Goal: Transaction & Acquisition: Purchase product/service

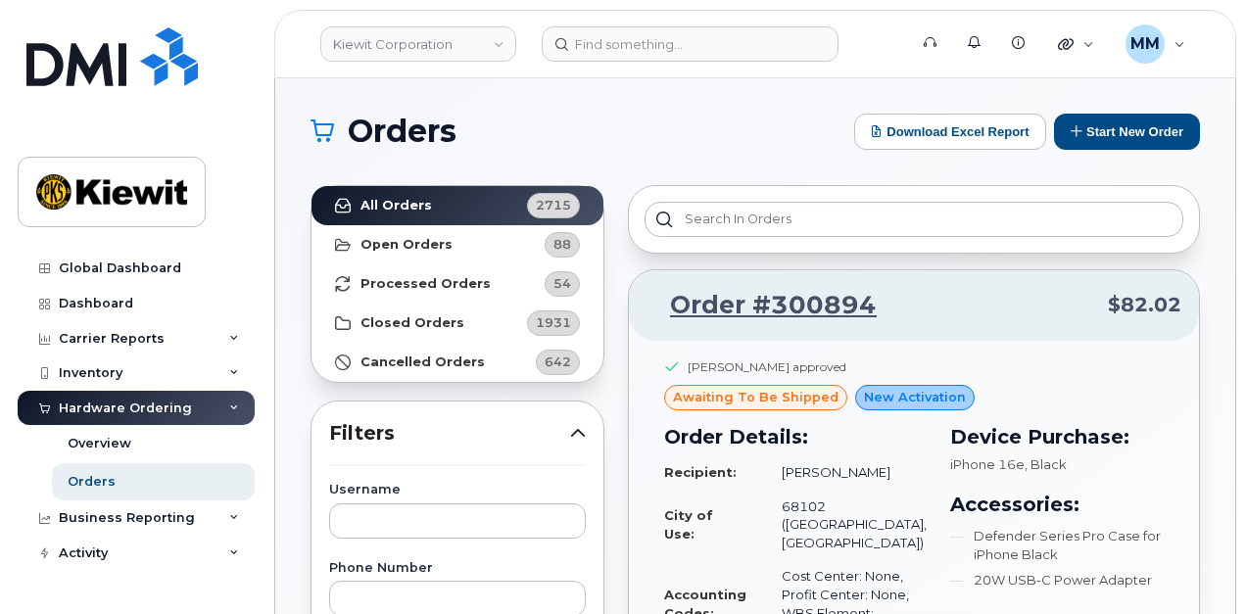
scroll to position [196, 0]
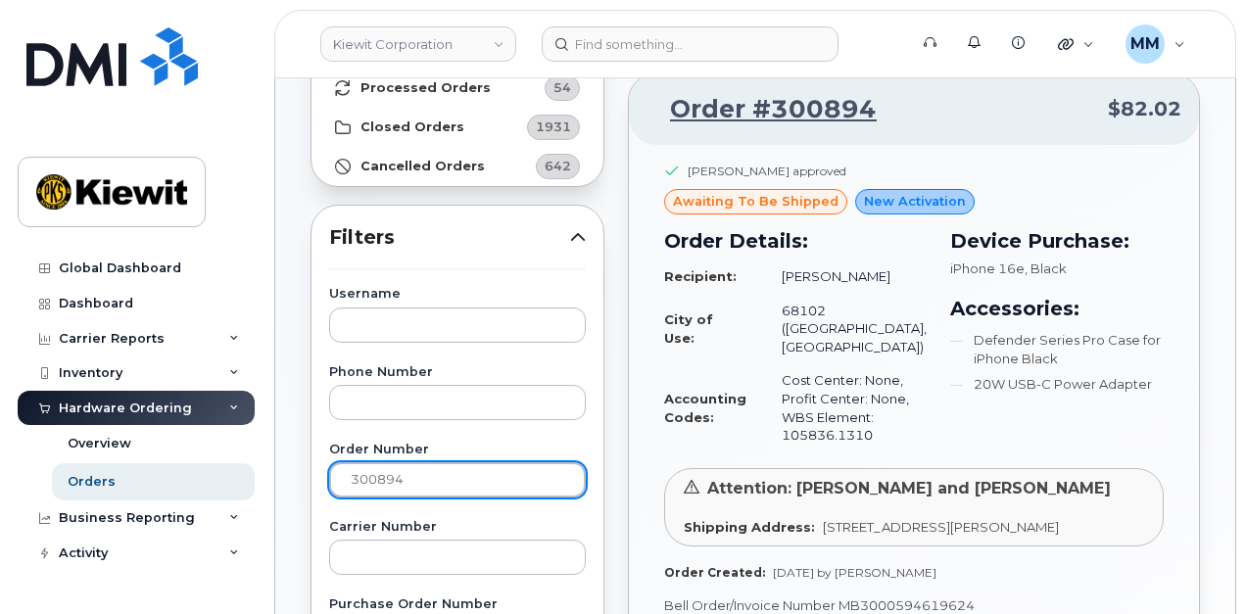
drag, startPoint x: 434, startPoint y: 475, endPoint x: 298, endPoint y: 479, distance: 136.3
paste input "901"
type input "300901"
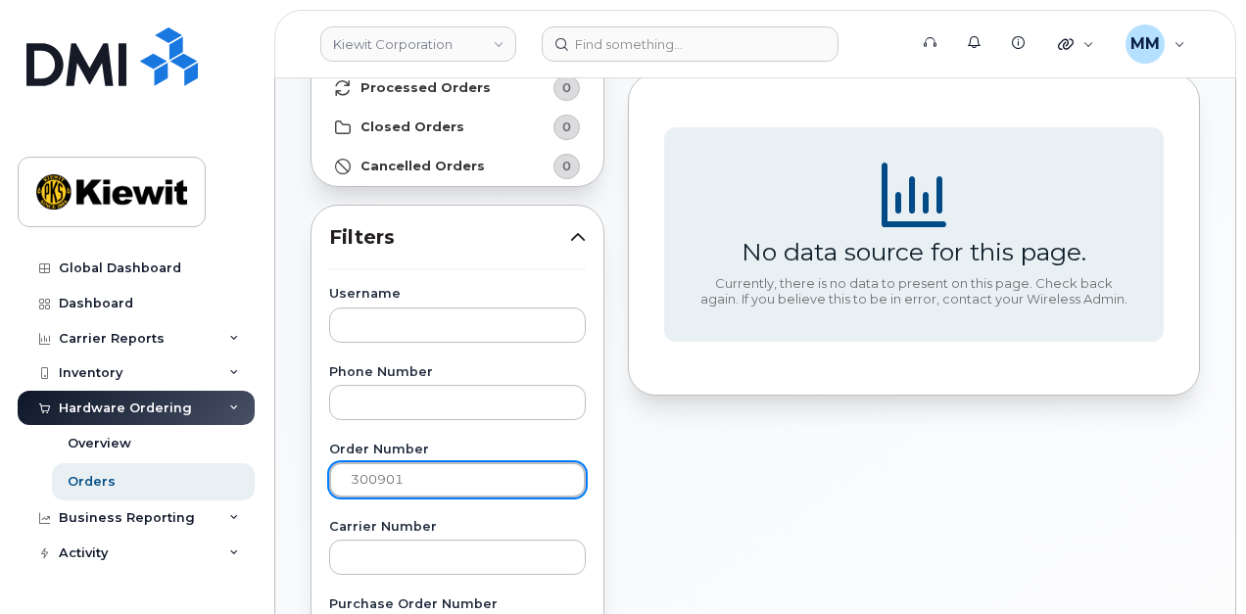
scroll to position [0, 0]
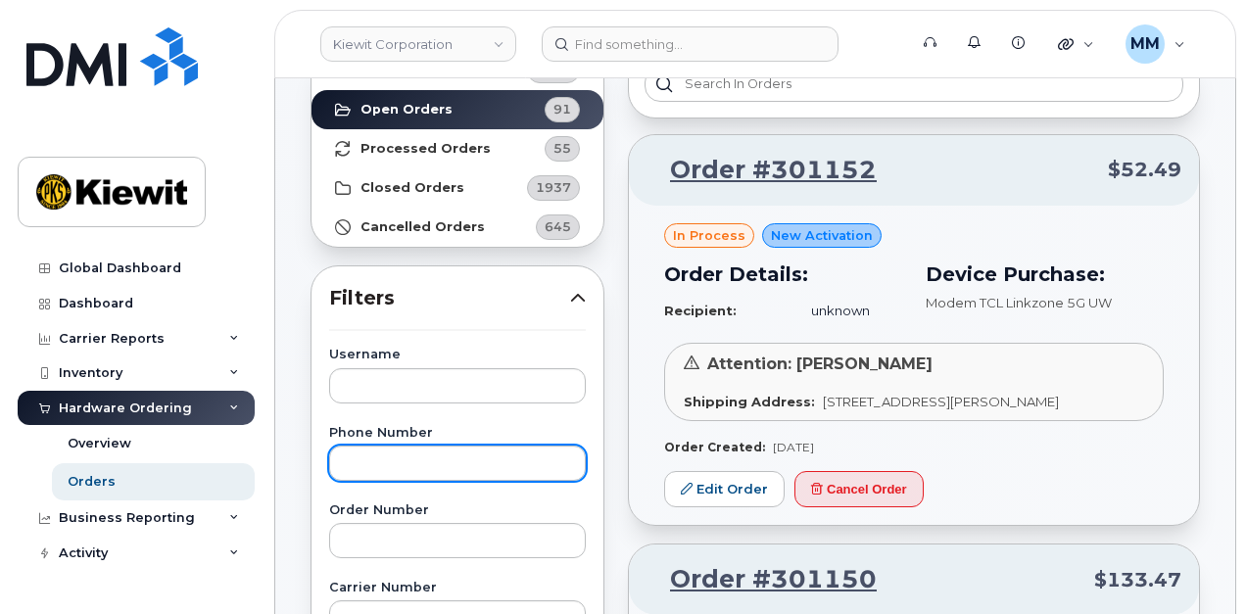
scroll to position [196, 0]
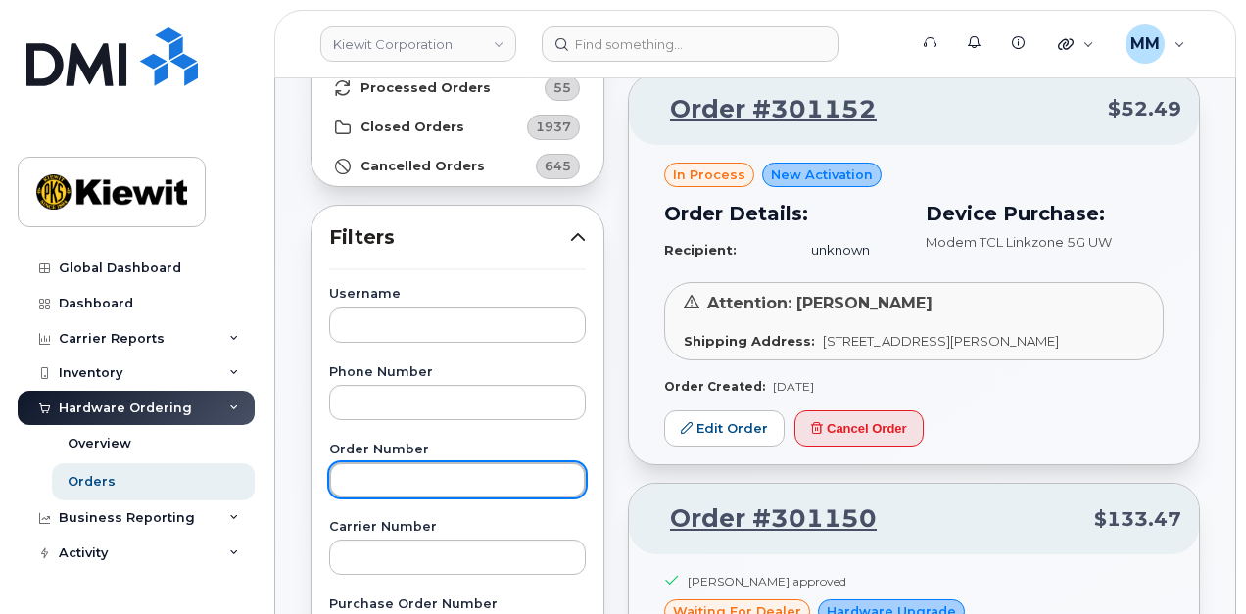
click at [394, 473] on input "text" at bounding box center [457, 480] width 257 height 35
paste input "300901"
type input "300901"
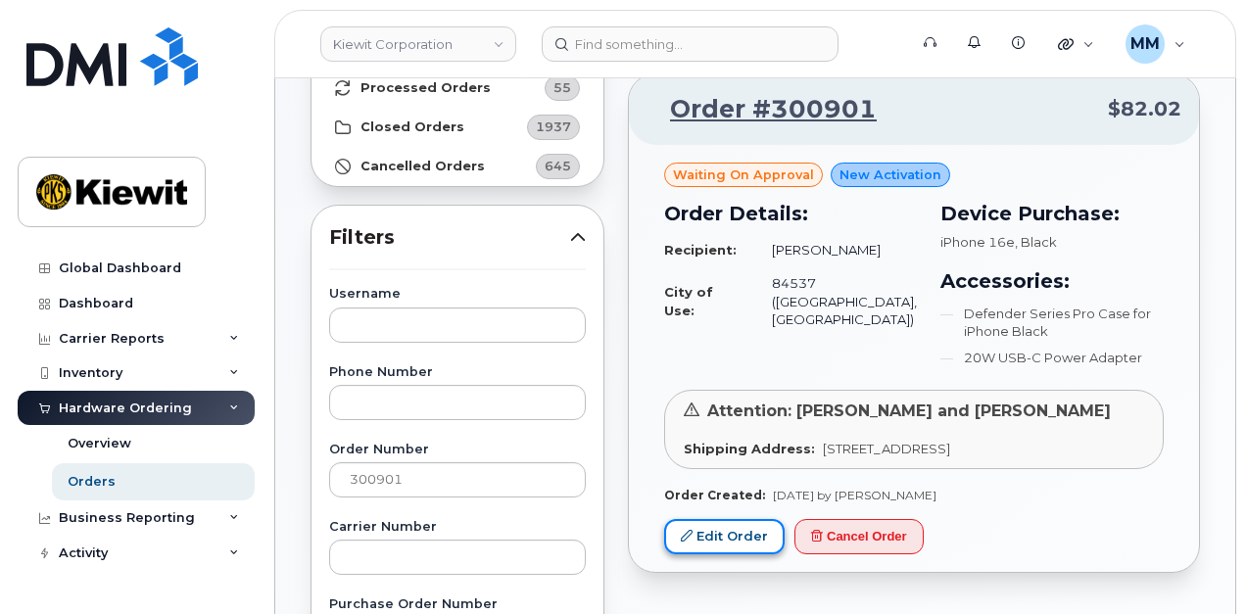
click at [745, 542] on link "Edit Order" at bounding box center [724, 537] width 121 height 36
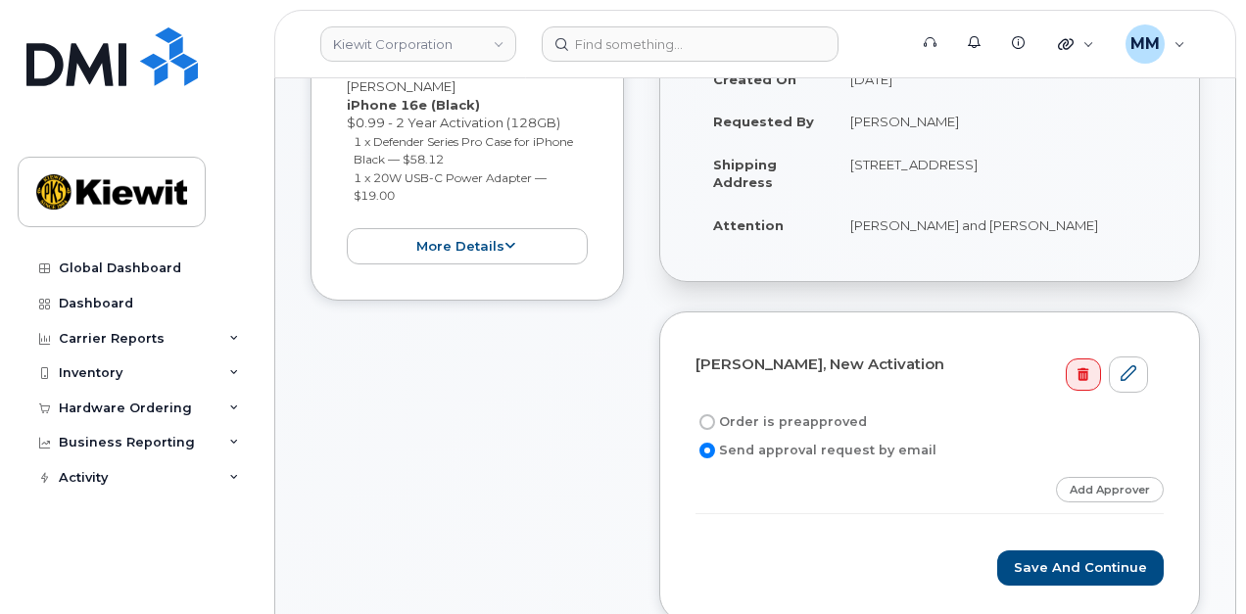
scroll to position [392, 0]
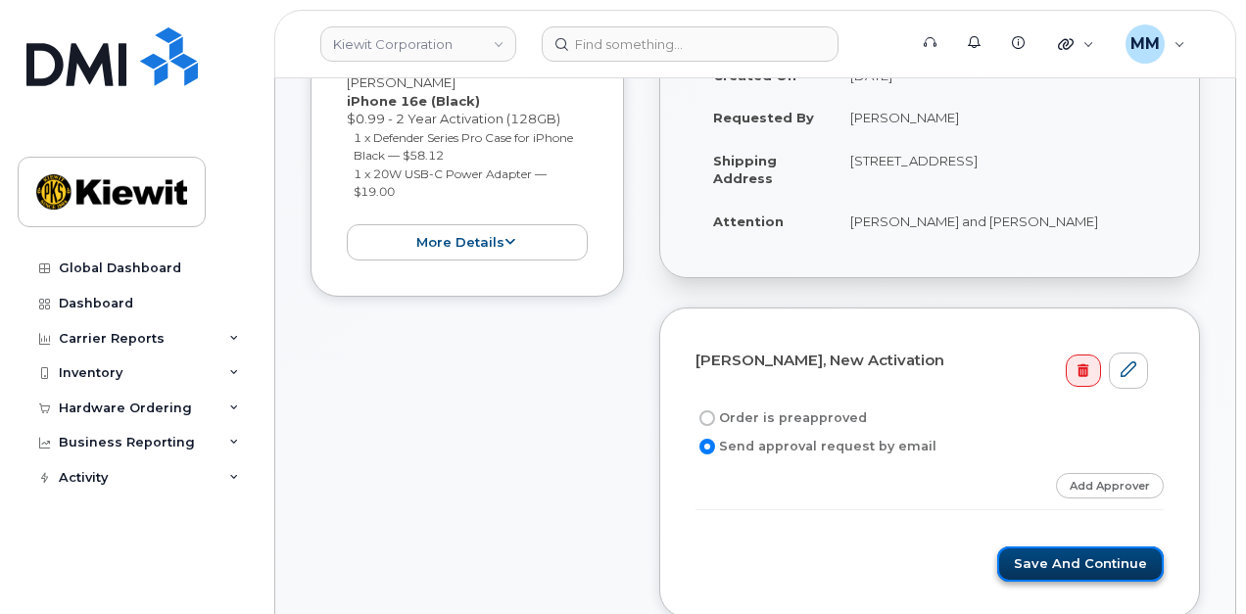
click at [1035, 547] on button "Save and Continue" at bounding box center [1081, 565] width 167 height 36
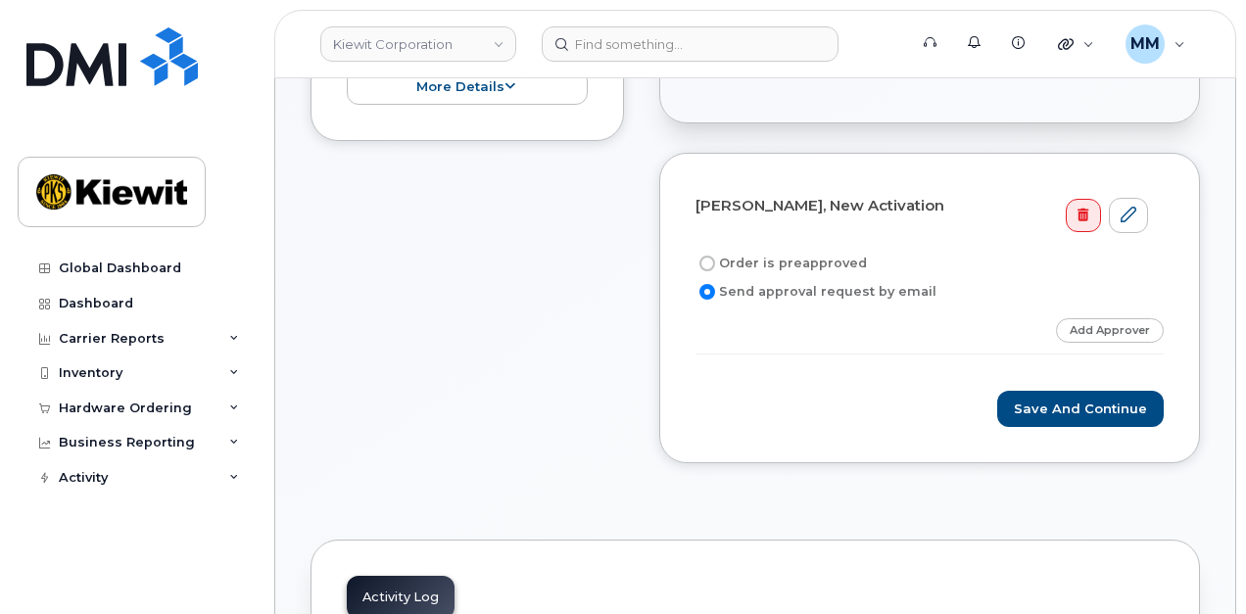
scroll to position [686, 0]
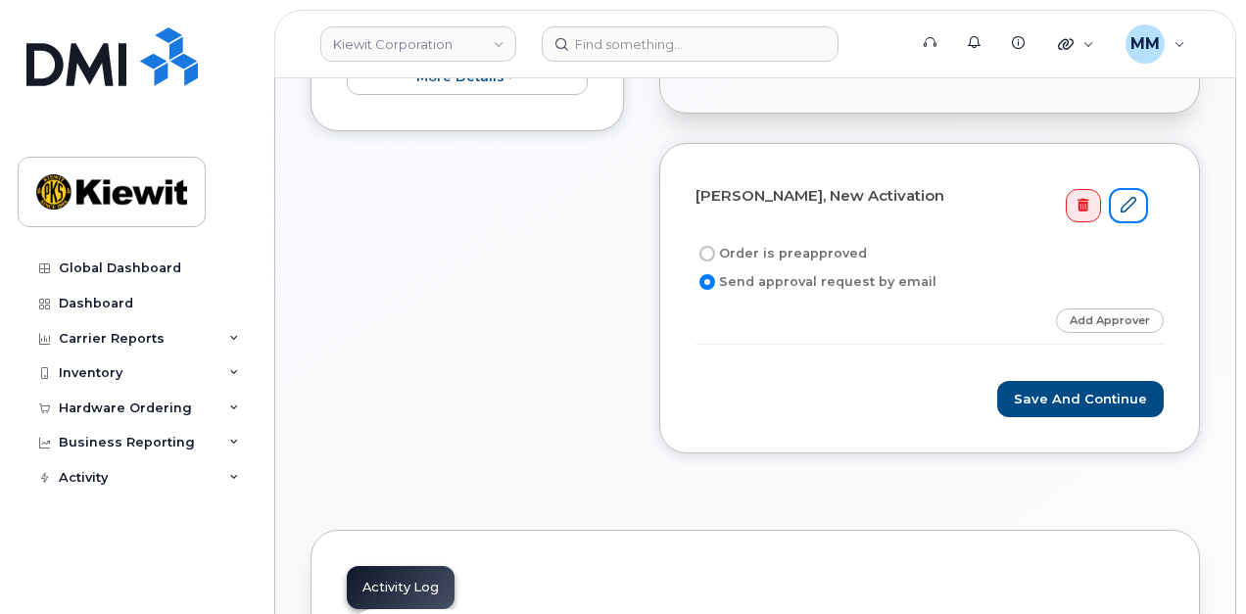
drag, startPoint x: 1130, startPoint y: 193, endPoint x: 1013, endPoint y: 396, distance: 234.0
click at [1130, 193] on link at bounding box center [1128, 206] width 39 height 36
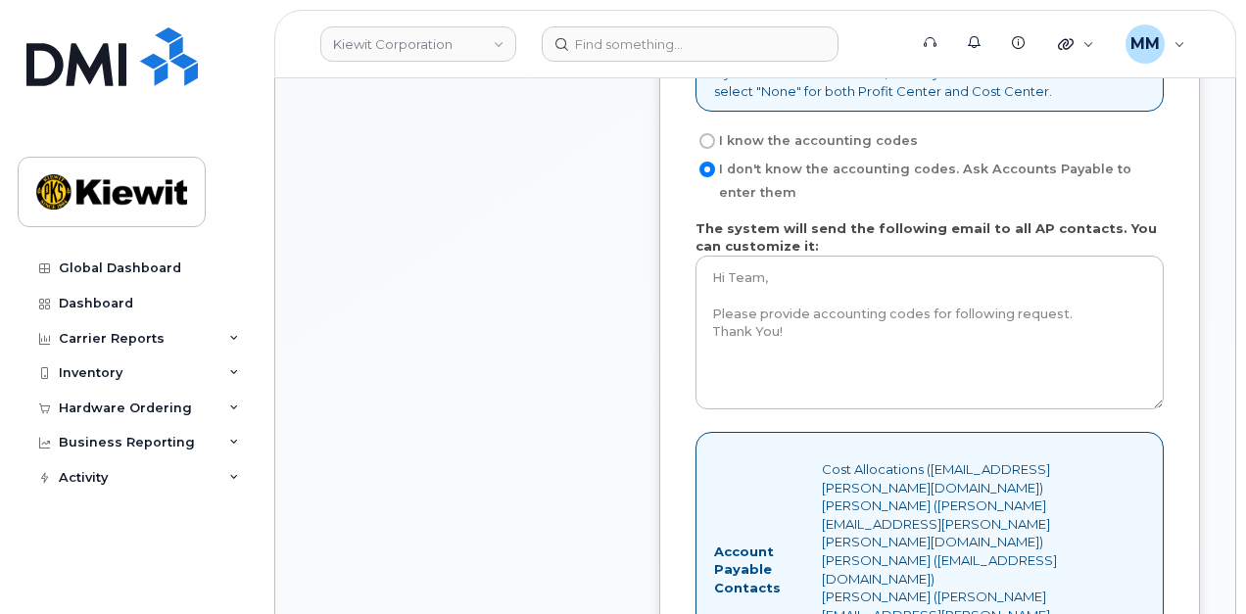
scroll to position [1666, 0]
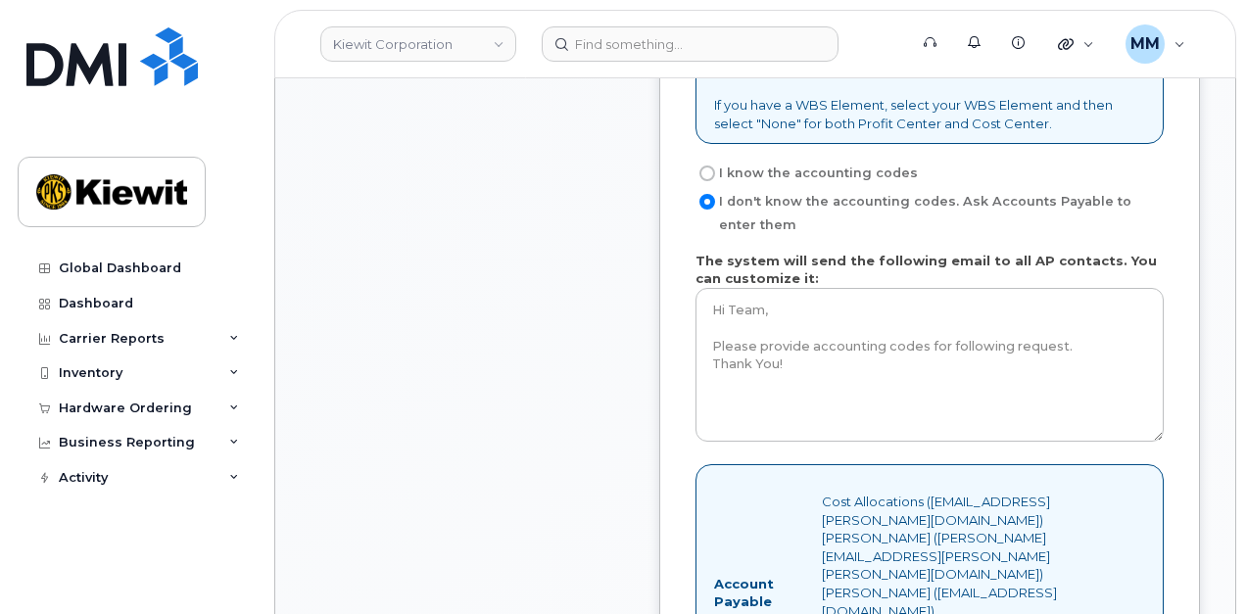
click at [707, 168] on input "I know the accounting codes" at bounding box center [708, 174] width 16 height 16
radio input "true"
select select
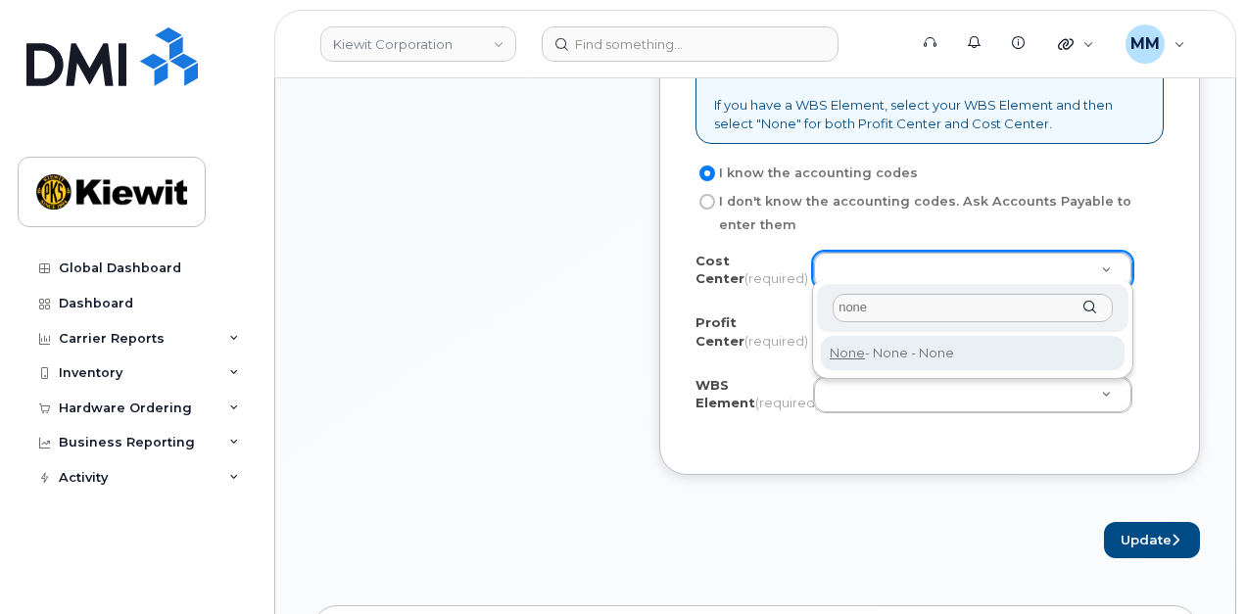
type input "none"
type input "None"
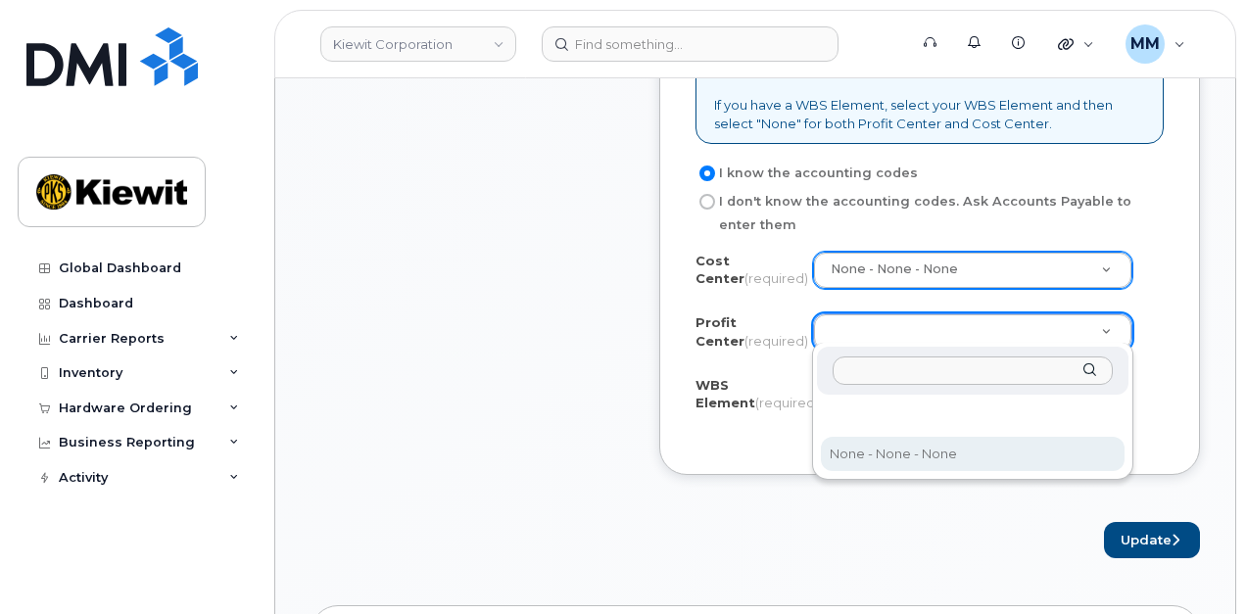
select select "None"
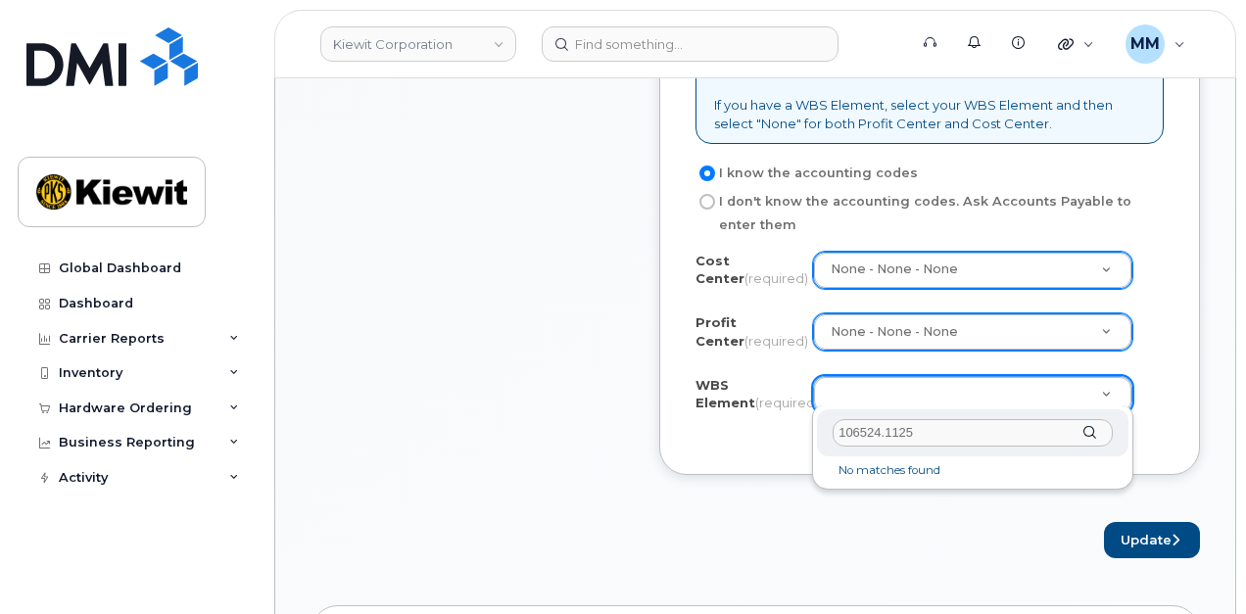
click at [949, 438] on input "106524.1125" at bounding box center [973, 433] width 280 height 28
drag, startPoint x: 911, startPoint y: 433, endPoint x: 802, endPoint y: 433, distance: 109.8
type input "106524.1125"
click at [940, 470] on li "No matches found" at bounding box center [973, 471] width 304 height 21
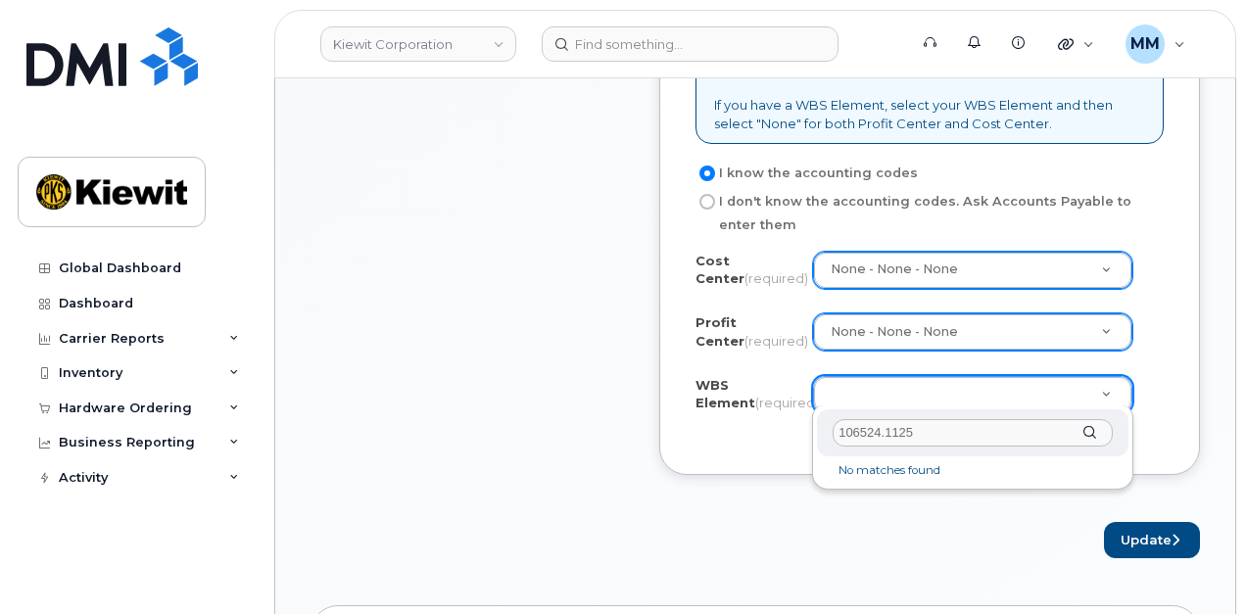
click at [922, 466] on li "No matches found" at bounding box center [973, 471] width 304 height 21
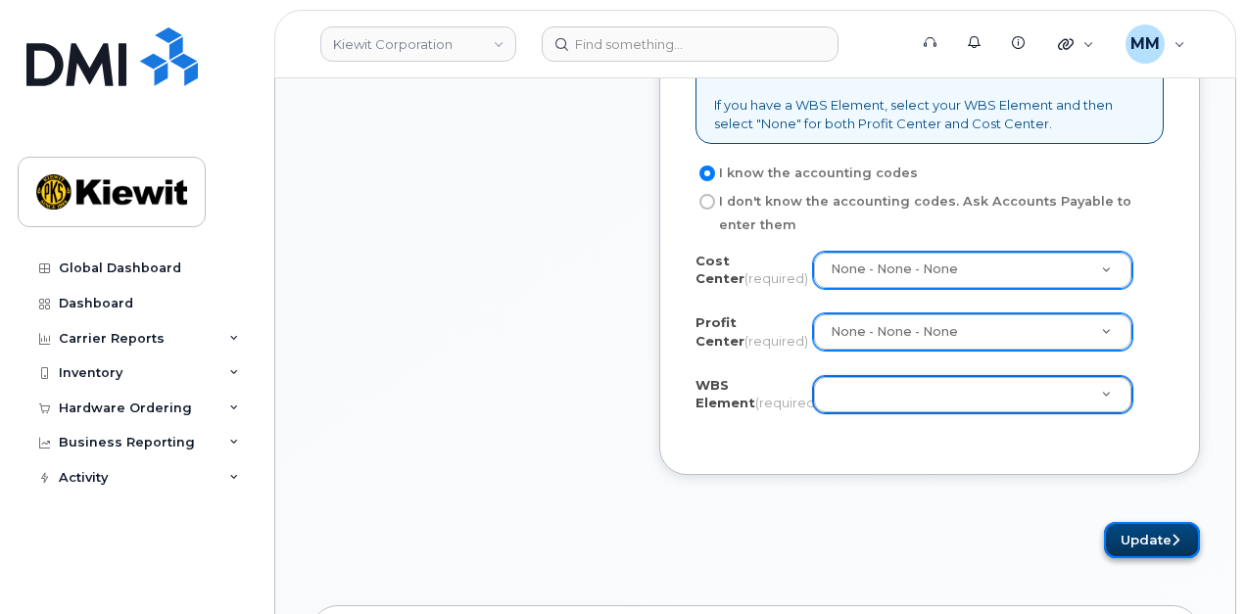
click at [1115, 529] on button "Update" at bounding box center [1152, 540] width 96 height 36
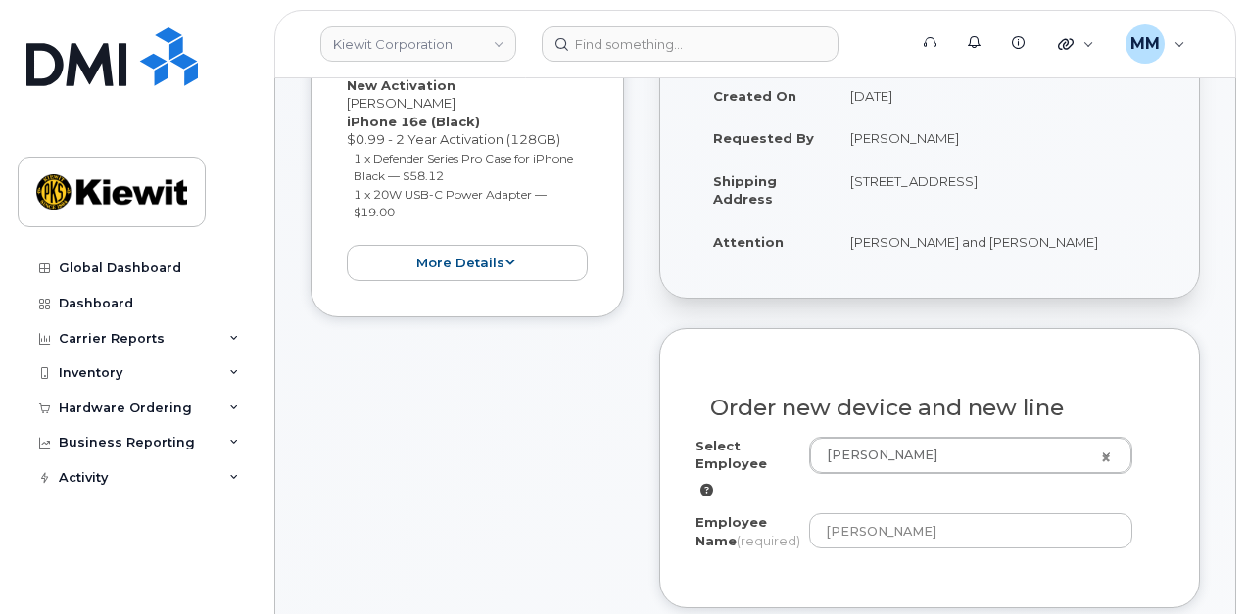
scroll to position [0, 0]
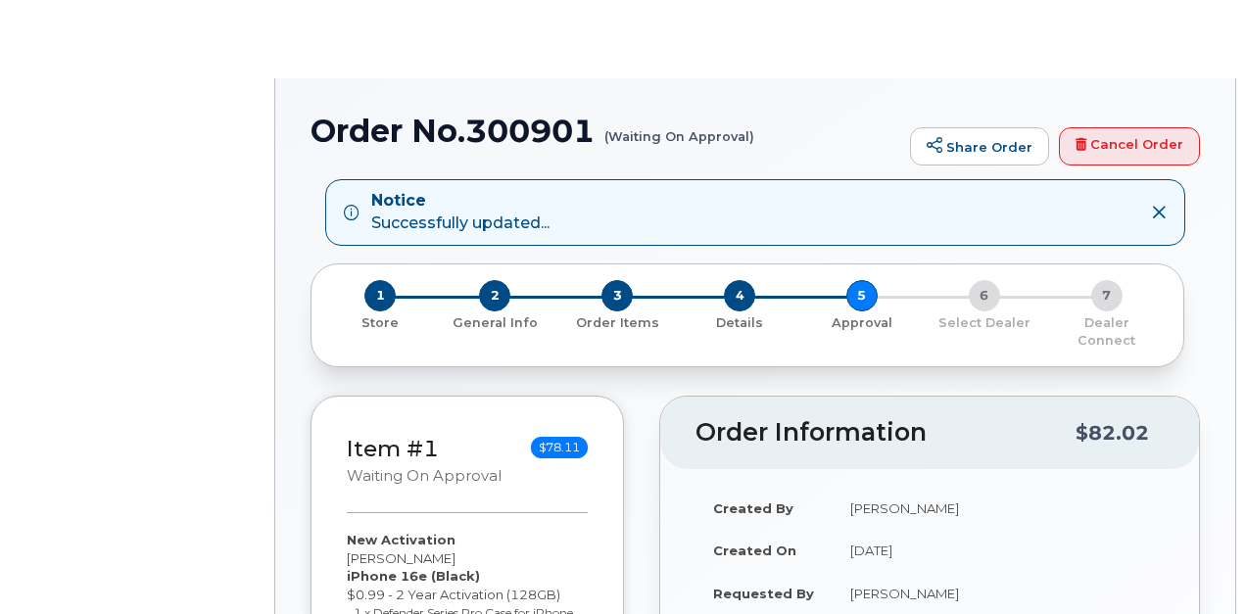
radio input "true"
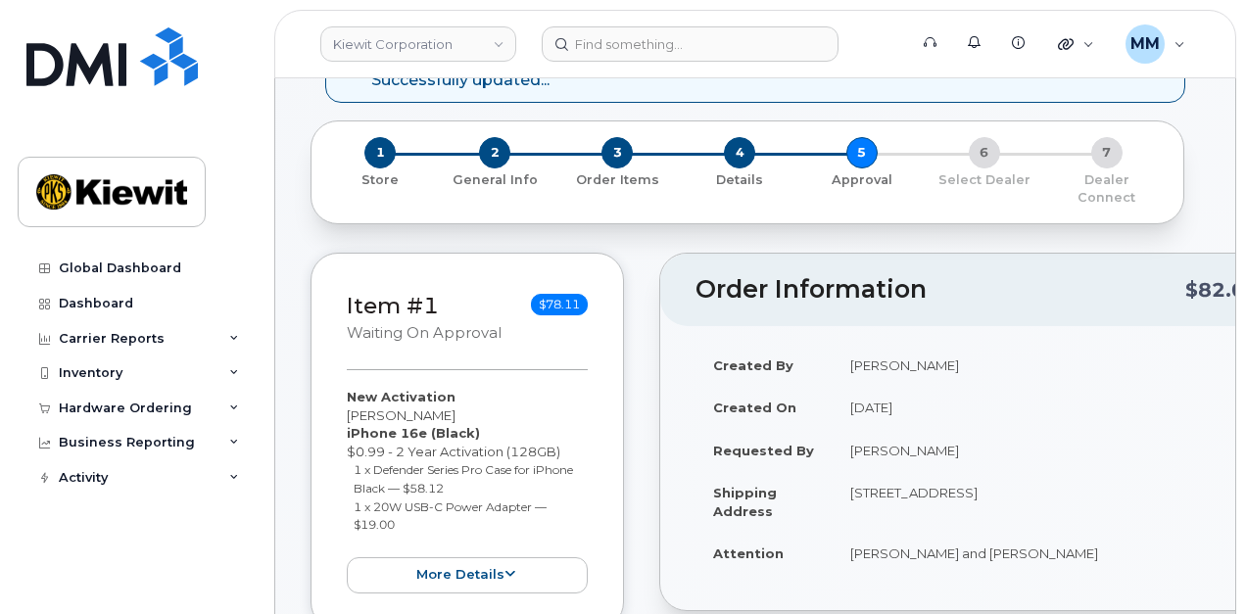
scroll to position [98, 0]
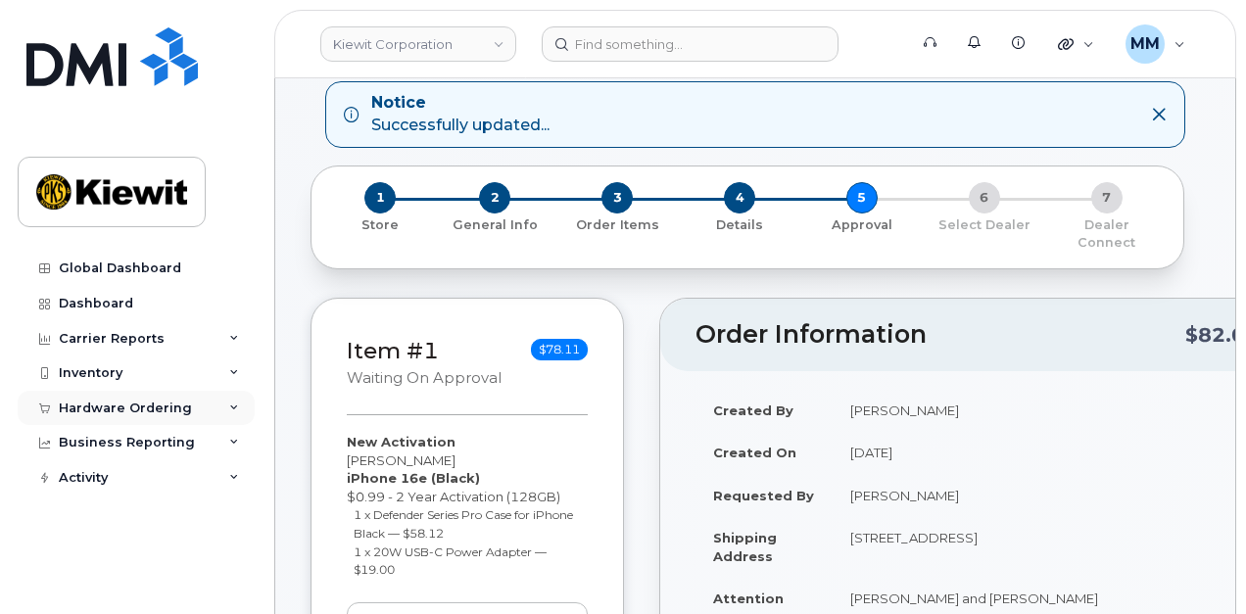
click at [182, 415] on div "Hardware Ordering" at bounding box center [136, 408] width 237 height 35
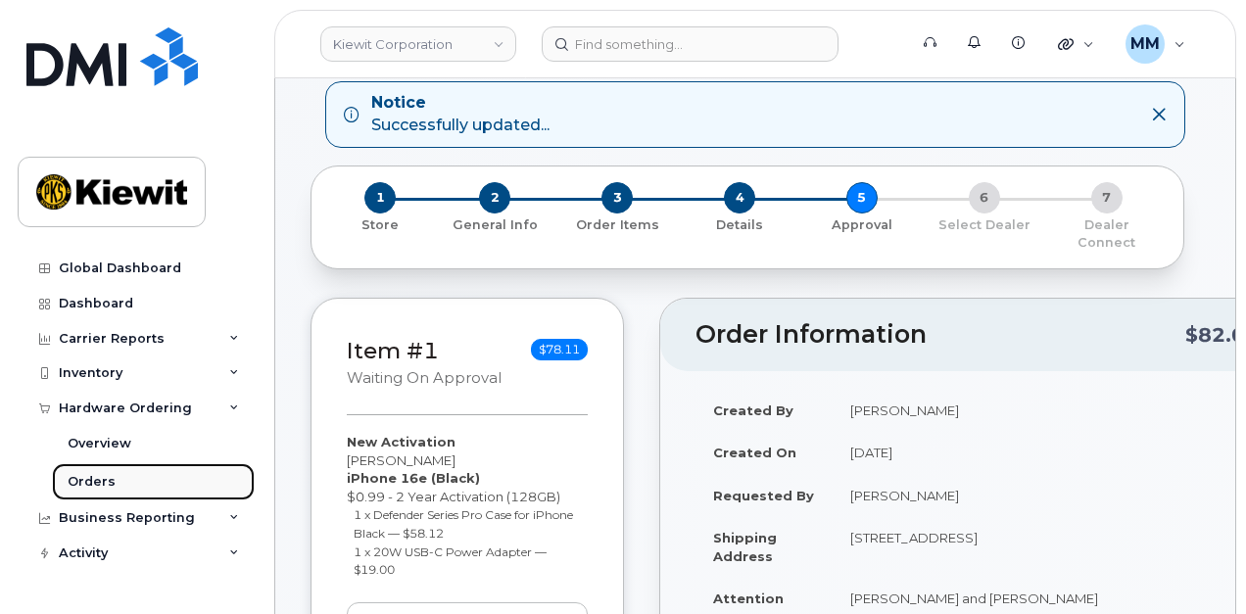
click at [143, 484] on link "Orders" at bounding box center [153, 481] width 203 height 37
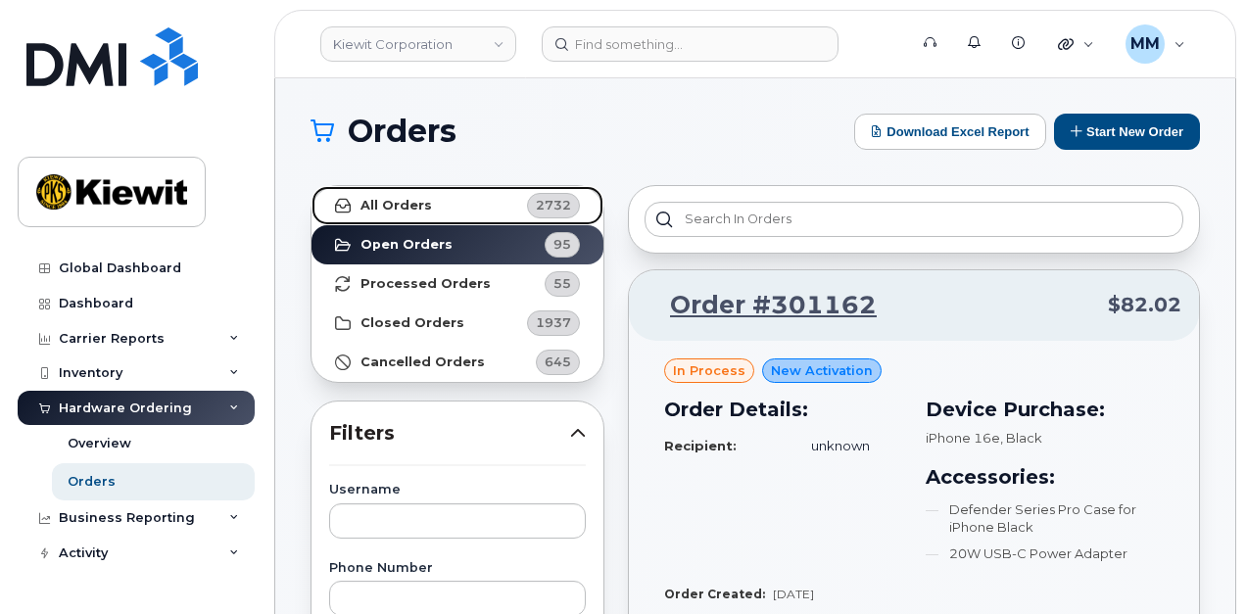
click at [474, 205] on link "All Orders 2732" at bounding box center [458, 205] width 292 height 39
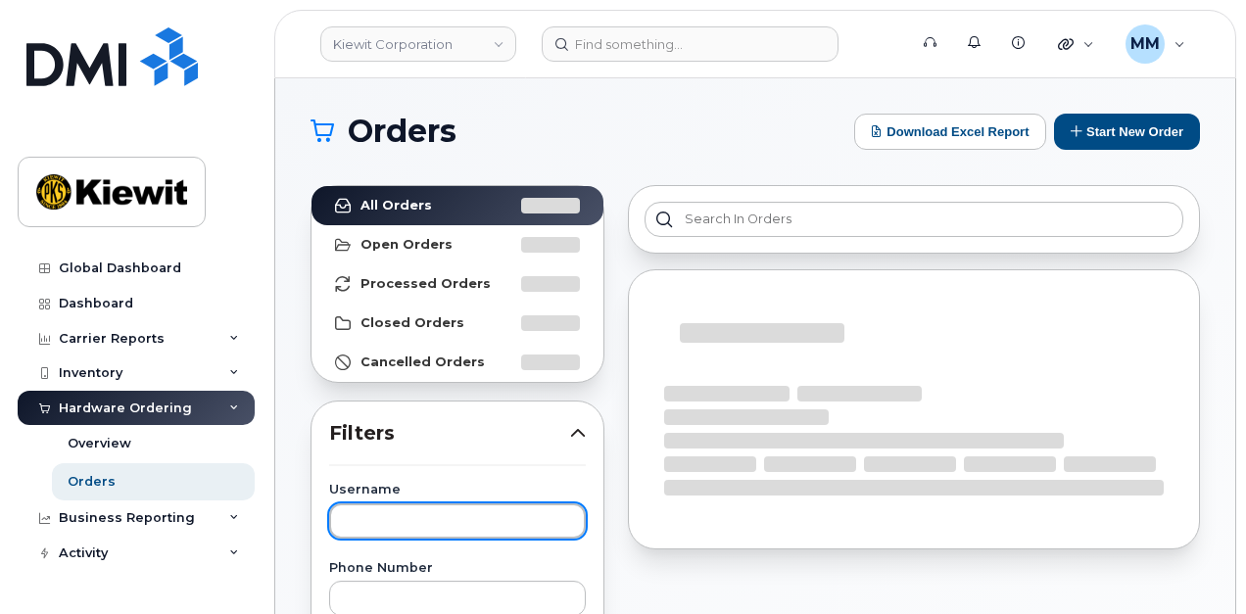
click at [433, 524] on input "text" at bounding box center [457, 521] width 257 height 35
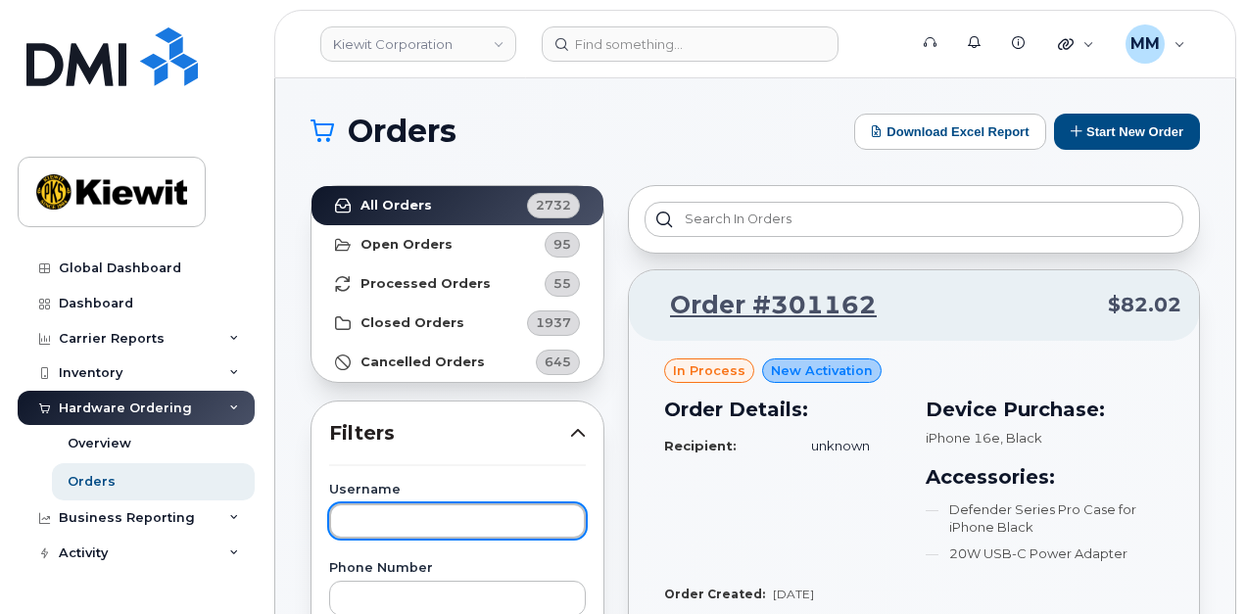
paste input "Hlwan [PERSON_NAME]"
type input "Hlwan [PERSON_NAME]"
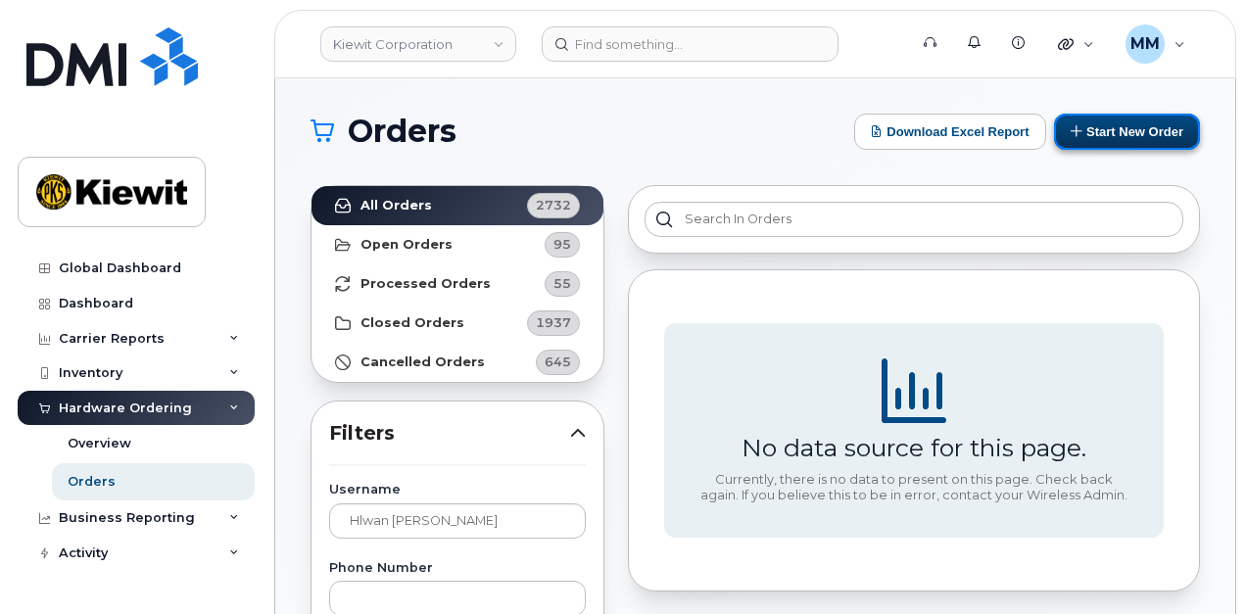
click at [1088, 137] on button "Start New Order" at bounding box center [1127, 132] width 146 height 36
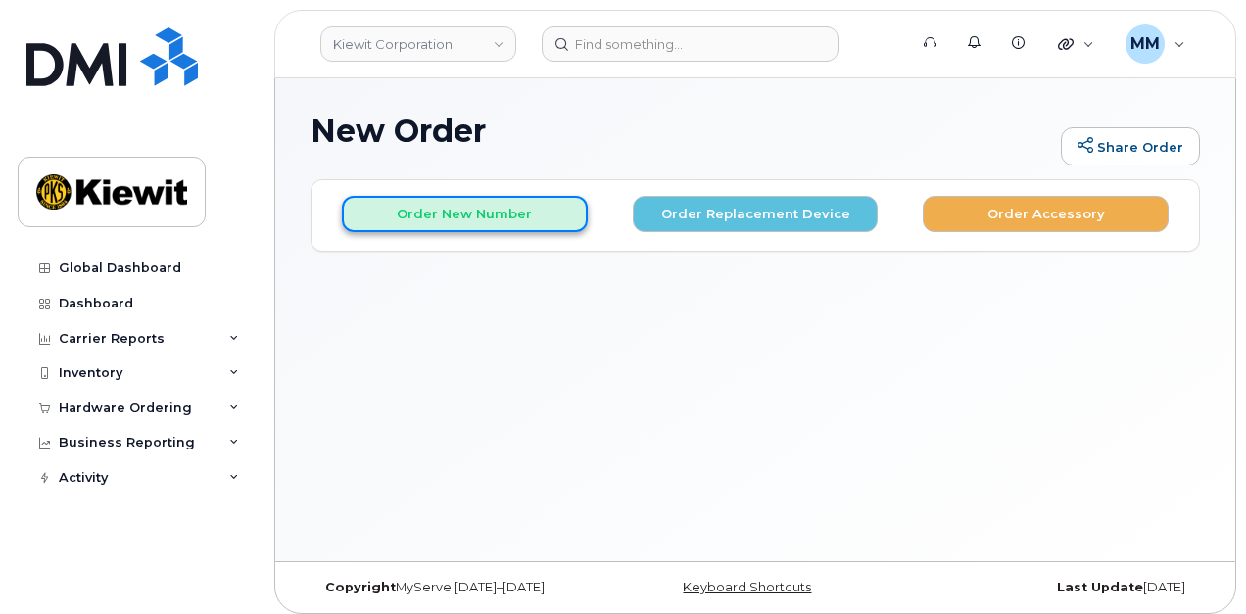
click at [474, 216] on button "Order New Number" at bounding box center [465, 214] width 246 height 36
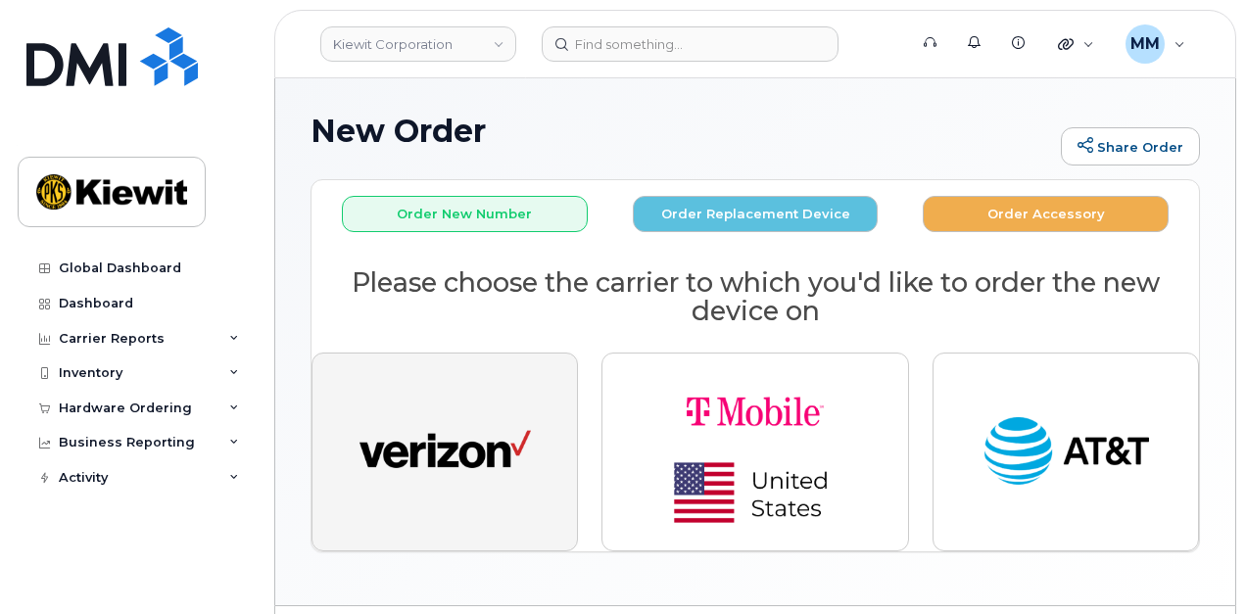
click at [495, 438] on img "button" at bounding box center [445, 453] width 171 height 88
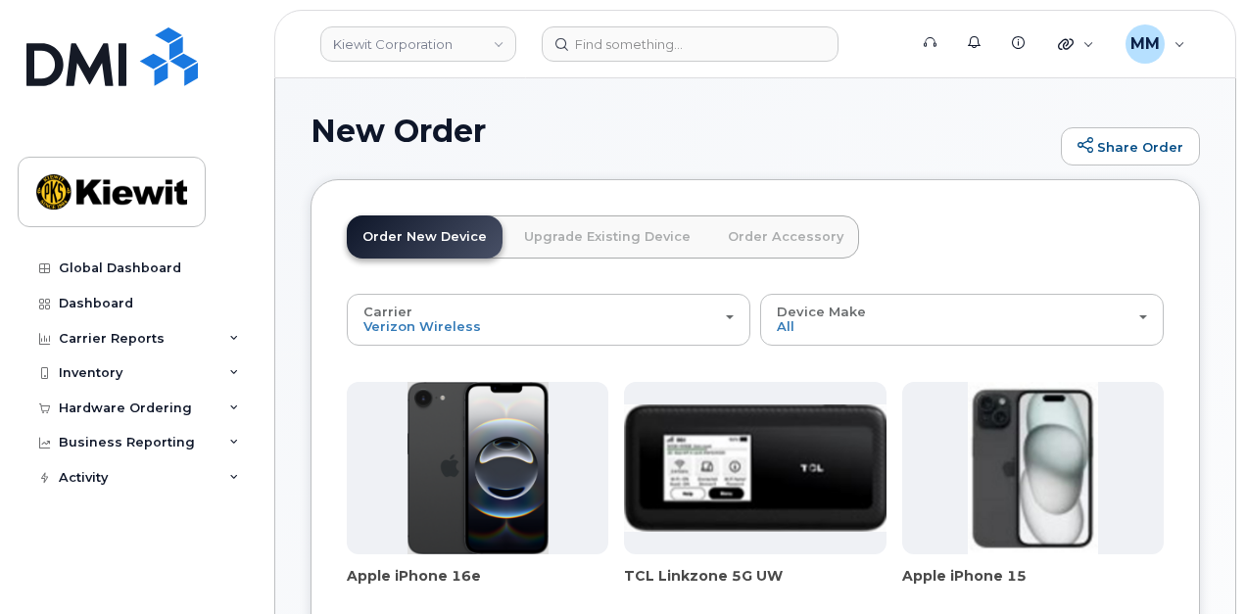
scroll to position [98, 0]
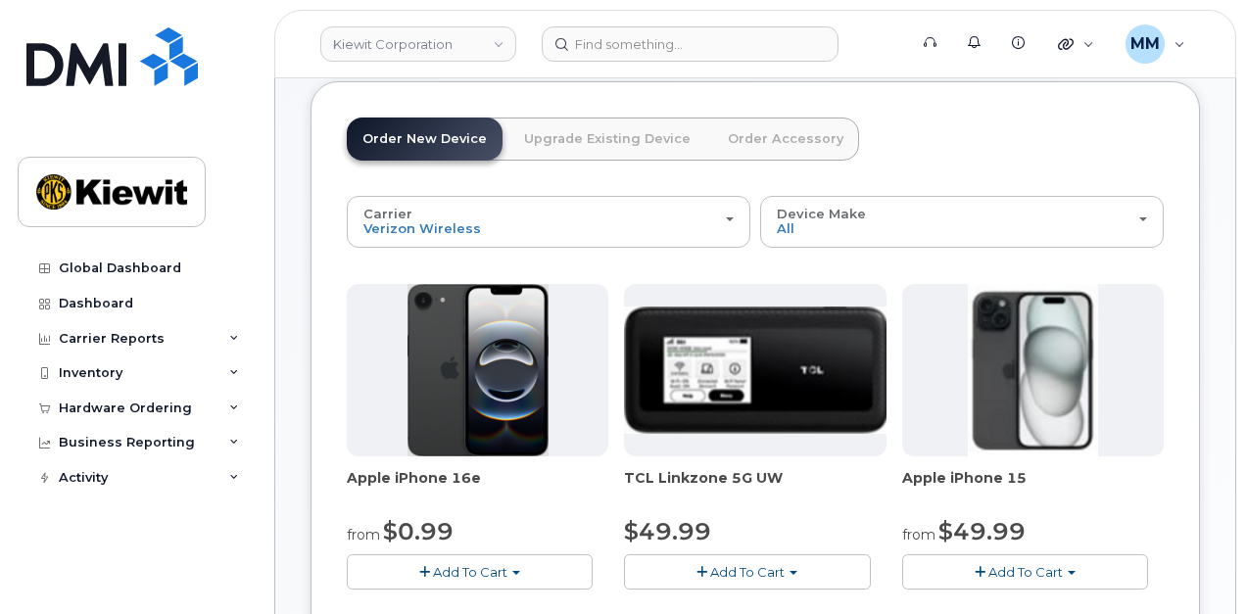
click at [461, 573] on span "Add To Cart" at bounding box center [470, 572] width 74 height 16
click at [457, 599] on link "$0.99 - 2 Year Activation (128GB)" at bounding box center [478, 609] width 253 height 24
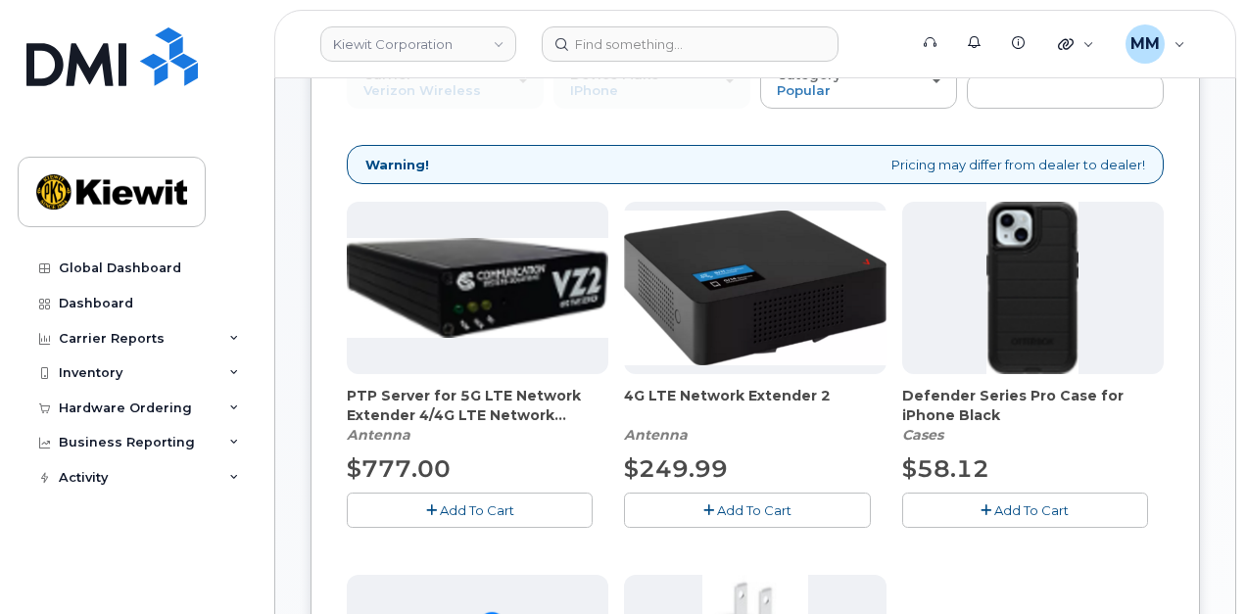
scroll to position [294, 0]
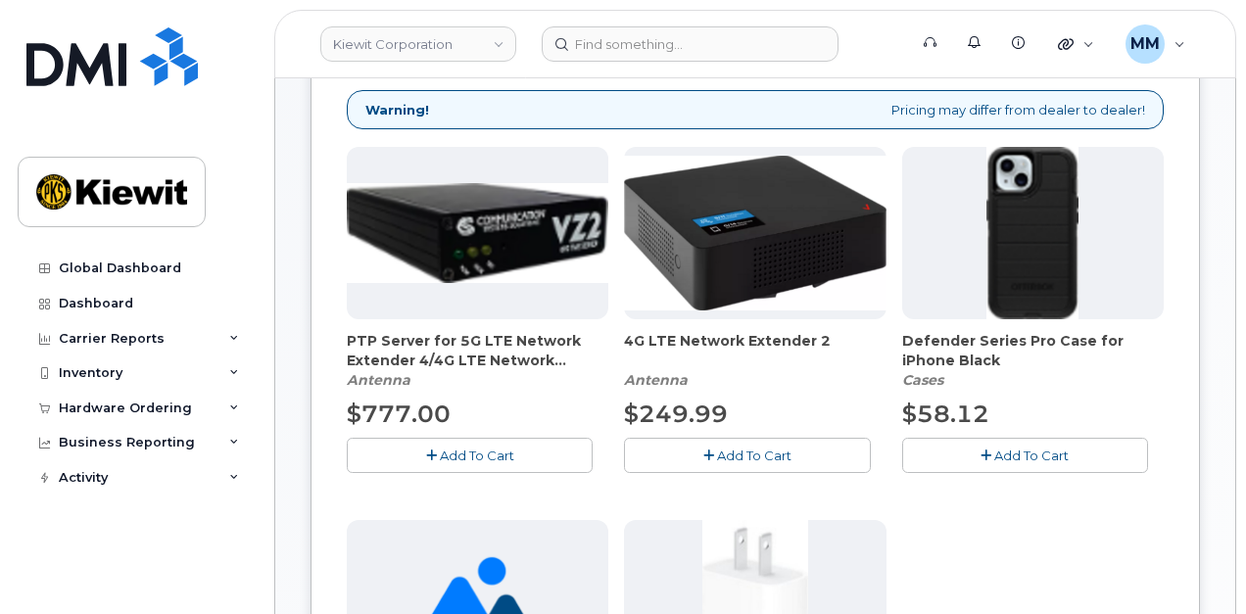
click at [1022, 462] on button "Add To Cart" at bounding box center [1025, 455] width 246 height 34
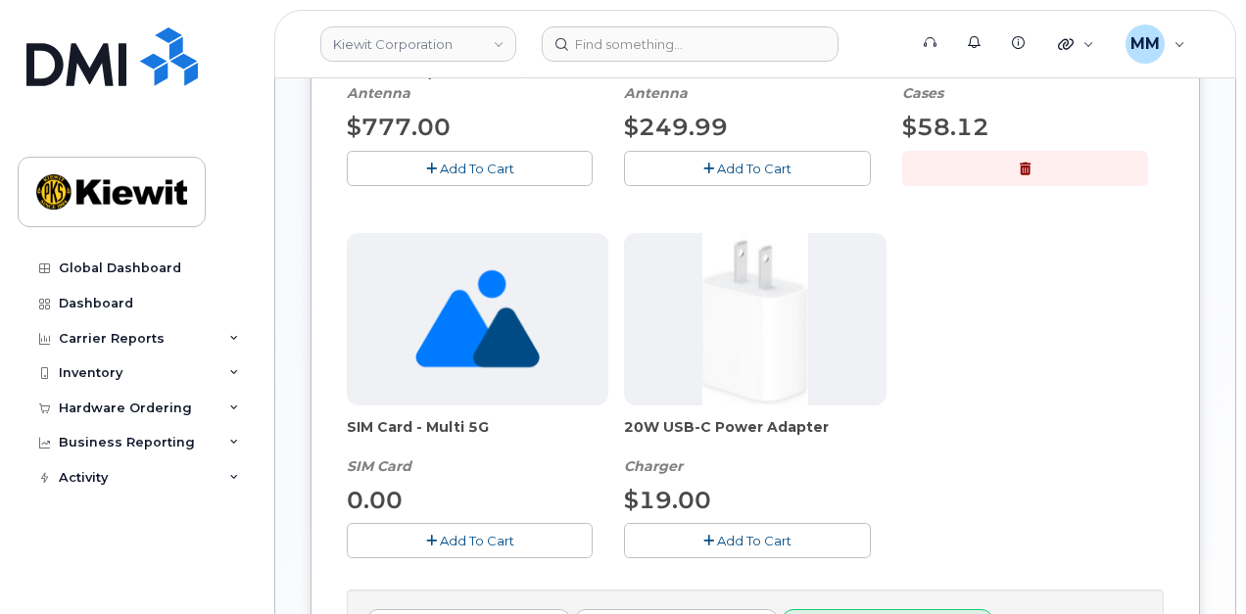
scroll to position [588, 0]
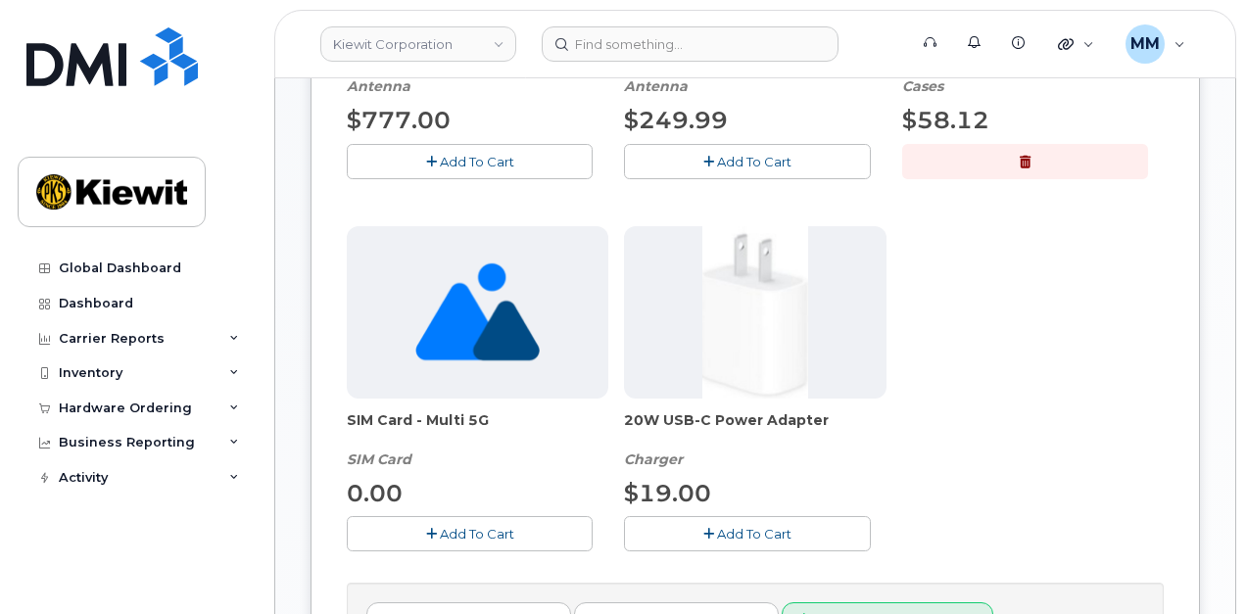
click at [742, 526] on span "Add To Cart" at bounding box center [754, 534] width 74 height 16
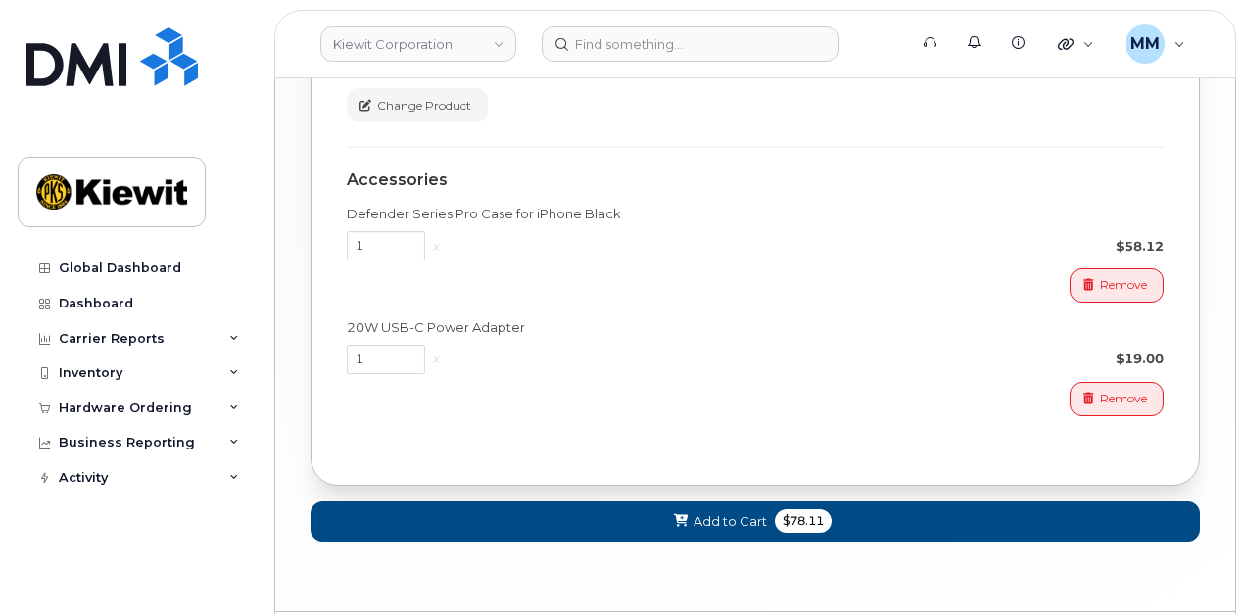
scroll to position [1524, 0]
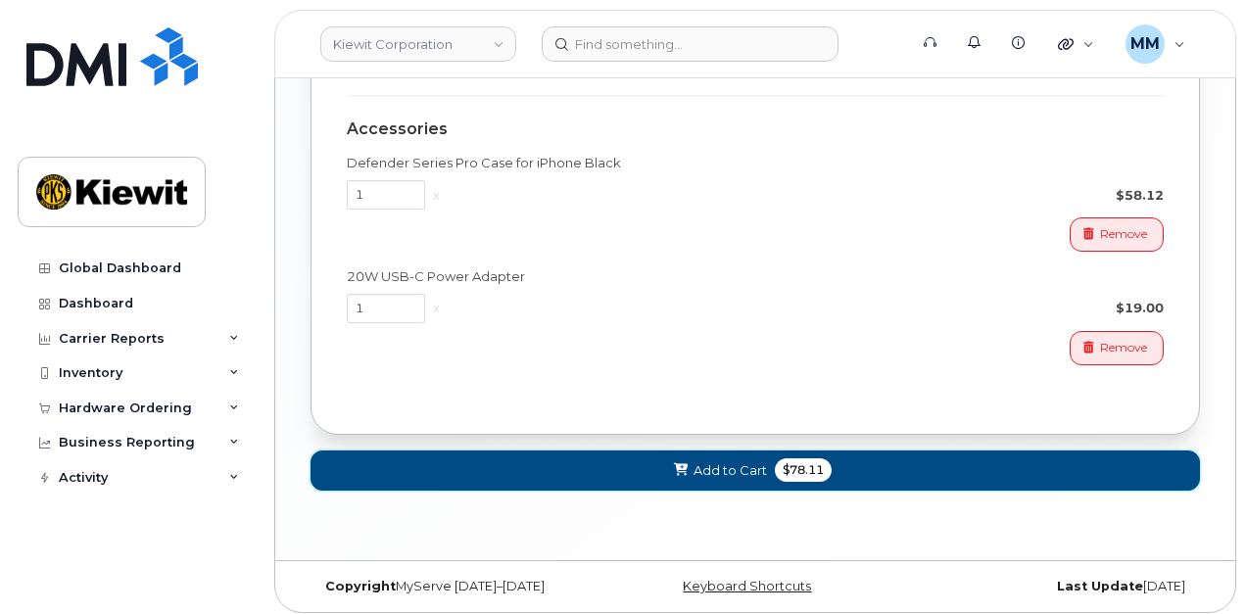
click at [726, 462] on span "Add to Cart" at bounding box center [730, 471] width 73 height 19
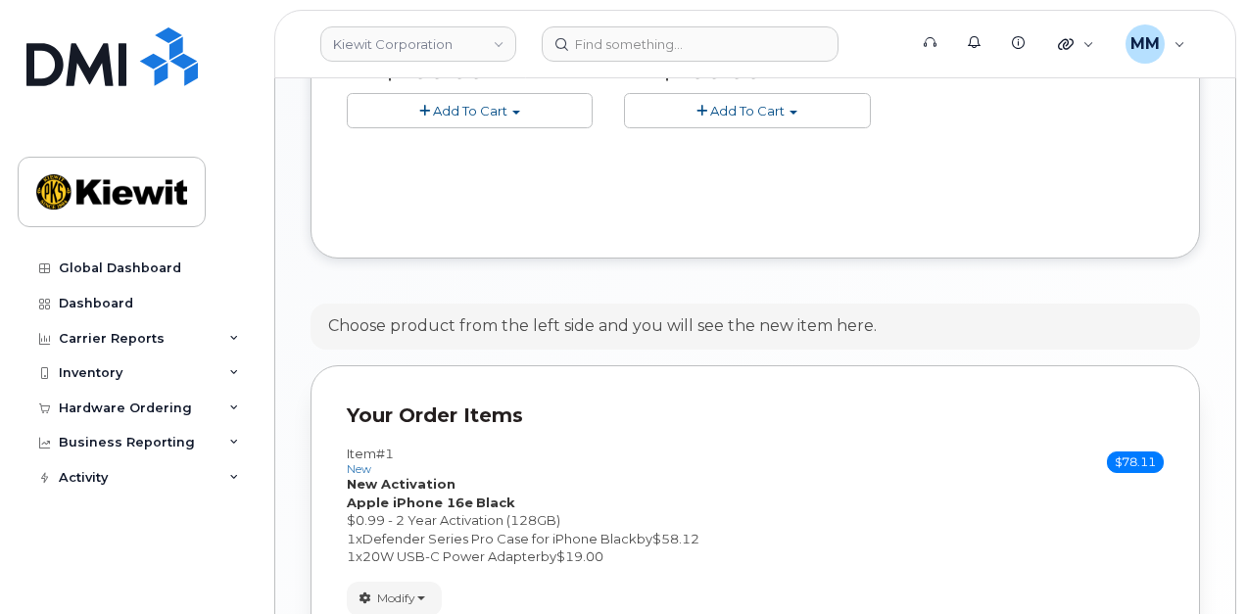
scroll to position [1069, 0]
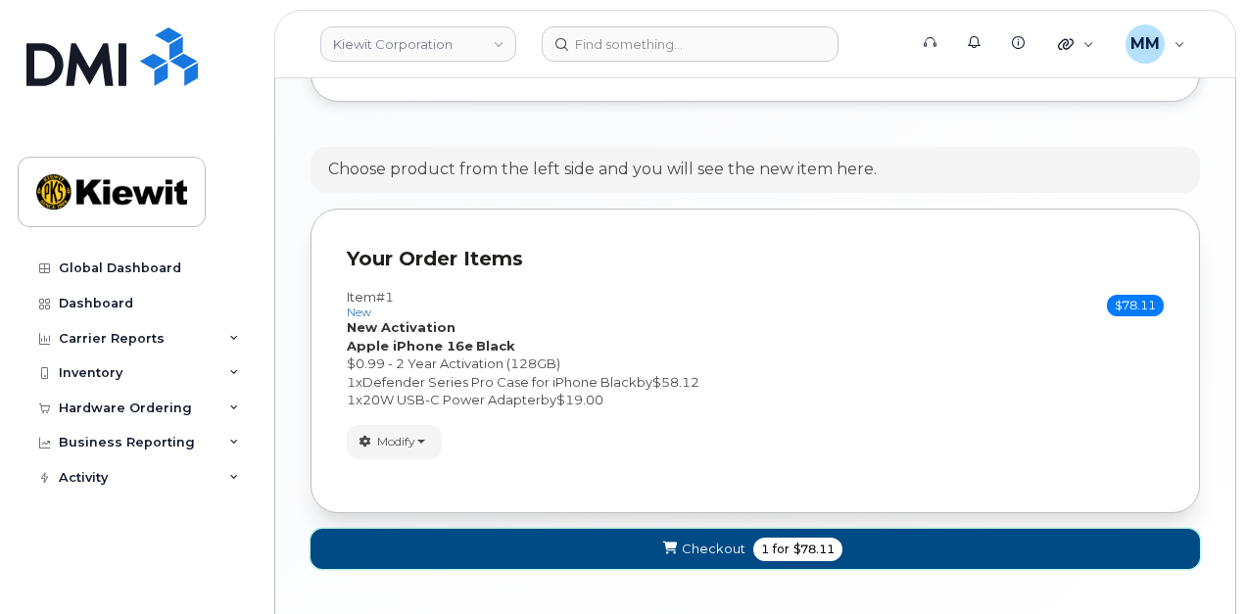
click at [694, 542] on span "Checkout" at bounding box center [714, 549] width 64 height 19
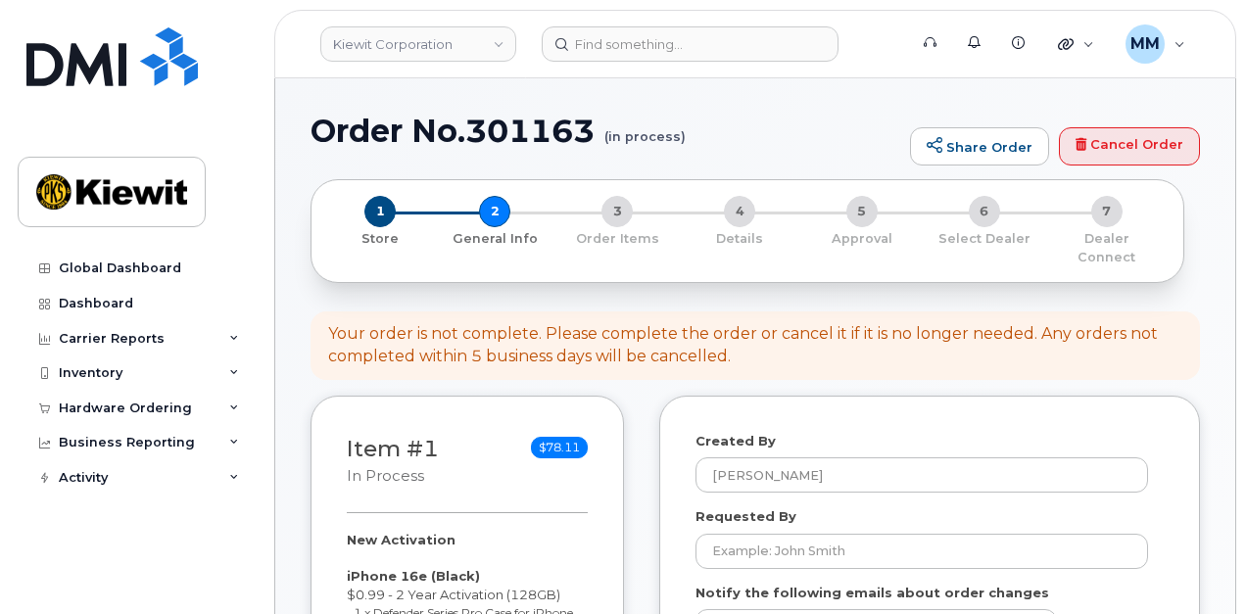
select select
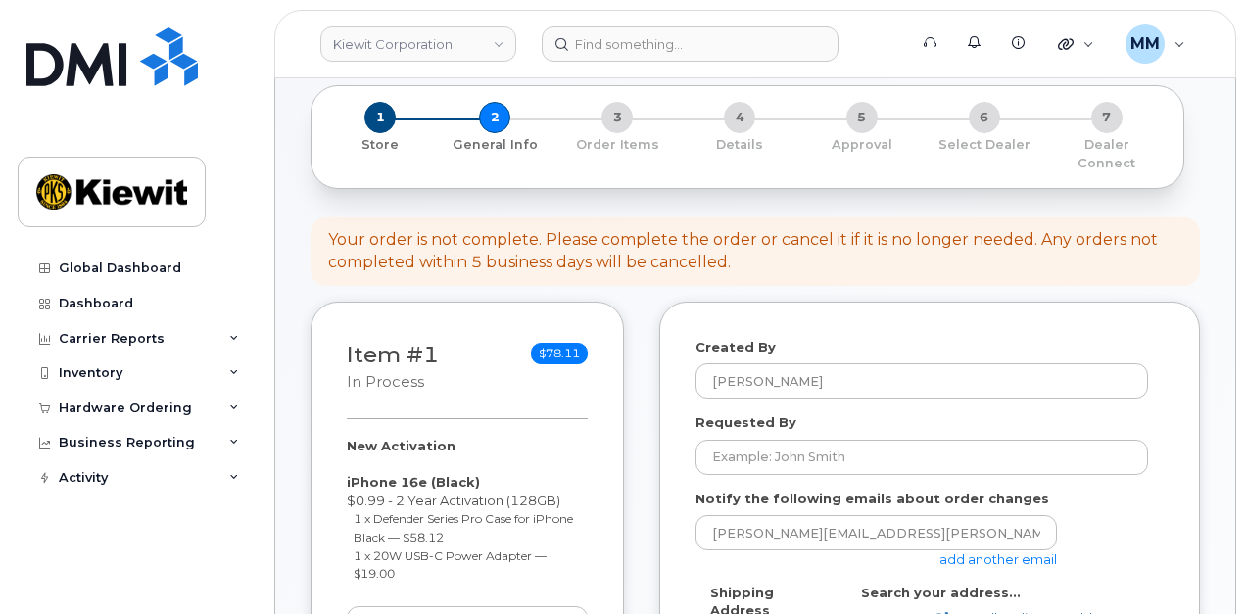
scroll to position [98, 0]
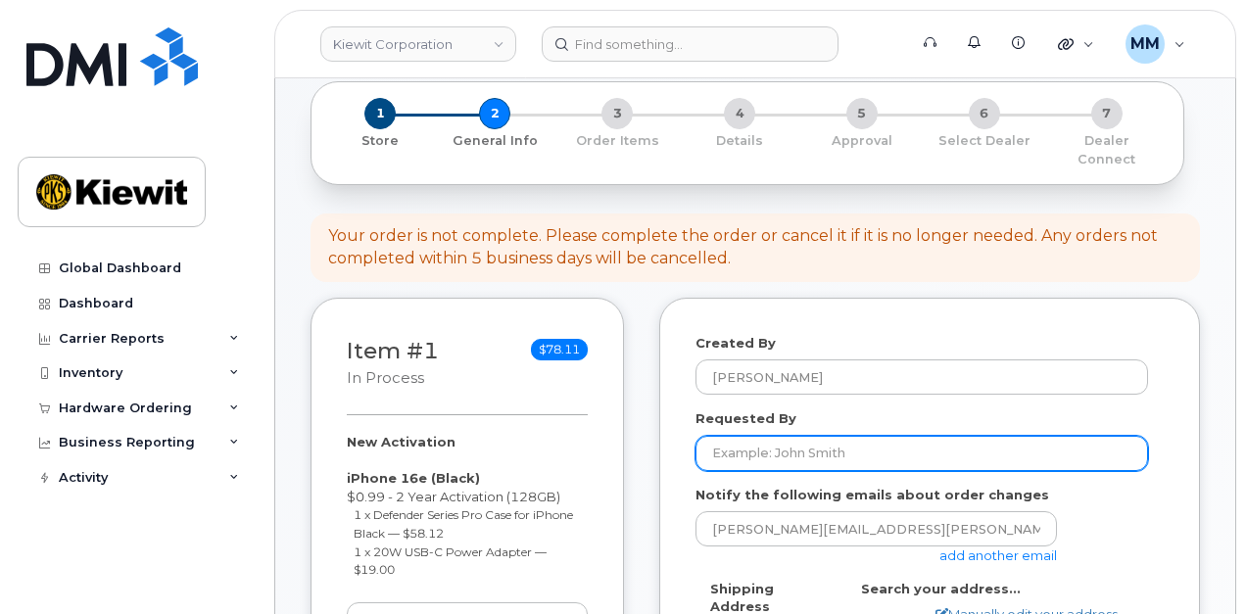
click at [740, 436] on input "Requested By" at bounding box center [922, 453] width 453 height 35
paste input "Hlwan [PERSON_NAME]"
type input "Hlwan [PERSON_NAME]"
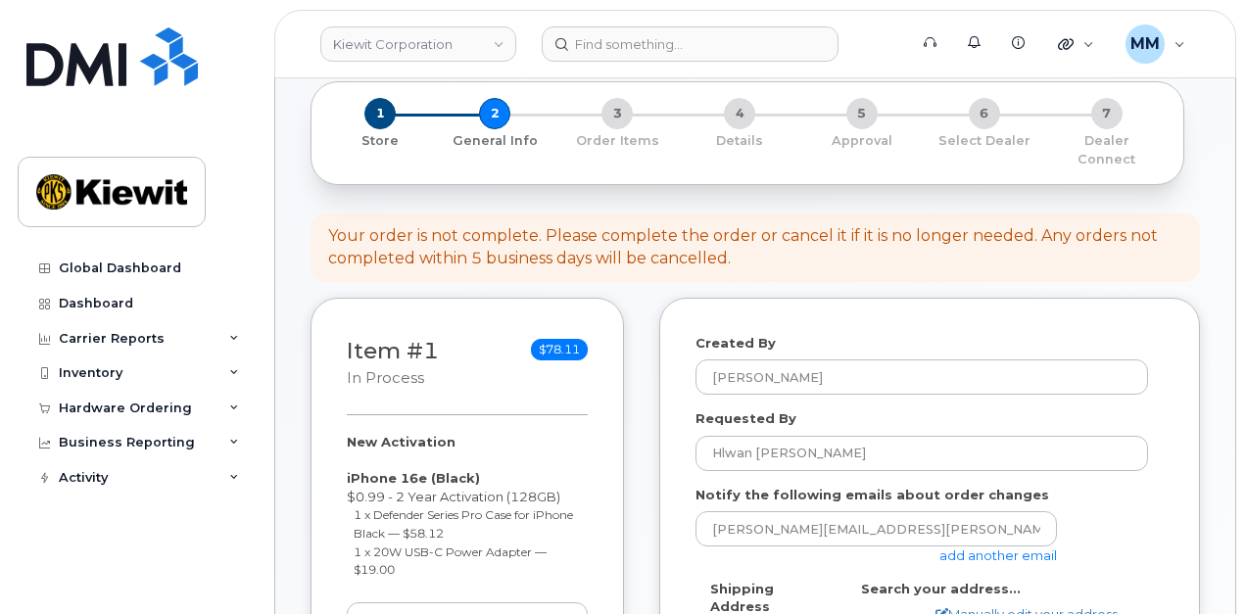
click at [964, 548] on link "add another email" at bounding box center [999, 556] width 118 height 16
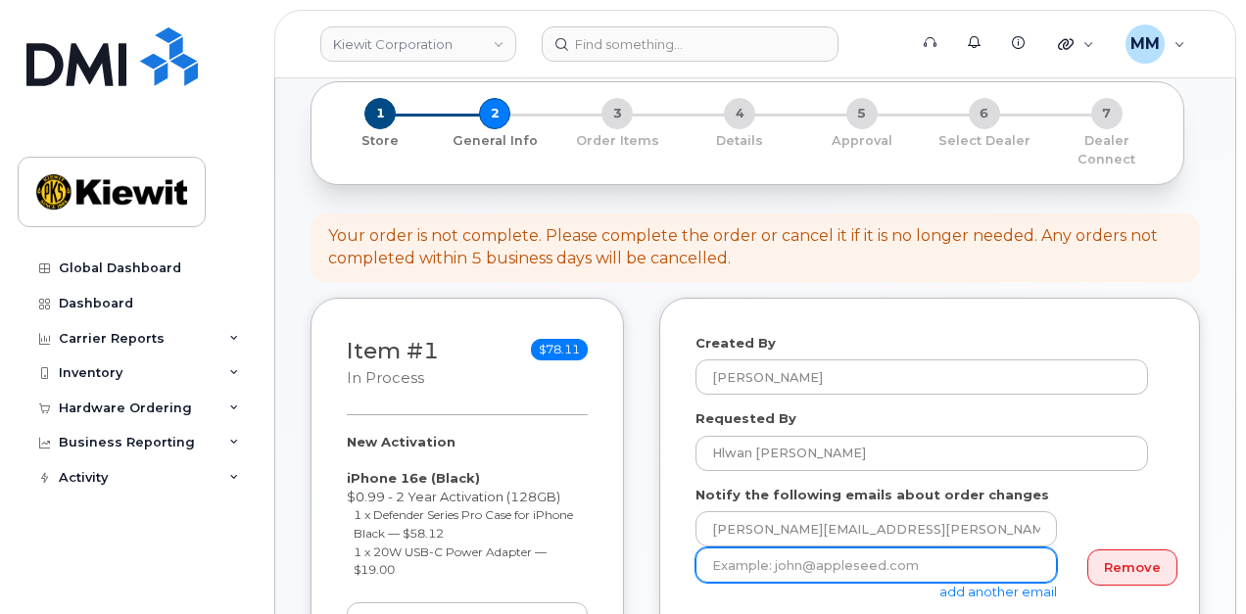
click at [729, 548] on input "email" at bounding box center [877, 565] width 362 height 35
paste input "[PERSON_NAME].Blagdon"
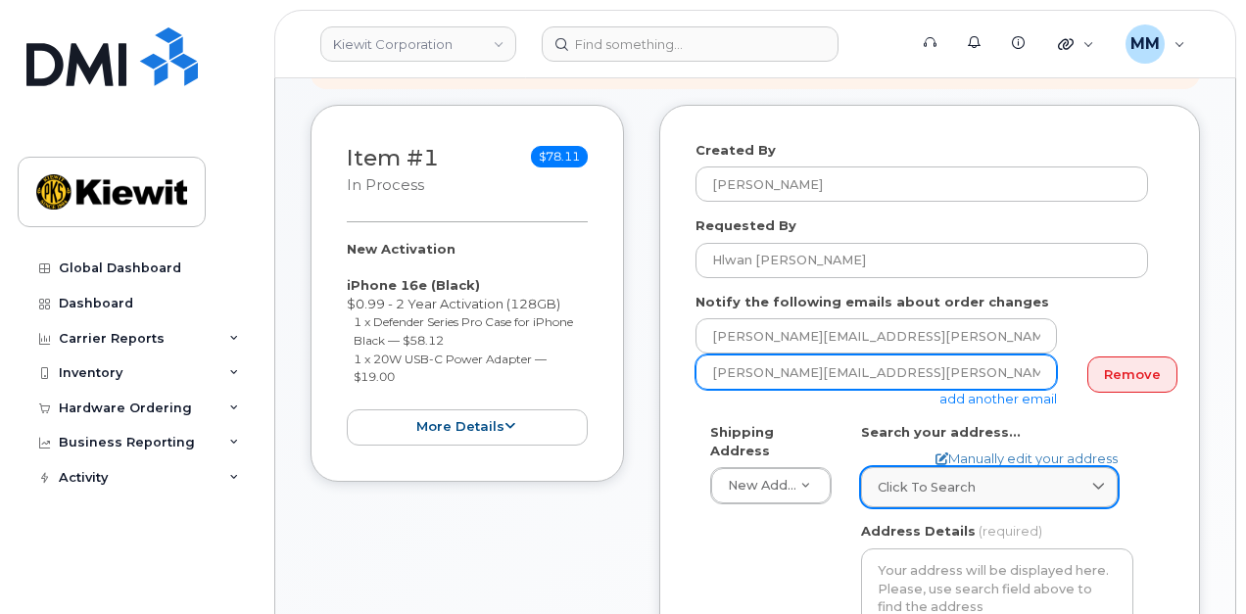
scroll to position [294, 0]
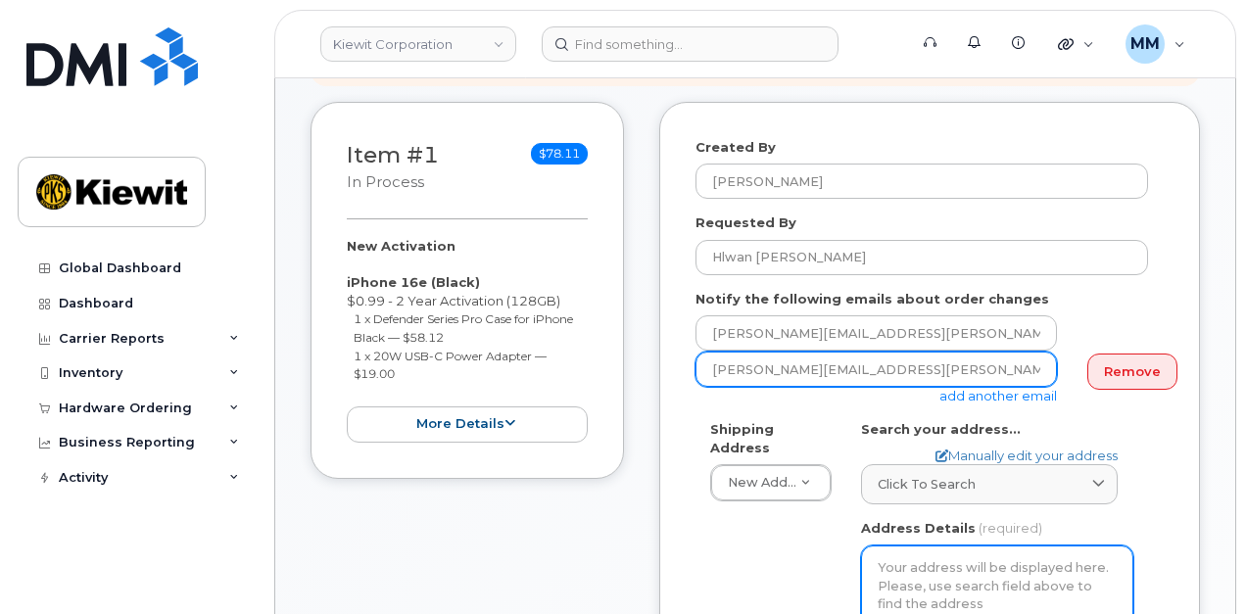
type input "[PERSON_NAME][EMAIL_ADDRESS][PERSON_NAME][DOMAIN_NAME]"
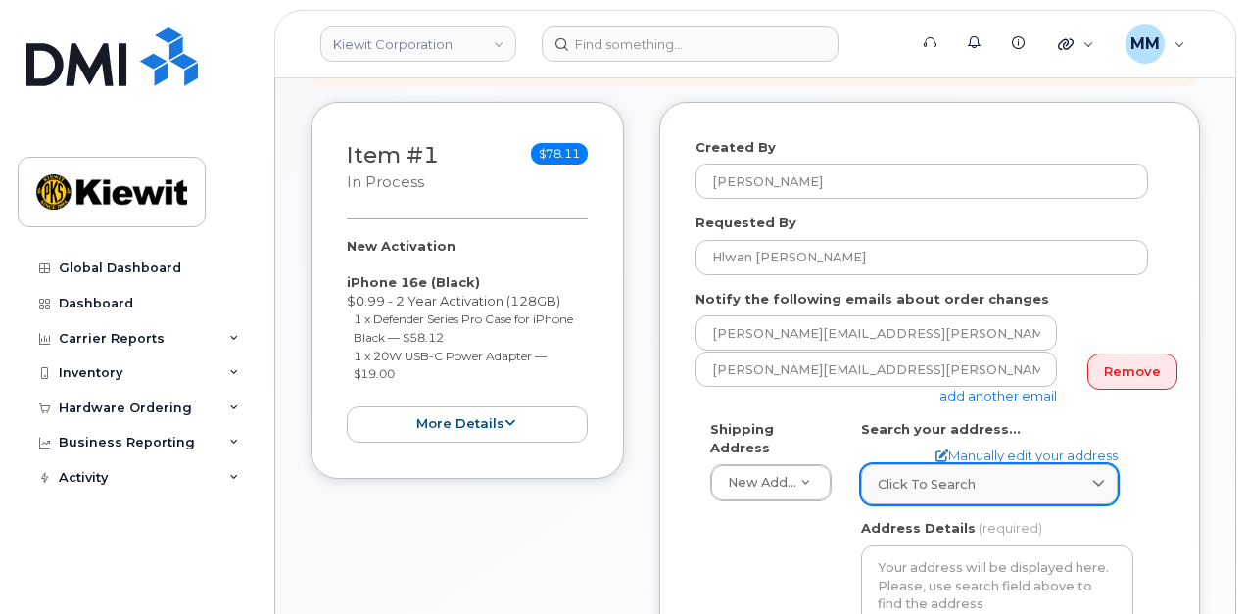
click at [1025, 475] on div "Click to search" at bounding box center [989, 484] width 223 height 19
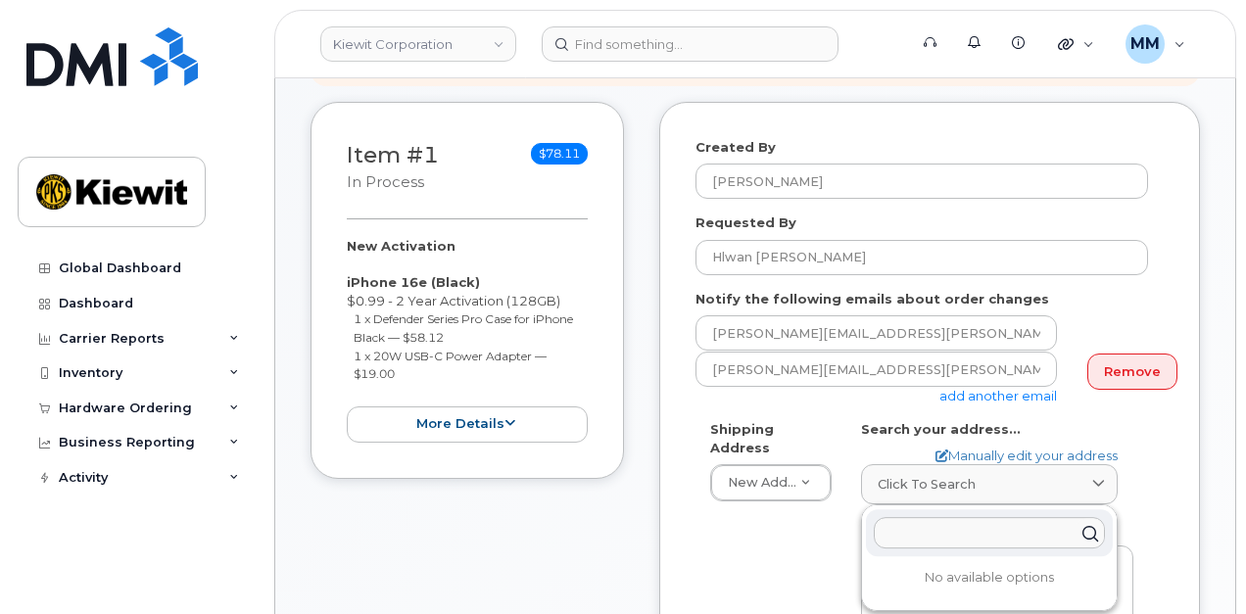
click at [968, 517] on input "text" at bounding box center [989, 532] width 231 height 31
paste input "4650 Business Center Dr., Fairfield, CA 94534"
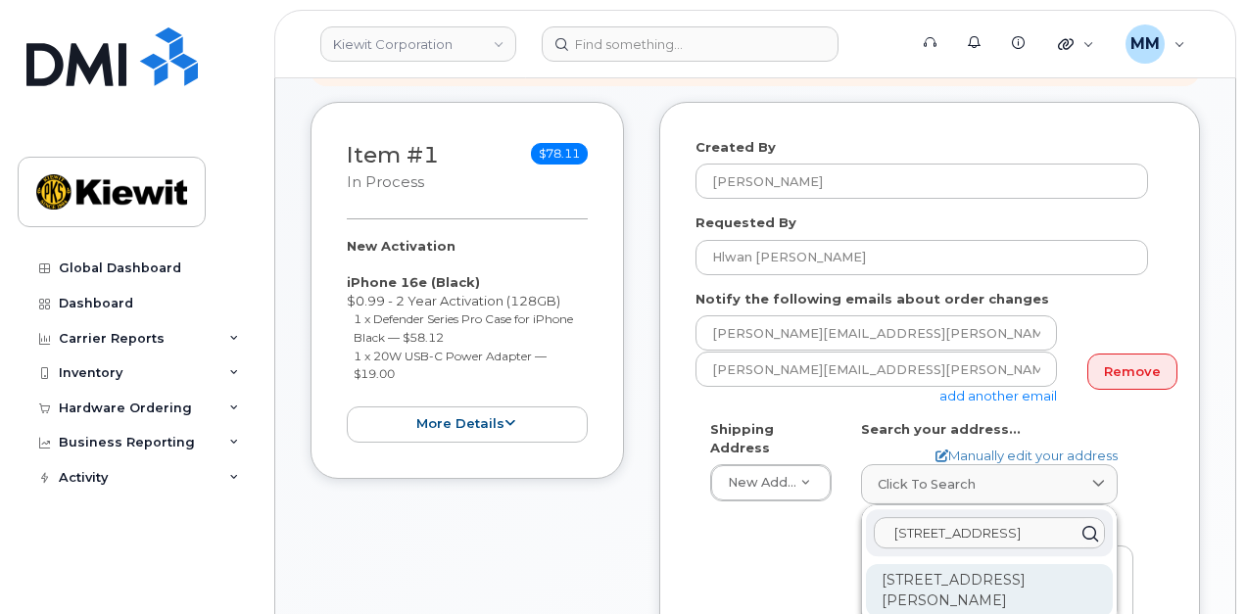
type input "4650 Business Center Dr., Fairfield, CA 94534"
click at [943, 565] on div "4650 Business Center Dr Fairfield CA 94534-6890" at bounding box center [989, 590] width 247 height 53
select select
type textarea "4650 Business Center Dr FAIRFIELD CA 94534-6890 UNITED STATES"
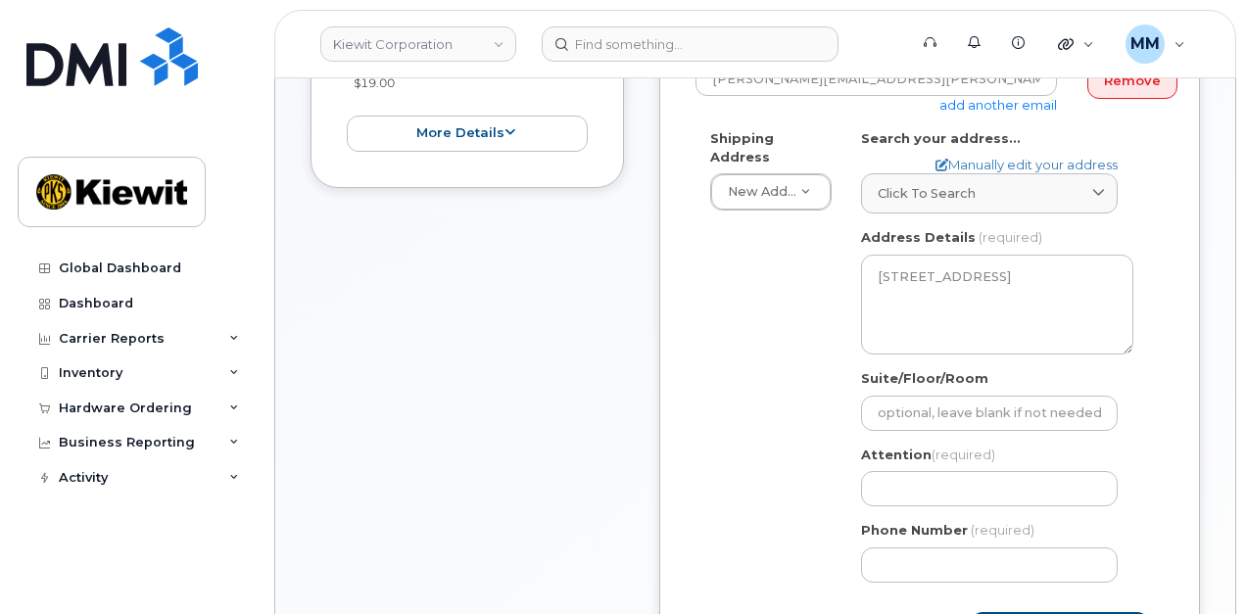
scroll to position [588, 0]
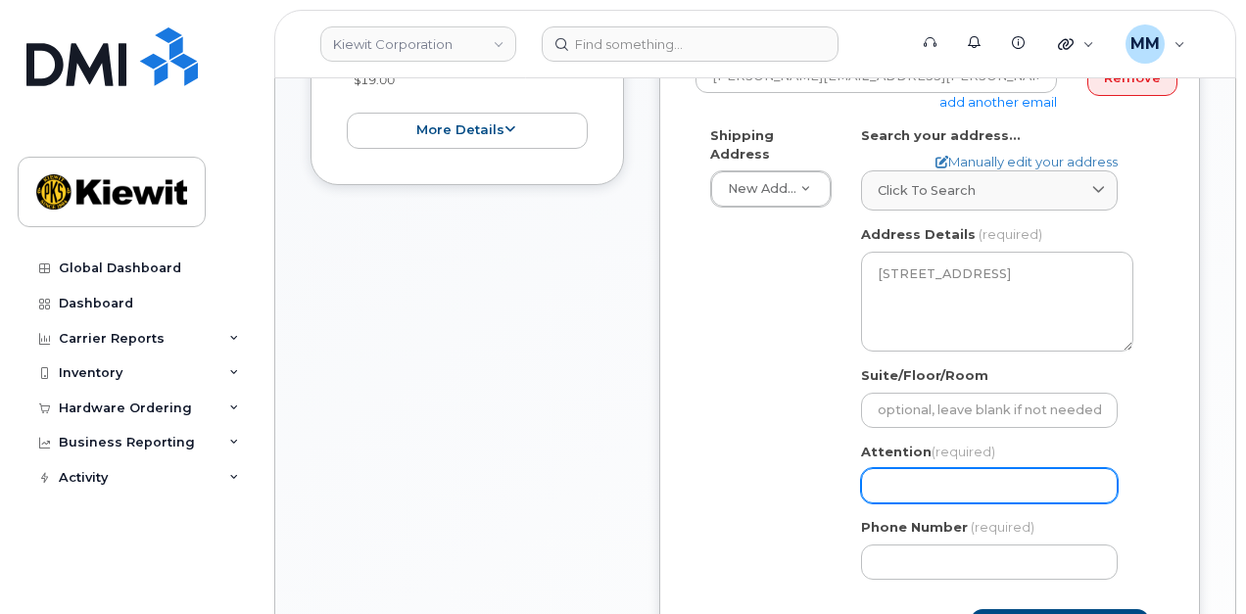
click at [900, 472] on input "Attention (required)" at bounding box center [989, 485] width 257 height 35
paste input "Hlwan [PERSON_NAME]"
select select
type input "Hlwan [PERSON_NAME]"
select select
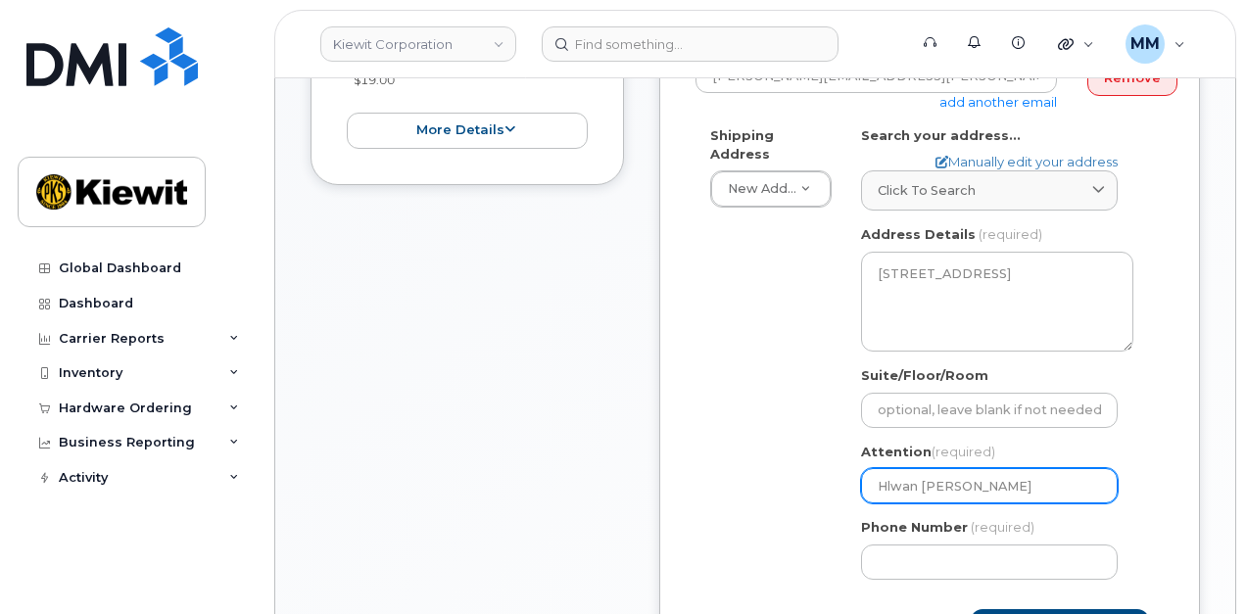
type input "Hlwan Htoo a"
select select
type input "Hlwan Htoo and"
select select
type input "Hlwan Htoo and"
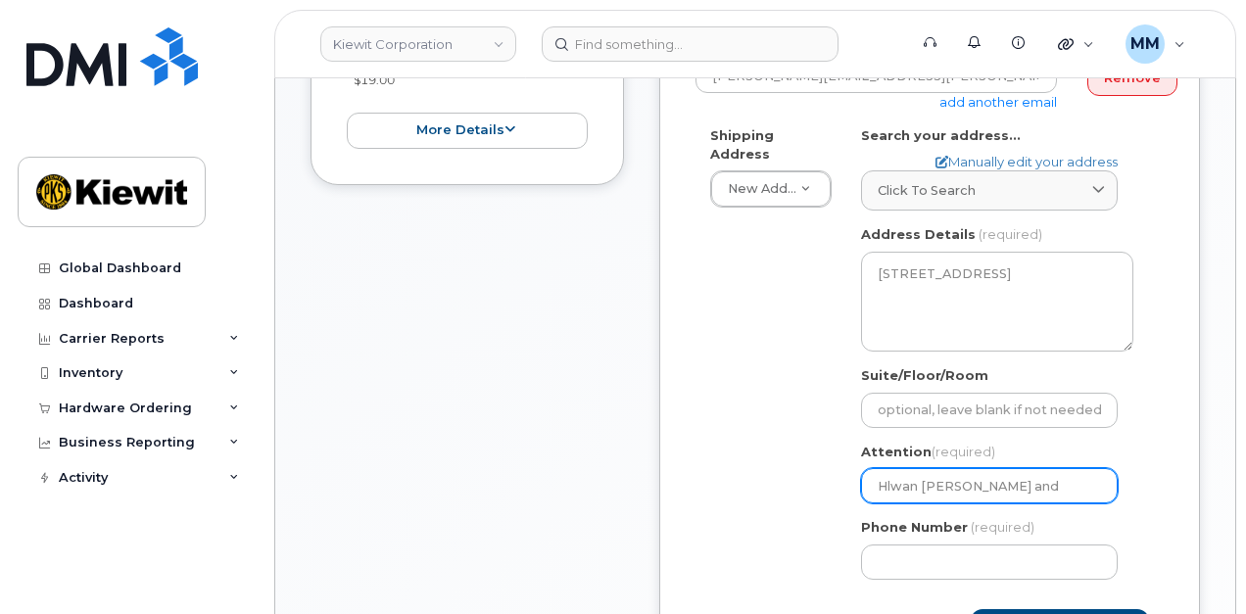
click at [1014, 468] on input "Hlwan Htoo and" at bounding box center [989, 485] width 257 height 35
paste input "Jalal Akkari"
select select
type input "Hlwan [PERSON_NAME] and [PERSON_NAME]"
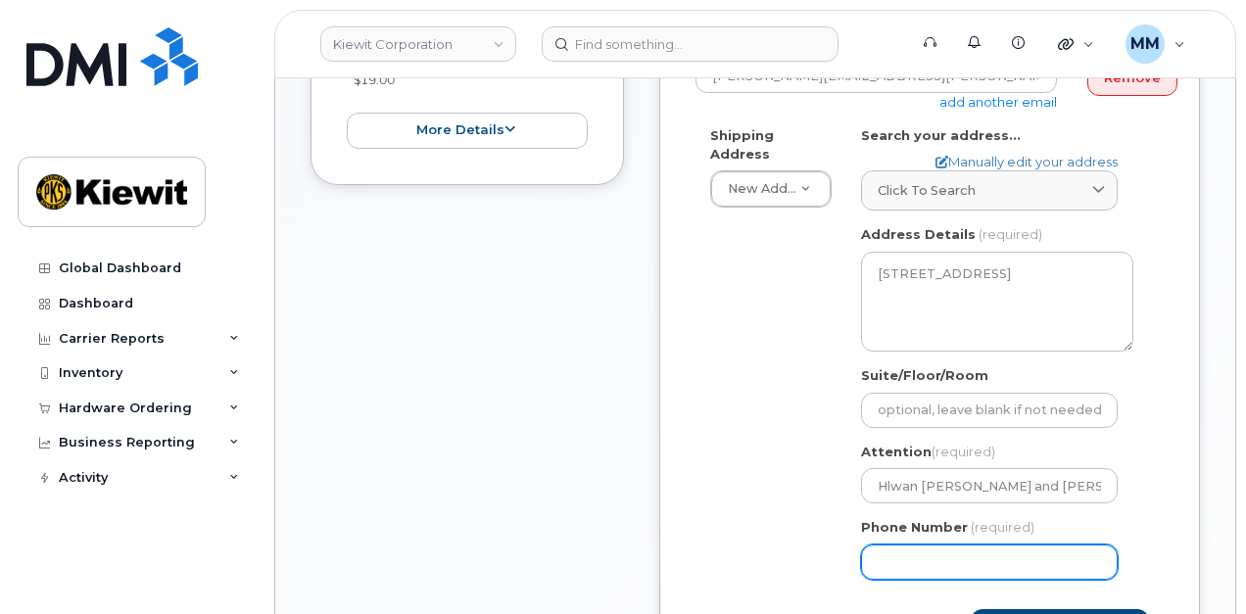
click at [913, 545] on input "Phone Number" at bounding box center [989, 562] width 257 height 35
type input "8777727707"
select select
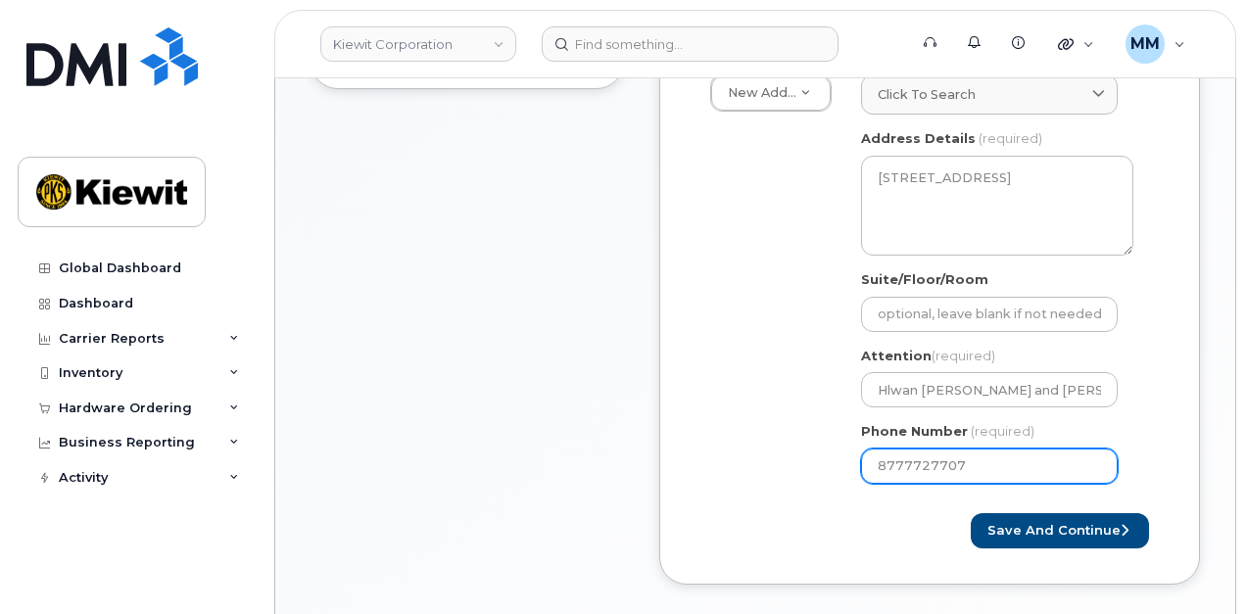
scroll to position [686, 0]
type input "8777727707"
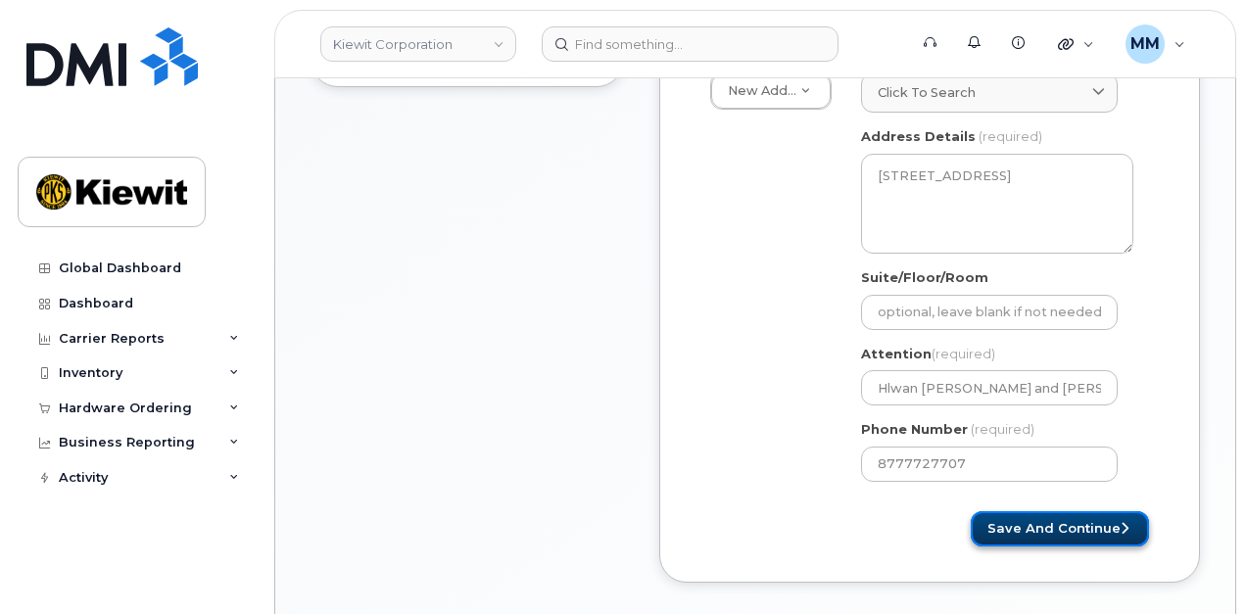
click at [991, 512] on button "Save and Continue" at bounding box center [1060, 530] width 178 height 36
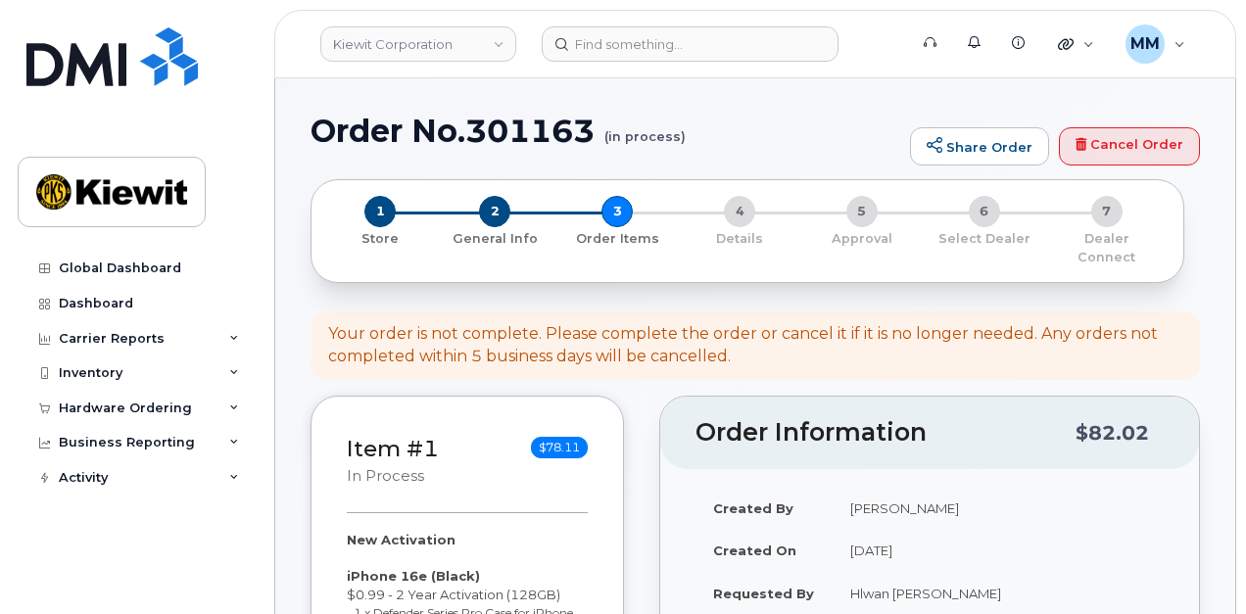
select select
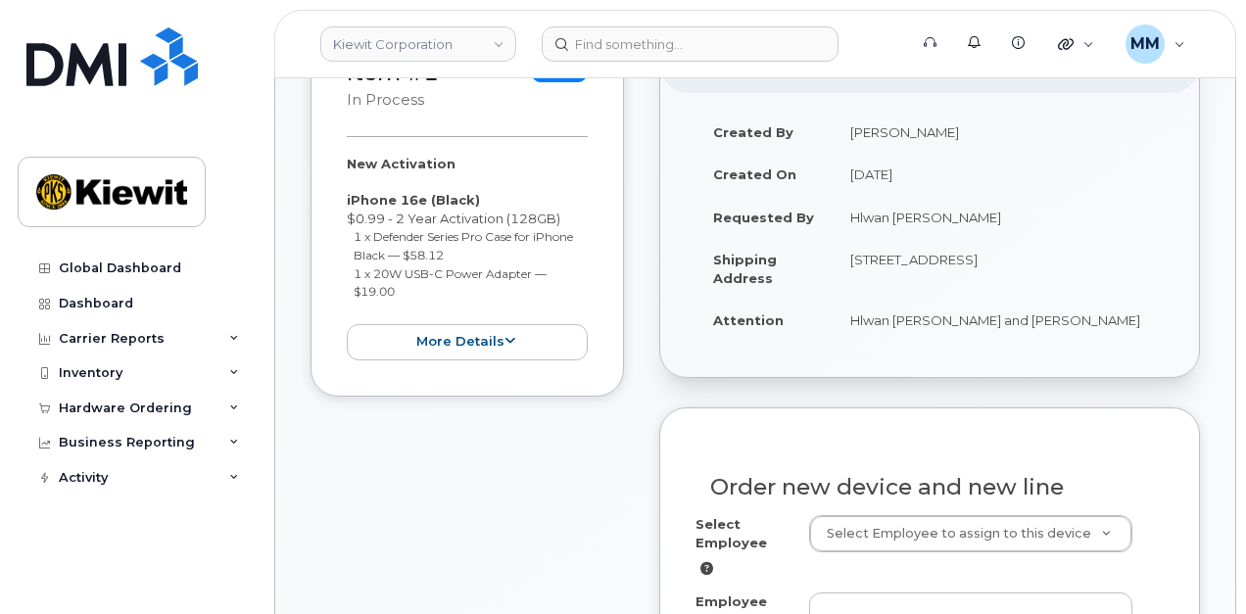
scroll to position [490, 0]
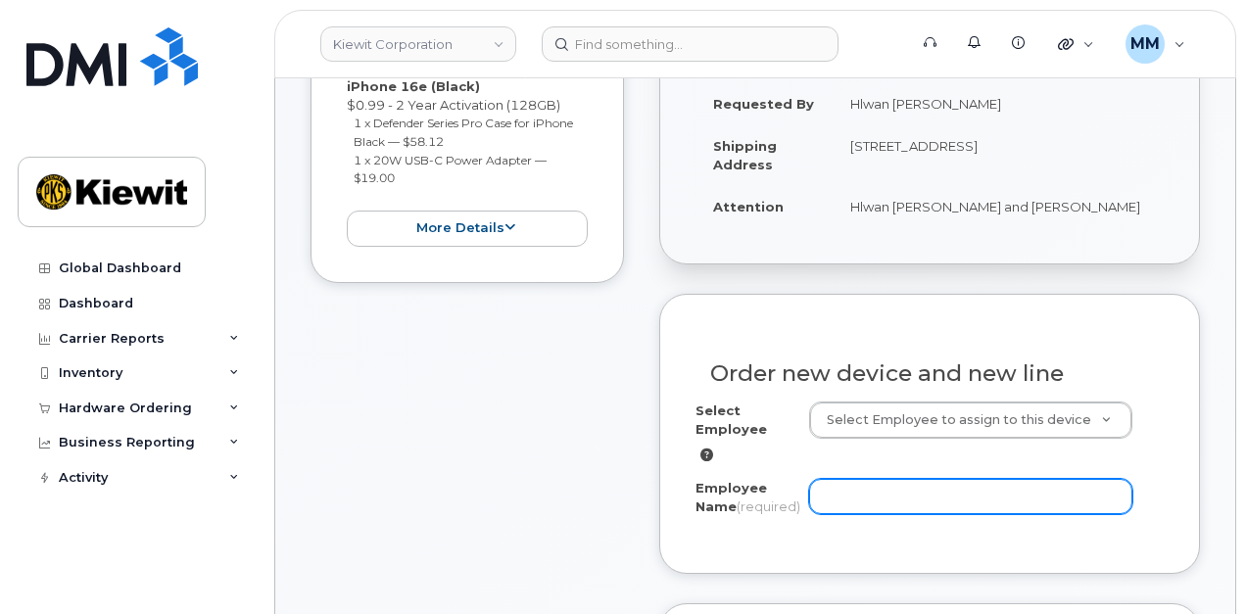
click at [848, 483] on input "Employee Name (required)" at bounding box center [971, 496] width 324 height 35
paste input "Hlwan Htoo"
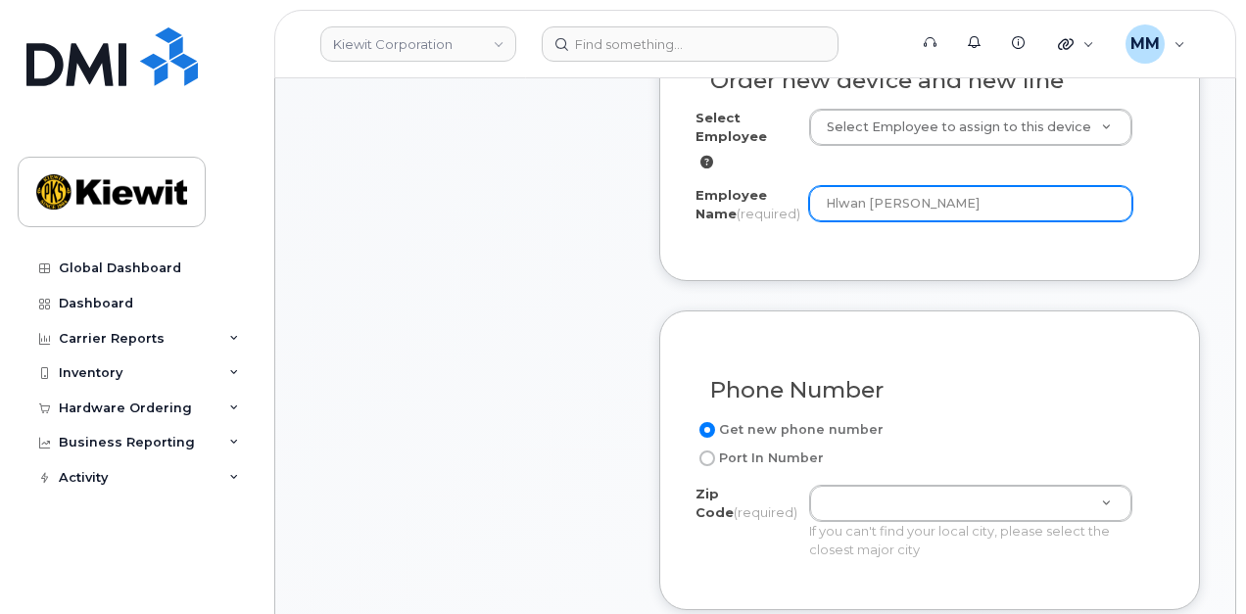
scroll to position [784, 0]
type input "Hlwan Htoo"
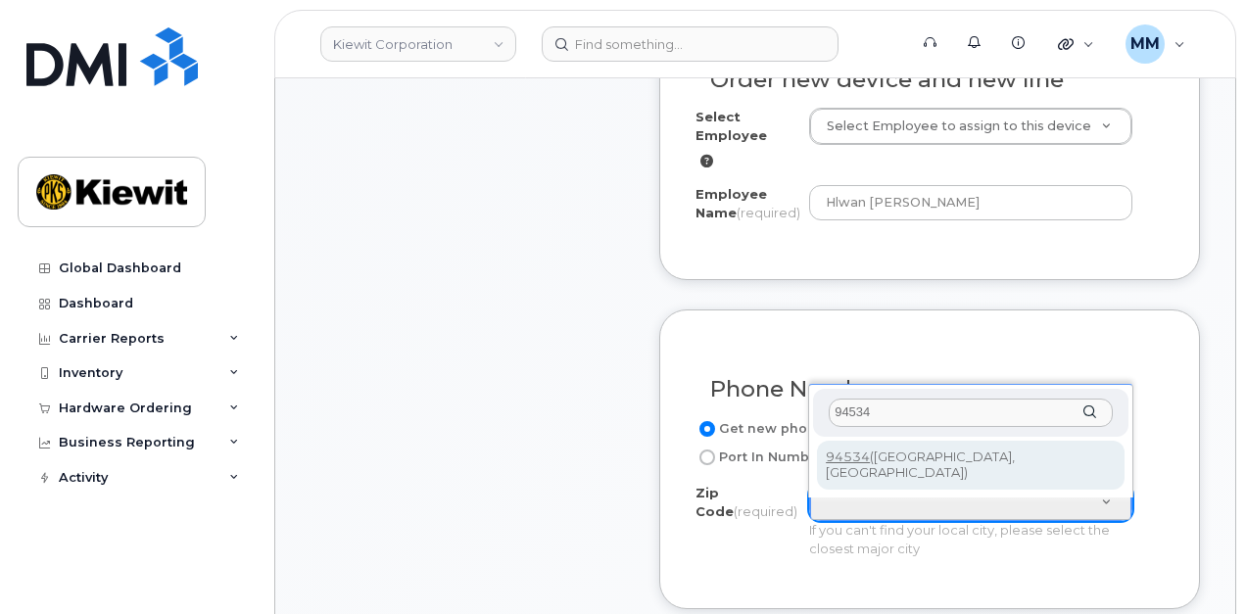
type input "94534"
type input "94534 (Fairfield, CA)"
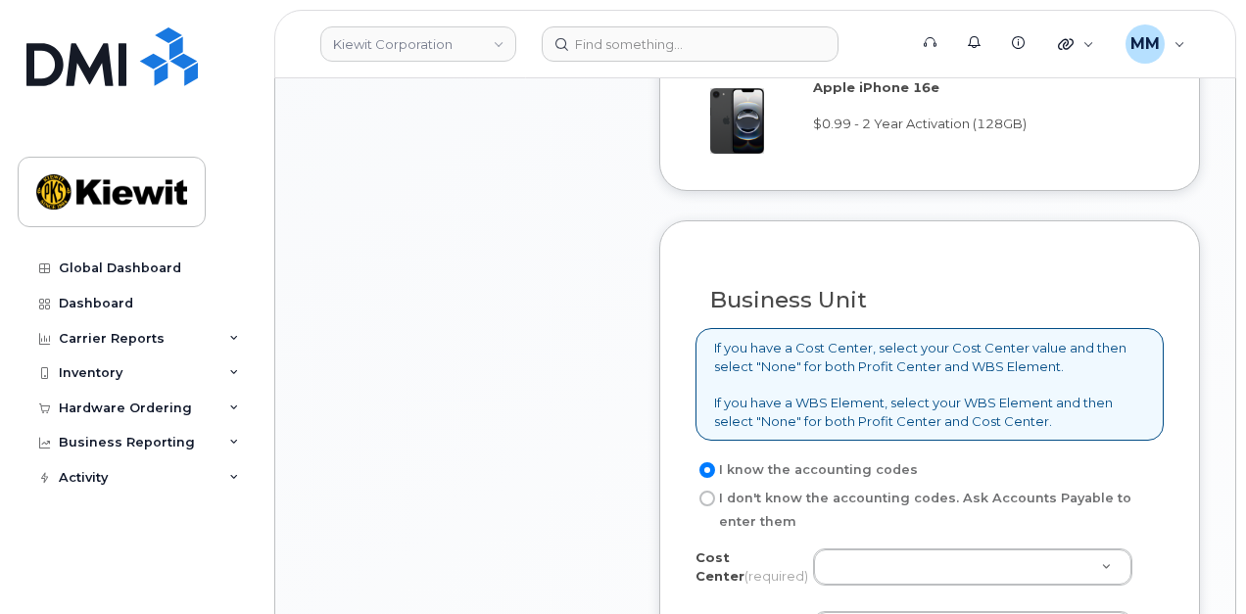
scroll to position [1568, 0]
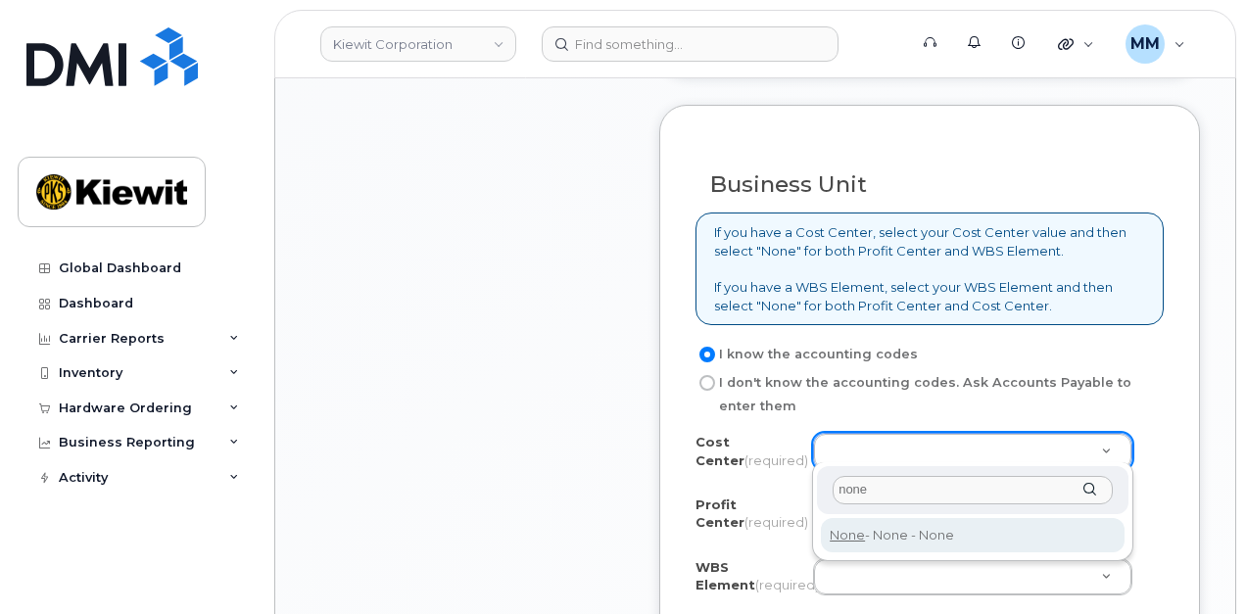
type input "none"
type input "None"
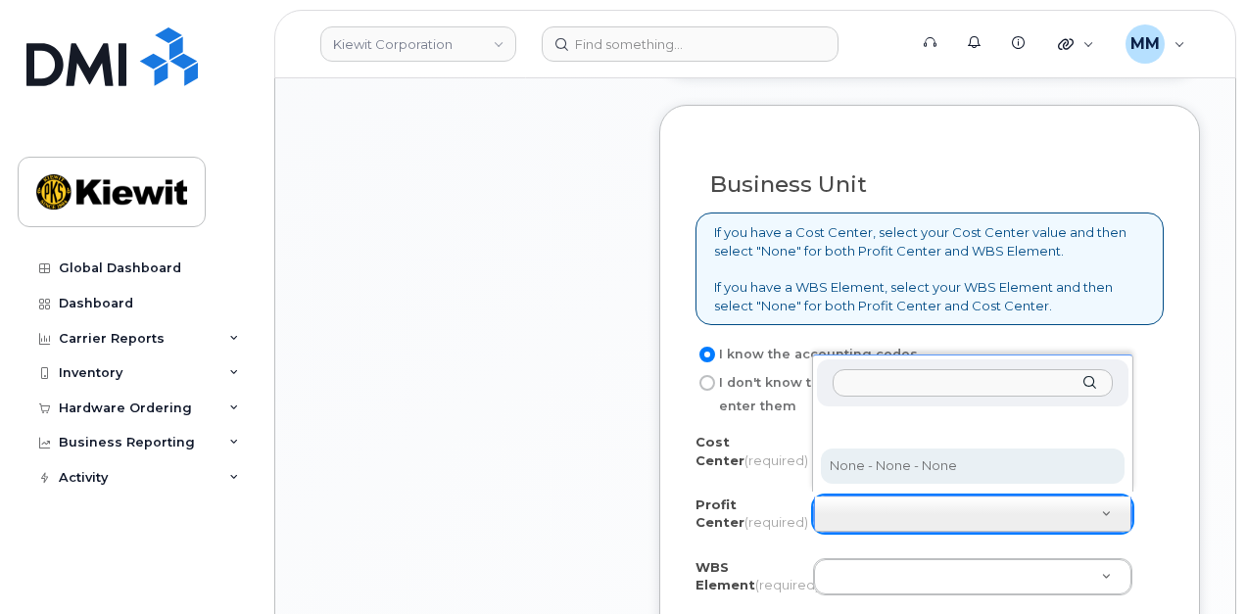
select select "None"
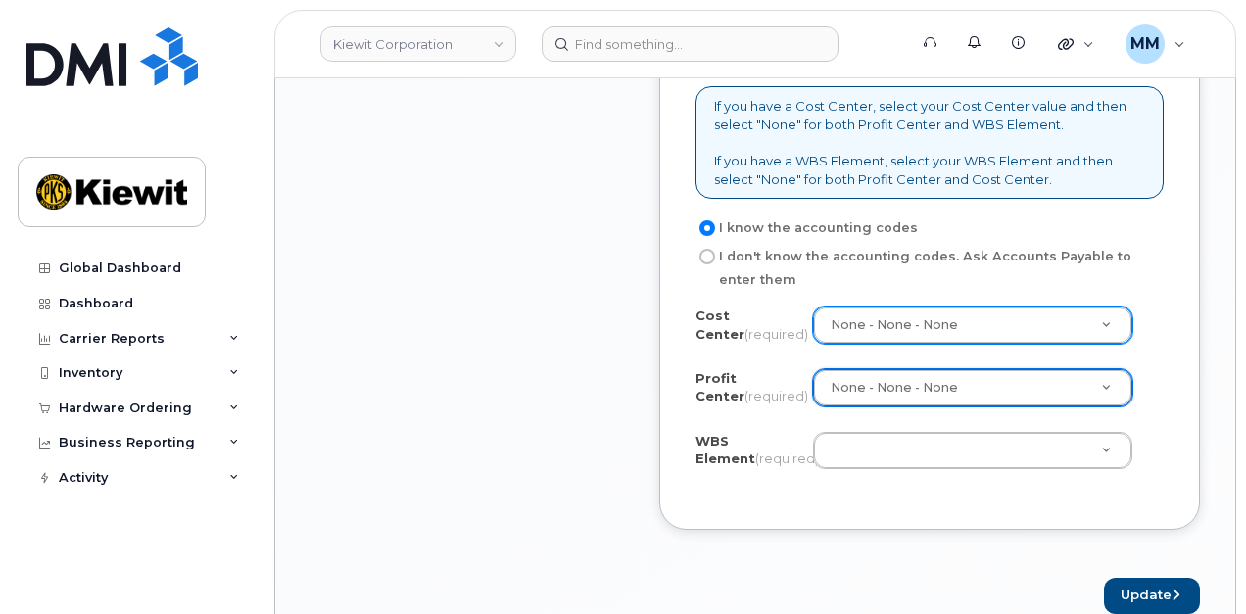
scroll to position [1764, 0]
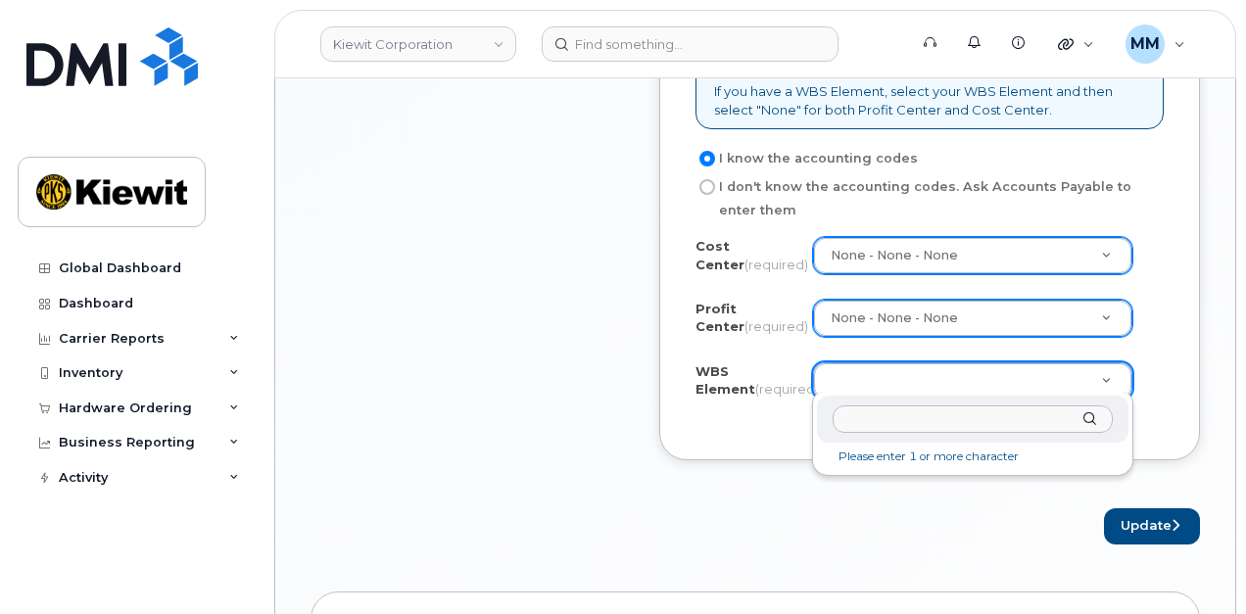
type input "110241.1307"
drag, startPoint x: 925, startPoint y: 418, endPoint x: 807, endPoint y: 409, distance: 118.0
click div "110241.1307 1036 - 110241.1307 - Kiewit Infrastr West Co"
click input "text"
paste input "110241.1307"
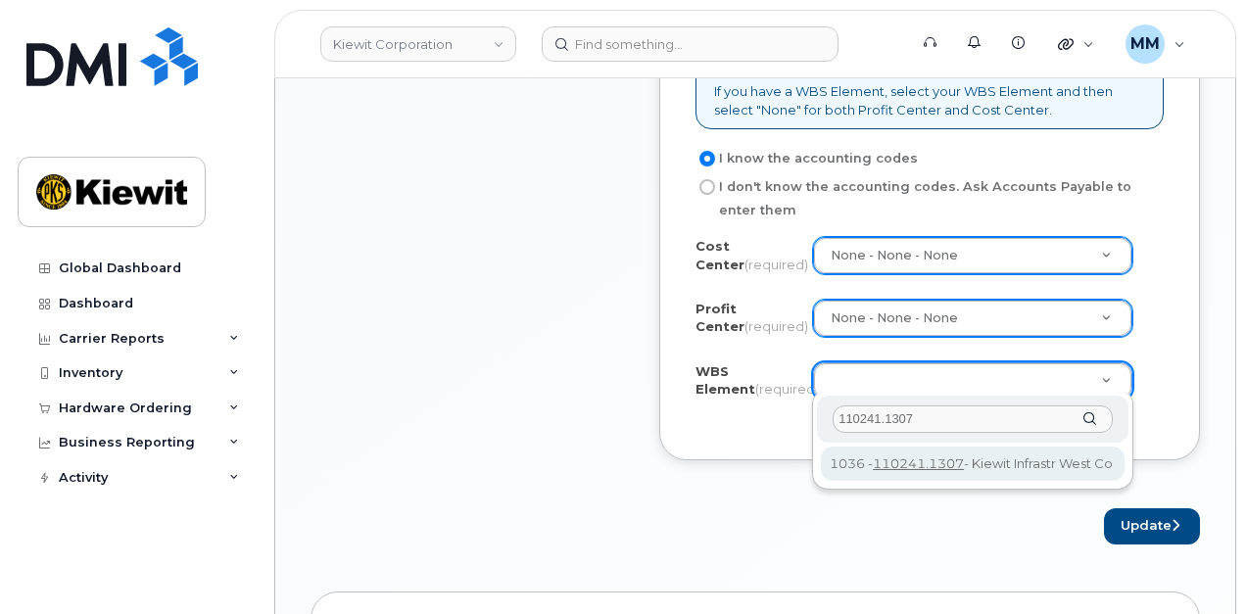
type input "110241.1307"
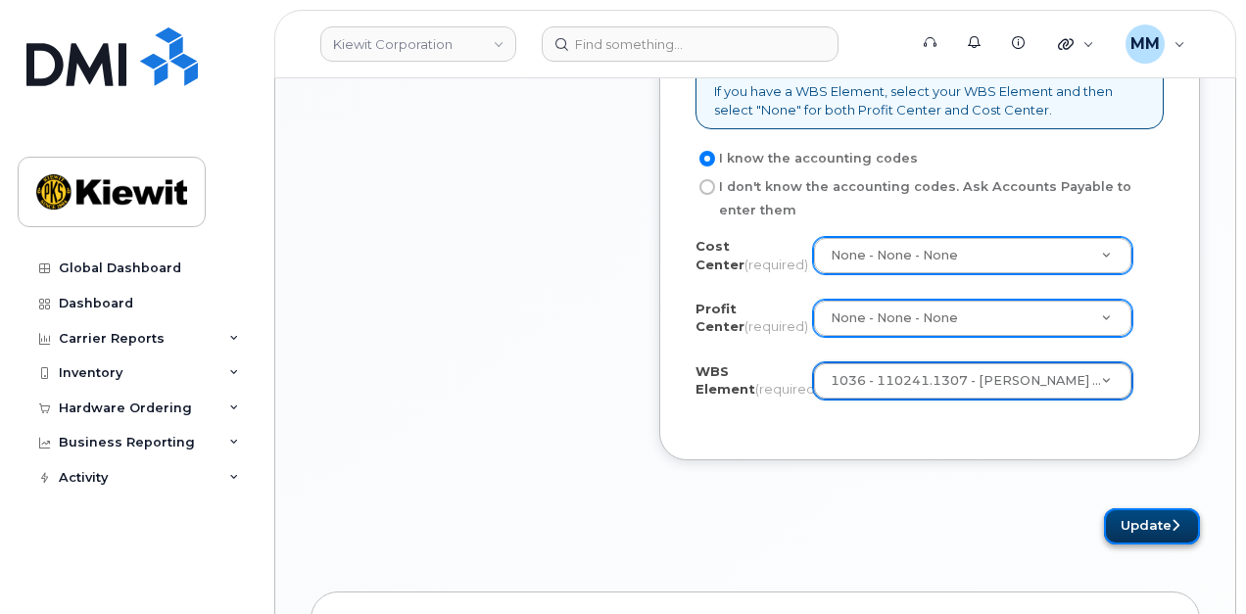
click button "Update"
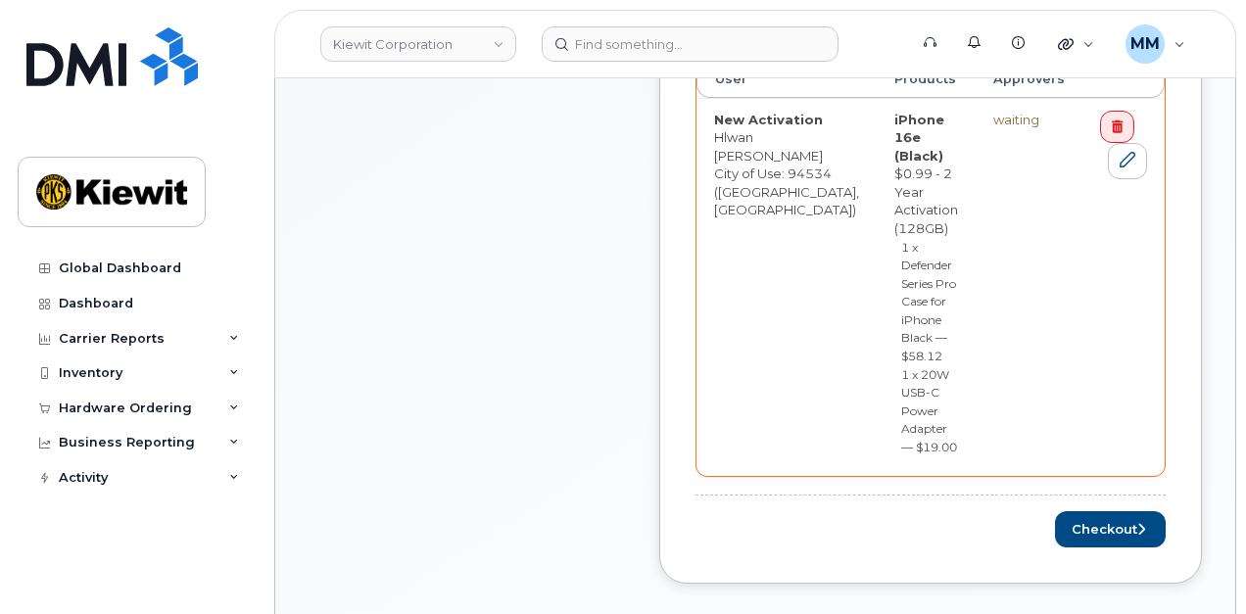
scroll to position [980, 0]
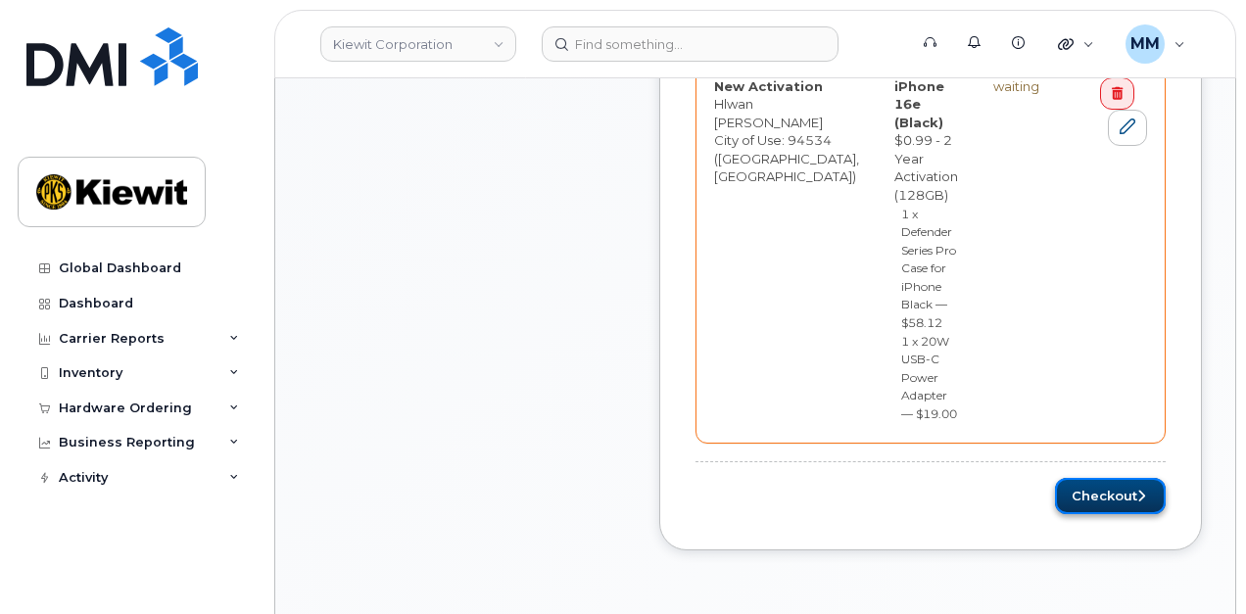
click at [1076, 478] on button "Checkout" at bounding box center [1110, 496] width 111 height 36
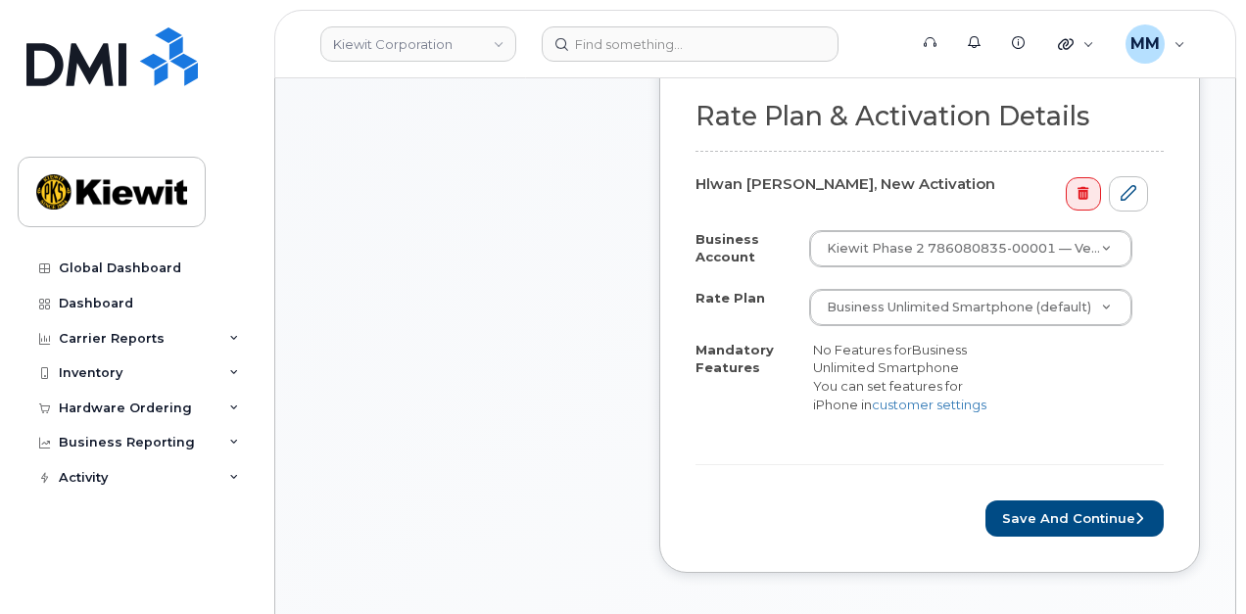
scroll to position [686, 0]
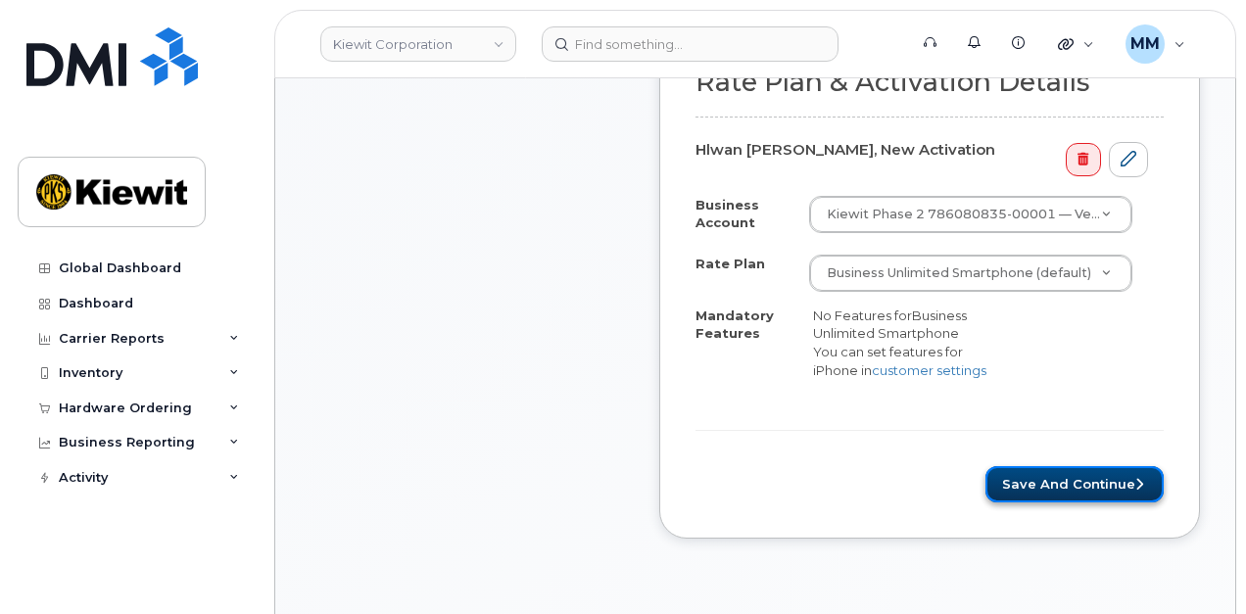
click at [1000, 466] on button "Save and Continue" at bounding box center [1075, 484] width 178 height 36
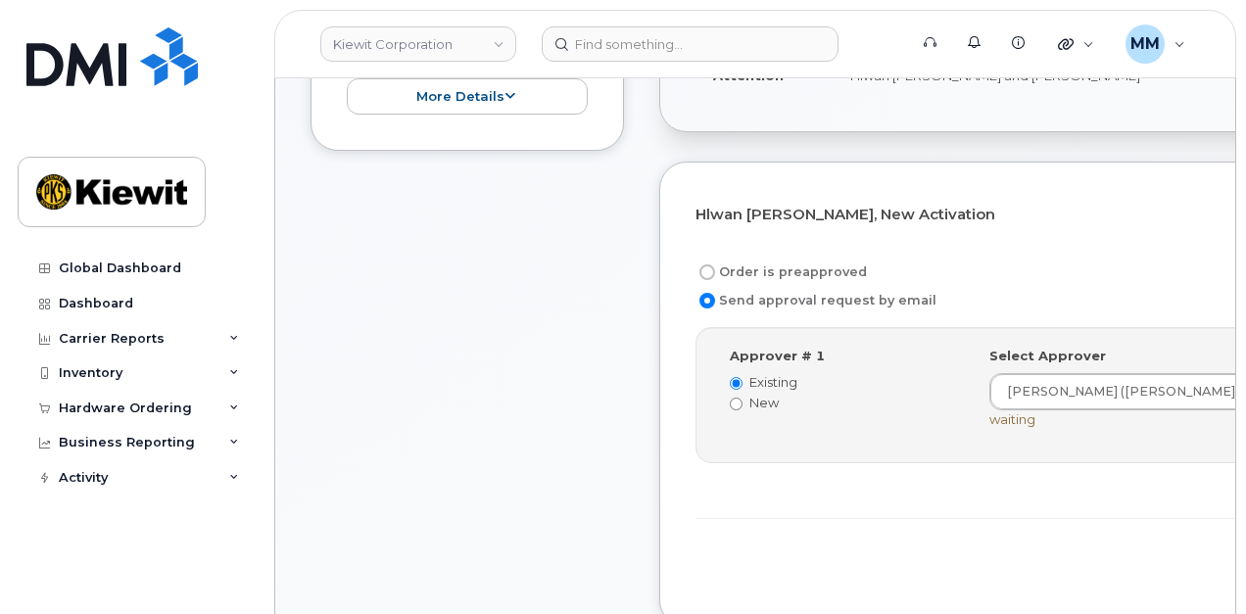
scroll to position [588, 0]
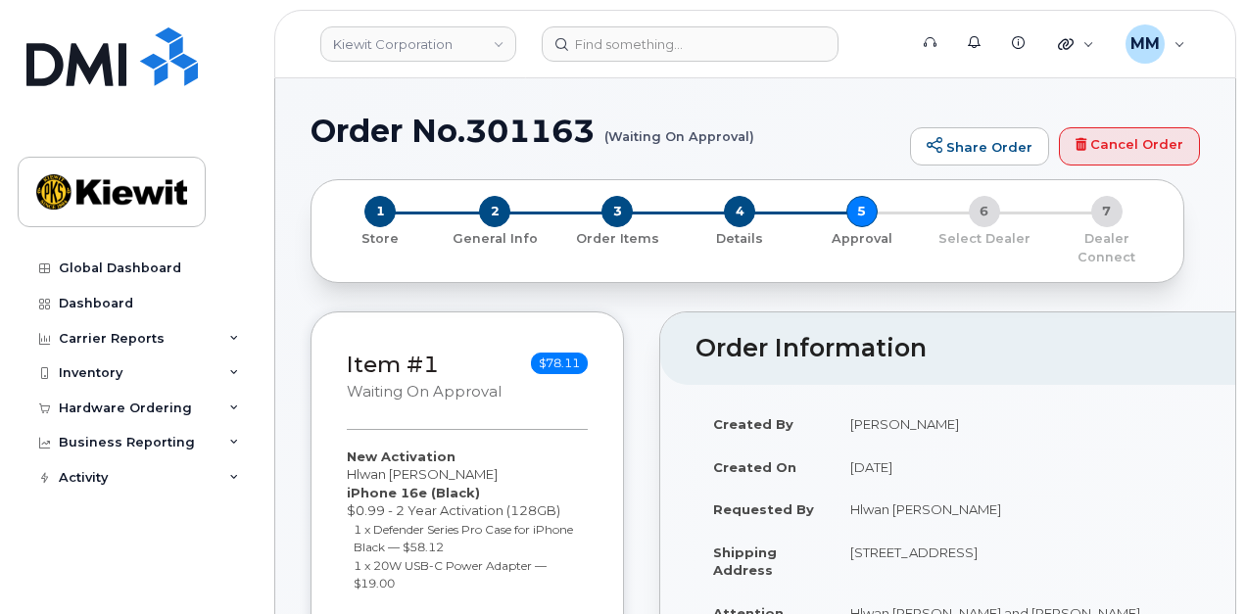
click at [544, 117] on h1 "Order No.301163 (Waiting On Approval)" at bounding box center [606, 131] width 590 height 34
copy h1 "301163"
click at [148, 415] on div "Hardware Ordering" at bounding box center [125, 409] width 133 height 16
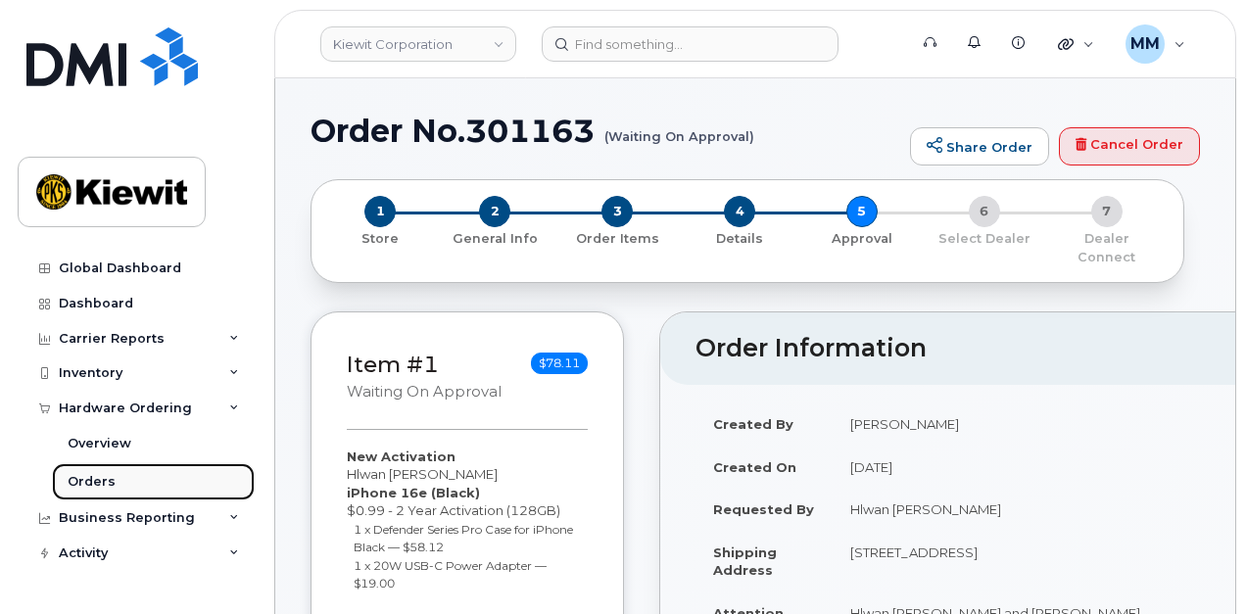
click at [133, 480] on link "Orders" at bounding box center [153, 481] width 203 height 37
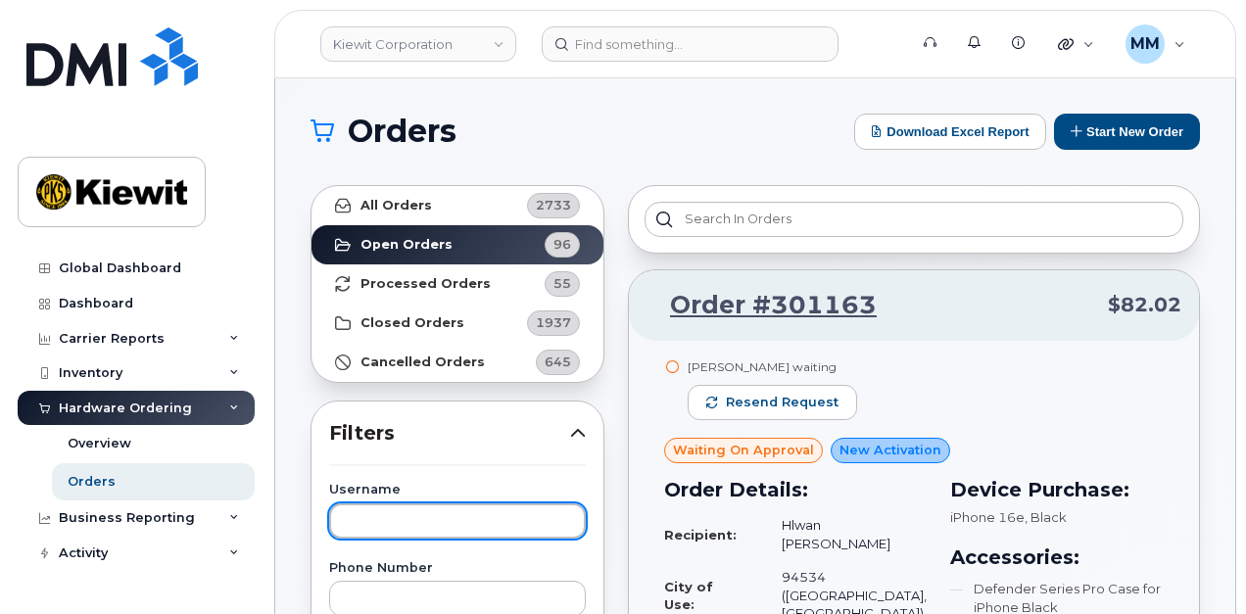
click at [404, 510] on input "text" at bounding box center [457, 521] width 257 height 35
paste input "Blake Randolph"
type input "Blake Randolph"
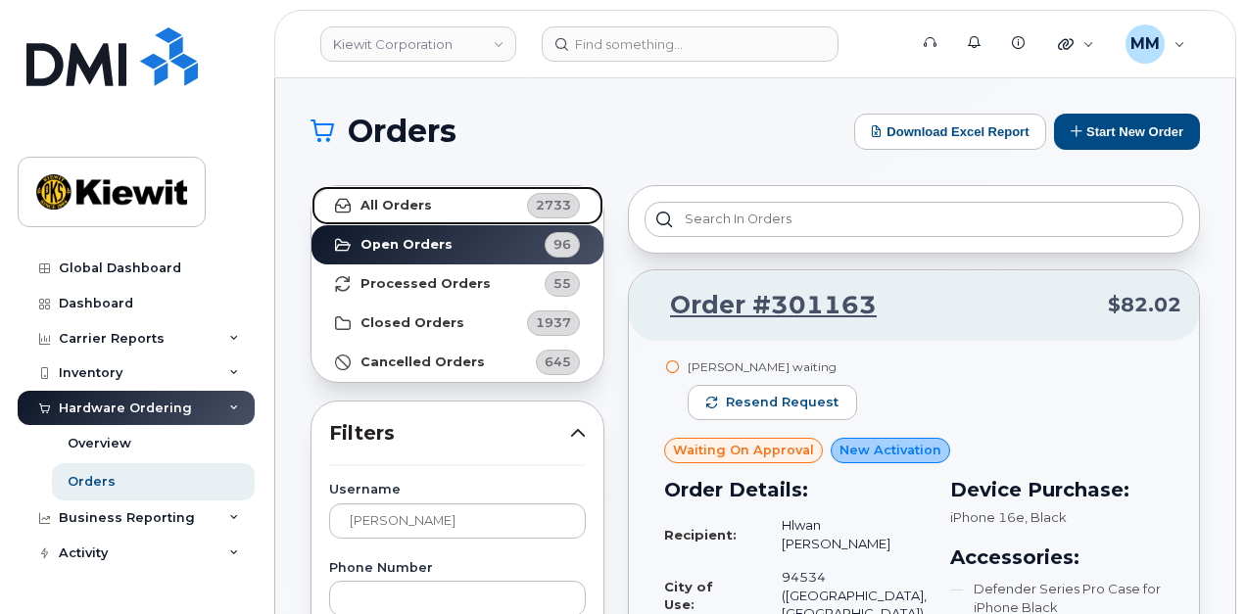
click at [476, 194] on link "All Orders 2733" at bounding box center [458, 205] width 292 height 39
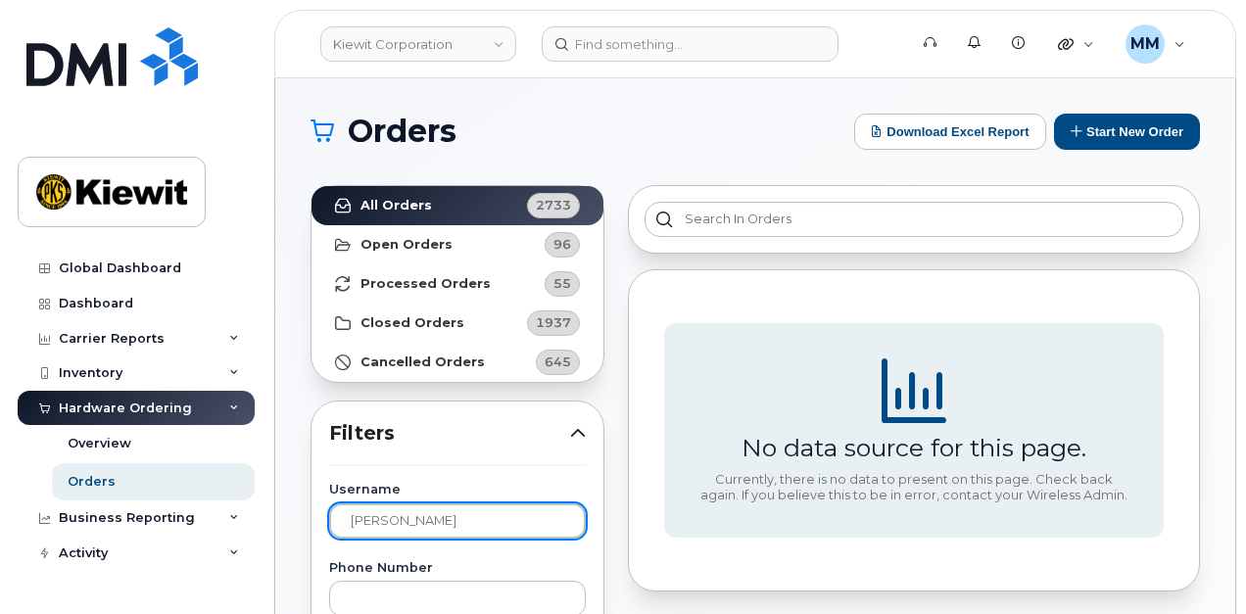
click at [474, 525] on input "[PERSON_NAME]" at bounding box center [457, 521] width 257 height 35
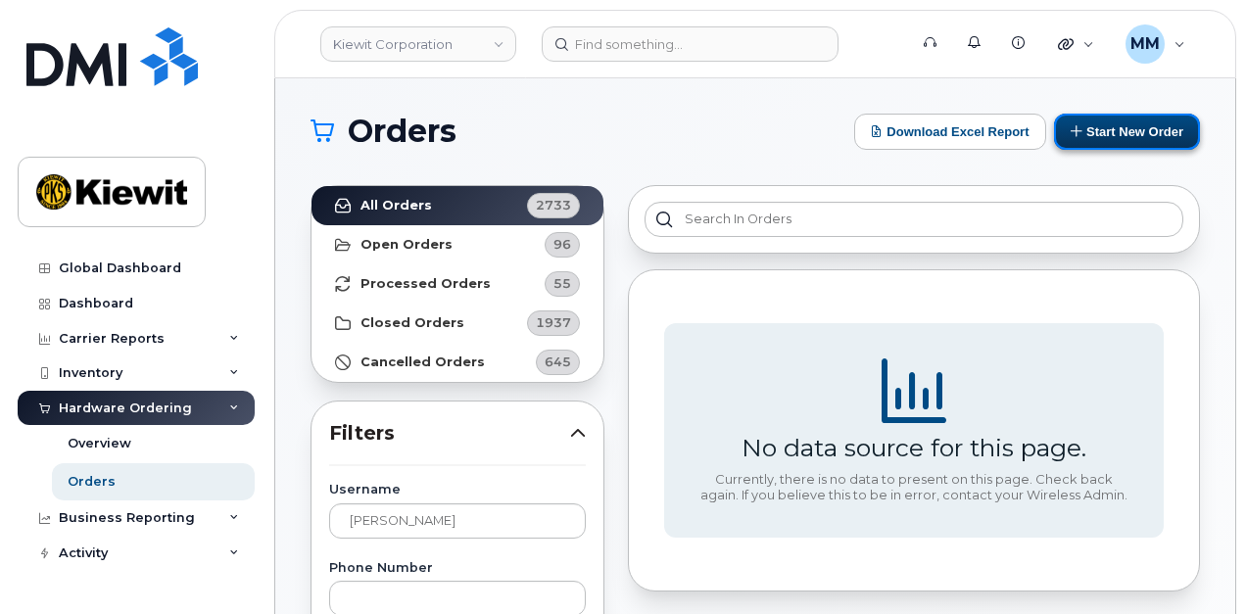
click at [1098, 124] on button "Start New Order" at bounding box center [1127, 132] width 146 height 36
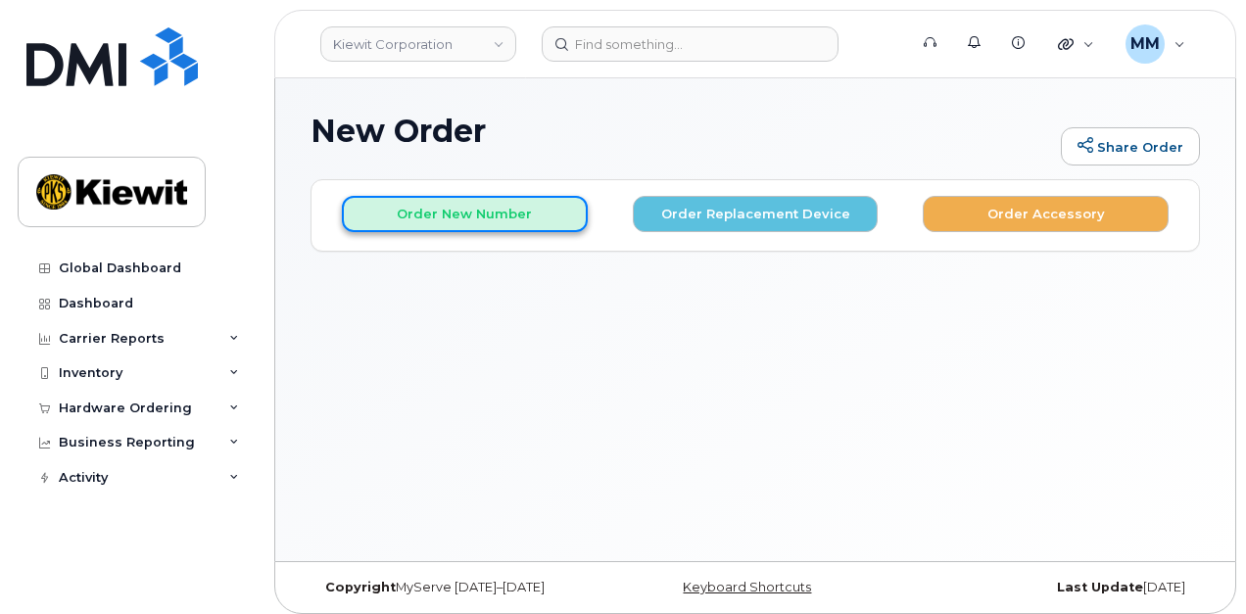
click at [493, 221] on button "Order New Number" at bounding box center [465, 214] width 246 height 36
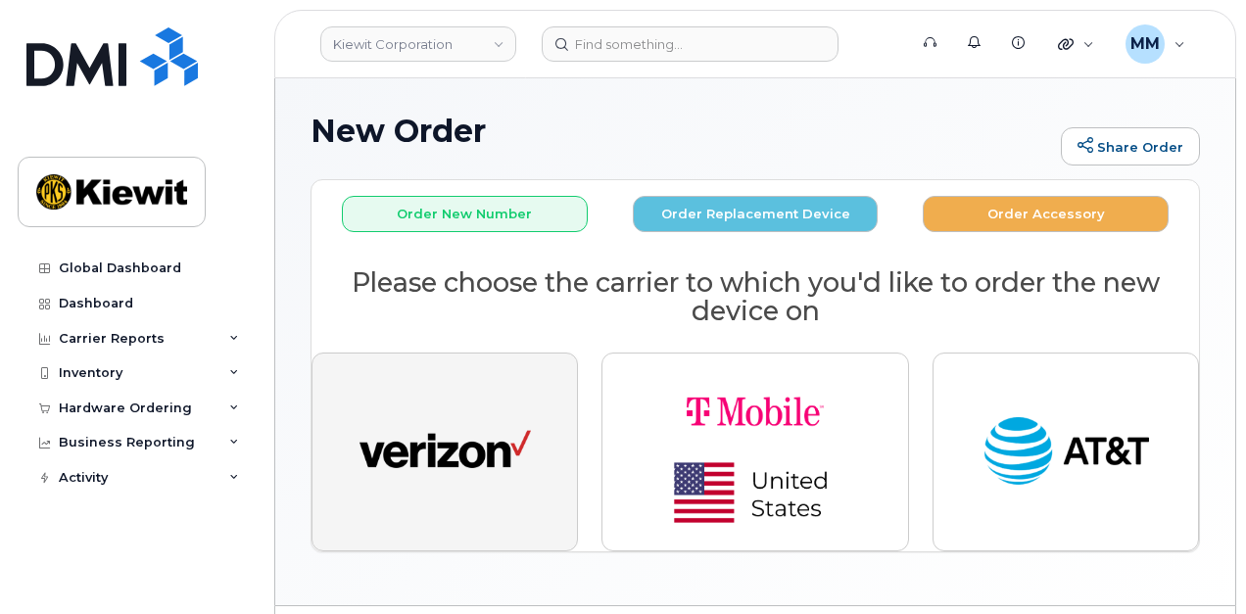
click at [488, 425] on img "button" at bounding box center [445, 453] width 171 height 88
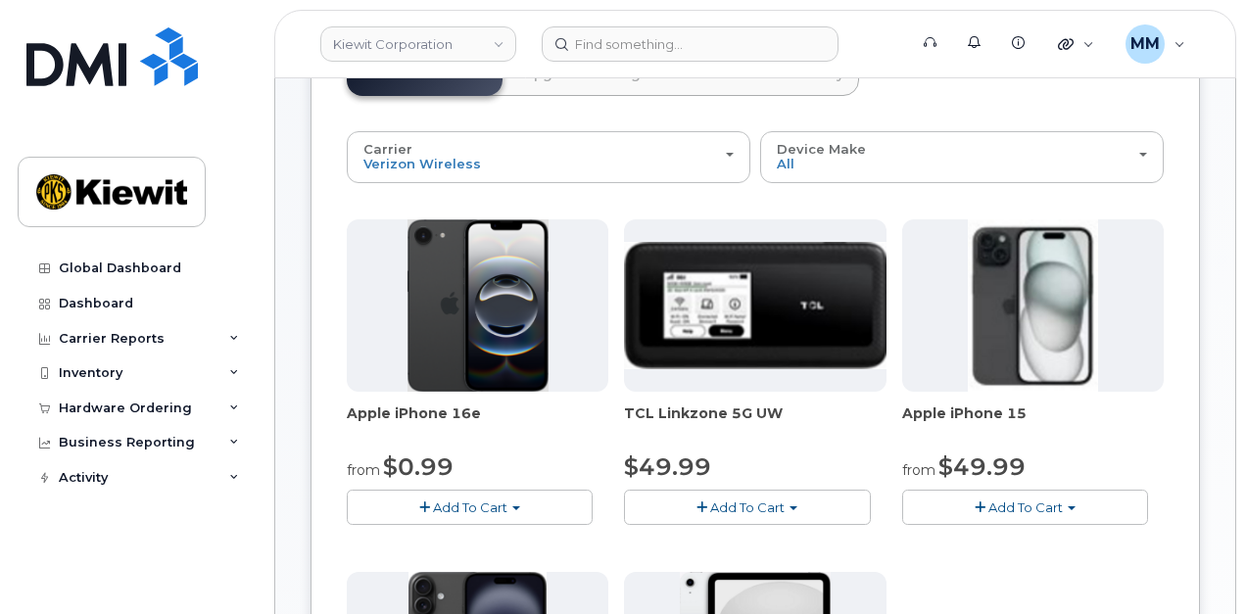
scroll to position [196, 0]
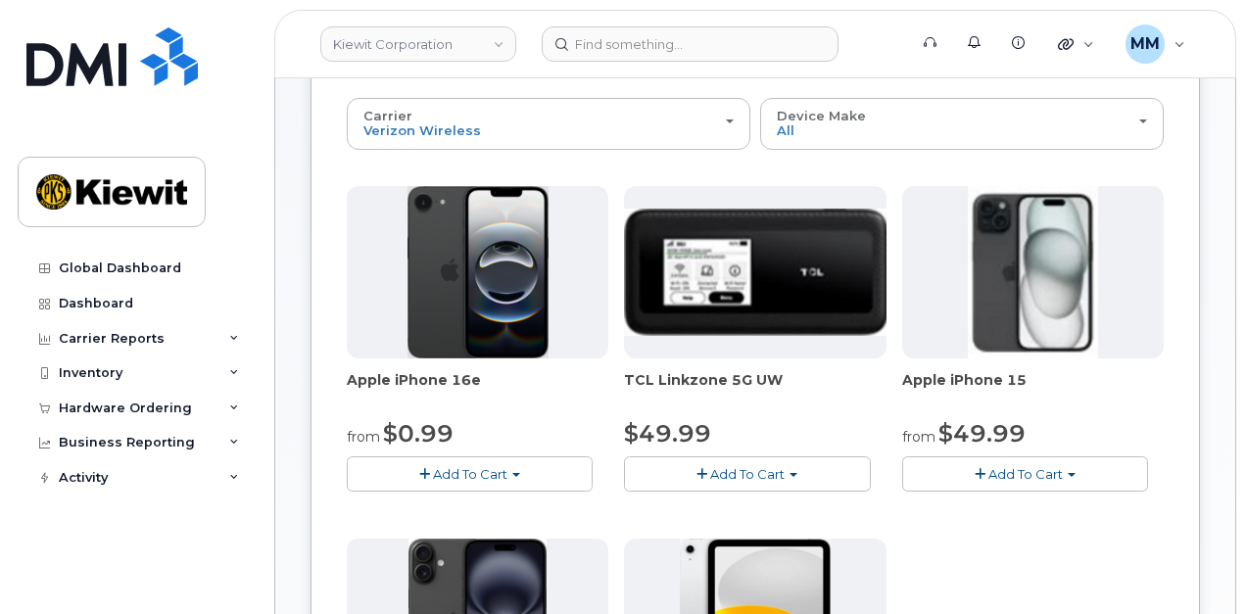
click at [500, 466] on span "Add To Cart" at bounding box center [470, 474] width 74 height 16
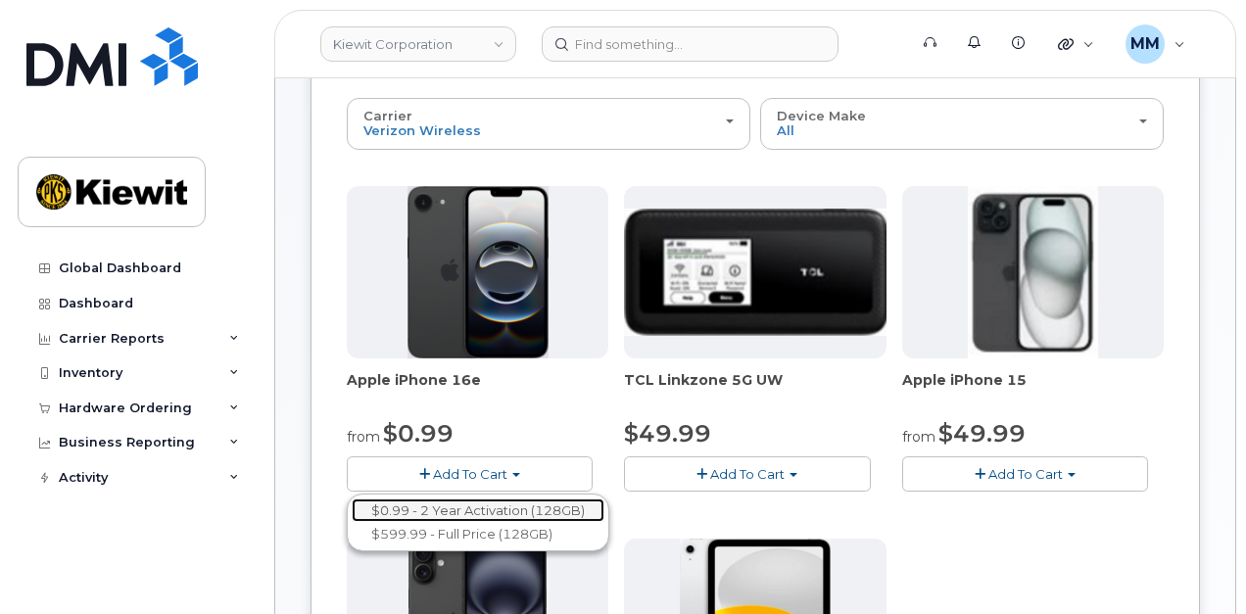
click at [469, 507] on link "$0.99 - 2 Year Activation (128GB)" at bounding box center [478, 511] width 253 height 24
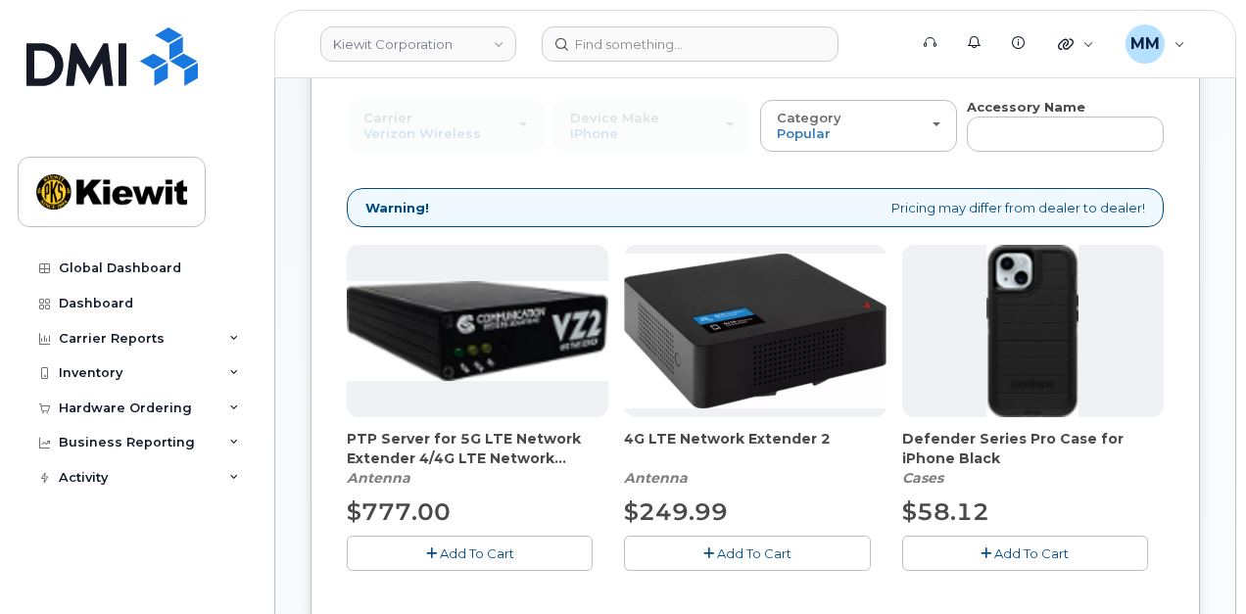
click at [1000, 555] on span "Add To Cart" at bounding box center [1032, 554] width 74 height 16
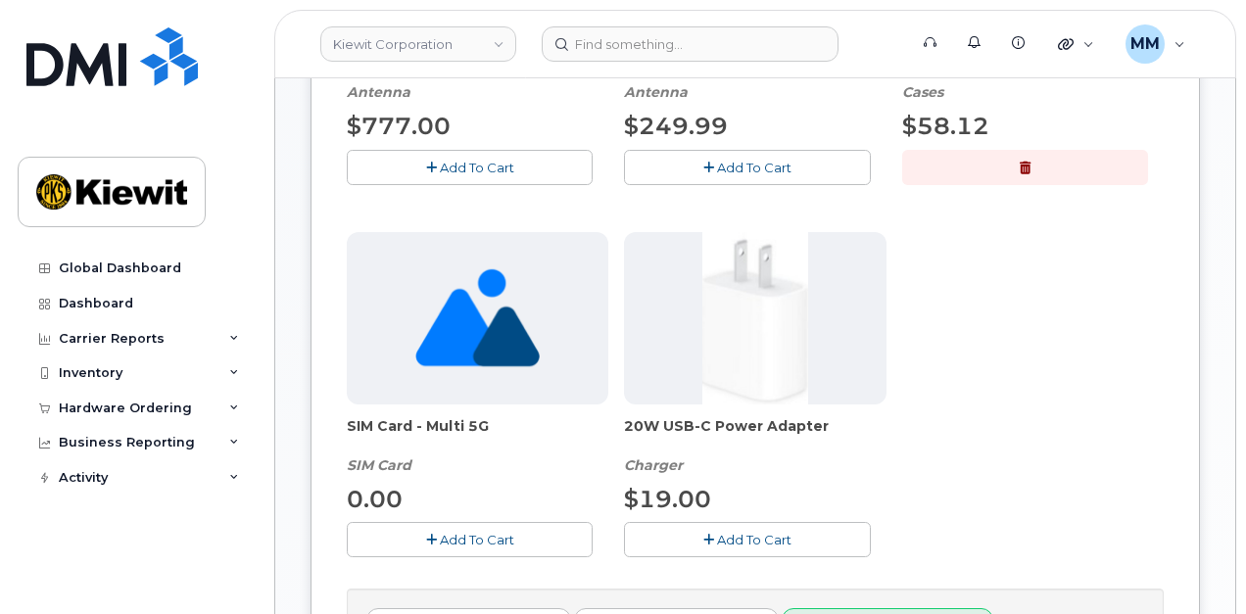
scroll to position [588, 0]
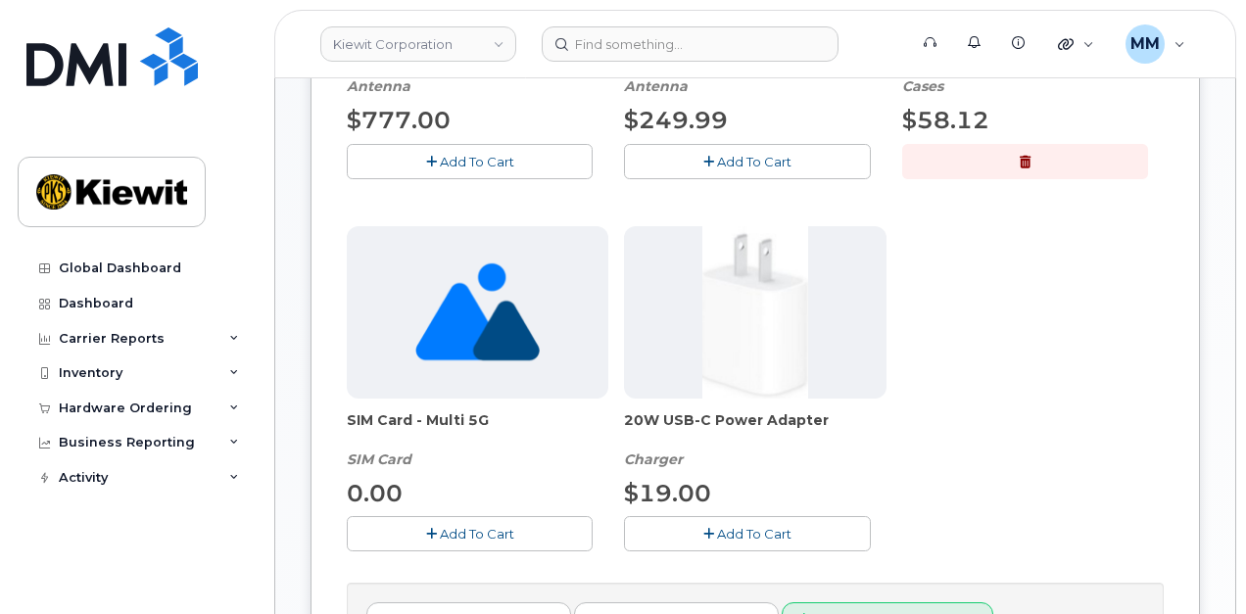
click at [681, 525] on button "Add To Cart" at bounding box center [747, 533] width 246 height 34
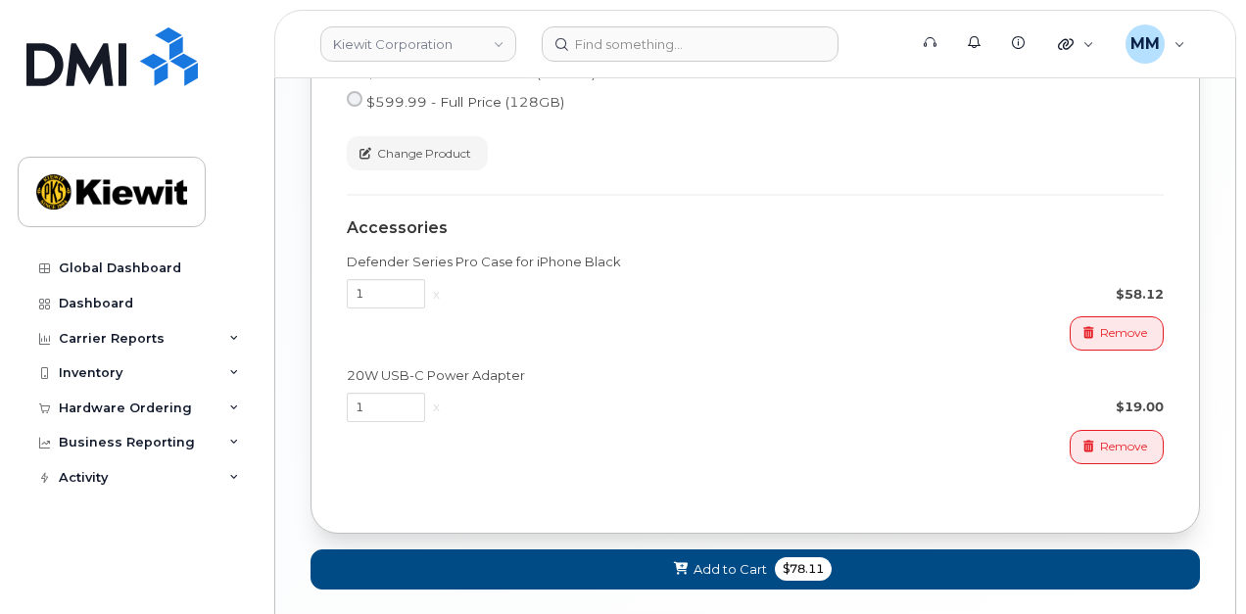
scroll to position [1470, 0]
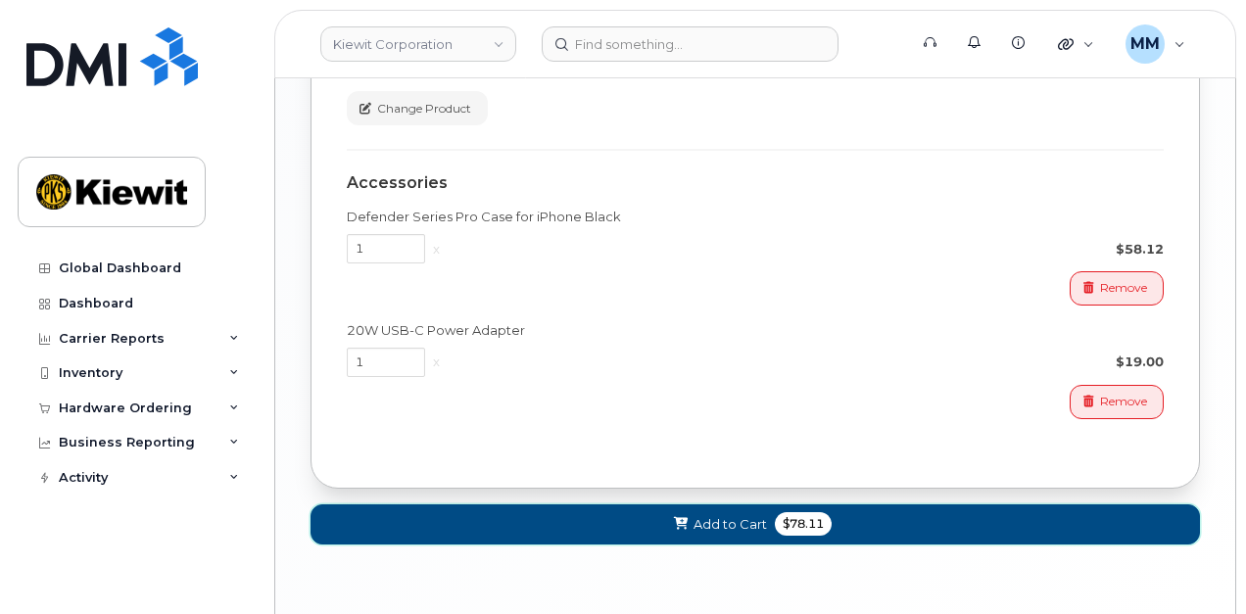
click at [752, 518] on span "Add to Cart" at bounding box center [730, 524] width 73 height 19
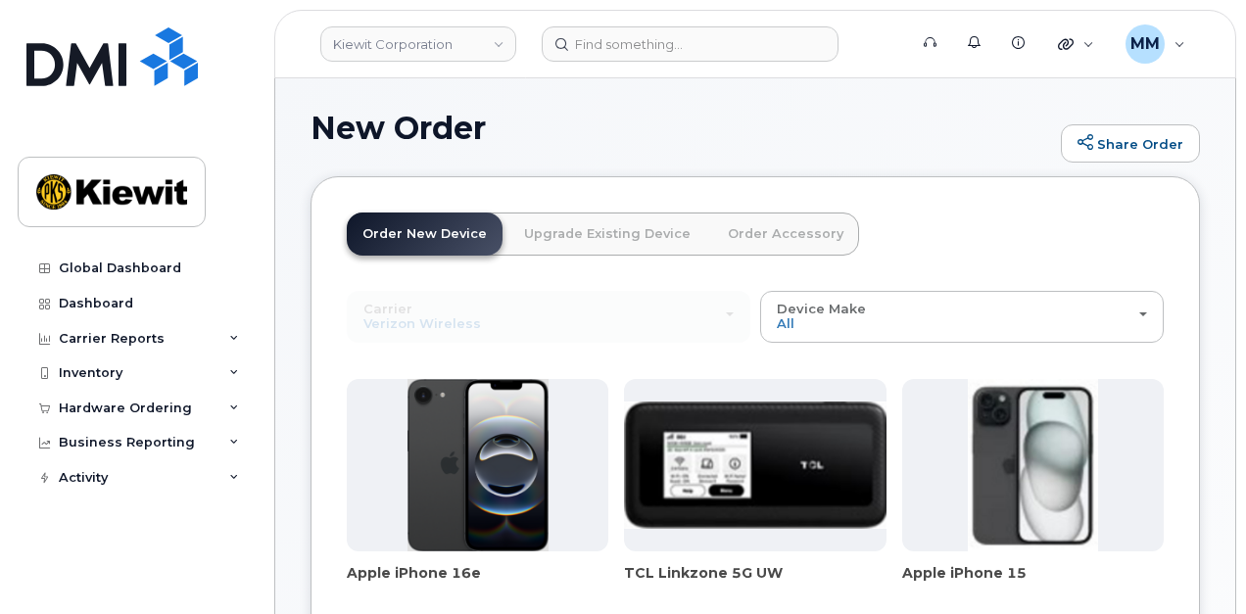
scroll to position [0, 0]
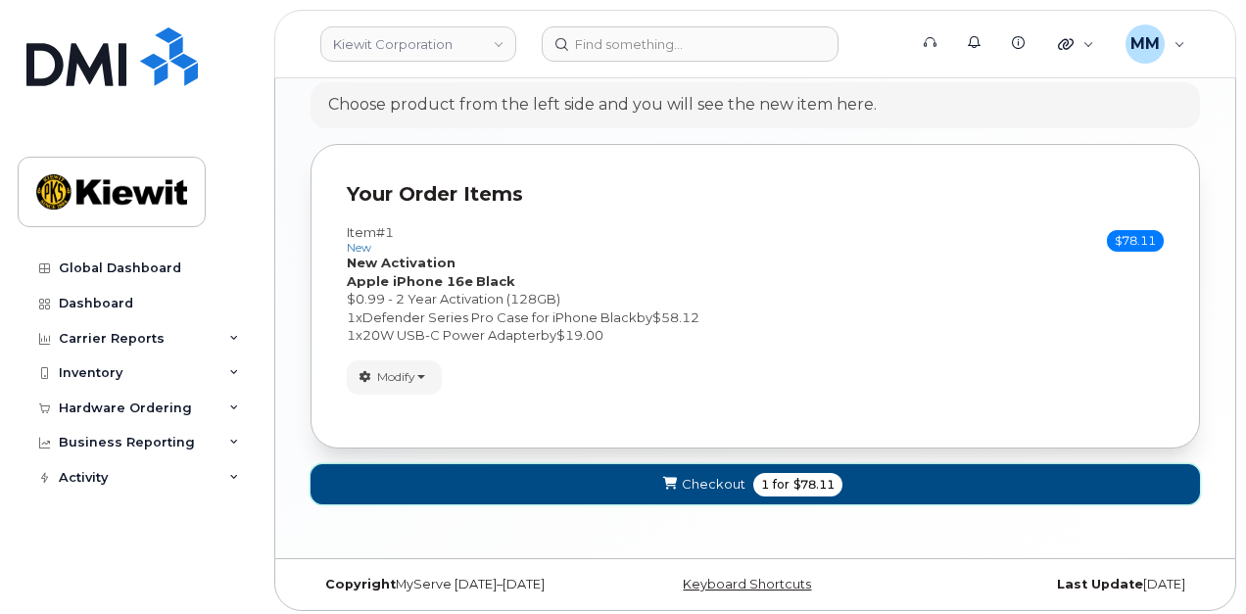
click at [709, 487] on span "Checkout" at bounding box center [714, 484] width 64 height 19
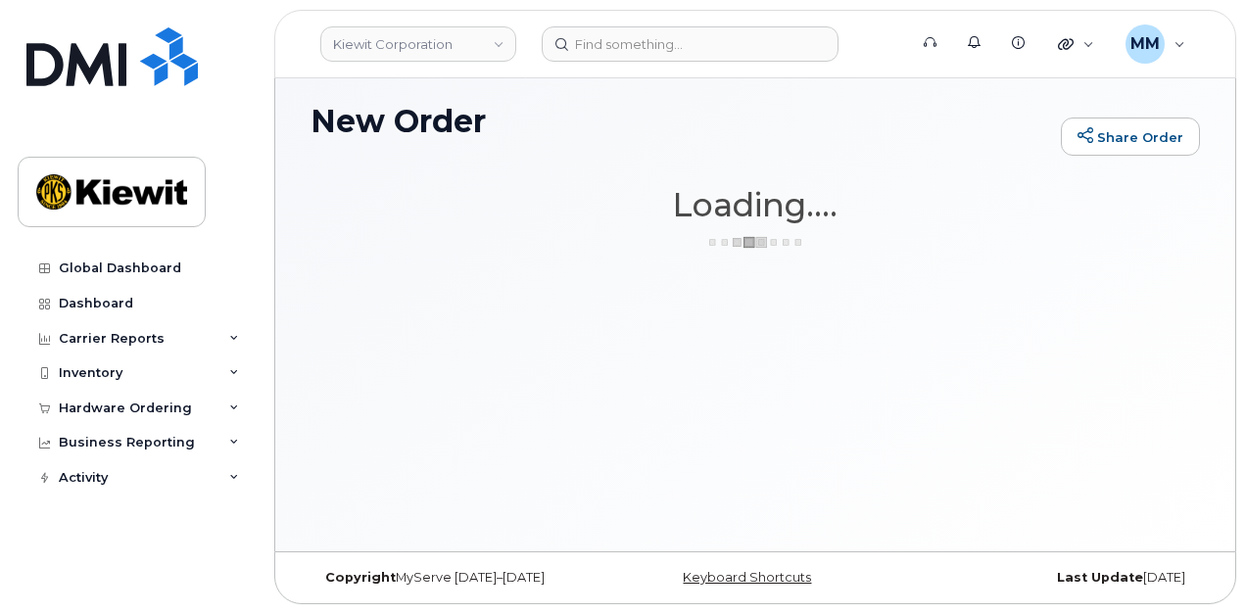
scroll to position [9, 0]
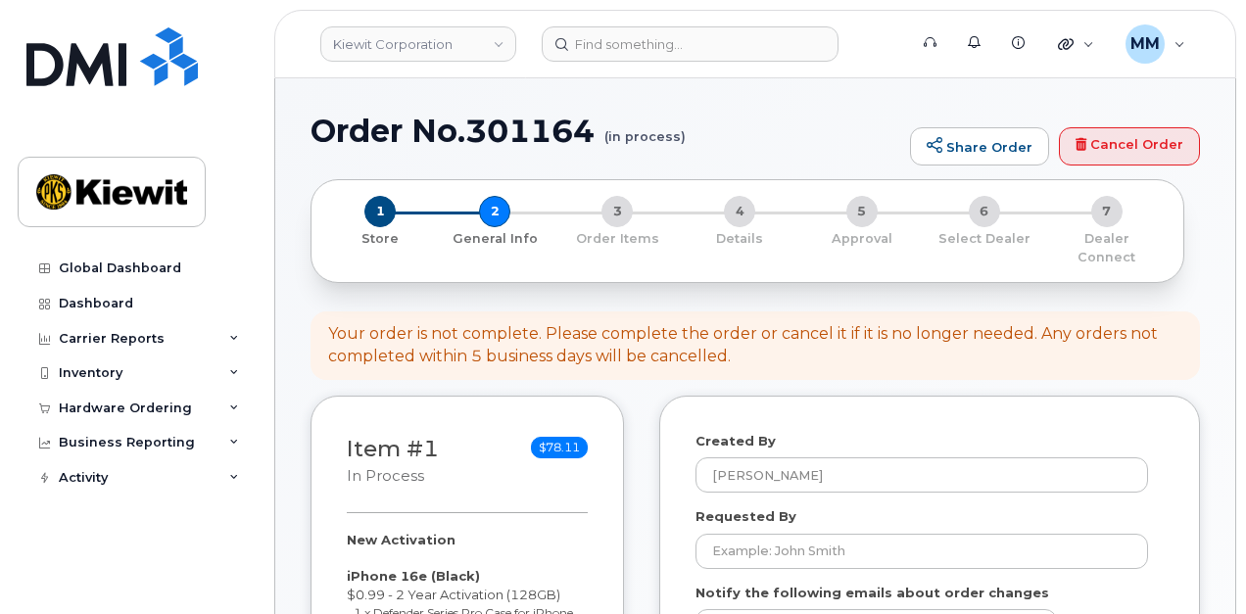
select select
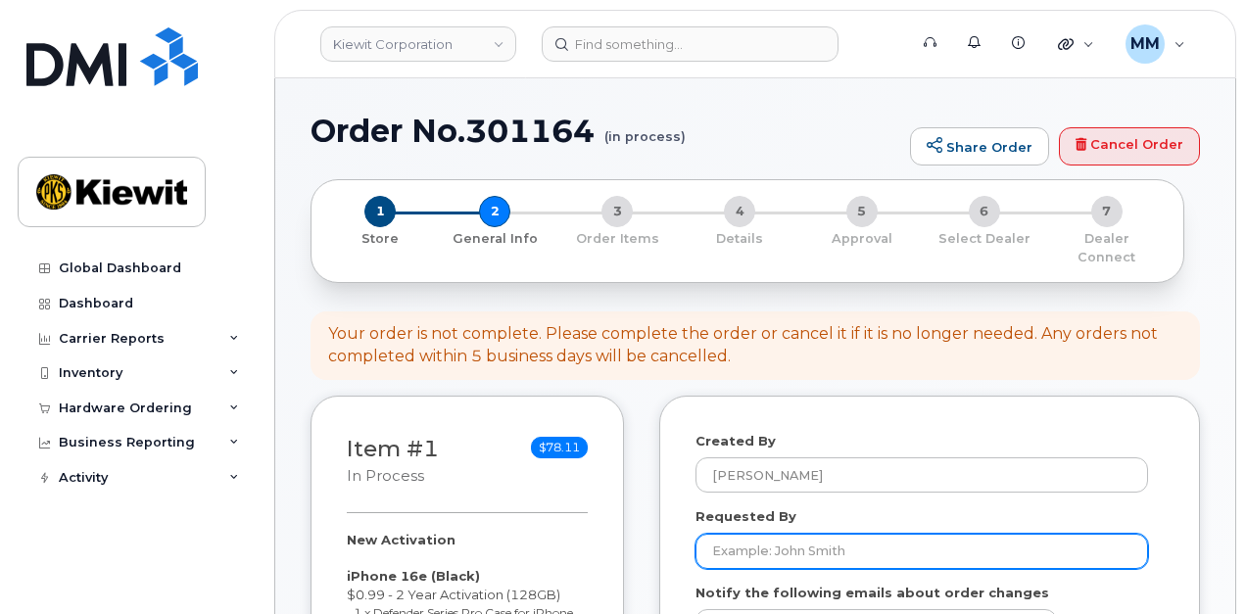
click at [831, 534] on input "Requested By" at bounding box center [922, 551] width 453 height 35
paste input "[PERSON_NAME]"
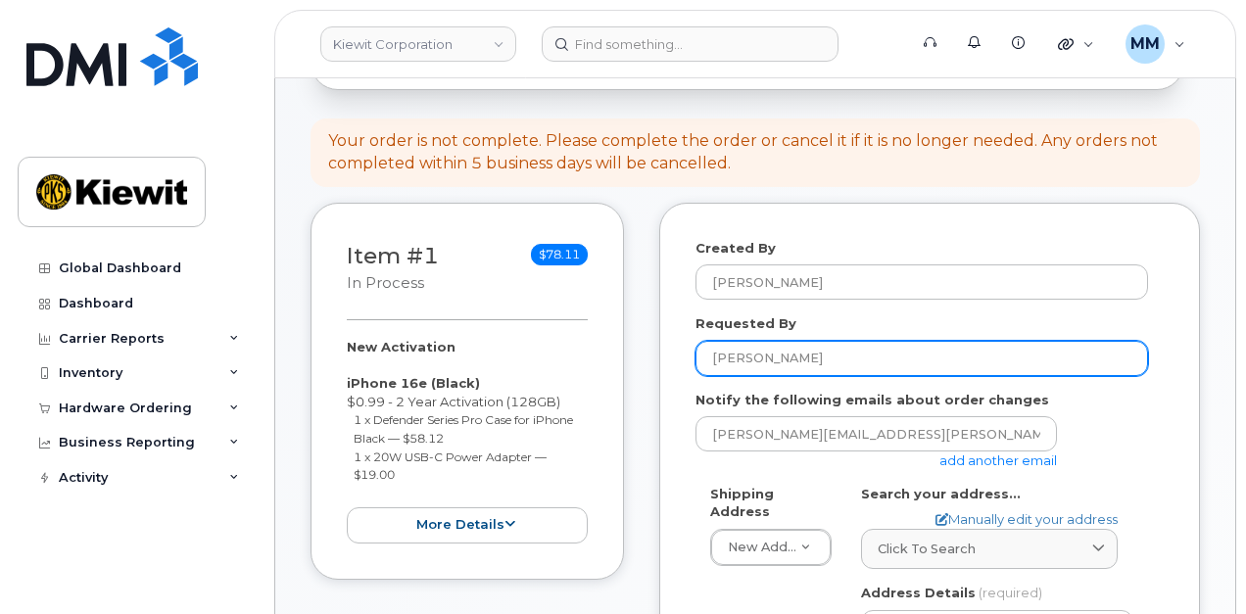
scroll to position [196, 0]
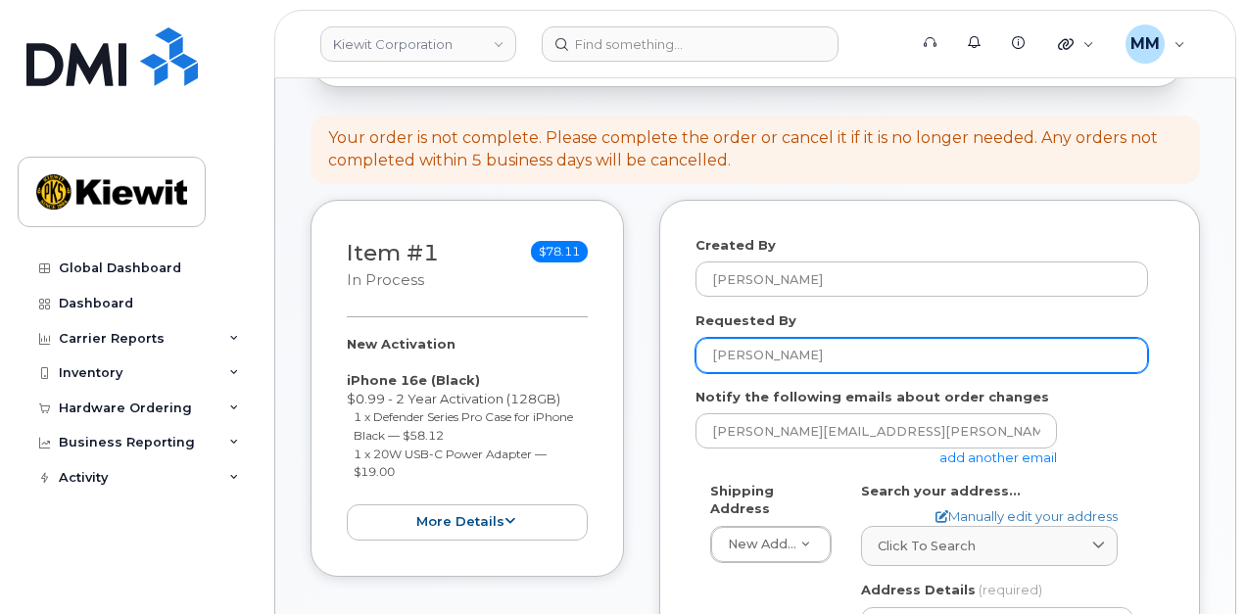
type input "[PERSON_NAME]"
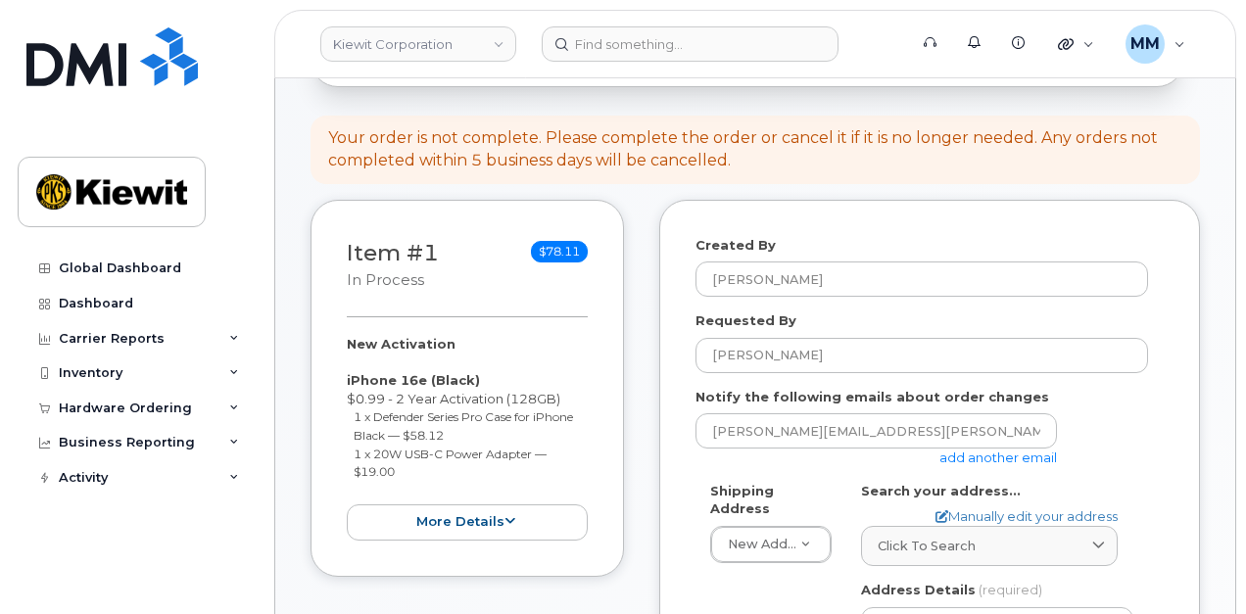
drag, startPoint x: 959, startPoint y: 438, endPoint x: 820, endPoint y: 585, distance: 202.4
click at [959, 450] on link "add another email" at bounding box center [999, 458] width 118 height 16
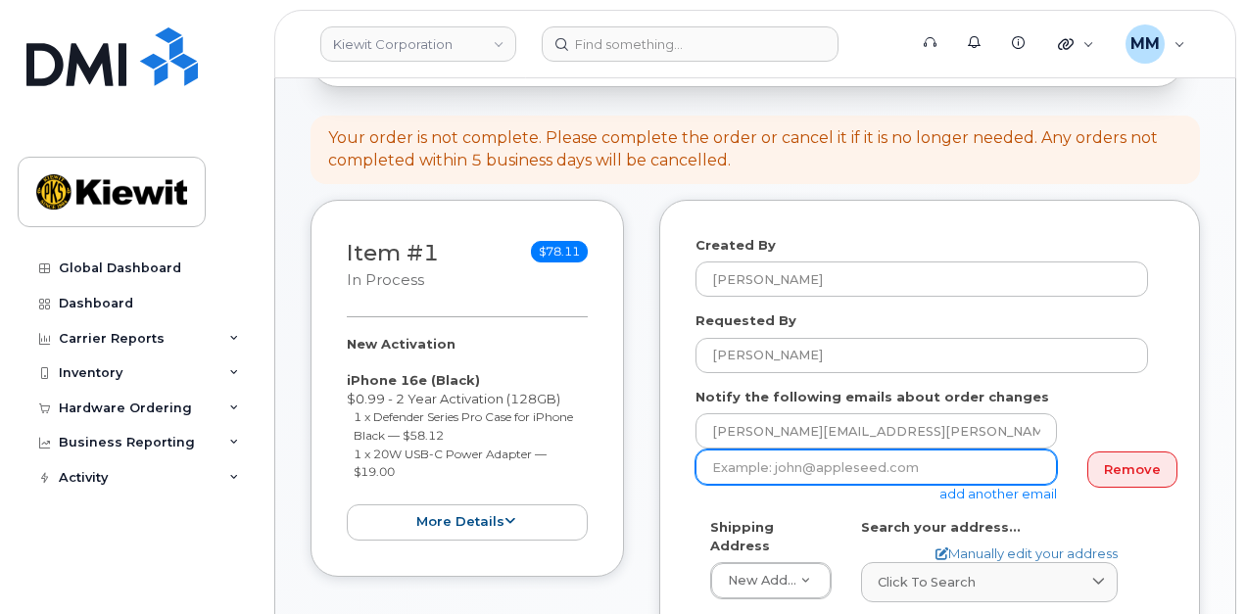
click at [767, 458] on input "email" at bounding box center [877, 467] width 362 height 35
paste input "[PERSON_NAME].[PERSON_NAME]"
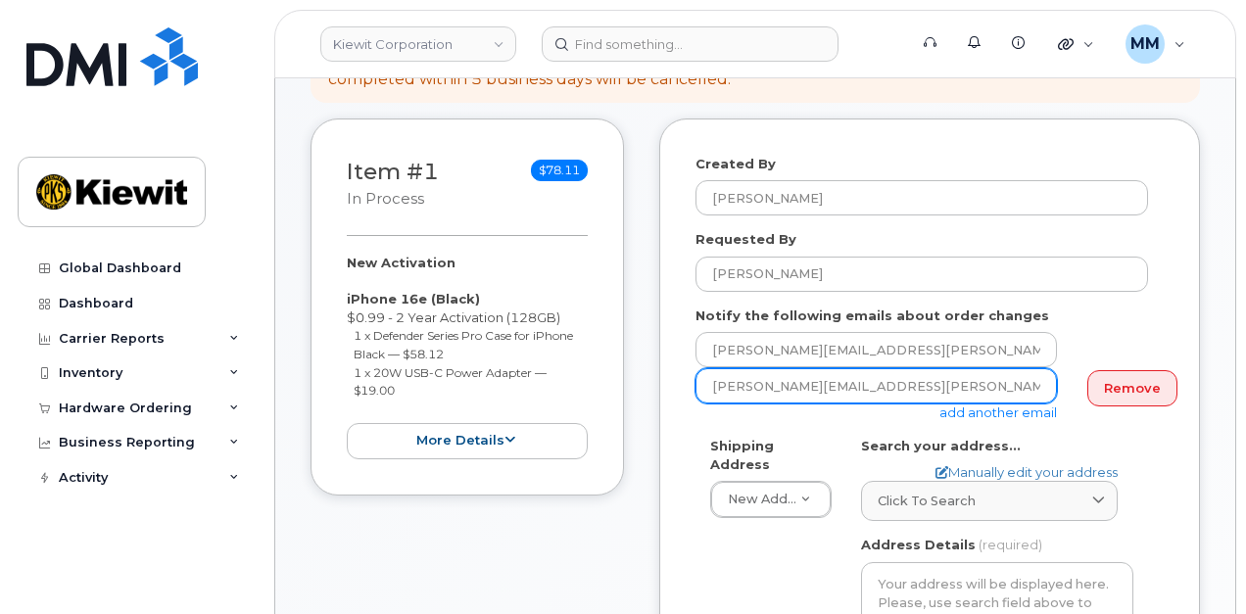
scroll to position [294, 0]
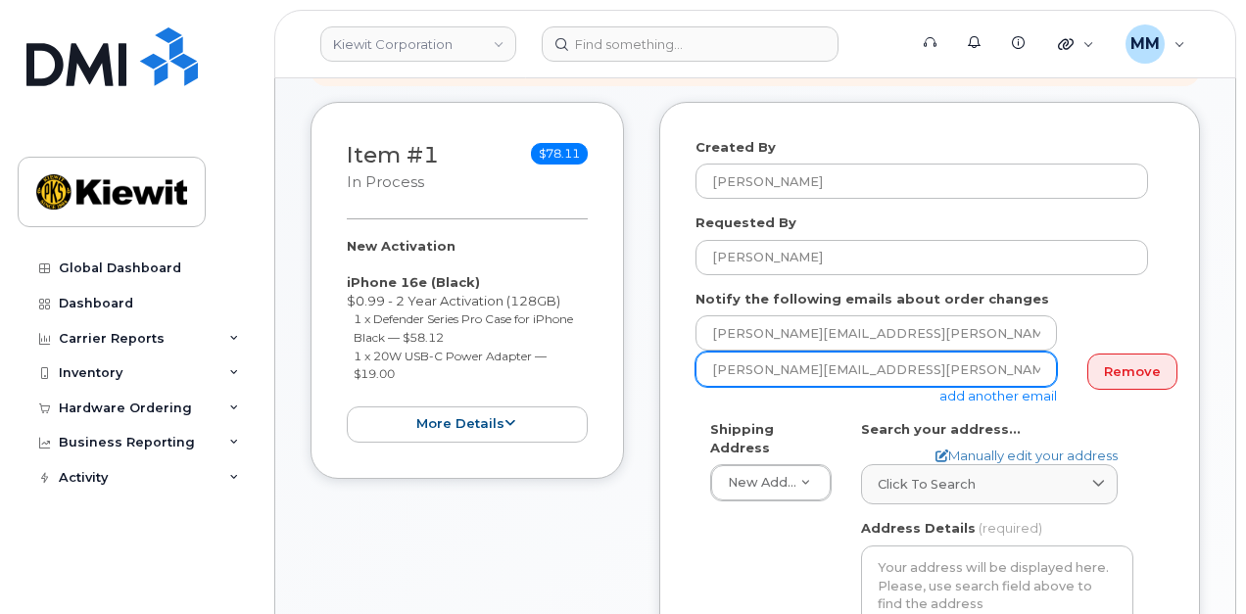
type input "[PERSON_NAME][EMAIL_ADDRESS][PERSON_NAME][PERSON_NAME][DOMAIN_NAME]"
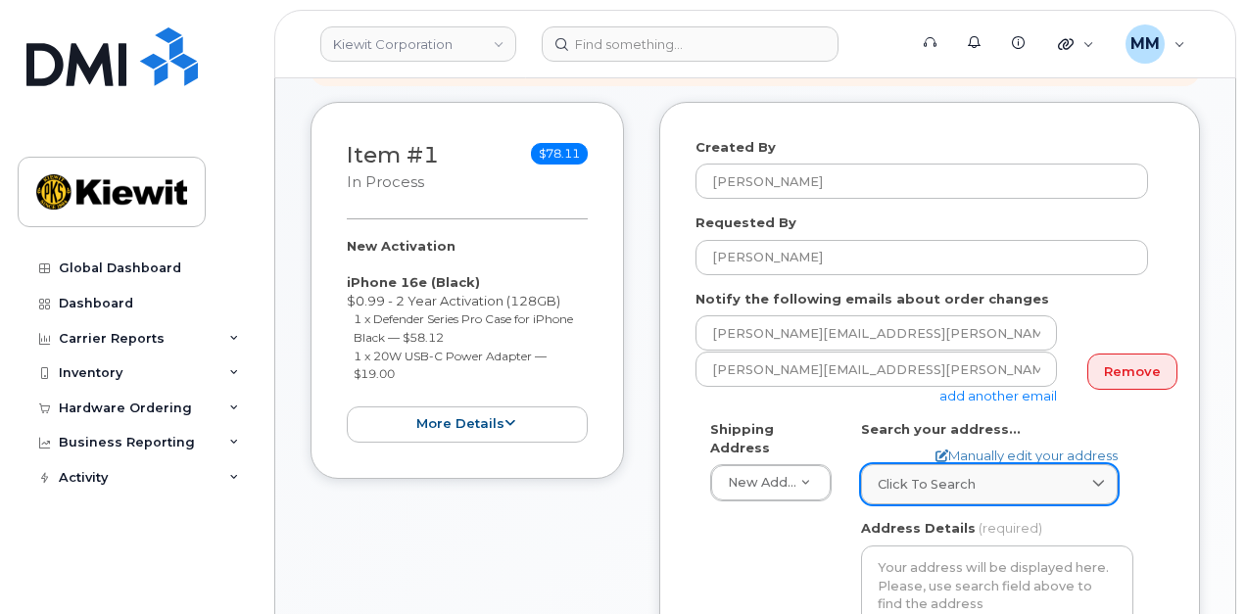
click at [929, 475] on span "Click to search" at bounding box center [927, 484] width 98 height 19
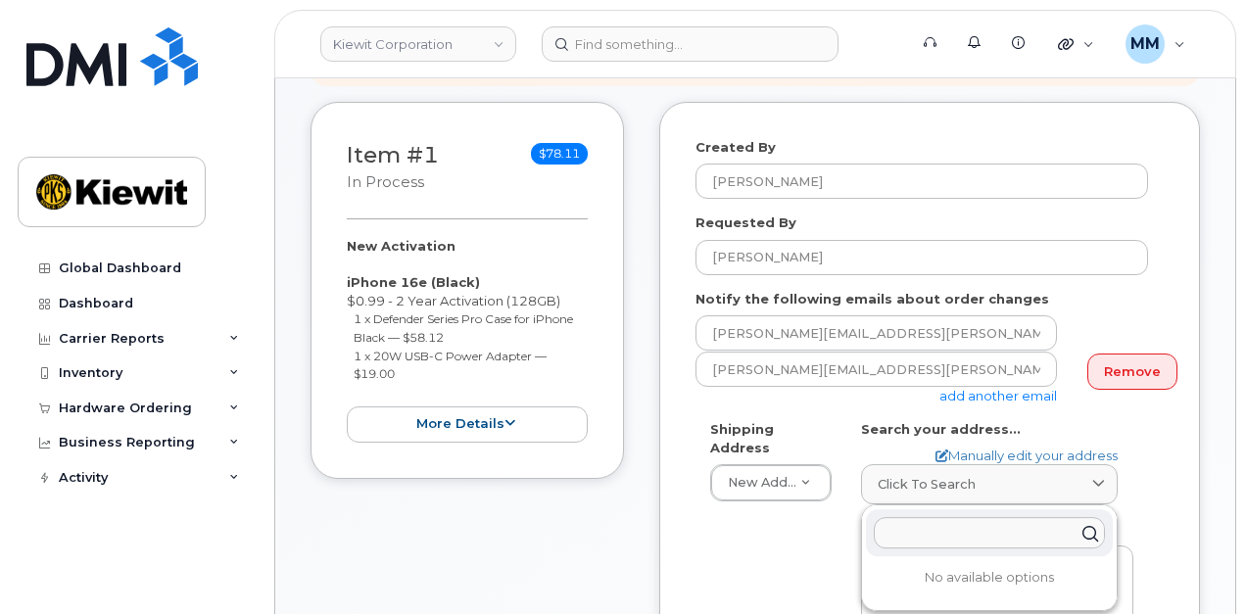
click at [933, 517] on input "text" at bounding box center [989, 532] width 231 height 31
paste input "[STREET_ADDRESS]"
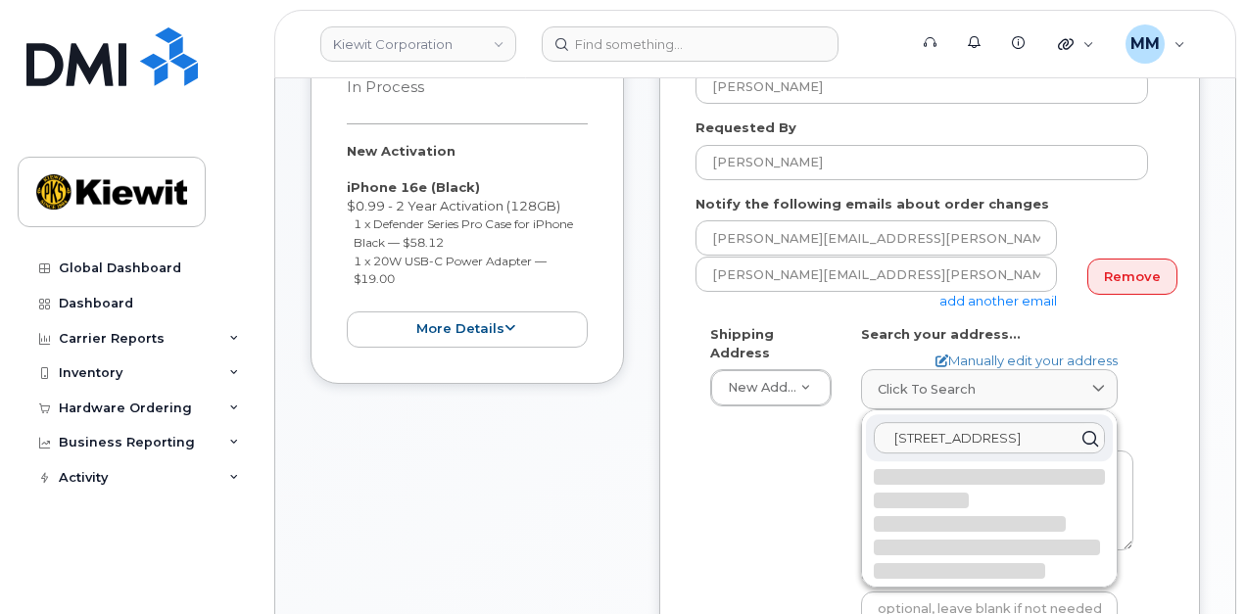
scroll to position [392, 0]
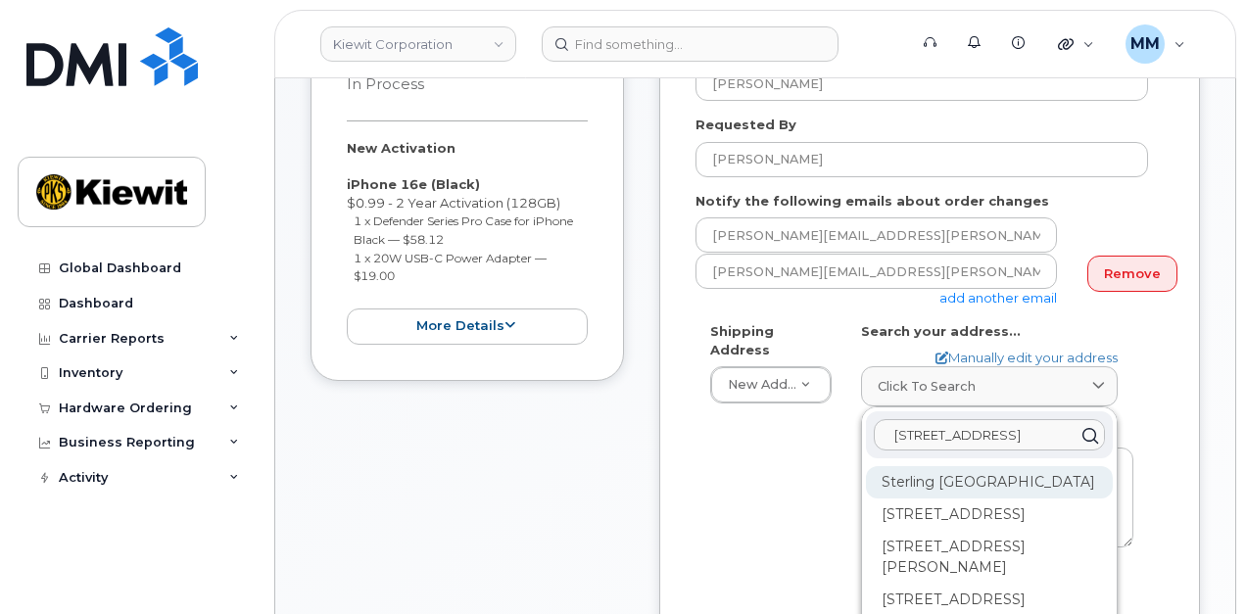
type input "[STREET_ADDRESS]"
click at [1042, 475] on div "Sterling [GEOGRAPHIC_DATA]" at bounding box center [989, 482] width 247 height 32
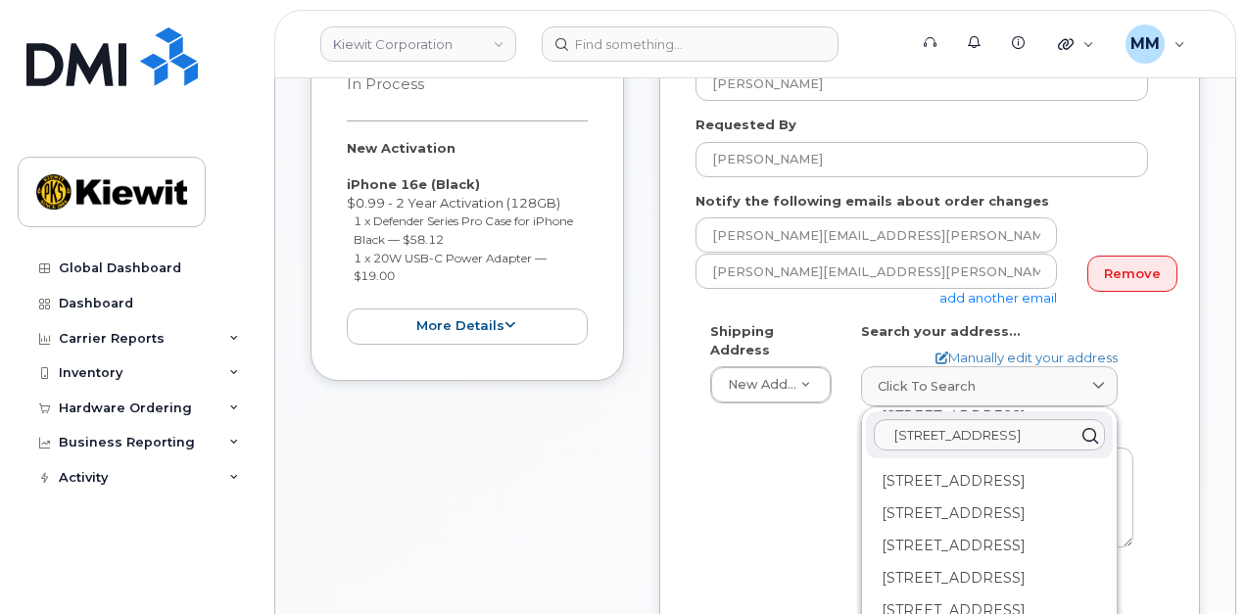
scroll to position [490, 0]
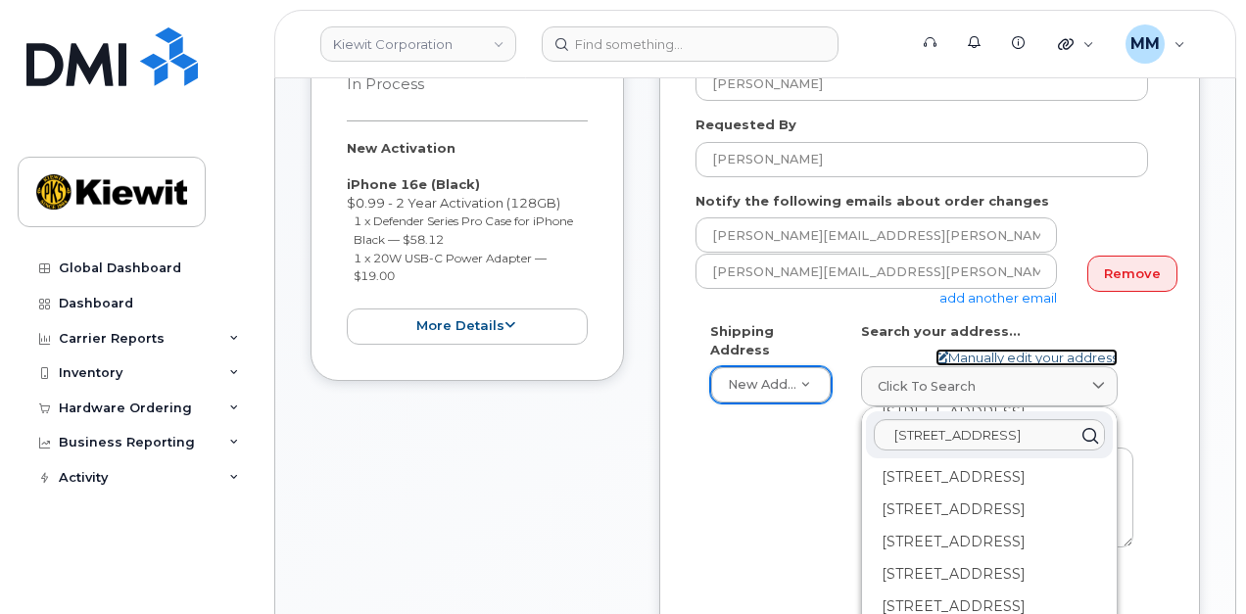
click at [966, 349] on link "Manually edit your address" at bounding box center [1027, 358] width 182 height 19
select select
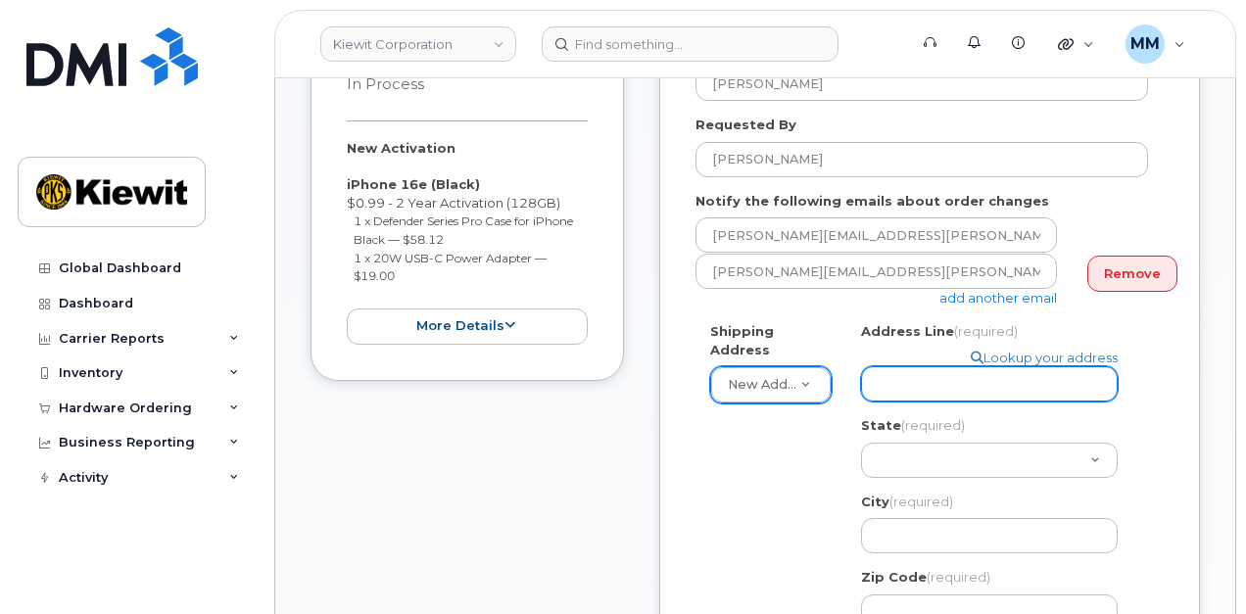
click at [885, 366] on input "Address Line (required)" at bounding box center [989, 383] width 257 height 35
paste input "[STREET_ADDRESS]"
type input "[STREET_ADDRESS]"
drag, startPoint x: 980, startPoint y: 372, endPoint x: 1105, endPoint y: 368, distance: 125.5
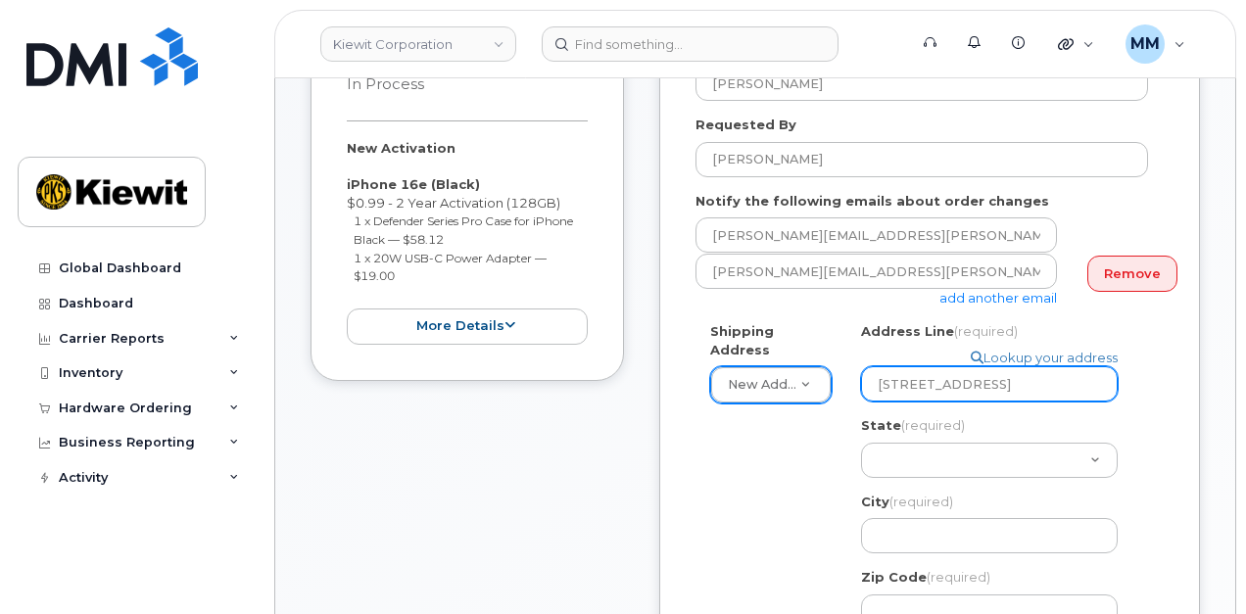
click at [1105, 368] on input "[STREET_ADDRESS]" at bounding box center [989, 383] width 257 height 35
select select
type input "[STREET_ADDRESS]"
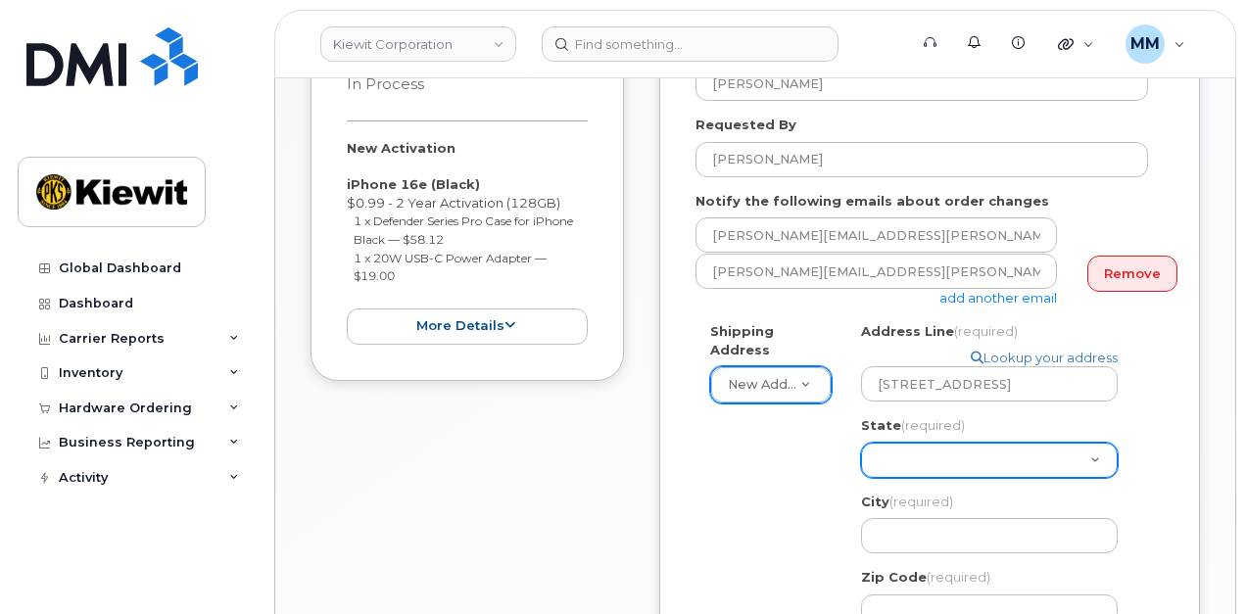
click at [972, 443] on select "[US_STATE] [US_STATE] [US_STATE] [US_STATE] [US_STATE] [US_STATE] [US_STATE] [U…" at bounding box center [989, 460] width 257 height 35
select select "MI"
click at [861, 443] on select "[US_STATE] [US_STATE] [US_STATE] [US_STATE] [US_STATE] [US_STATE] [US_STATE] [U…" at bounding box center [989, 460] width 257 height 35
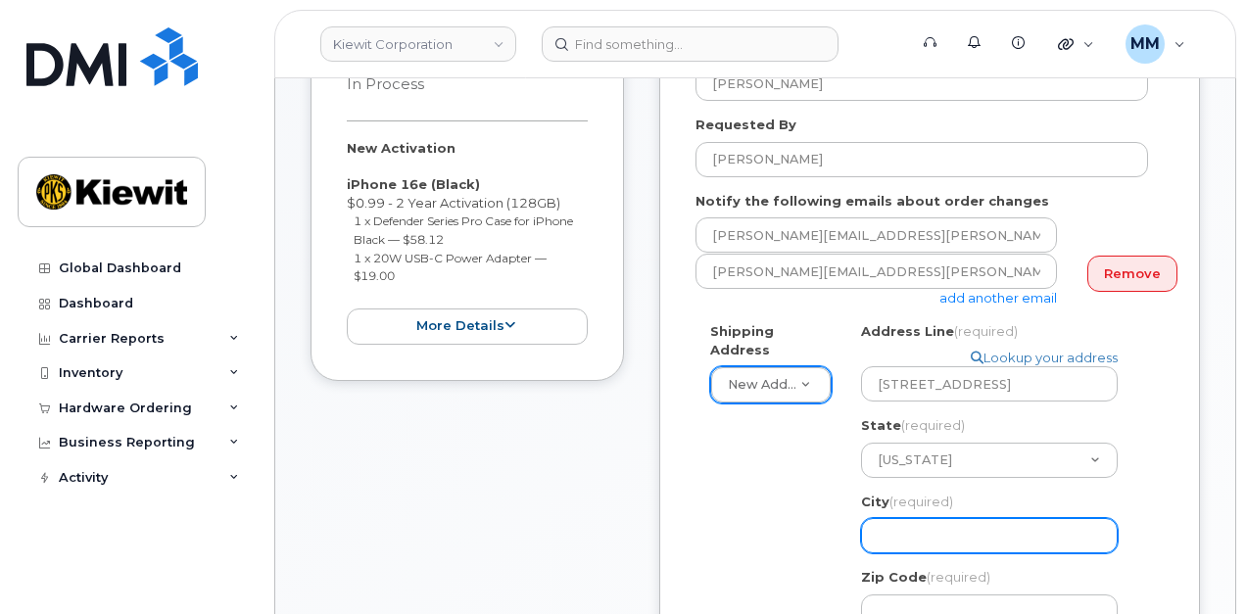
click at [929, 518] on input "City (required)" at bounding box center [989, 535] width 257 height 35
select select
type input "e"
select select
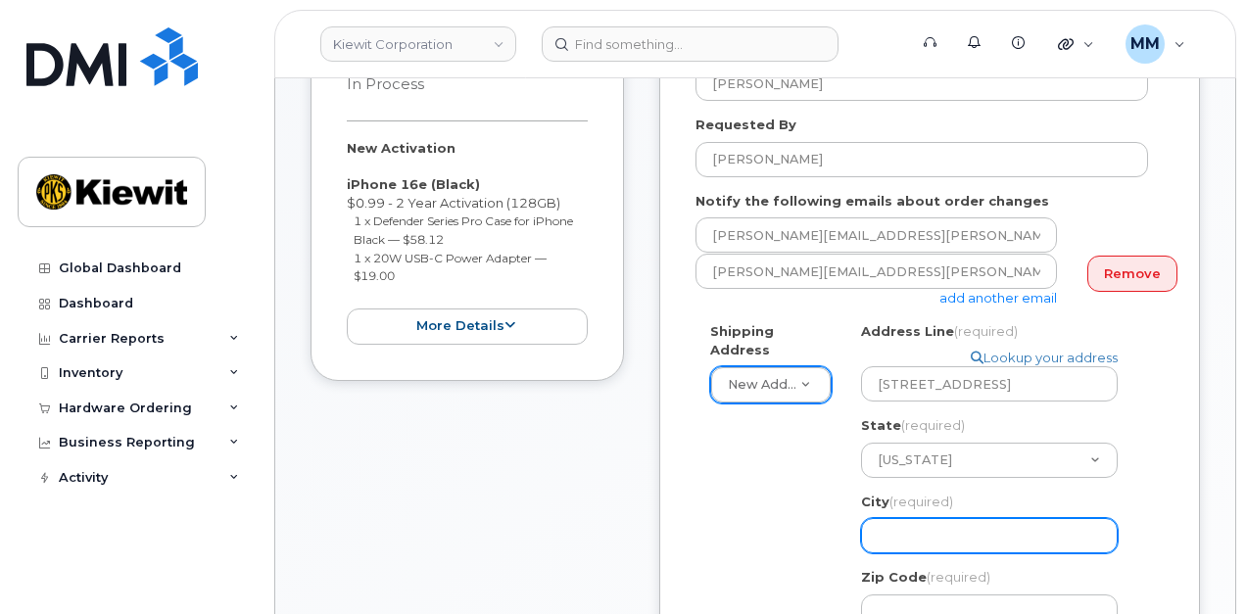
type input "D"
select select
type input "De"
select select
type input "Det"
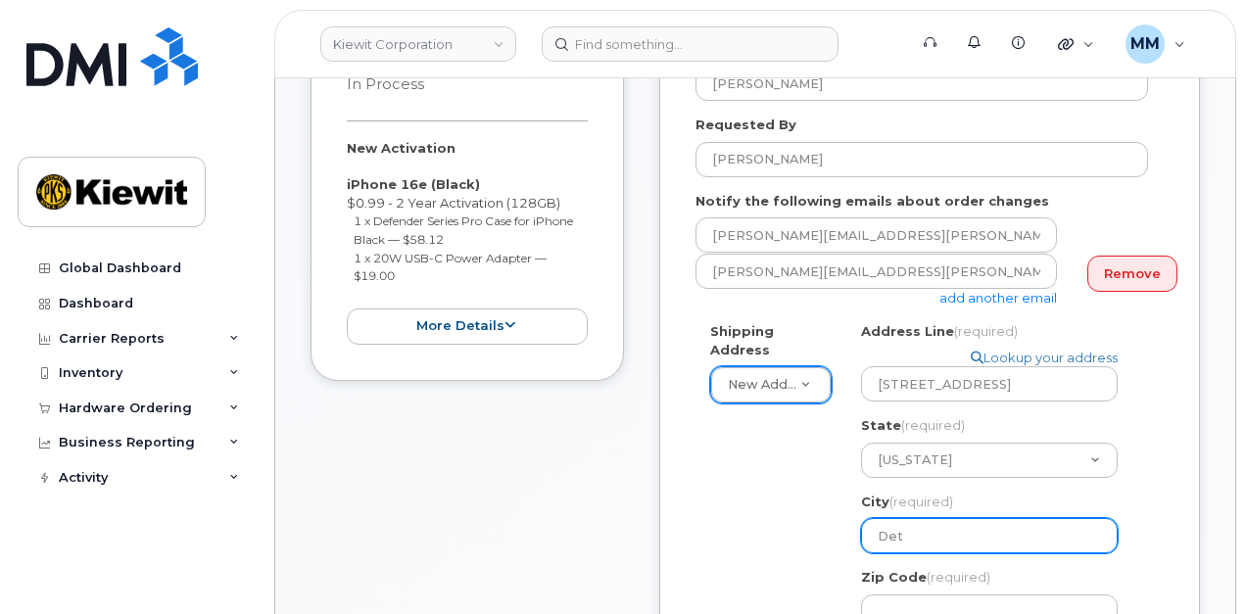
select select
type input "Detr"
select select
type input "[PERSON_NAME]"
select select
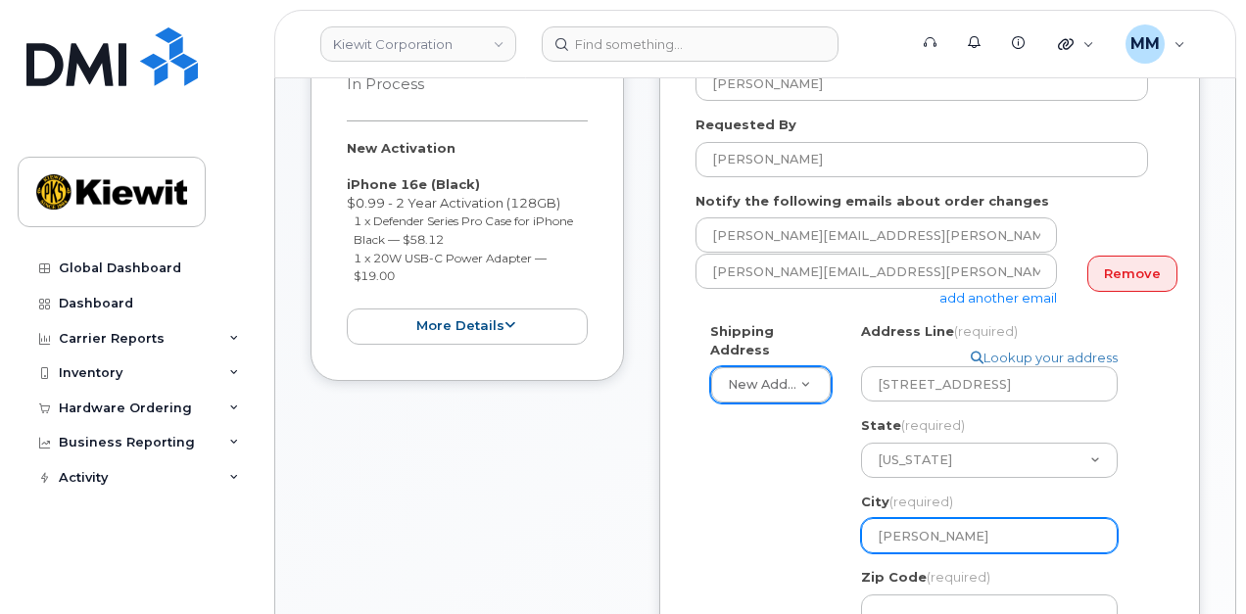
type input "Detroi"
select select
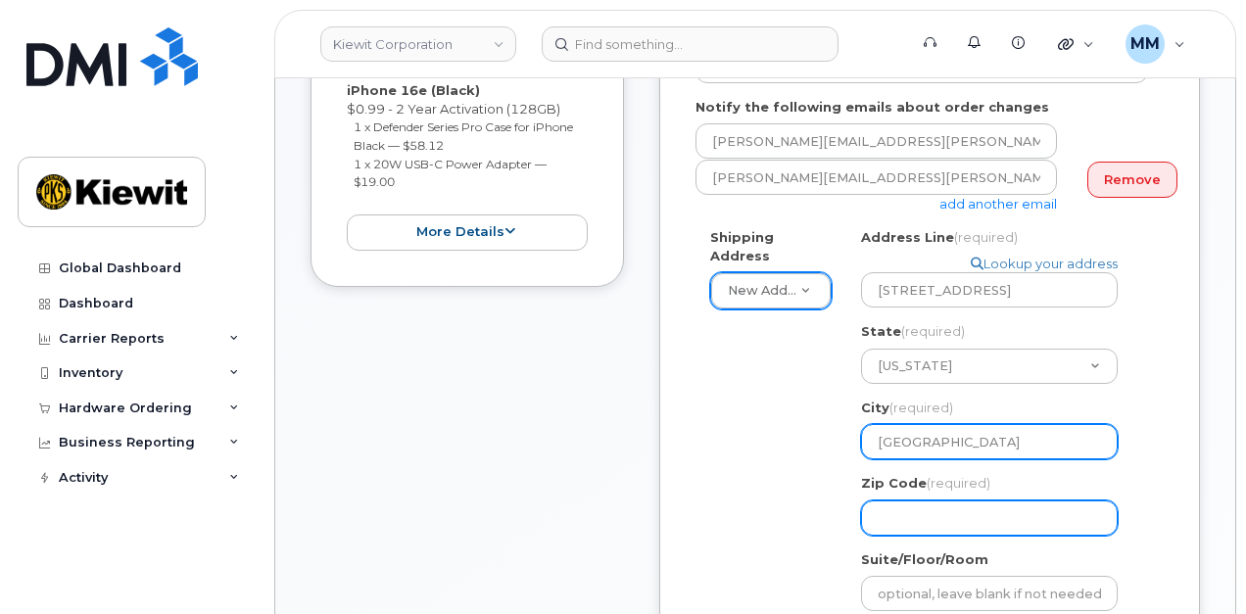
scroll to position [490, 0]
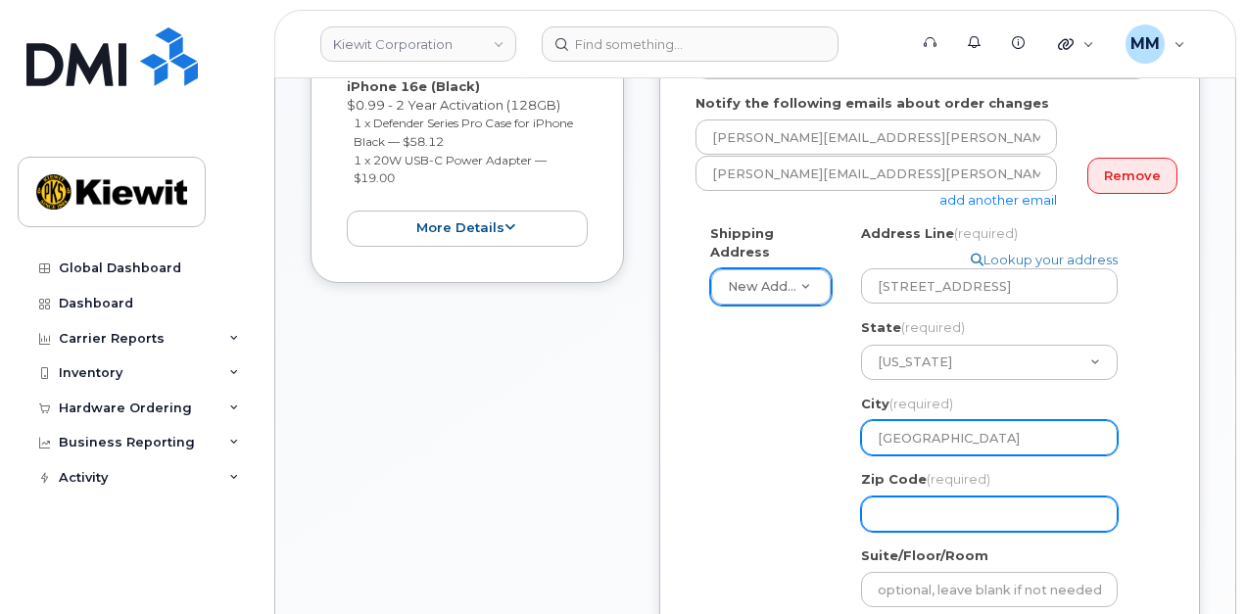
type input "[GEOGRAPHIC_DATA]"
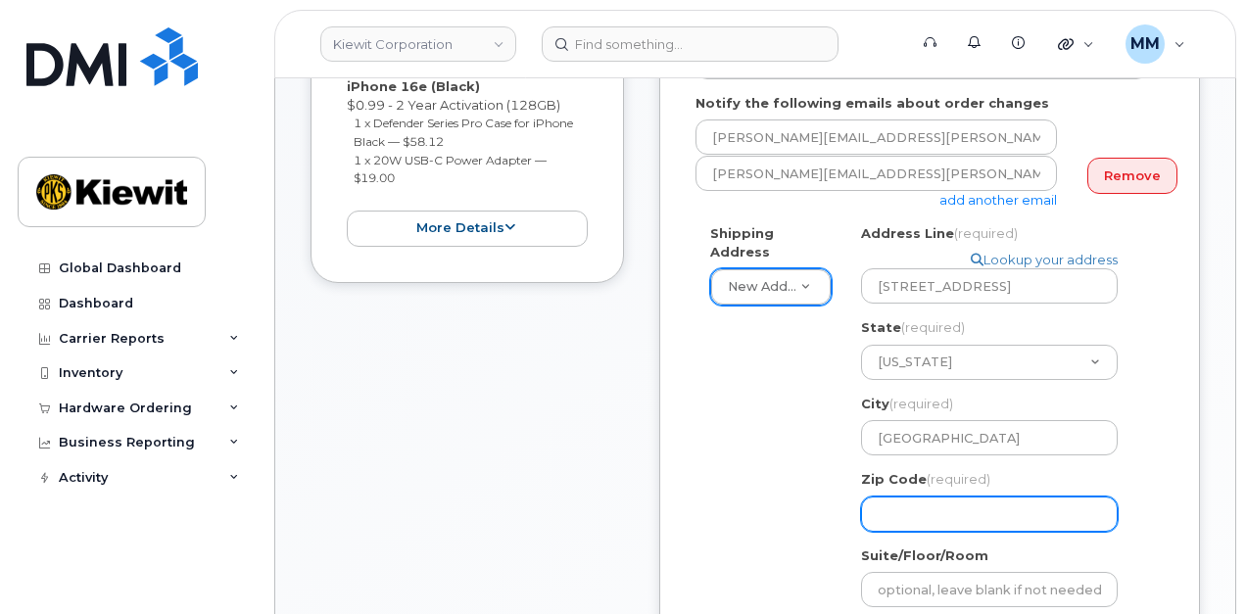
click at [886, 497] on input "Zip Code (required)" at bounding box center [989, 514] width 257 height 35
select select
type input "4"
select select
type input "48"
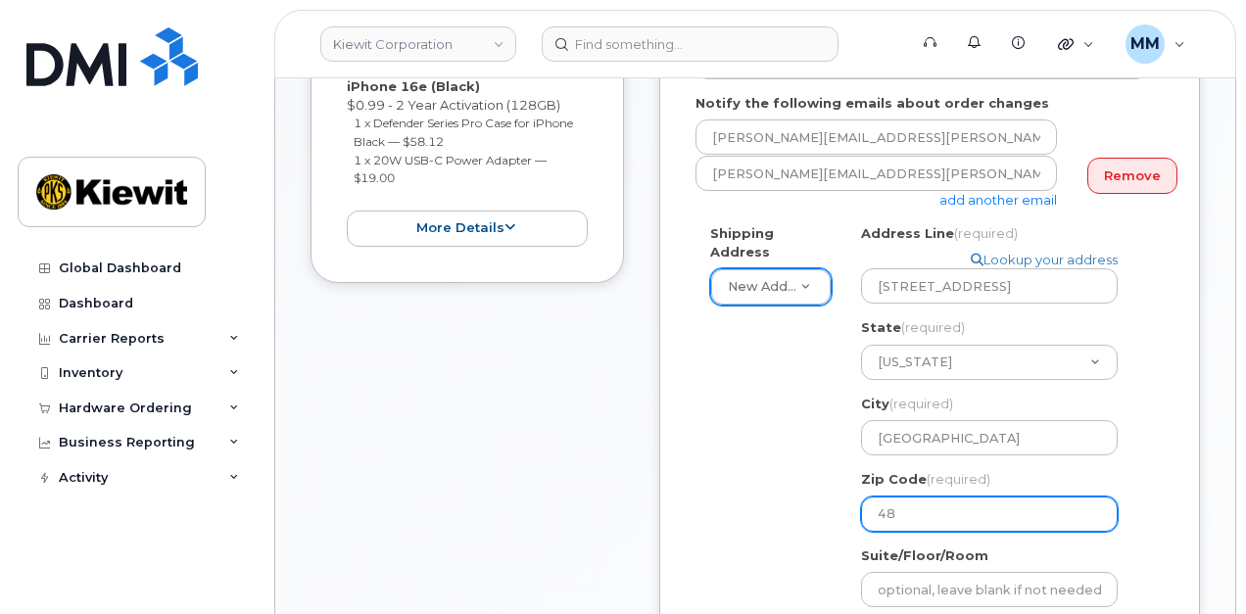
select select
type input "482"
select select
type input "4820"
select select
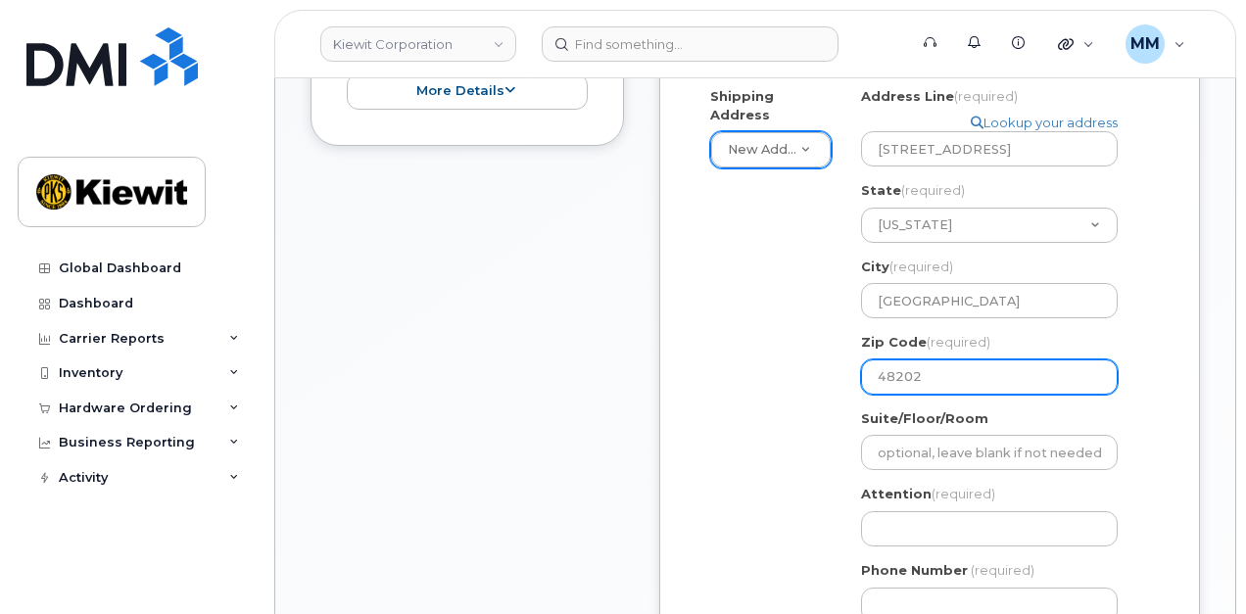
scroll to position [686, 0]
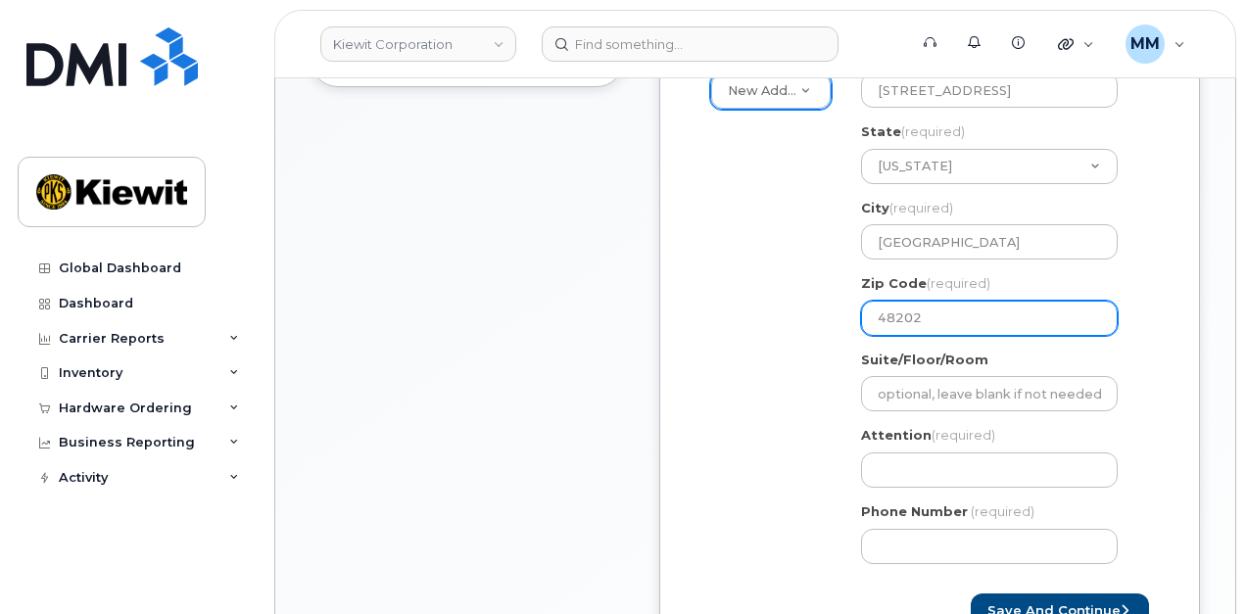
type input "48202"
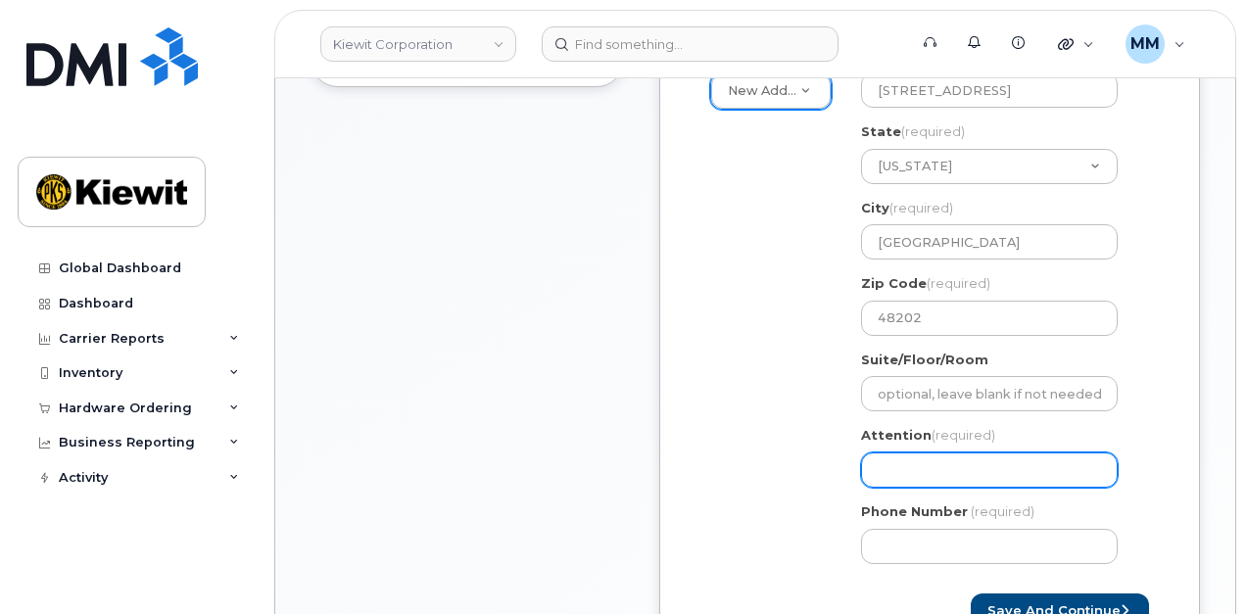
click at [900, 453] on input "Attention (required)" at bounding box center [989, 470] width 257 height 35
paste input "[PERSON_NAME]"
type input "[PERSON_NAME]"
select select
type input "[PERSON_NAME]"
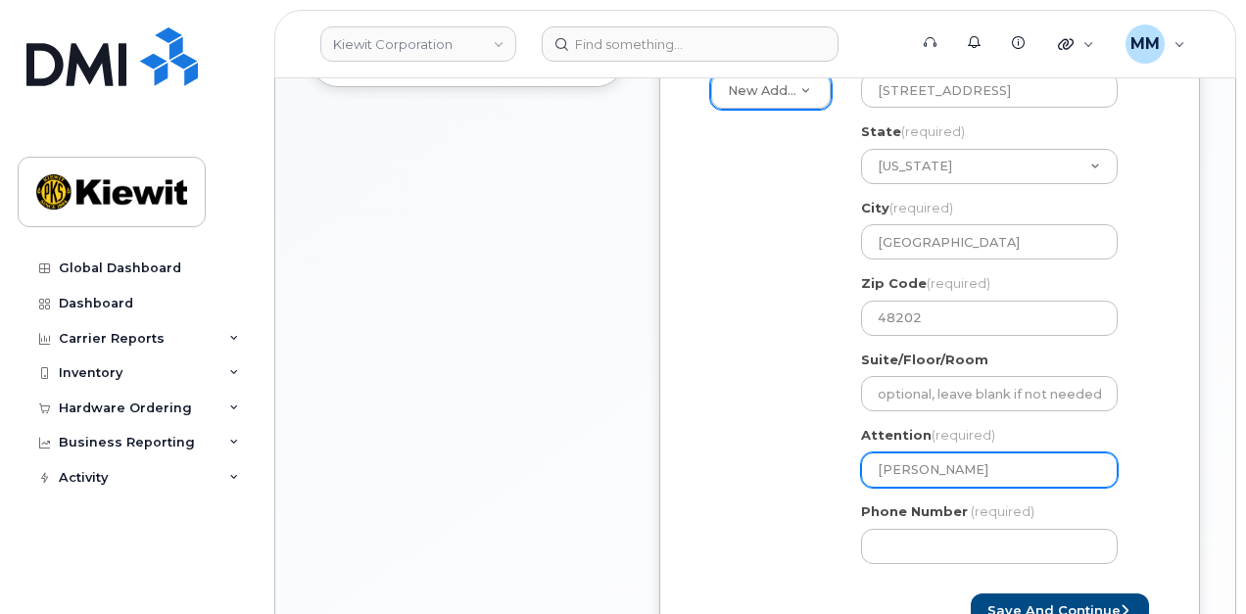
select select
type input "[PERSON_NAME] a"
select select
type input "[PERSON_NAME] an"
select select
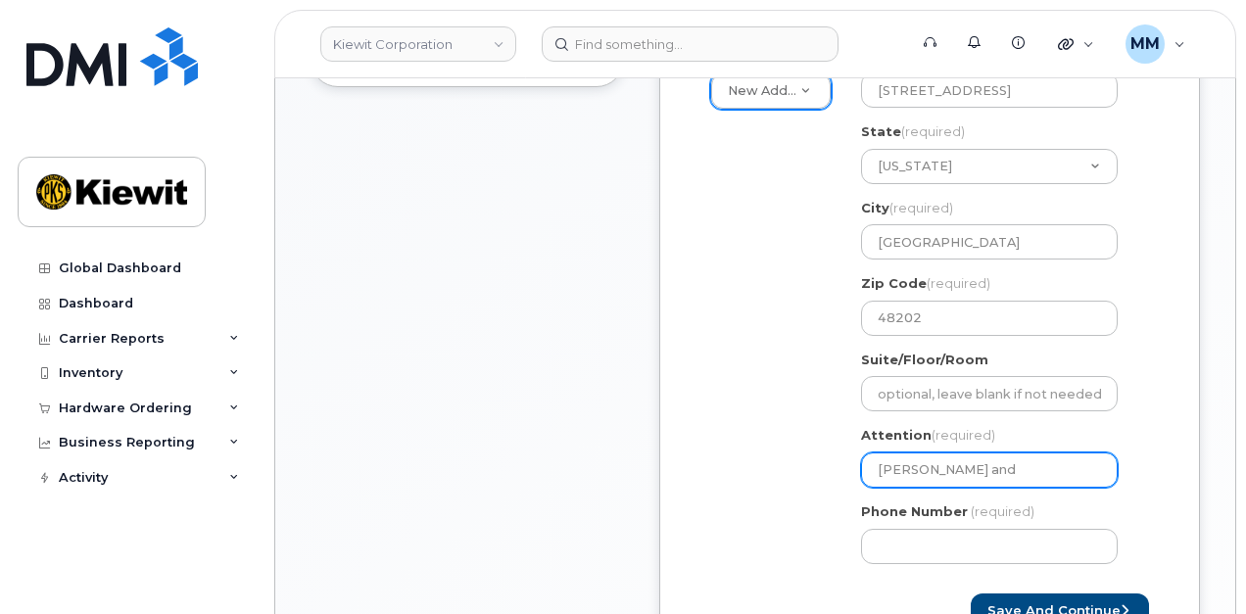
type input "[PERSON_NAME] and"
click at [1035, 457] on input "[PERSON_NAME] and" at bounding box center [989, 470] width 257 height 35
paste input "[PERSON_NAME]"
select select
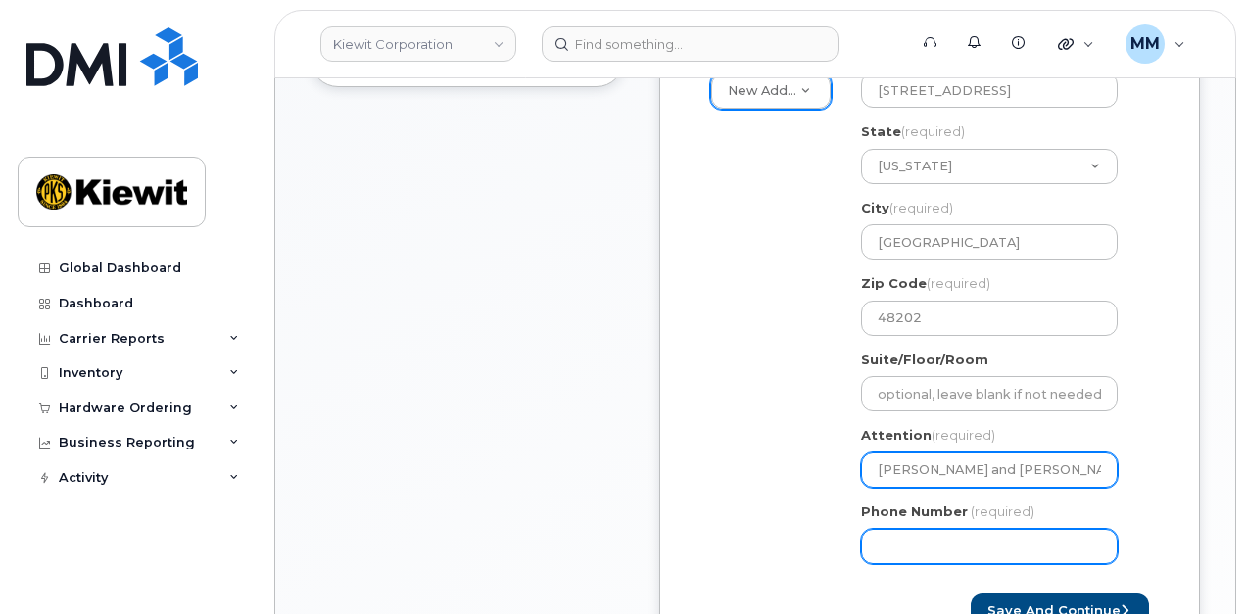
type input "[PERSON_NAME] and [PERSON_NAME]"
click at [980, 529] on input "Phone Number" at bounding box center [989, 546] width 257 height 35
type input "877772770"
select select
type input "8777727707"
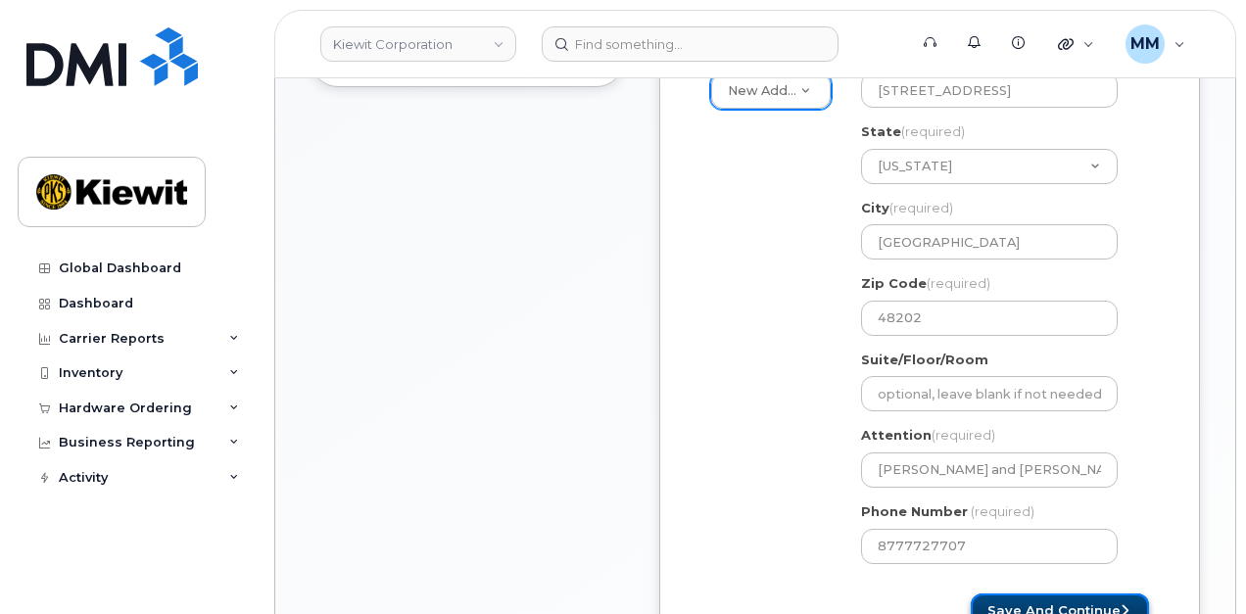
click at [1072, 594] on button "Save and Continue" at bounding box center [1060, 612] width 178 height 36
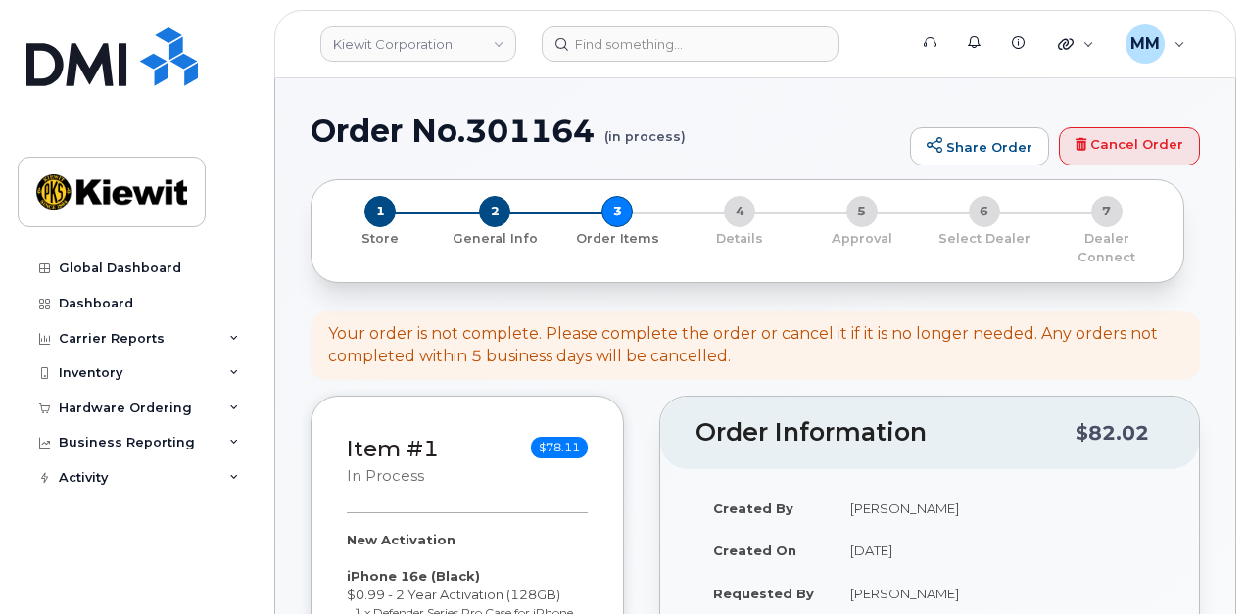
select select
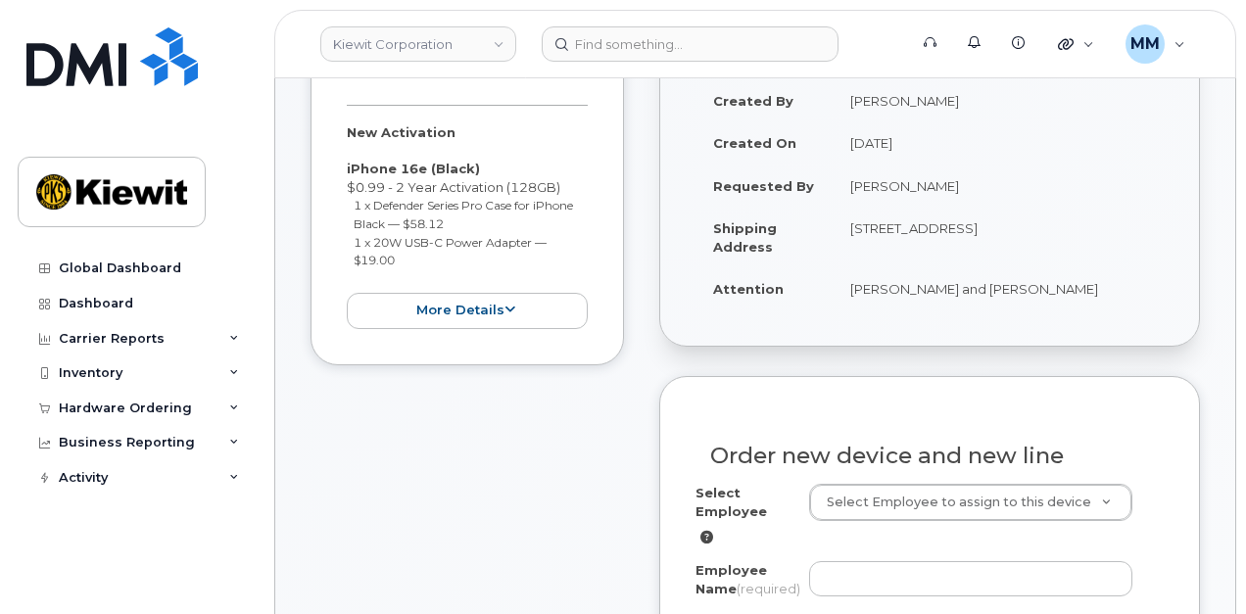
scroll to position [588, 0]
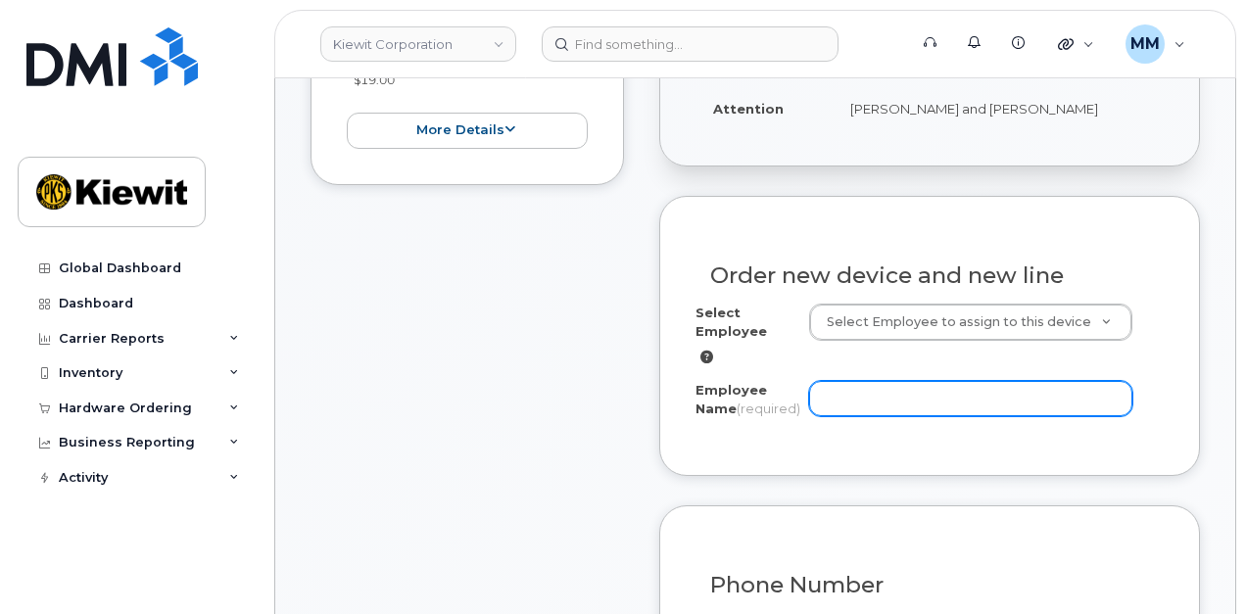
click at [864, 381] on input "Employee Name (required)" at bounding box center [971, 398] width 324 height 35
paste input "[PERSON_NAME]"
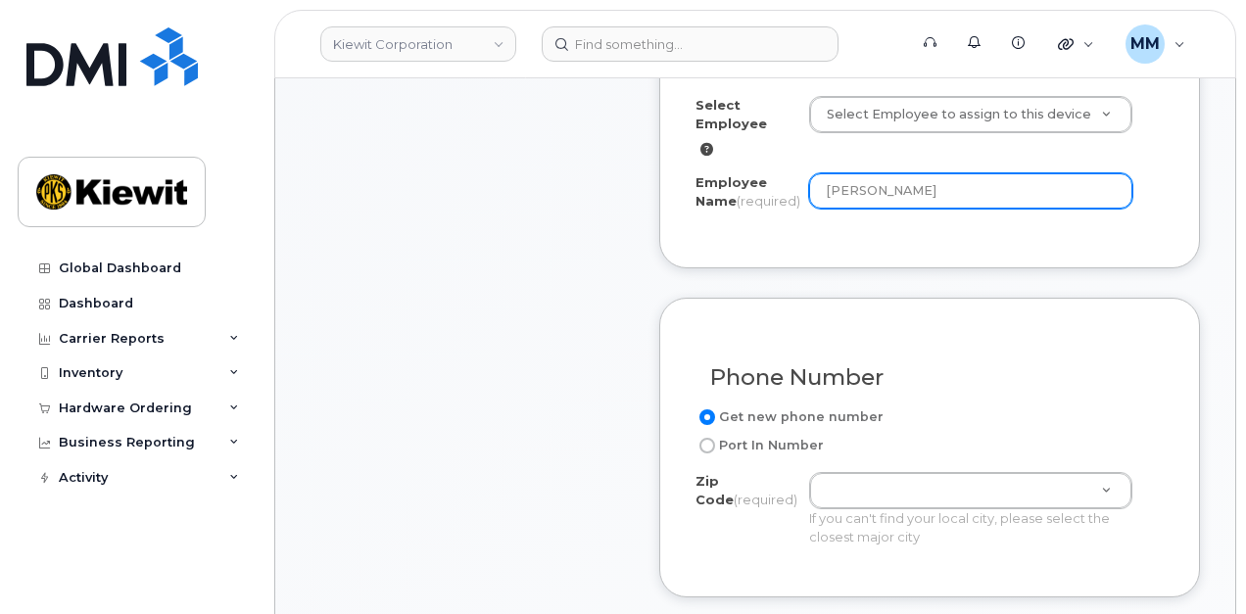
scroll to position [882, 0]
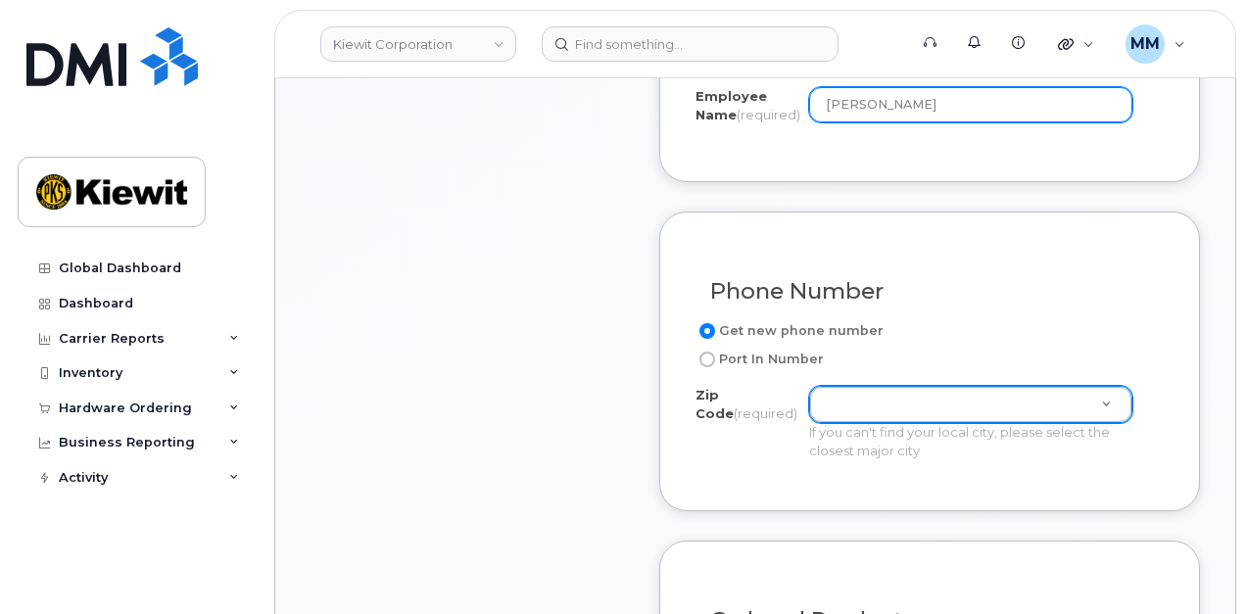
type input "[PERSON_NAME]"
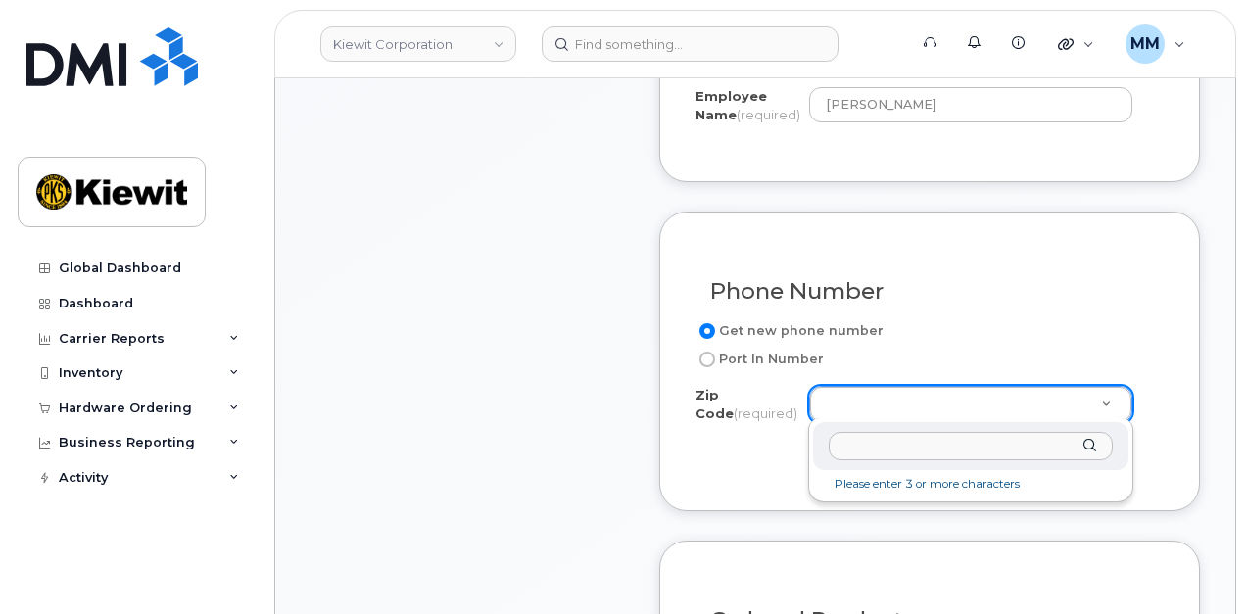
click at [879, 440] on input "Zip Code (required)" at bounding box center [971, 446] width 284 height 28
paste input "48202"
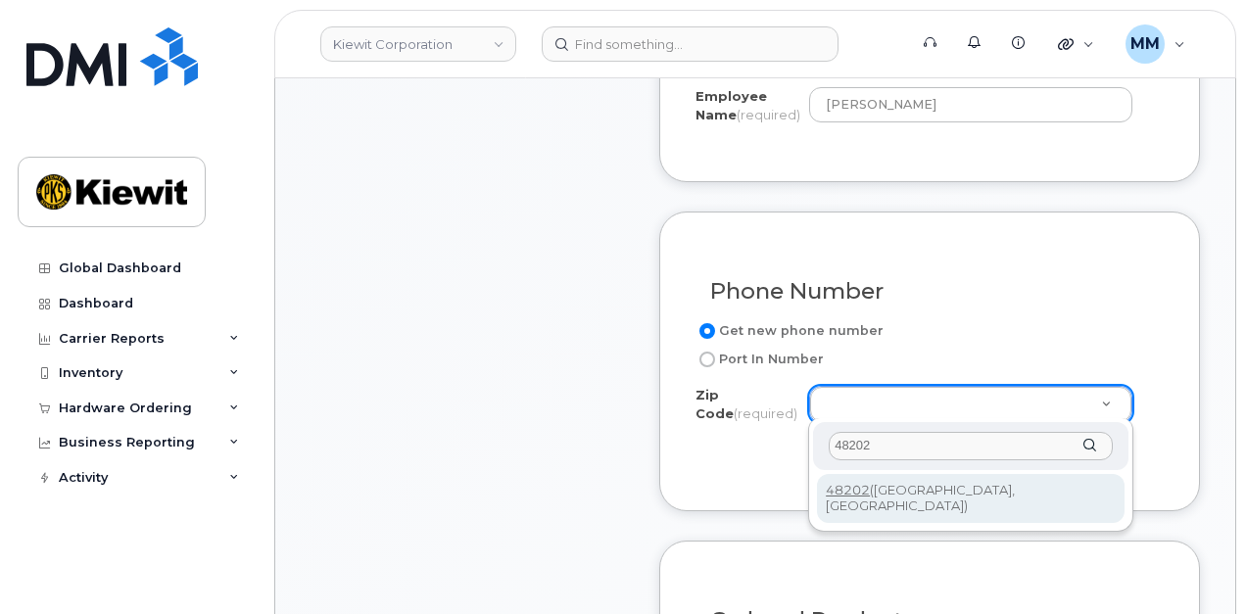
type input "48202"
type input "48202 (Detroit, MI)"
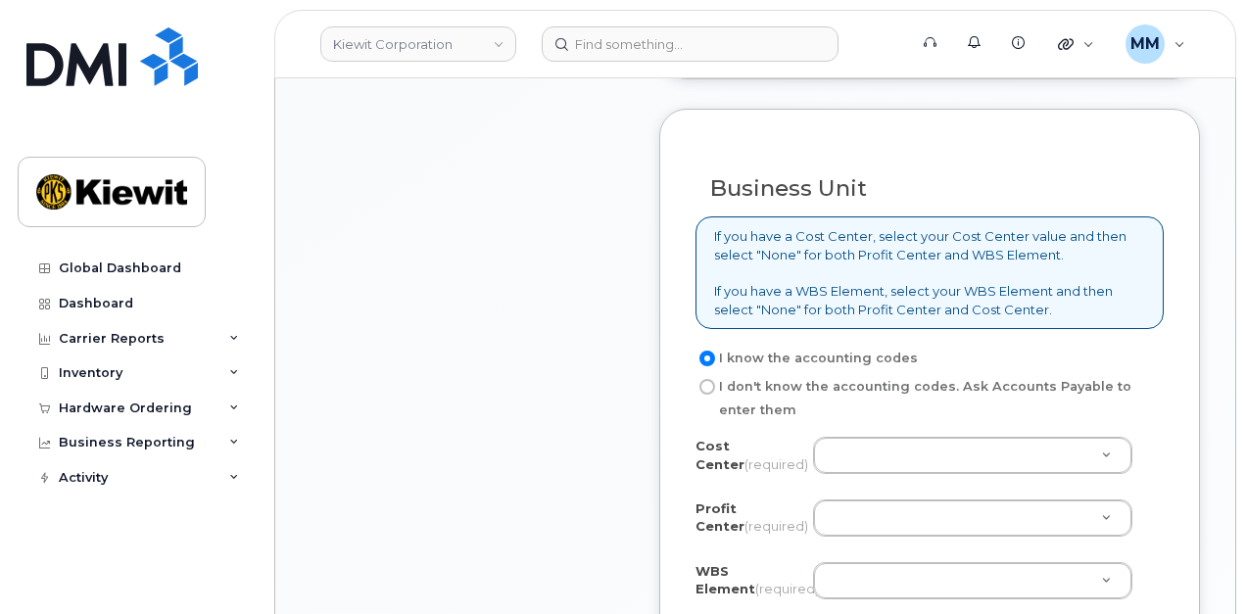
scroll to position [1568, 0]
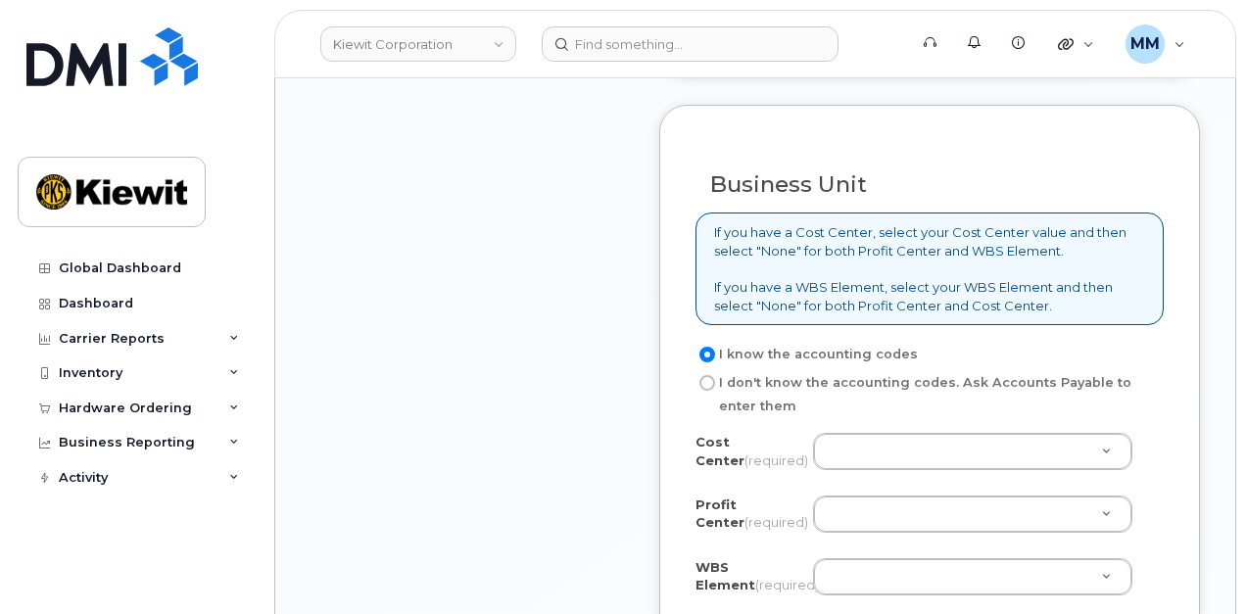
click at [701, 389] on label "I don't know the accounting codes. Ask Accounts Payable to enter them" at bounding box center [922, 394] width 453 height 47
click at [701, 389] on input "I don't know the accounting codes. Ask Accounts Payable to enter them" at bounding box center [708, 383] width 16 height 16
radio input "true"
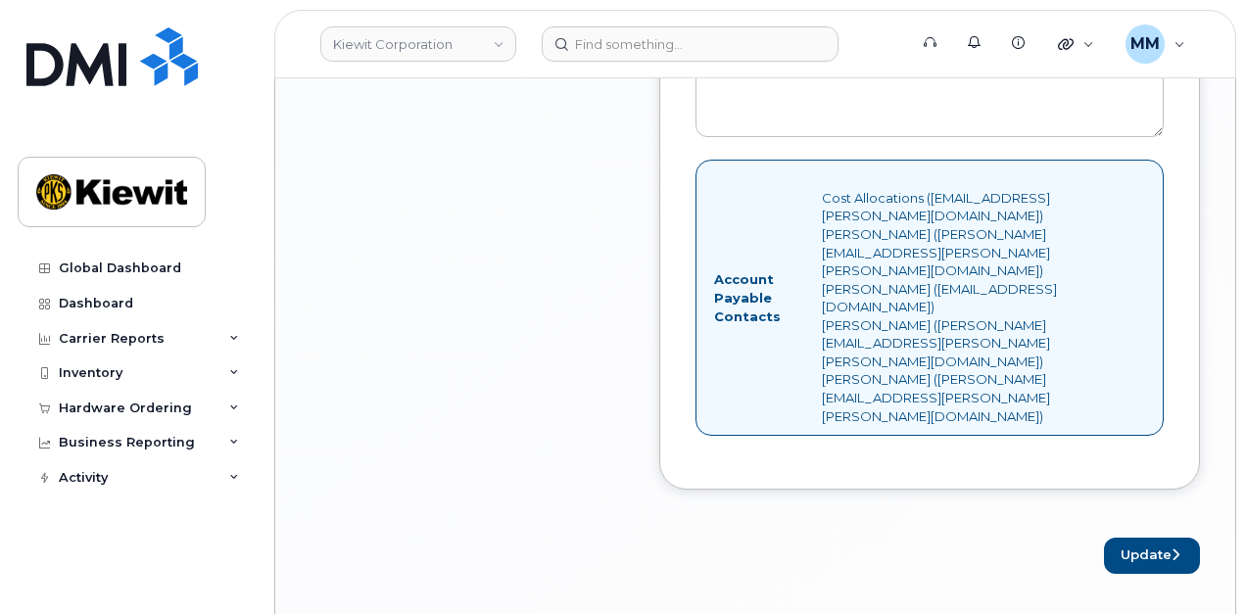
scroll to position [2058, 0]
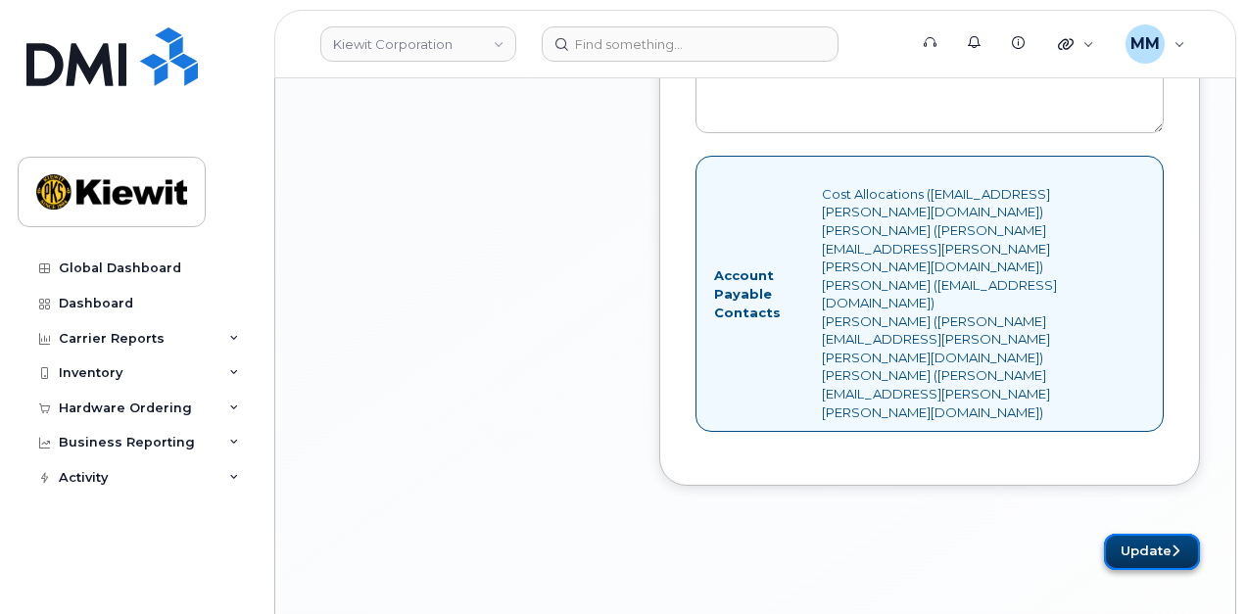
click at [1136, 534] on button "Update" at bounding box center [1152, 552] width 96 height 36
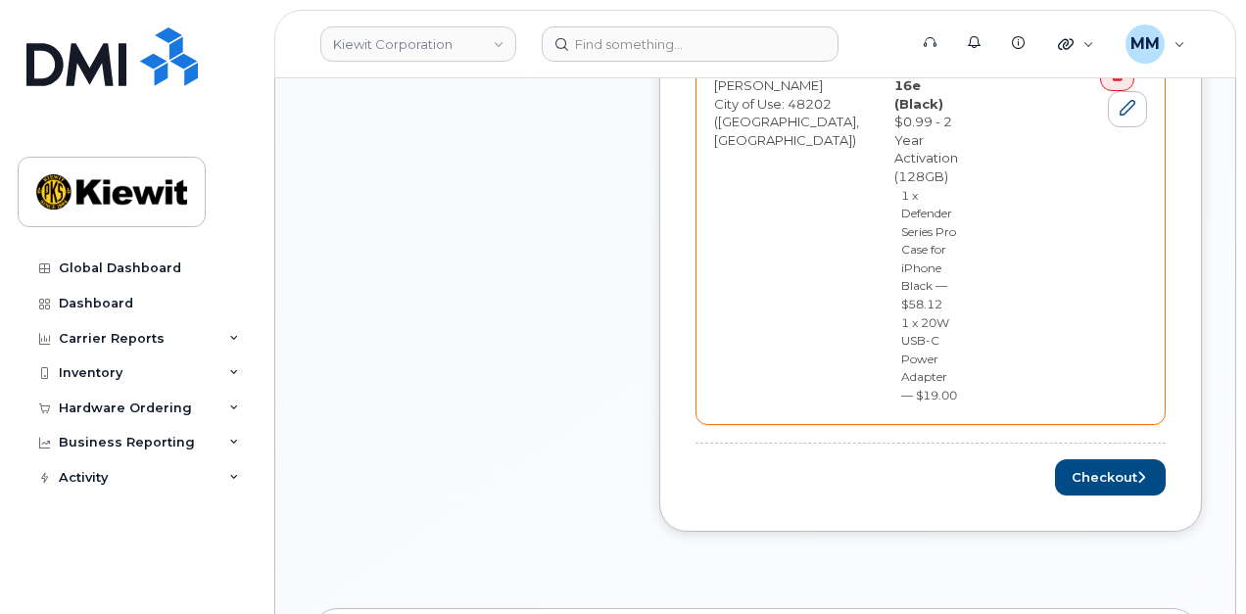
scroll to position [980, 0]
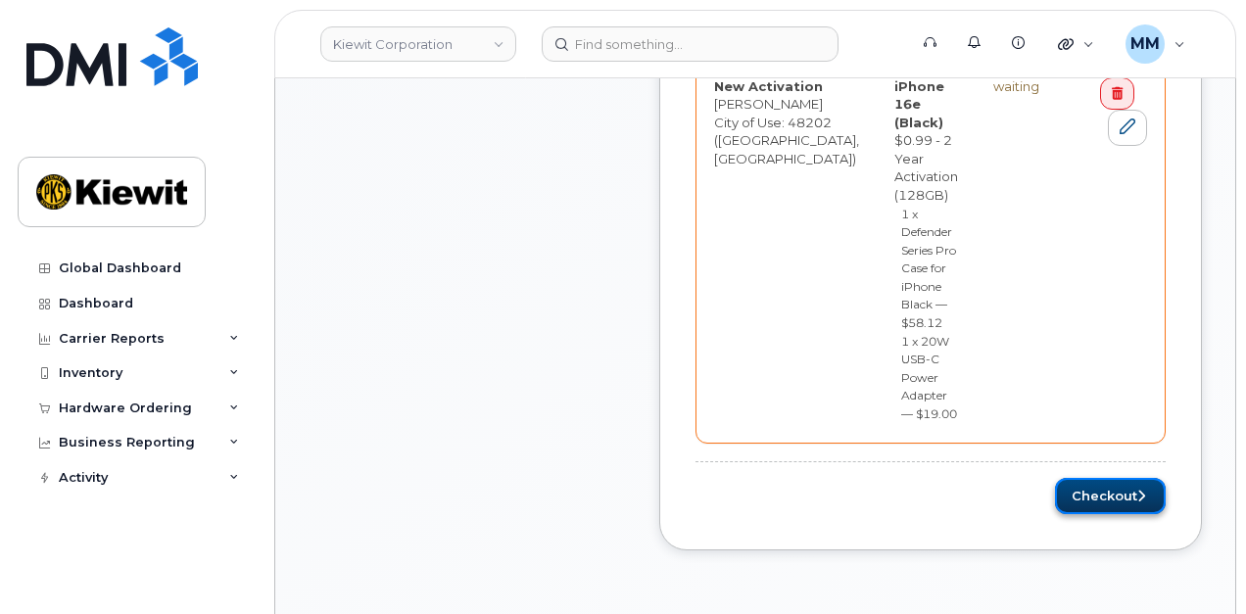
click at [1090, 478] on button "Checkout" at bounding box center [1110, 496] width 111 height 36
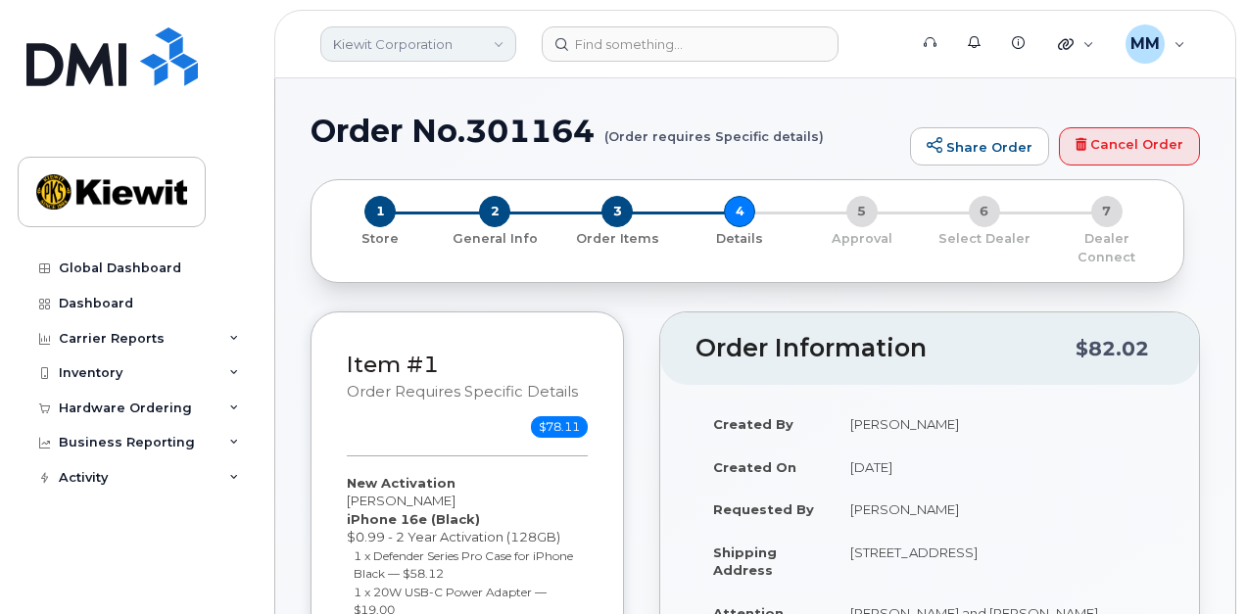
click at [440, 36] on link "Kiewit Corporation" at bounding box center [418, 43] width 196 height 35
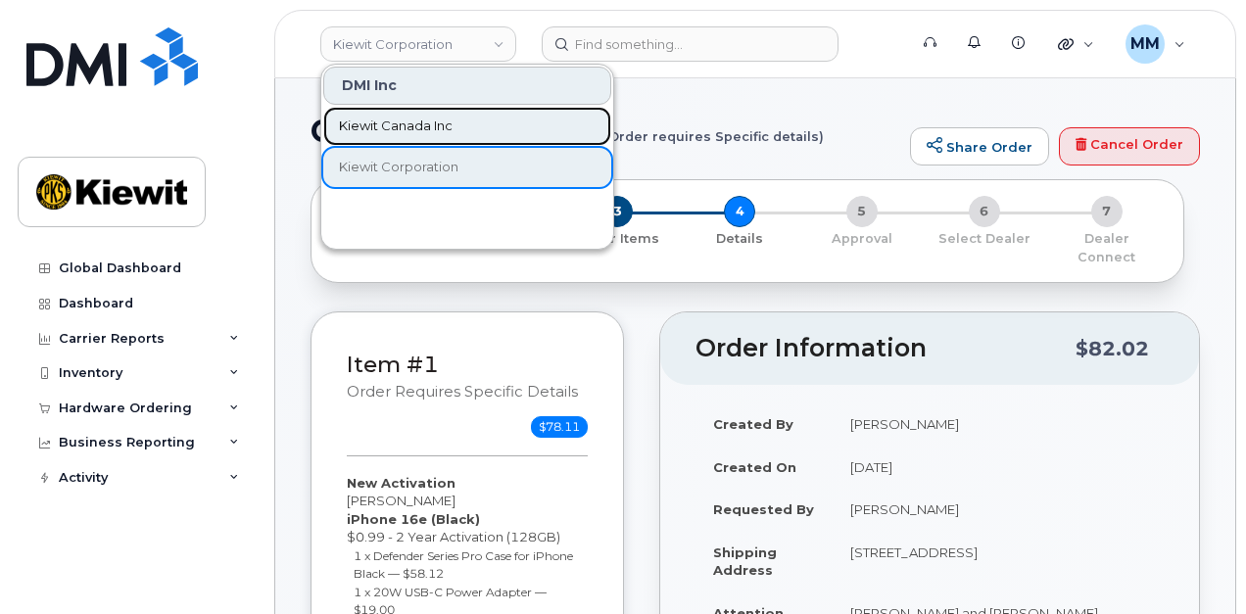
click at [410, 126] on span "Kiewit Canada Inc" at bounding box center [396, 127] width 114 height 20
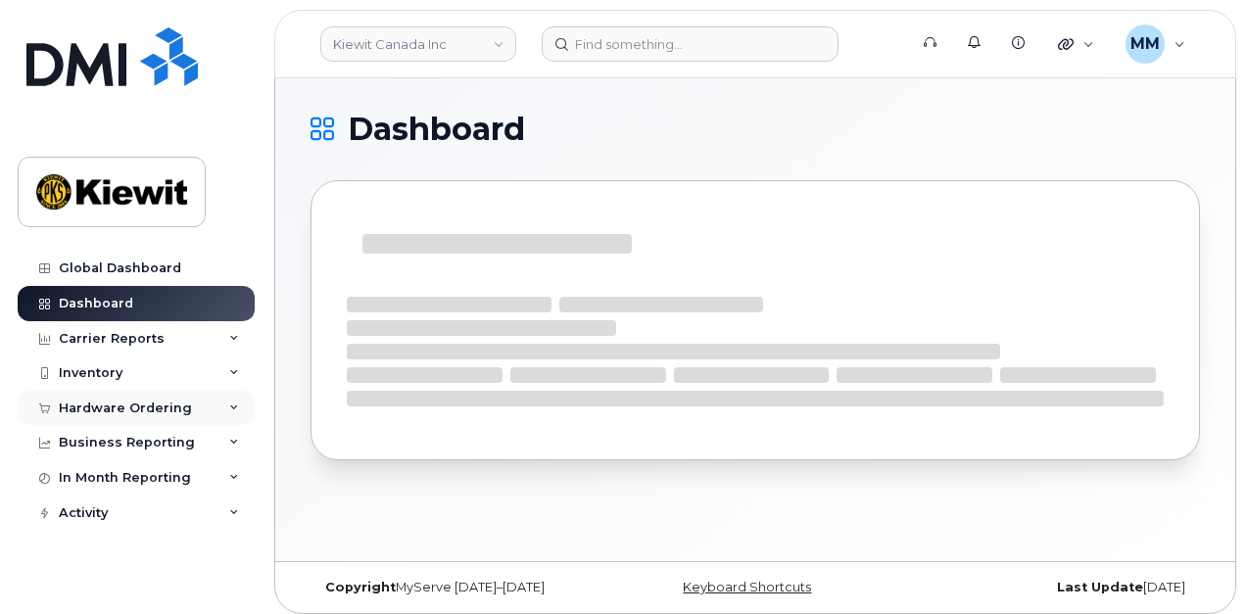
click at [123, 412] on div "Hardware Ordering" at bounding box center [125, 409] width 133 height 16
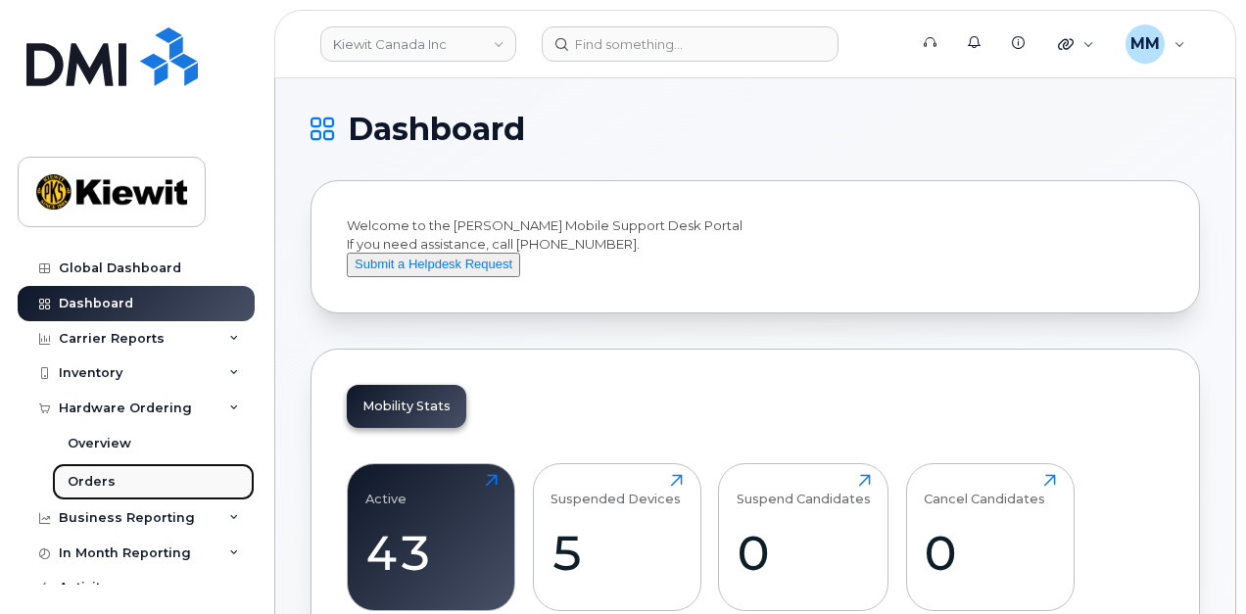
click at [108, 476] on div "Orders" at bounding box center [92, 482] width 48 height 18
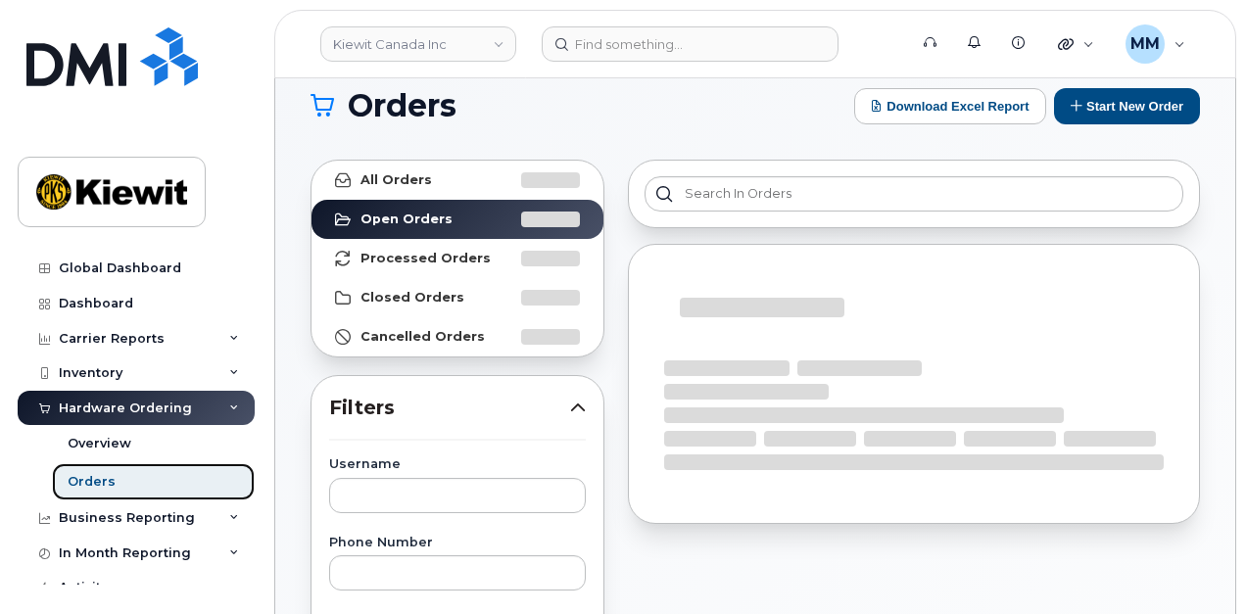
scroll to position [196, 0]
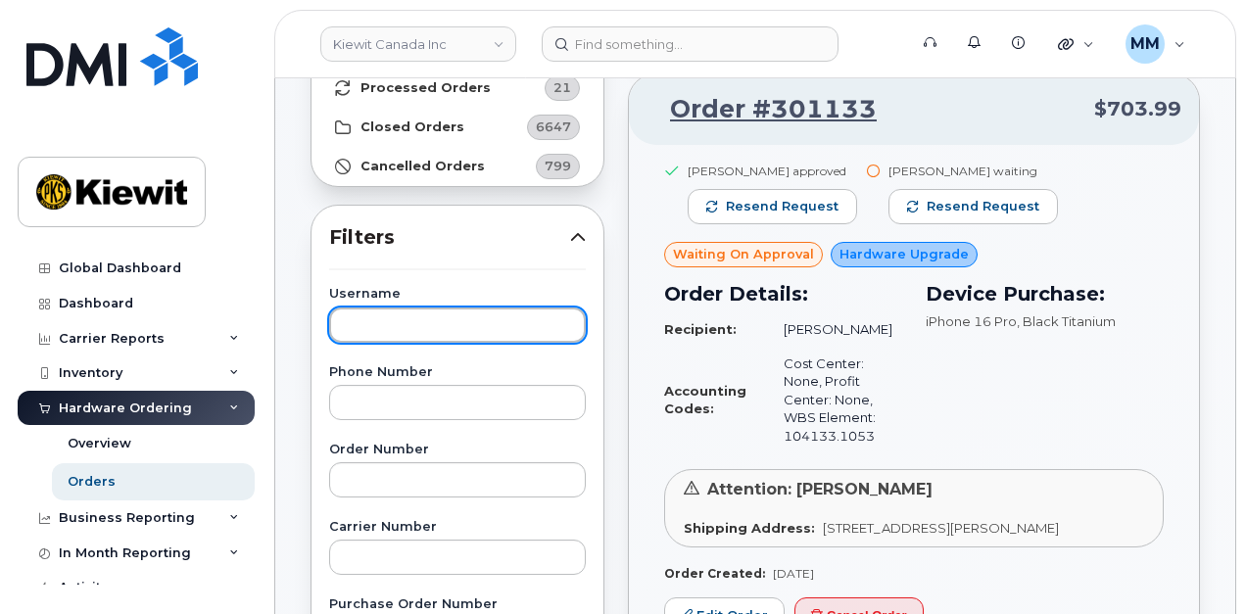
click at [388, 324] on input "text" at bounding box center [457, 325] width 257 height 35
paste input "Quaid Arra"
type input "Quaid Arra"
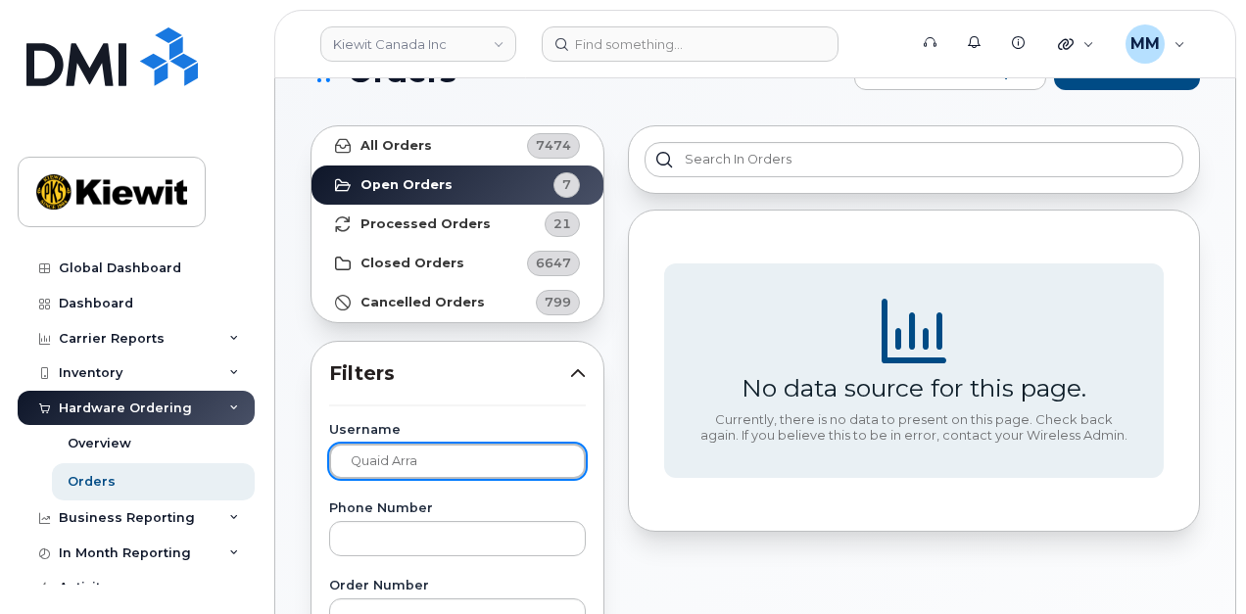
scroll to position [0, 0]
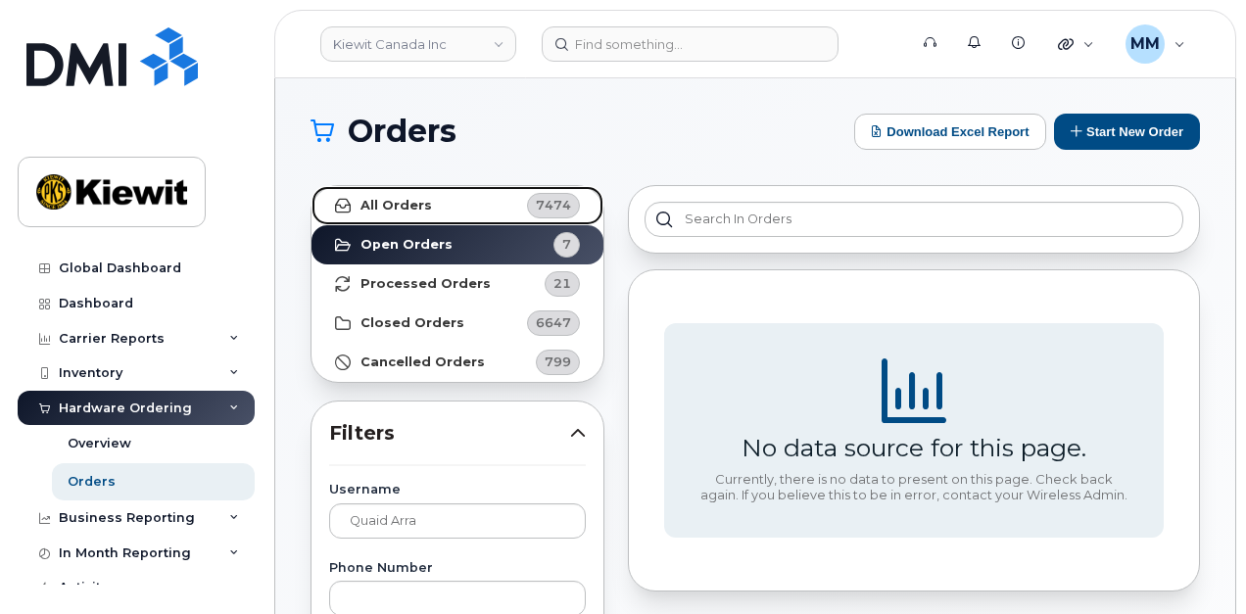
click at [429, 215] on link "All Orders 7474" at bounding box center [458, 205] width 292 height 39
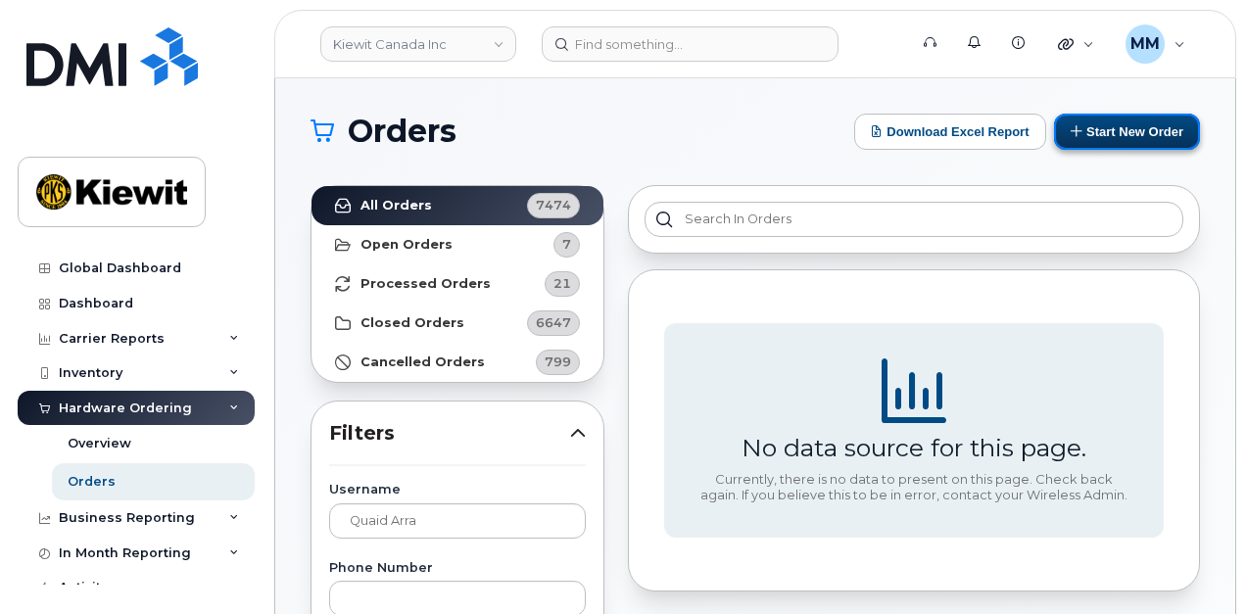
click at [1152, 129] on button "Start New Order" at bounding box center [1127, 132] width 146 height 36
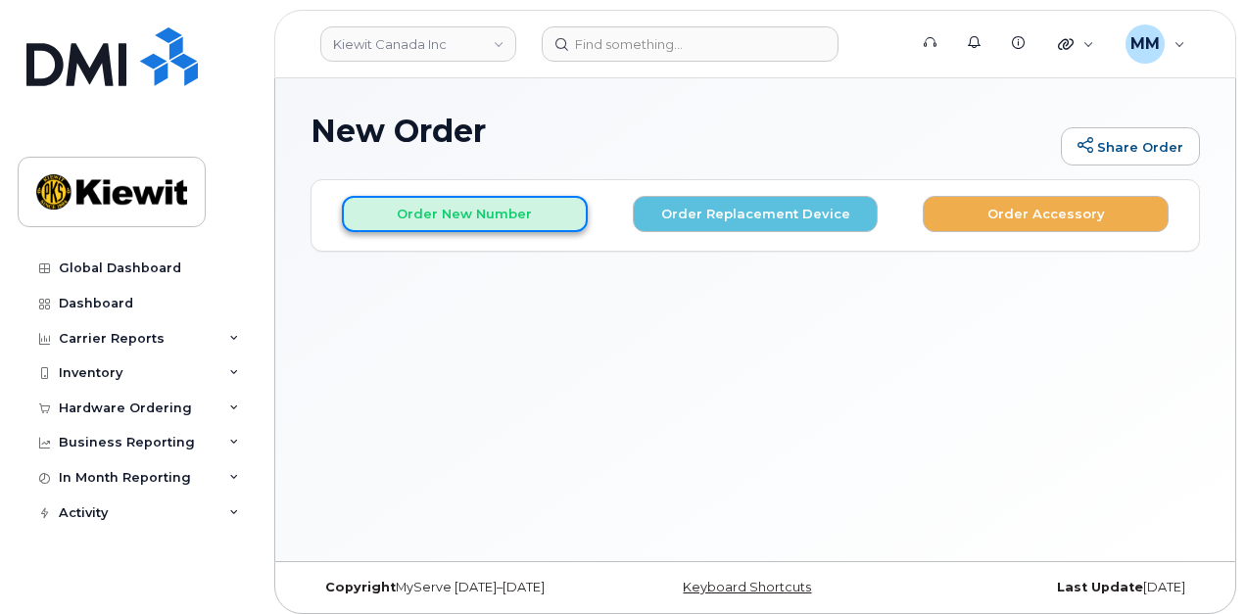
click at [533, 211] on button "Order New Number" at bounding box center [465, 214] width 246 height 36
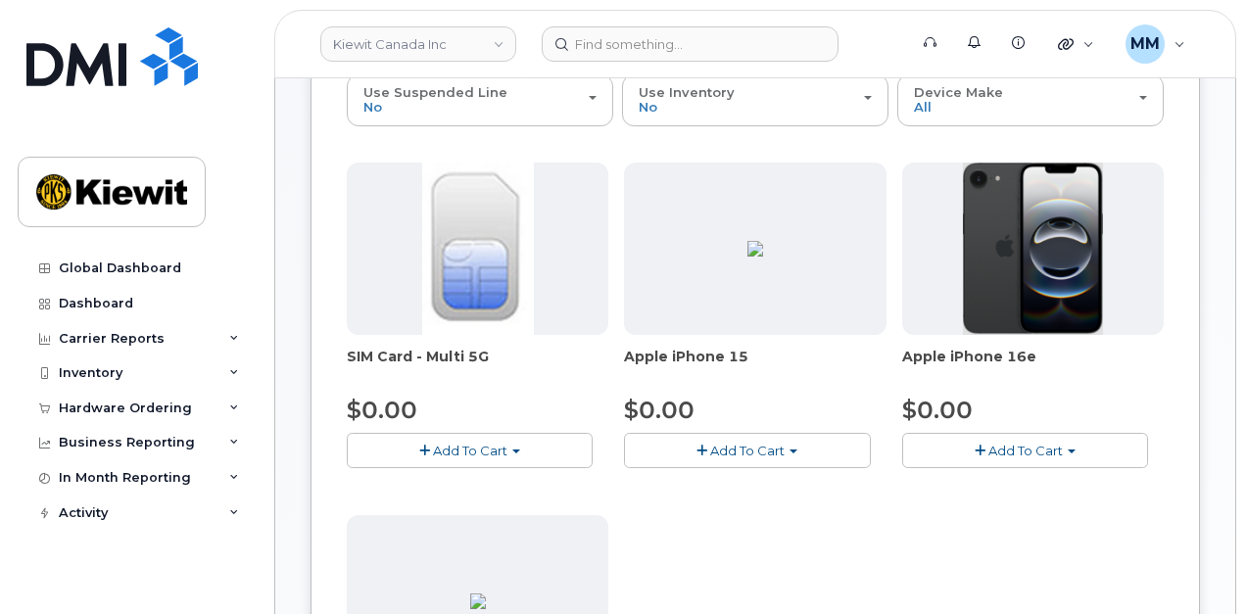
scroll to position [294, 0]
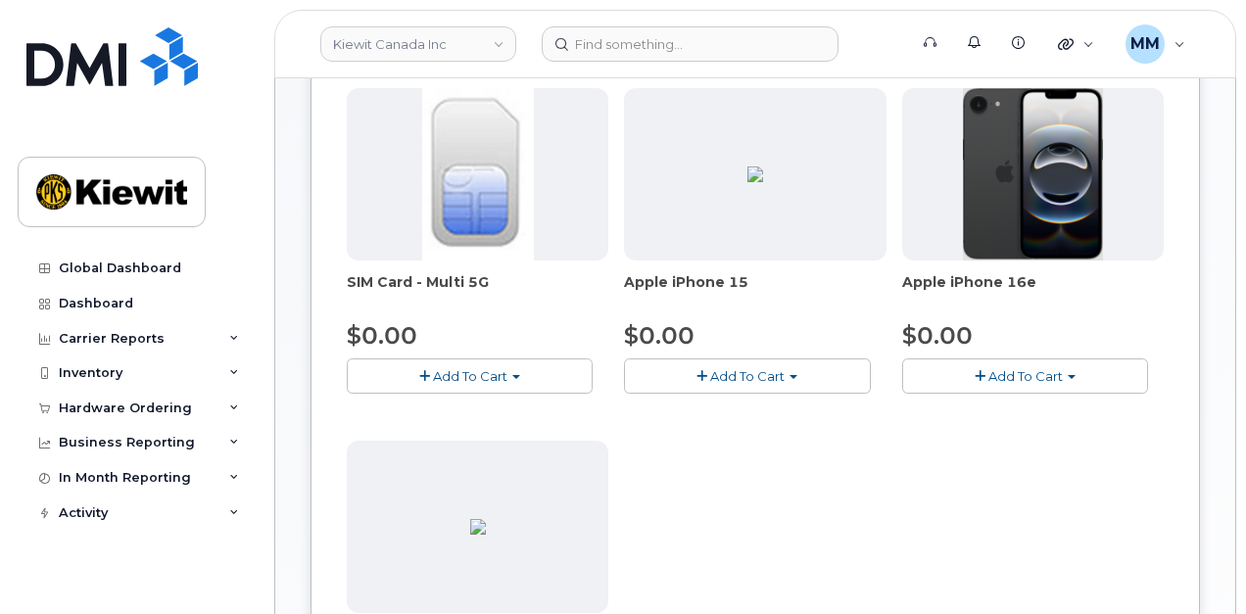
click at [976, 370] on span "button" at bounding box center [980, 376] width 11 height 13
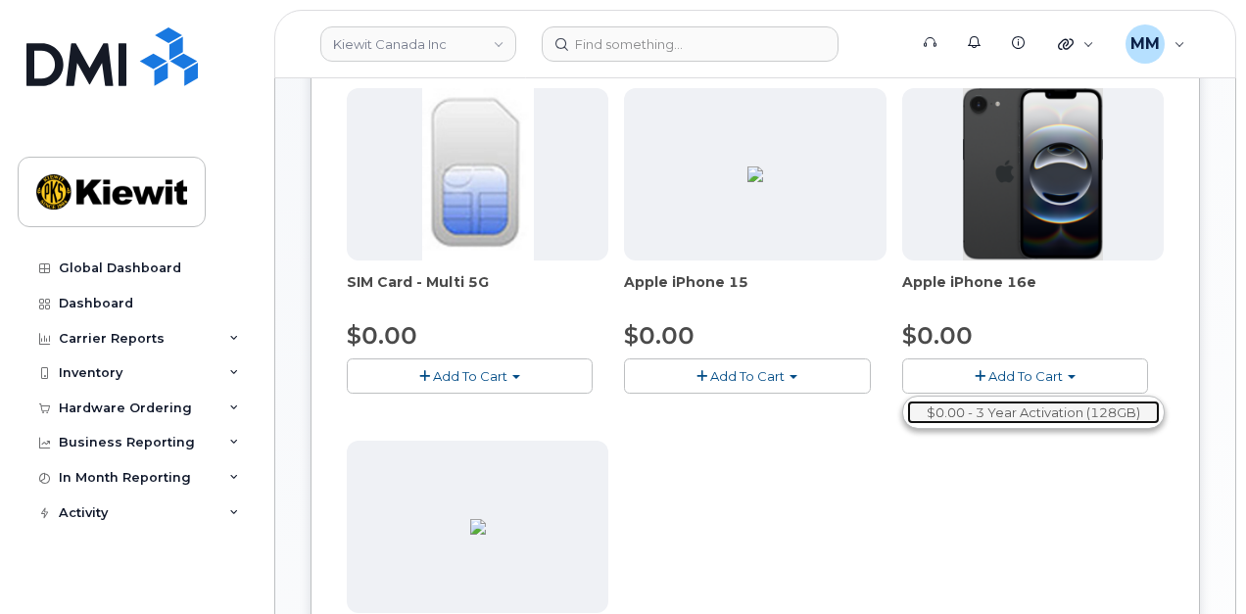
click at [983, 407] on link "$0.00 - 3 Year Activation (128GB)" at bounding box center [1033, 413] width 253 height 24
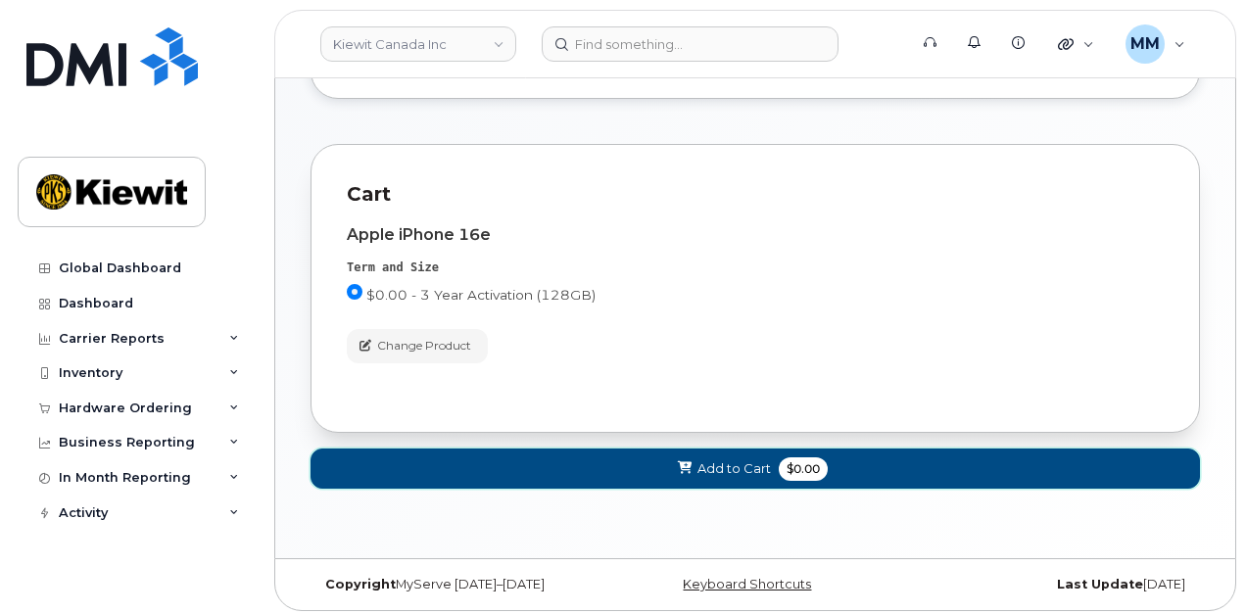
click at [753, 465] on span "Add to Cart" at bounding box center [734, 469] width 73 height 19
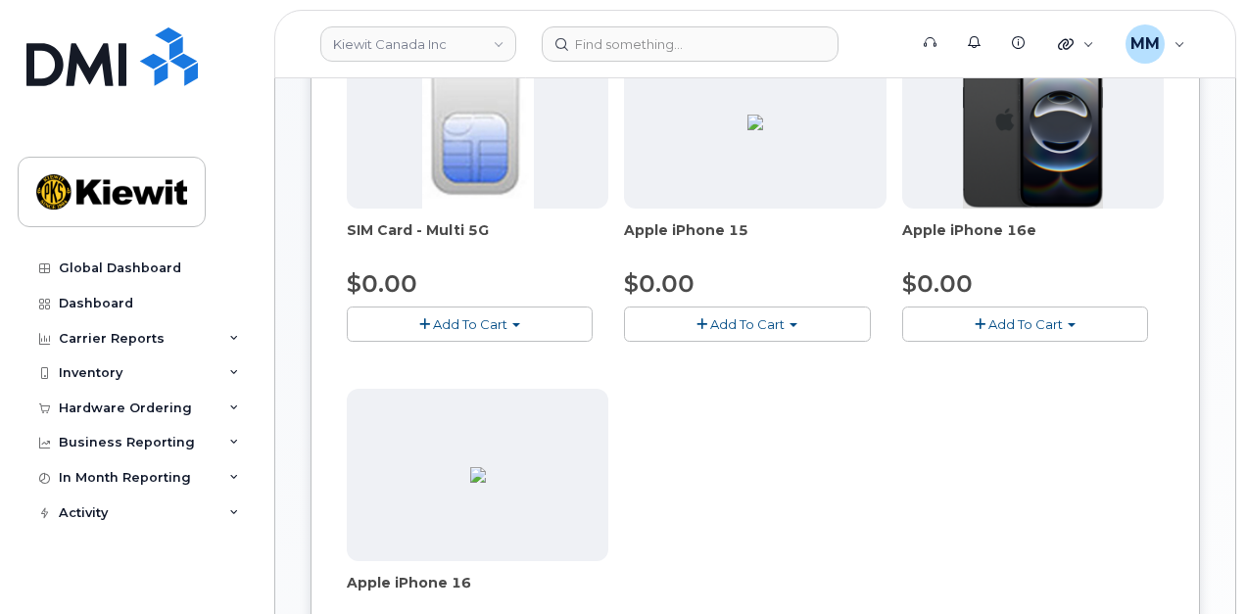
scroll to position [314, 0]
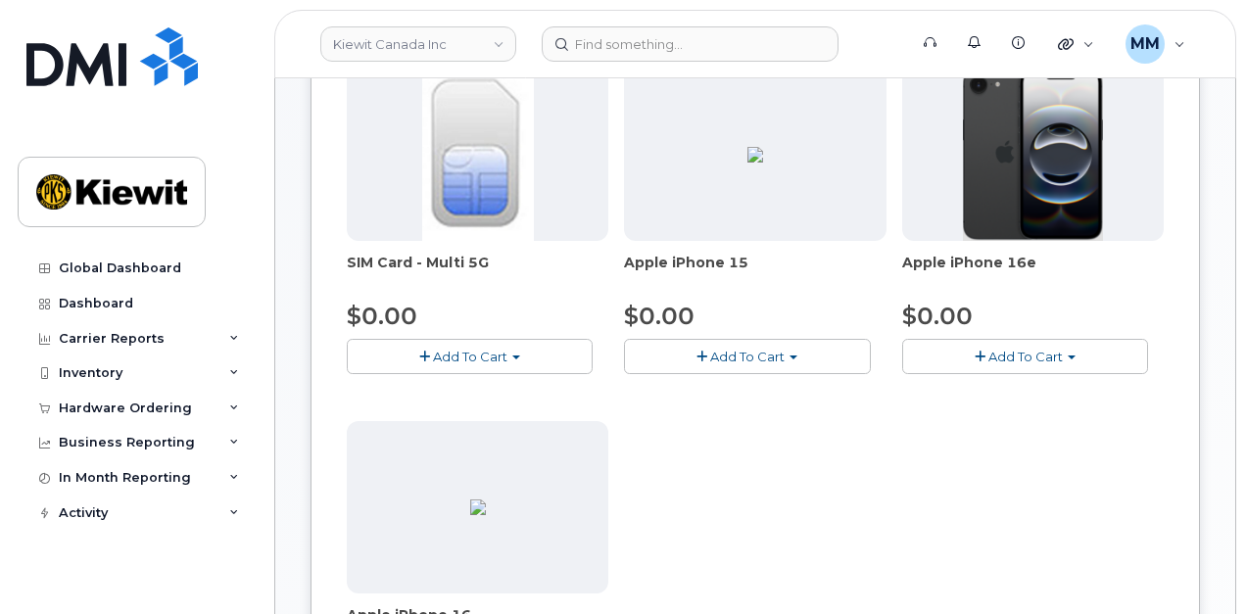
click at [1047, 362] on button "Add To Cart" at bounding box center [1025, 356] width 246 height 34
click at [1005, 394] on link "$0.00 - 3 Year Activation (128GB)" at bounding box center [1033, 393] width 253 height 24
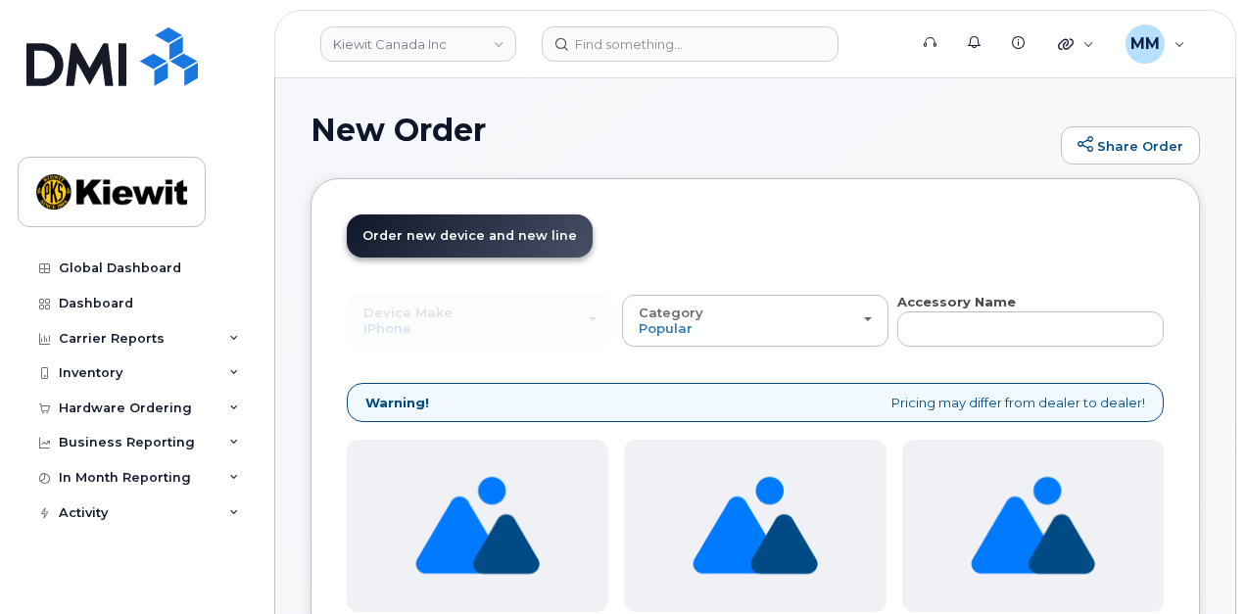
scroll to position [0, 0]
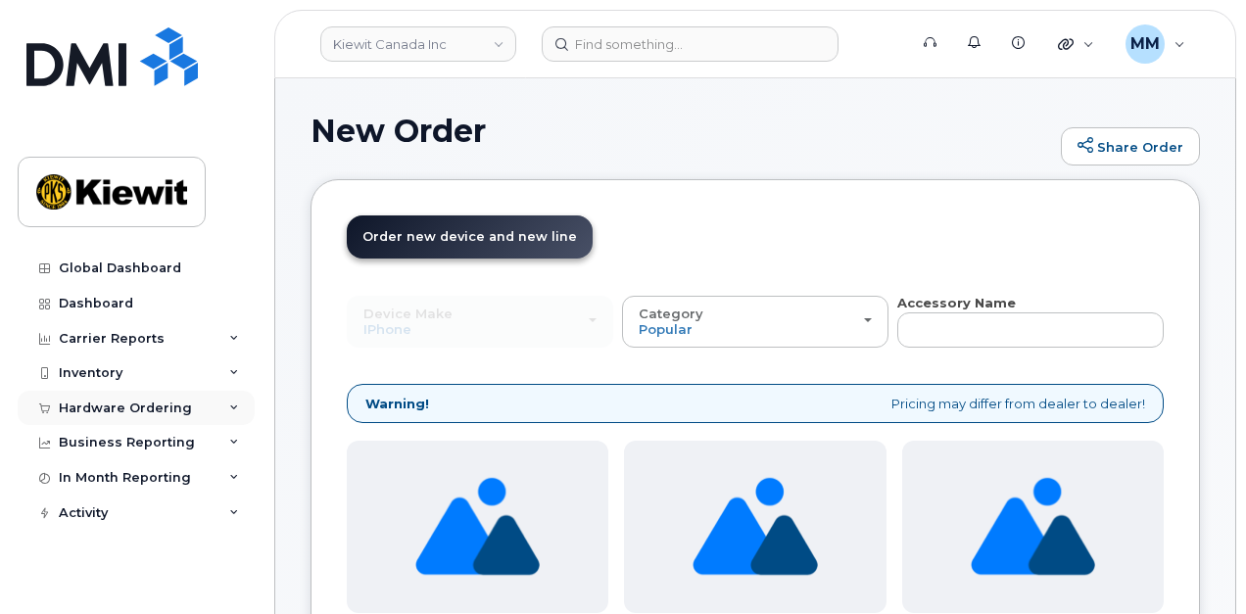
click at [139, 401] on div "Hardware Ordering" at bounding box center [125, 409] width 133 height 16
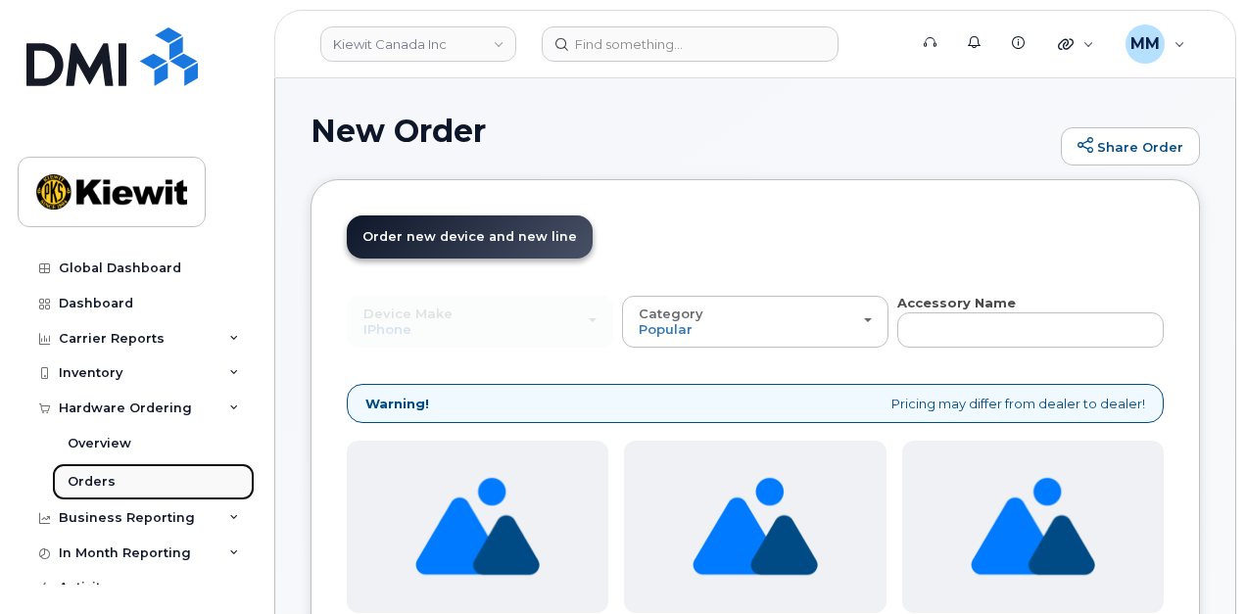
click at [108, 473] on div "Orders" at bounding box center [92, 482] width 48 height 18
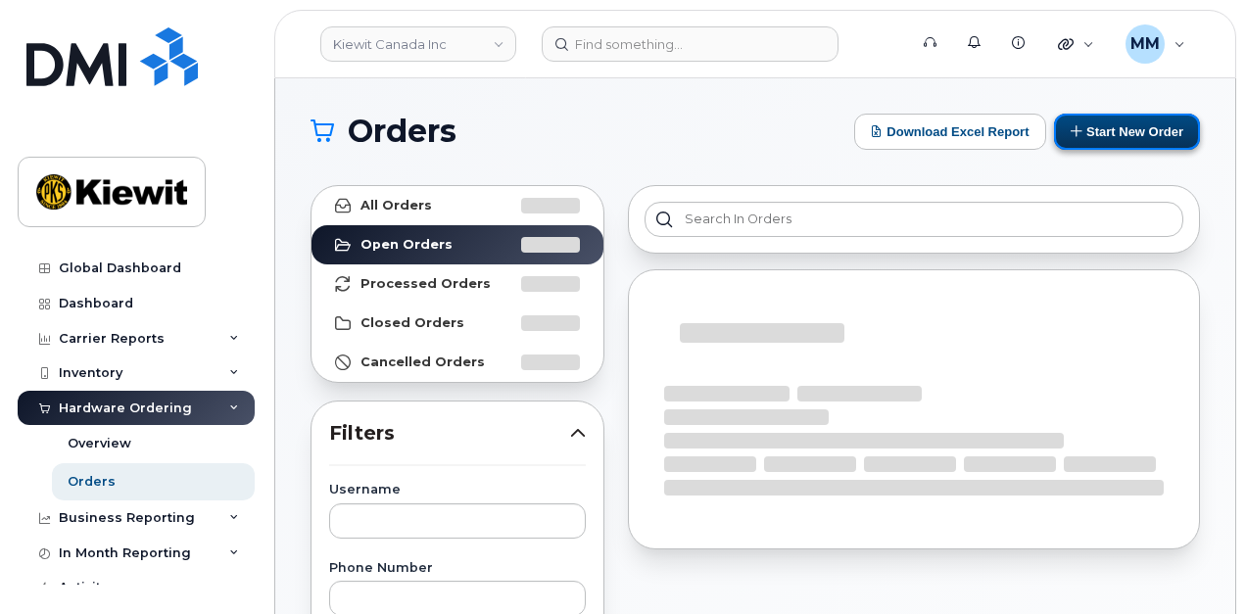
click at [1077, 132] on icon at bounding box center [1077, 130] width 13 height 13
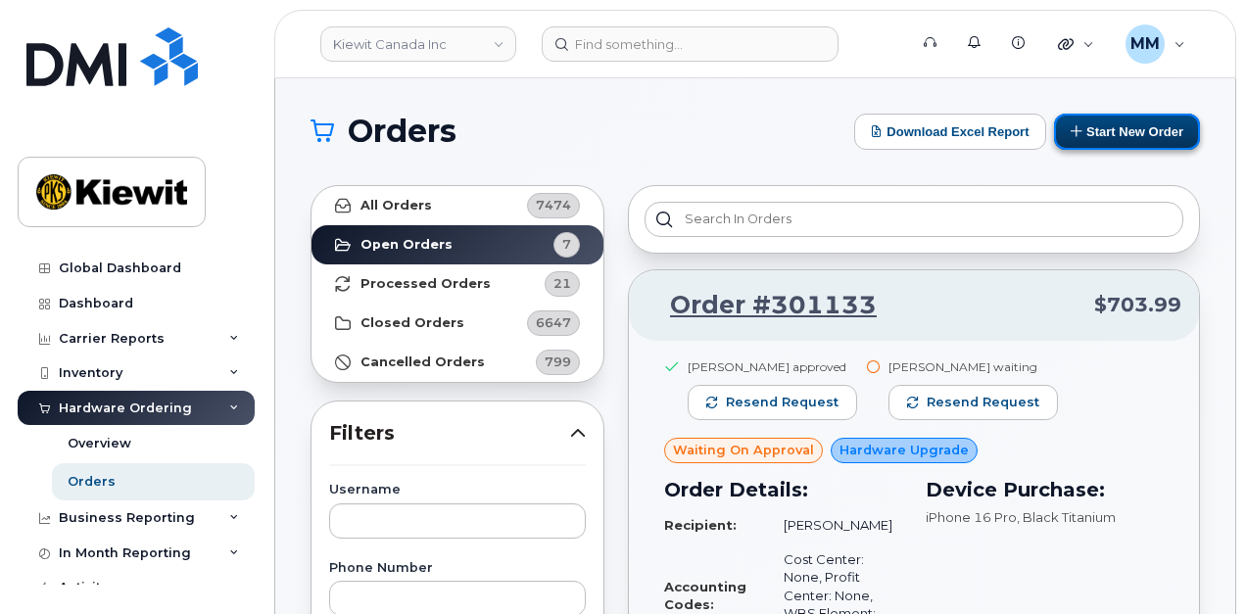
click at [1106, 137] on button "Start New Order" at bounding box center [1127, 132] width 146 height 36
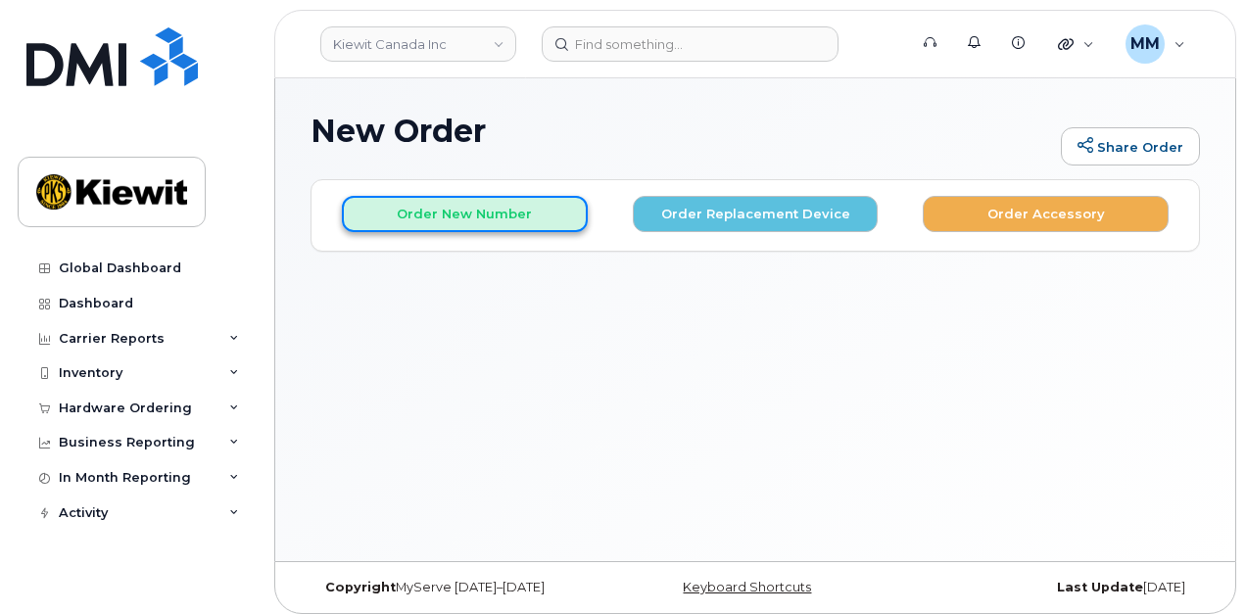
click at [525, 225] on button "Order New Number" at bounding box center [465, 214] width 246 height 36
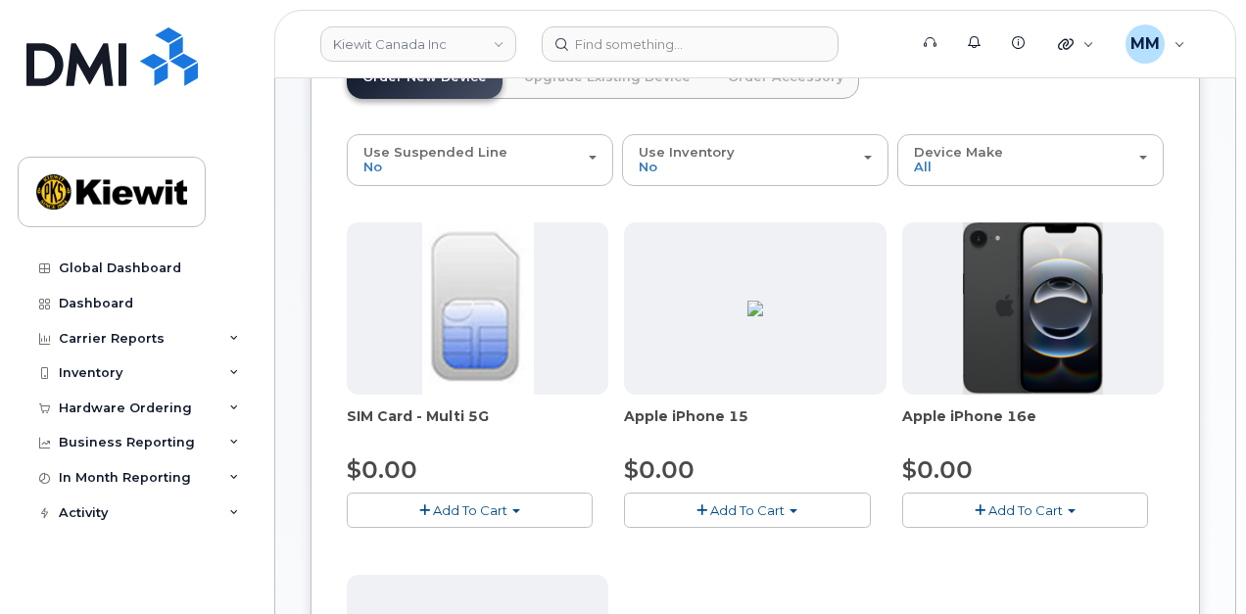
scroll to position [196, 0]
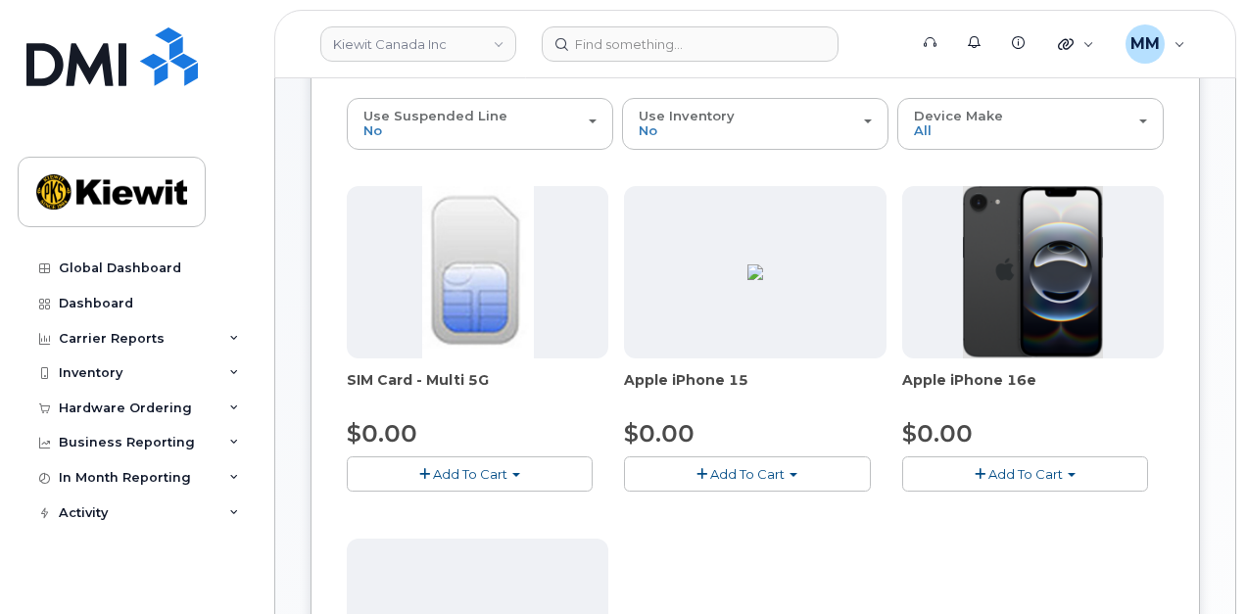
click at [1053, 473] on span "Add To Cart" at bounding box center [1026, 474] width 74 height 16
click at [1035, 499] on link "$0.00 - 3 Year Activation (128GB)" at bounding box center [1033, 511] width 253 height 24
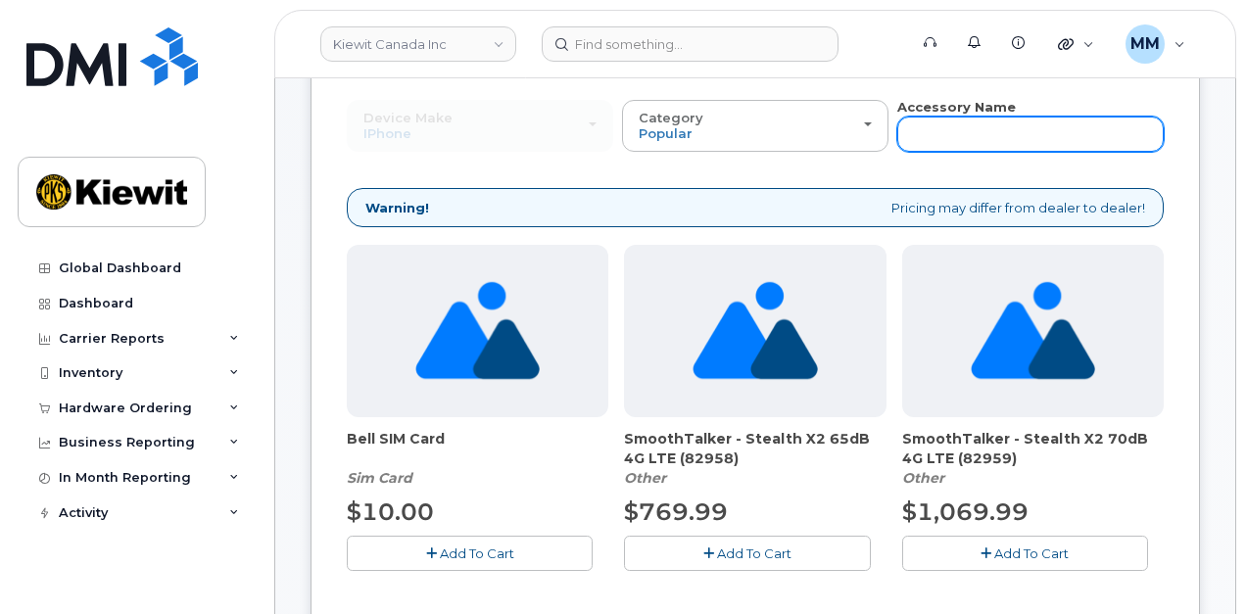
click at [945, 131] on input "text" at bounding box center [1031, 134] width 267 height 35
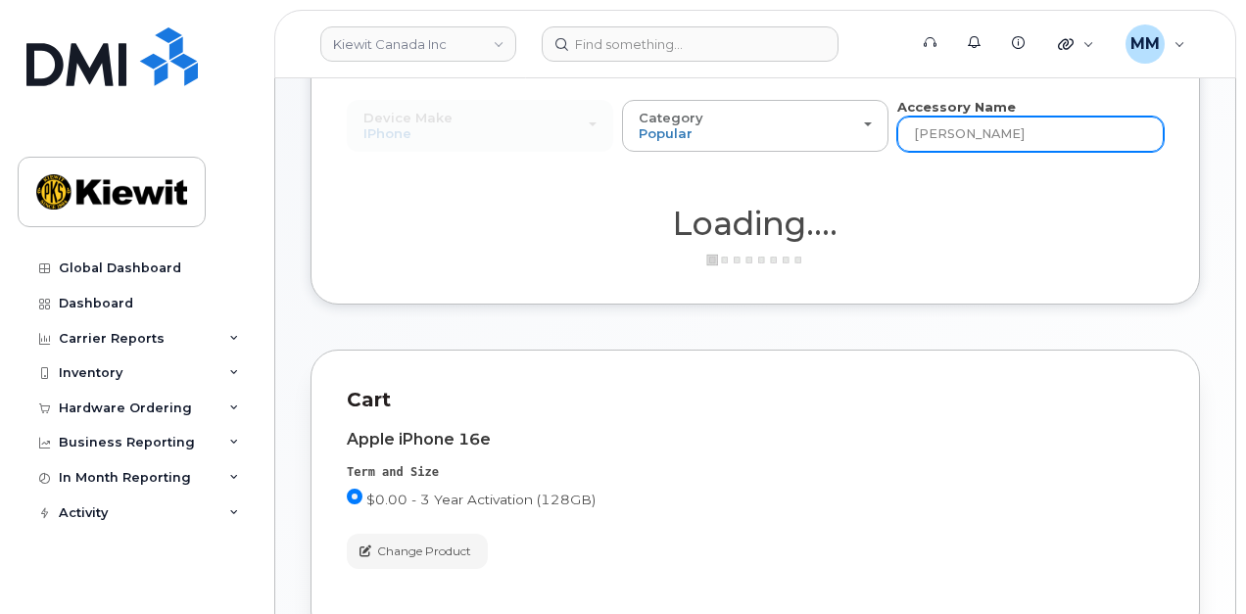
type input "Otter"
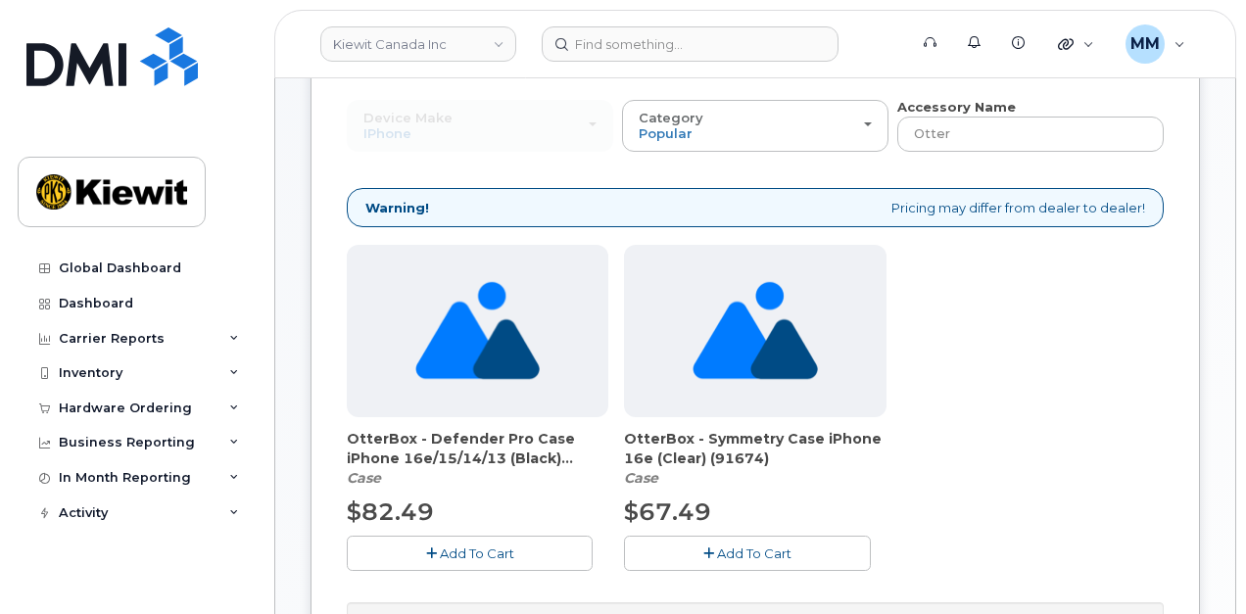
click at [787, 550] on span "Add To Cart" at bounding box center [754, 554] width 74 height 16
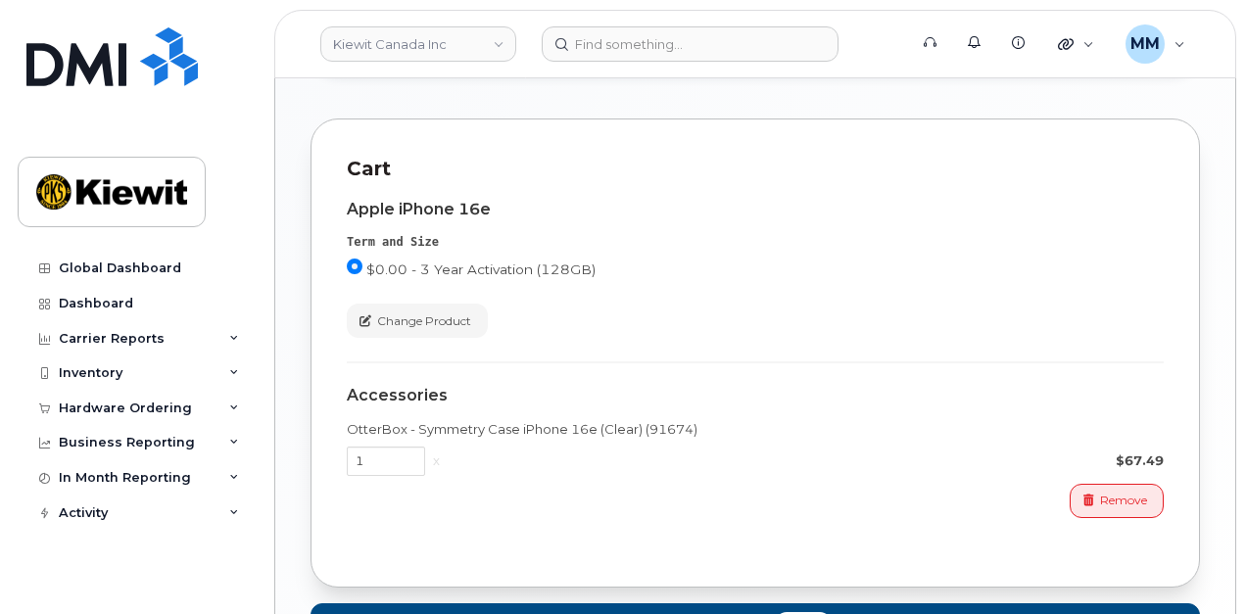
scroll to position [980, 0]
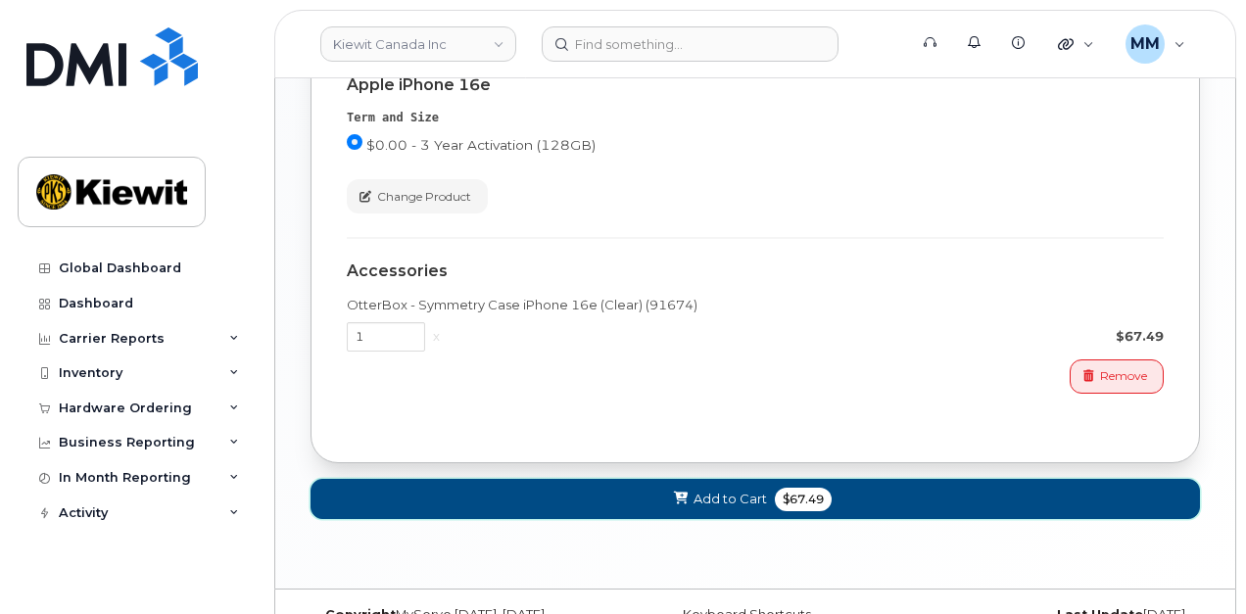
click at [768, 499] on button "Add to Cart $67.49" at bounding box center [756, 499] width 890 height 40
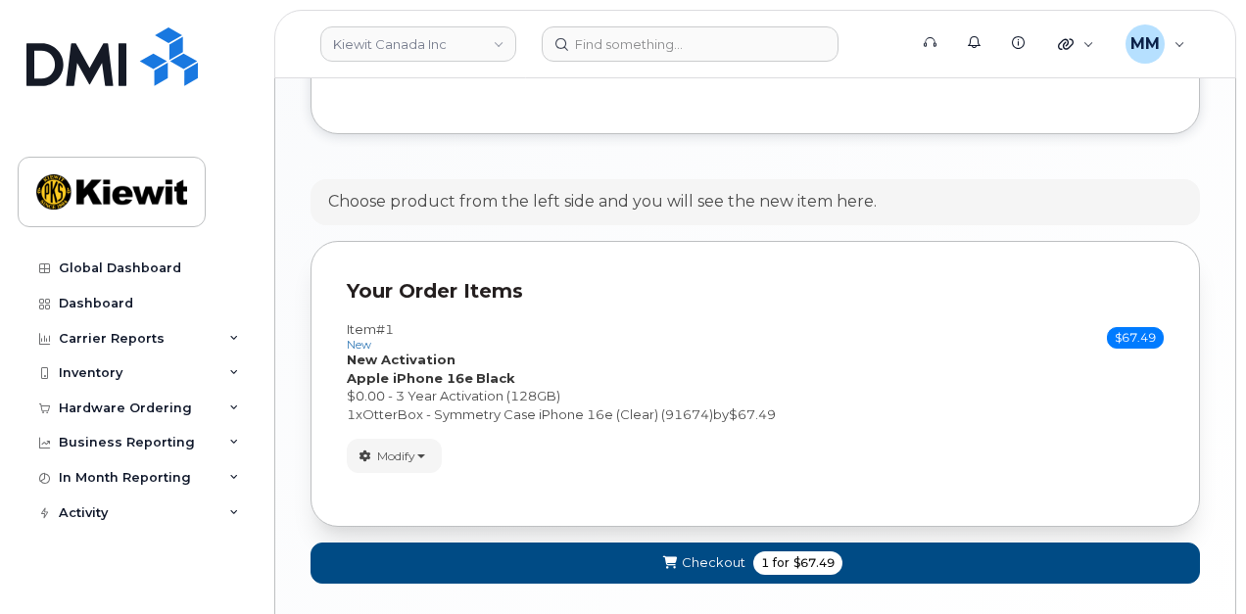
scroll to position [1039, 0]
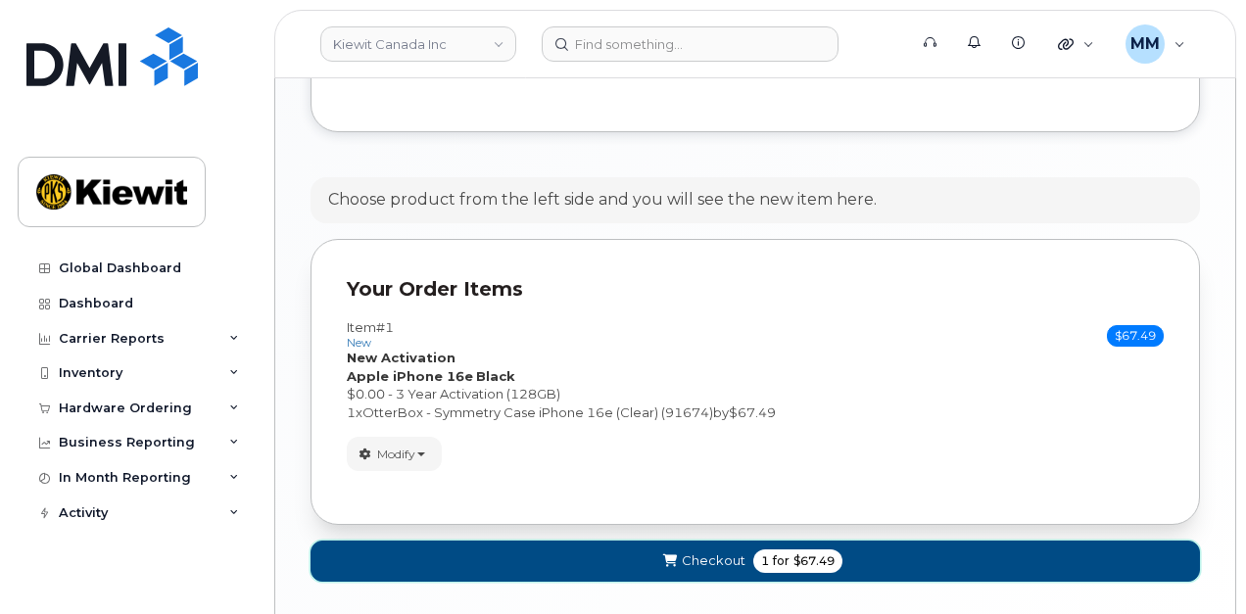
click at [679, 552] on span "submit" at bounding box center [669, 561] width 19 height 19
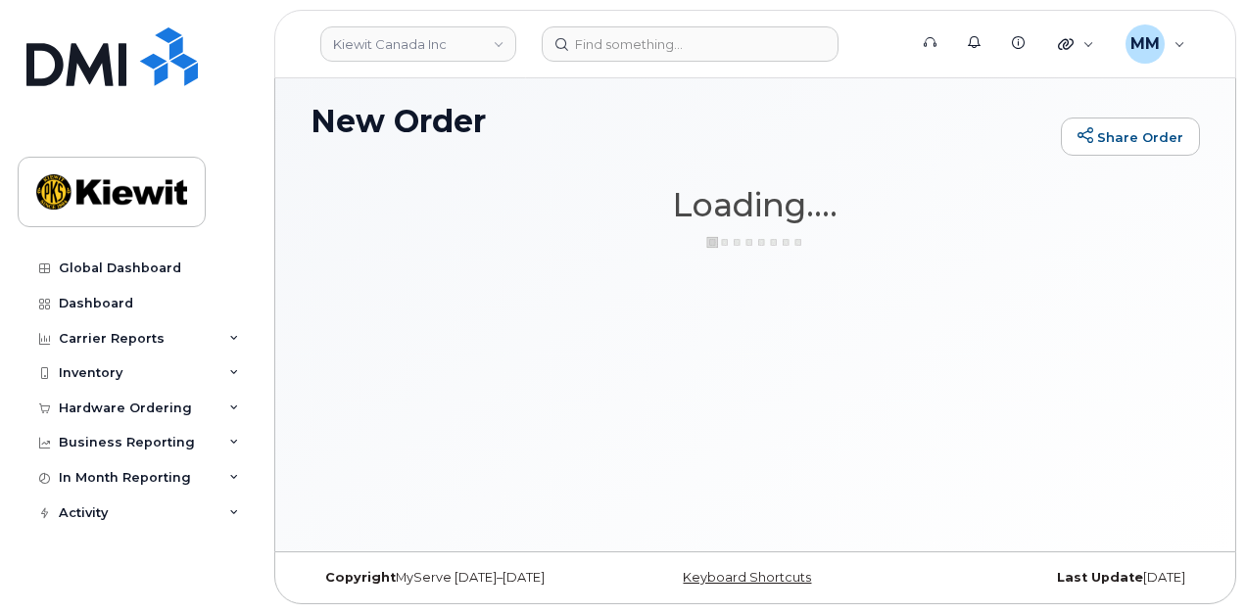
scroll to position [9, 0]
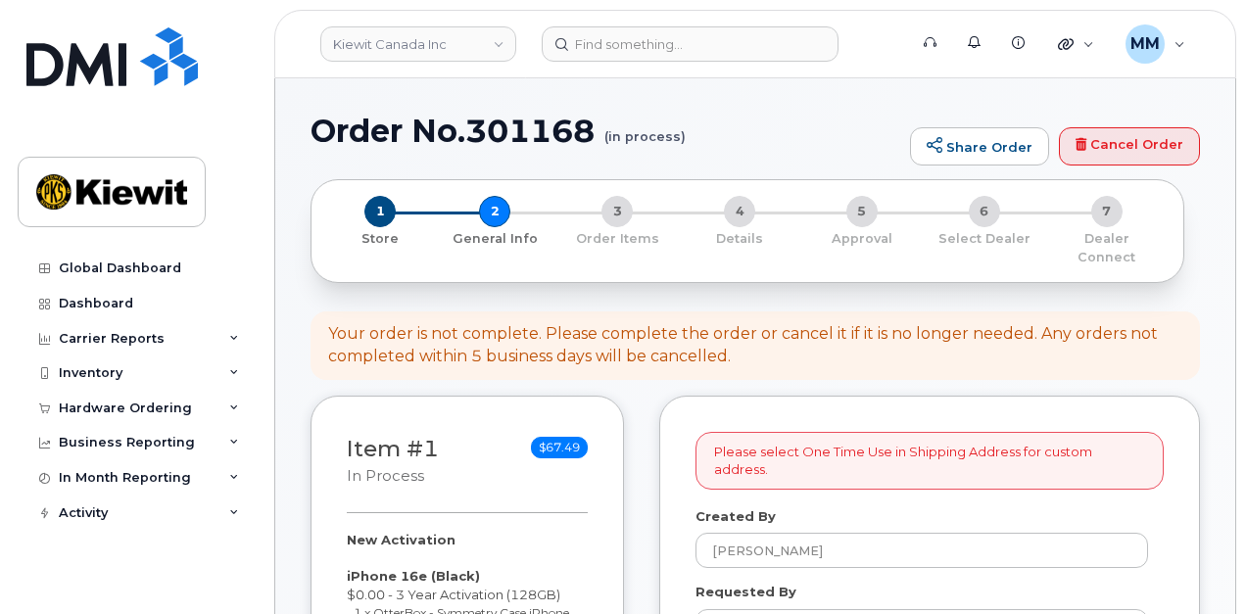
select select
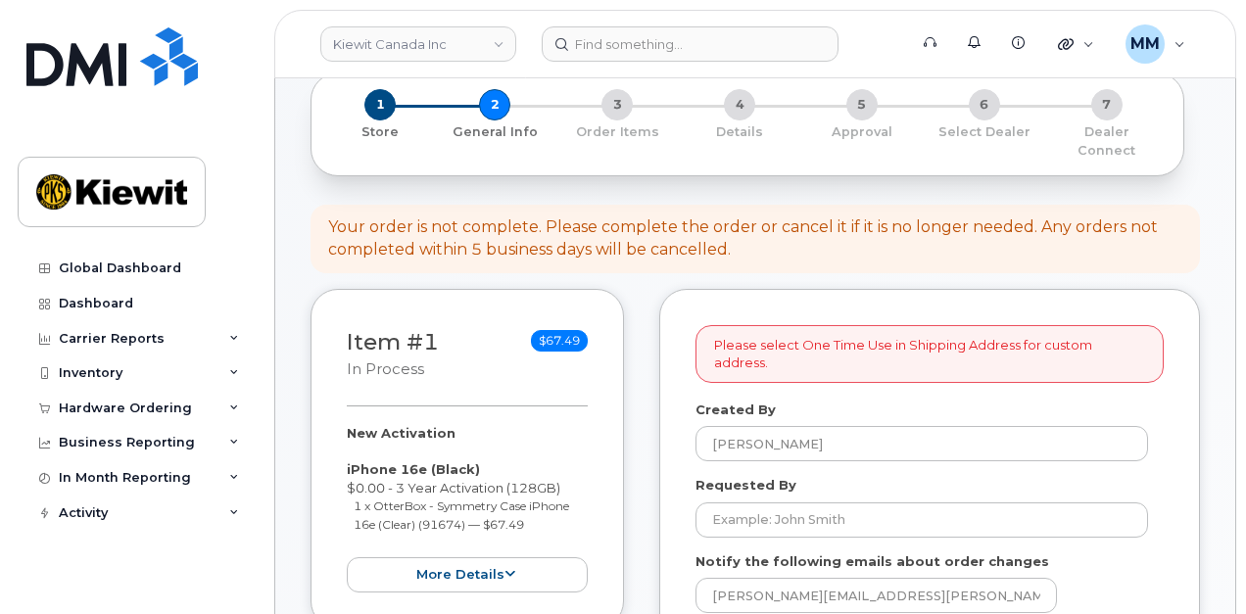
scroll to position [196, 0]
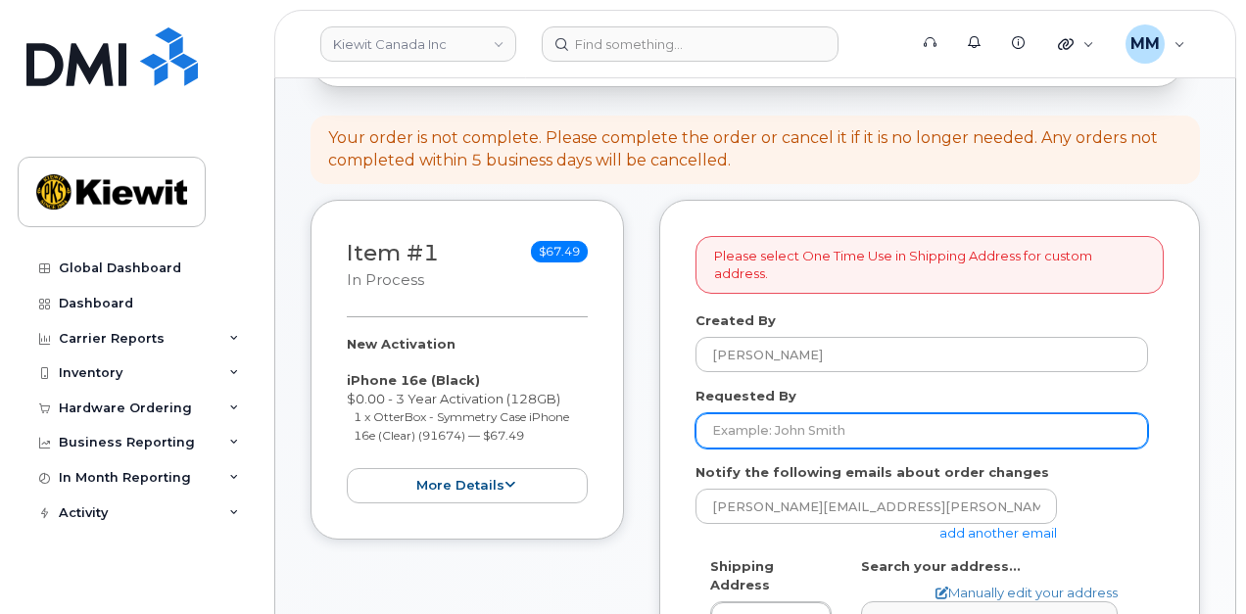
click at [808, 414] on input "Requested By" at bounding box center [922, 431] width 453 height 35
paste input "Quaid Arra"
type input "Quaid Arra"
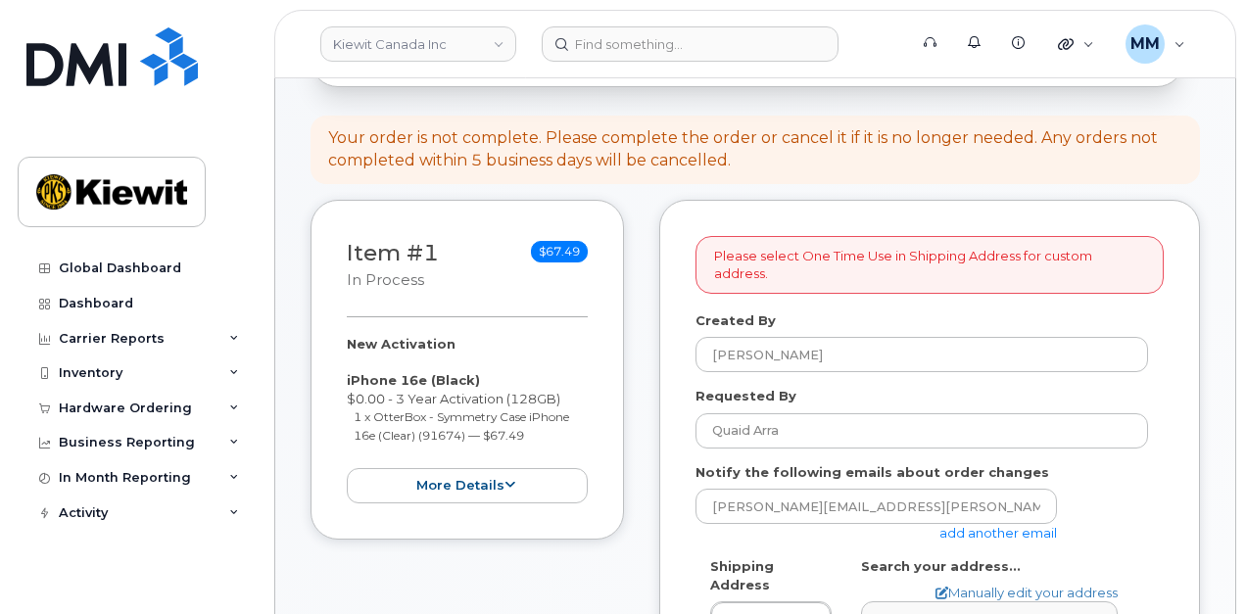
click at [965, 525] on link "add another email" at bounding box center [999, 533] width 118 height 16
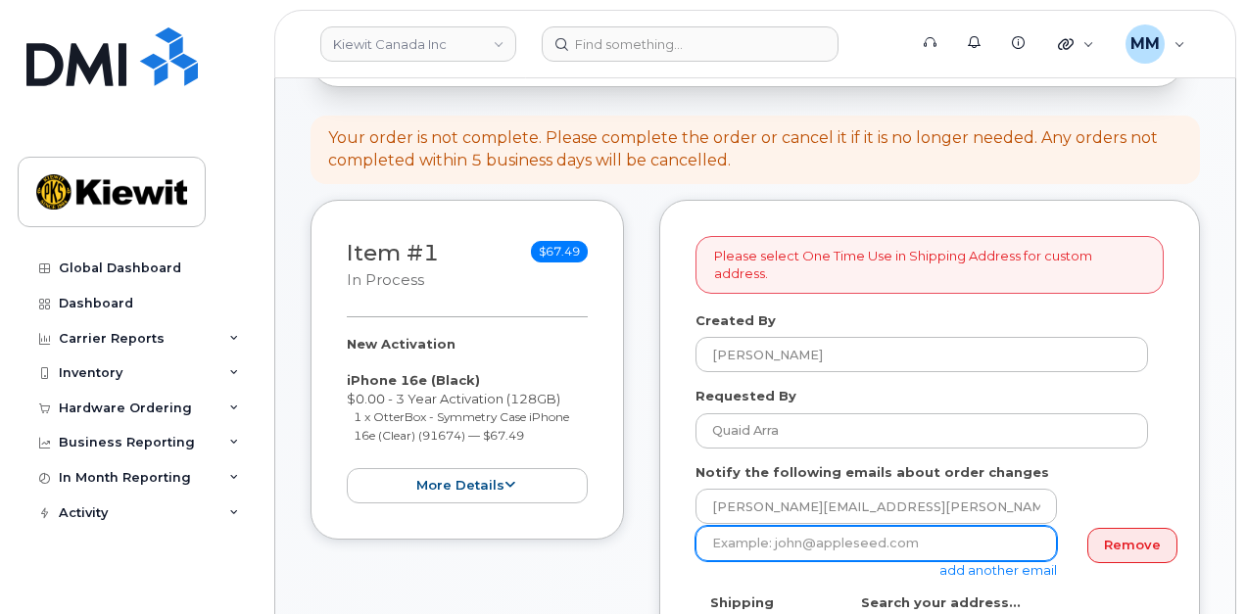
click at [770, 531] on input "email" at bounding box center [877, 543] width 362 height 35
paste input "Mary.Stein"
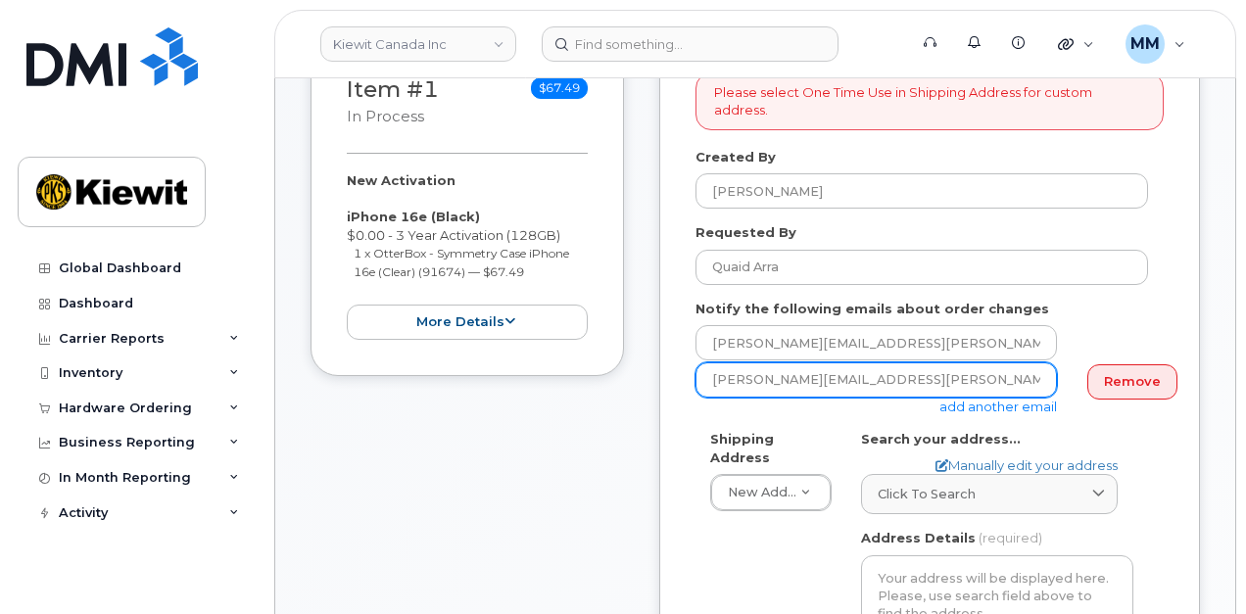
scroll to position [392, 0]
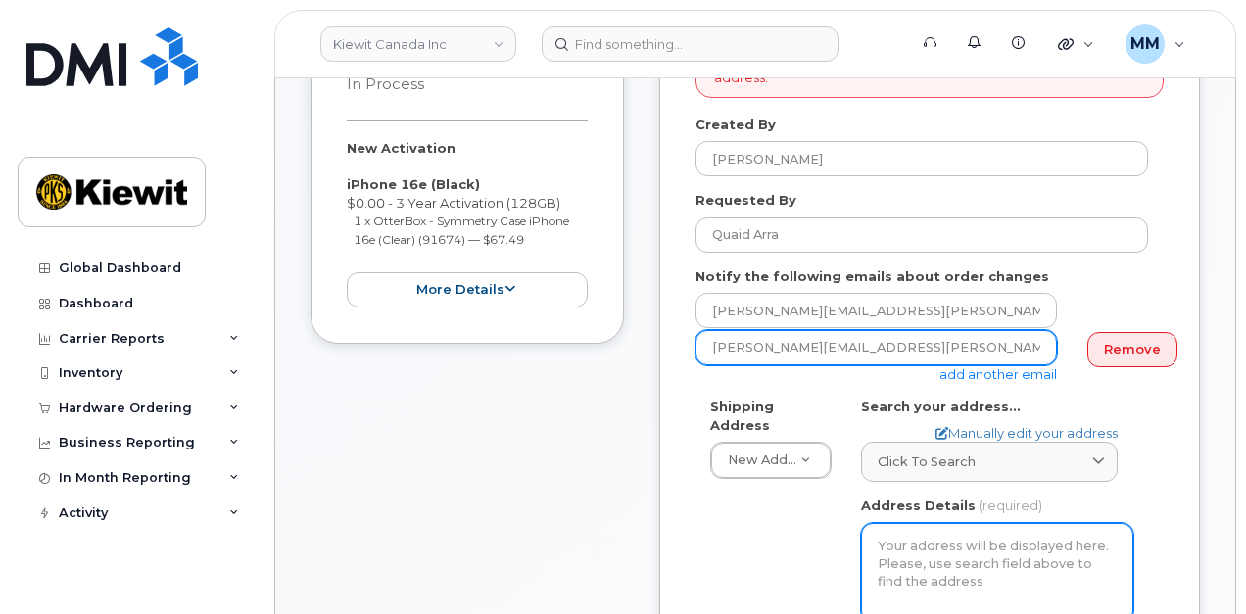
type input "Mary.Stein@kiewit.com"
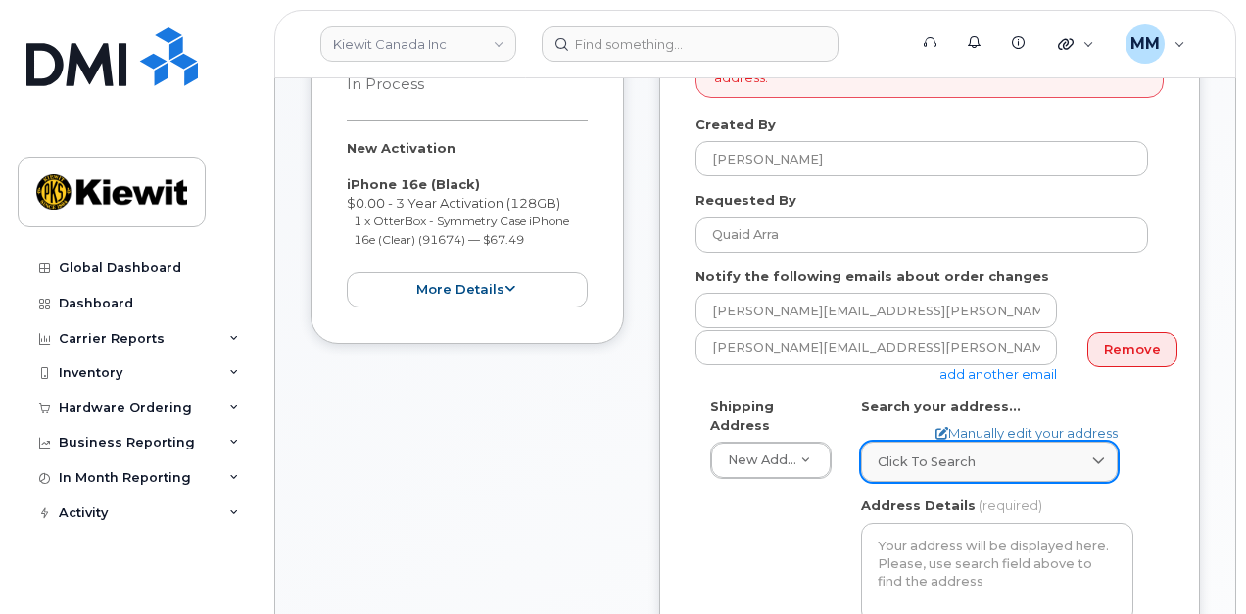
click at [960, 453] on span "Click to search" at bounding box center [927, 462] width 98 height 19
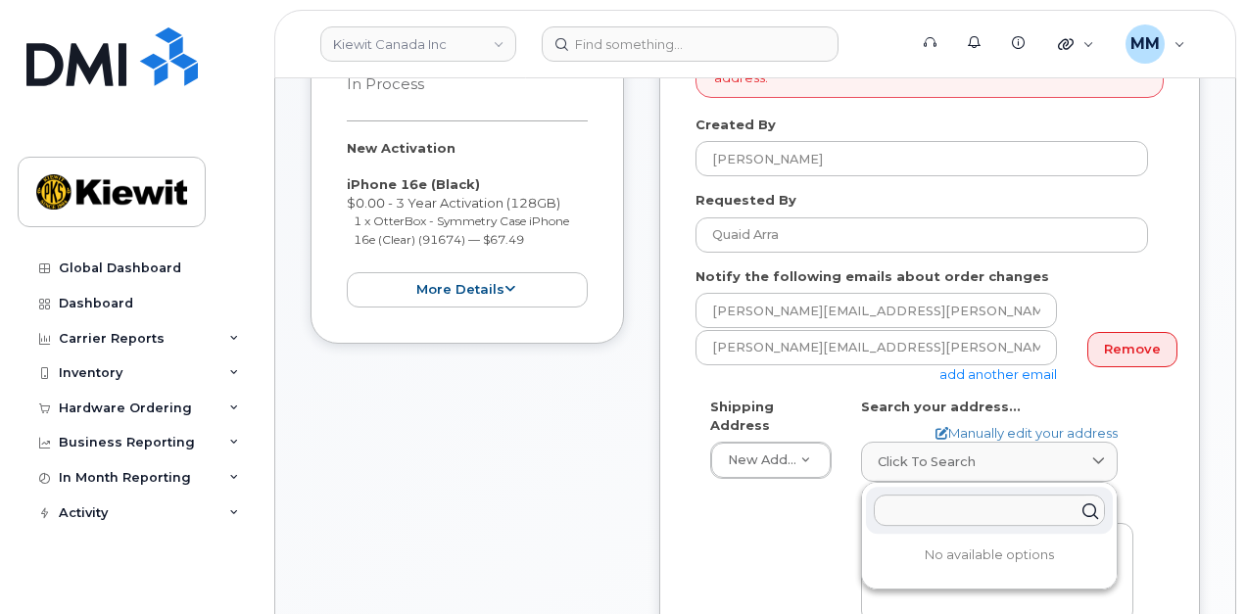
click at [937, 495] on input "text" at bounding box center [989, 510] width 231 height 31
paste input "10333 Southport Road S.W., Suite 200, Calgary, AB T2W 3X6"
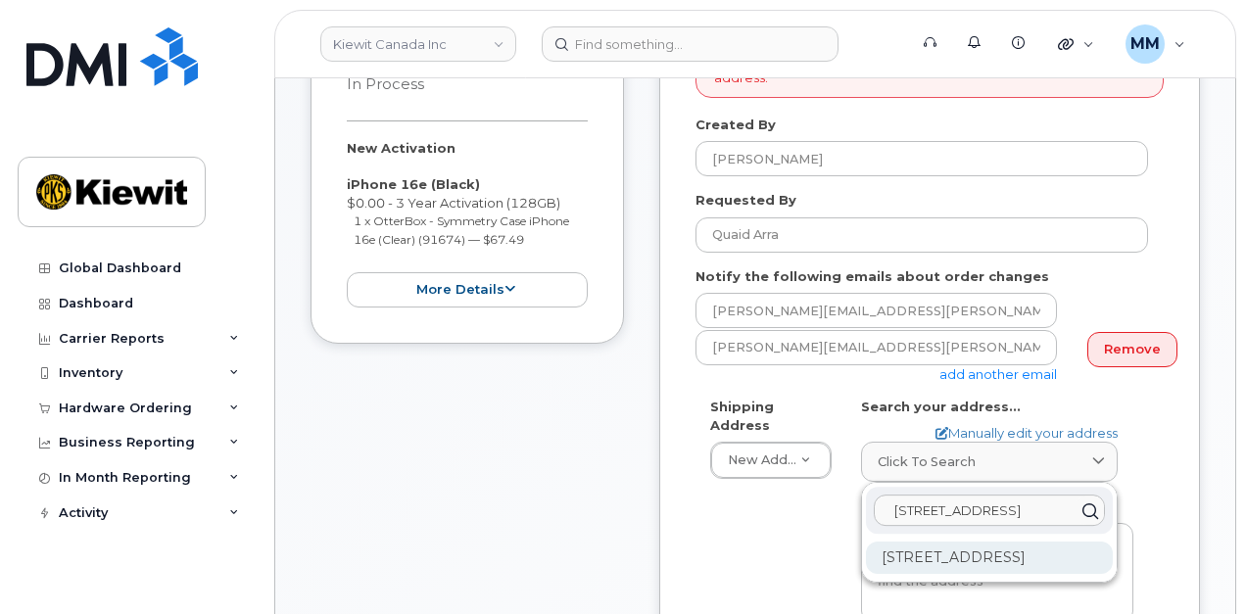
type input "10333 Southport Road S.W., Suite 200, Calgary, AB T2W 3X6"
click at [921, 547] on div "200-10333 Southport Rd SW Calgary AB T2W 3X6" at bounding box center [989, 558] width 247 height 32
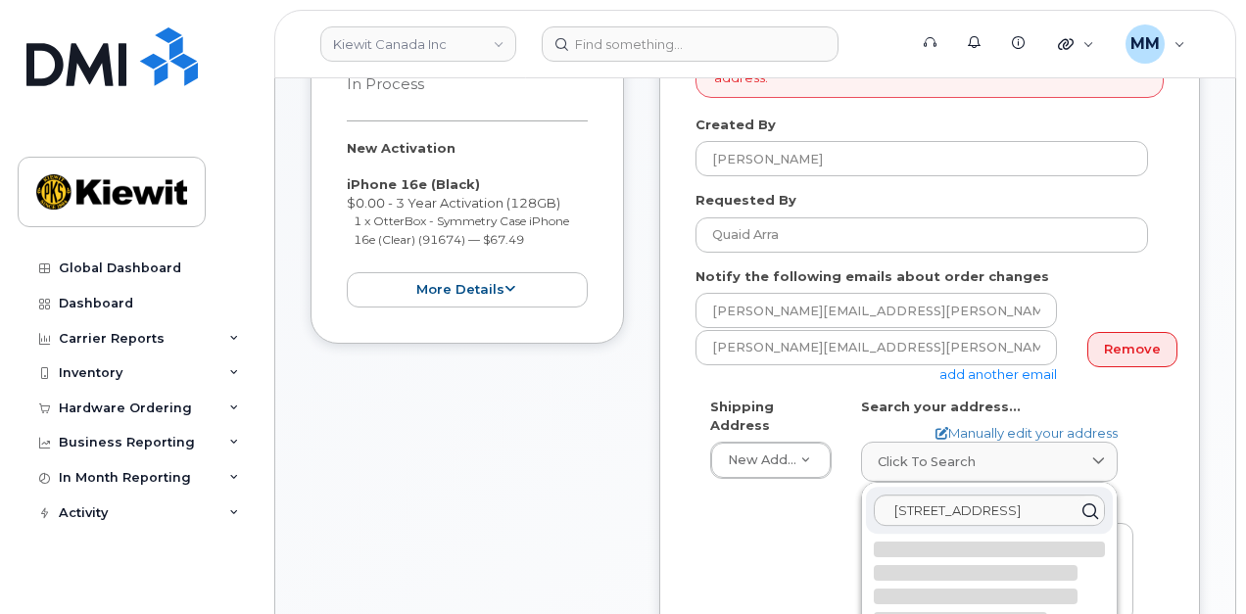
select select
type textarea "200-10333 Southport Rd SW CALGARY AB T2W 3X6 CANADA"
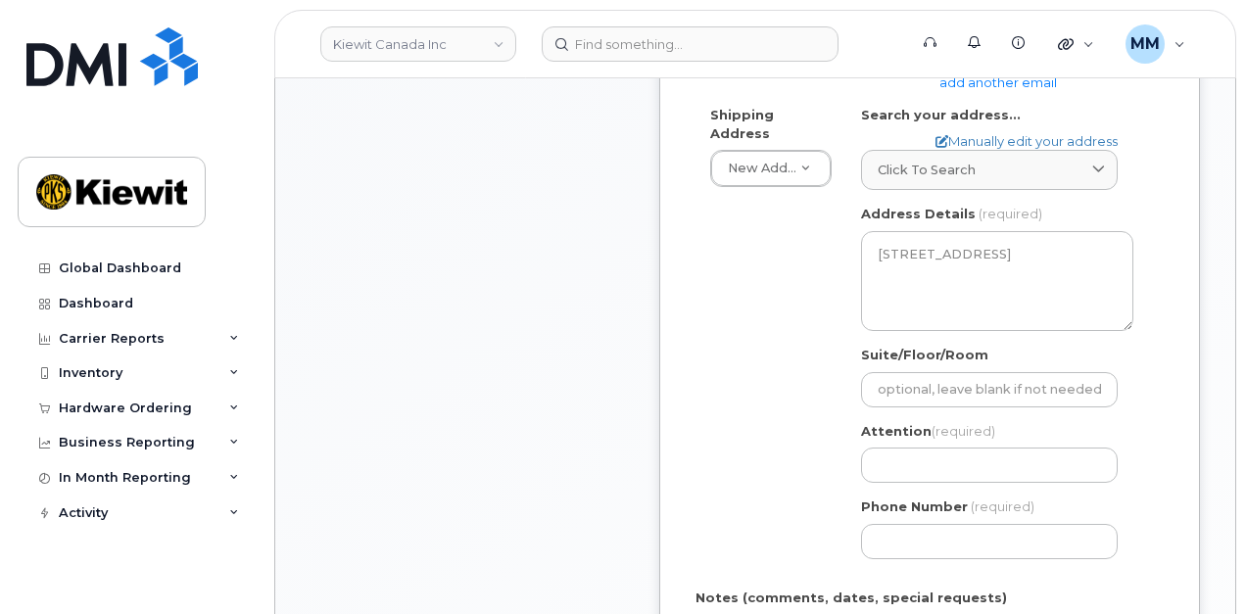
scroll to position [686, 0]
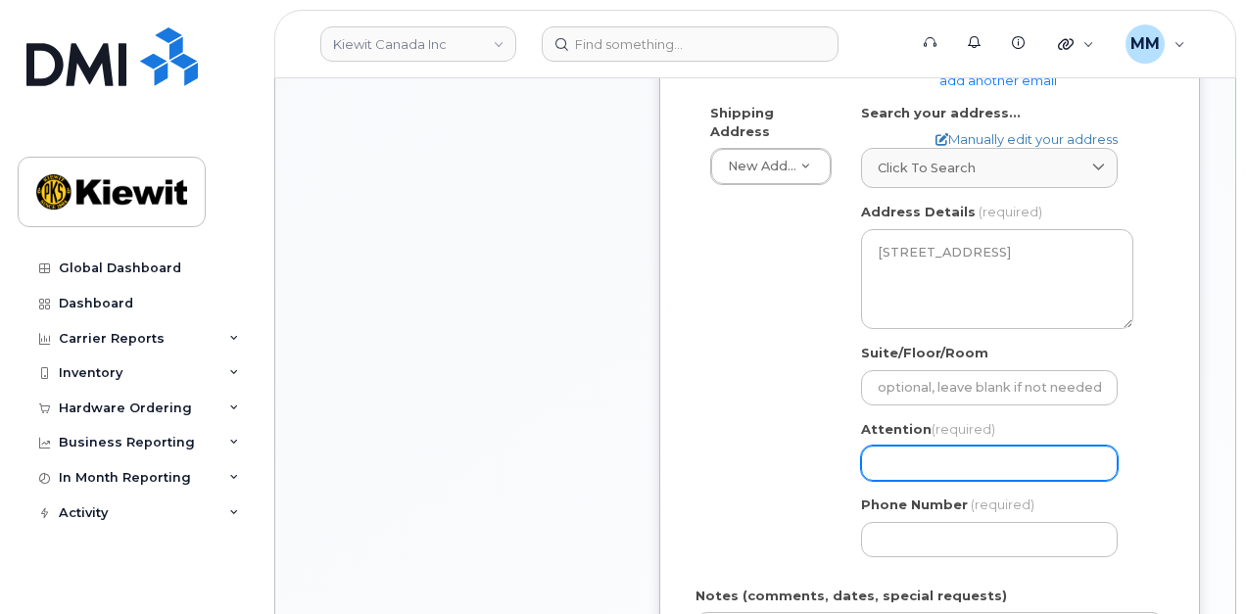
click at [909, 446] on input "Attention (required)" at bounding box center [989, 463] width 257 height 35
paste input "Quaid Arra"
select select
type input "Quaid Arra"
select select
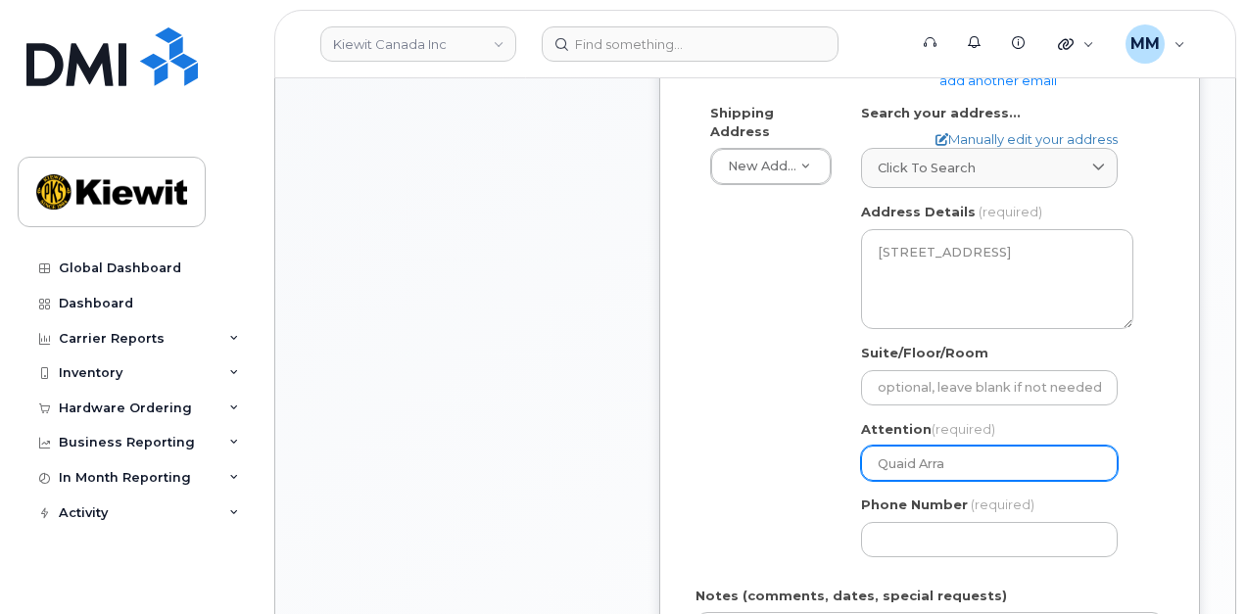
type input "Quaid Arra a"
select select
type input "Quaid Arra an"
select select
type input "Quaid Arra and"
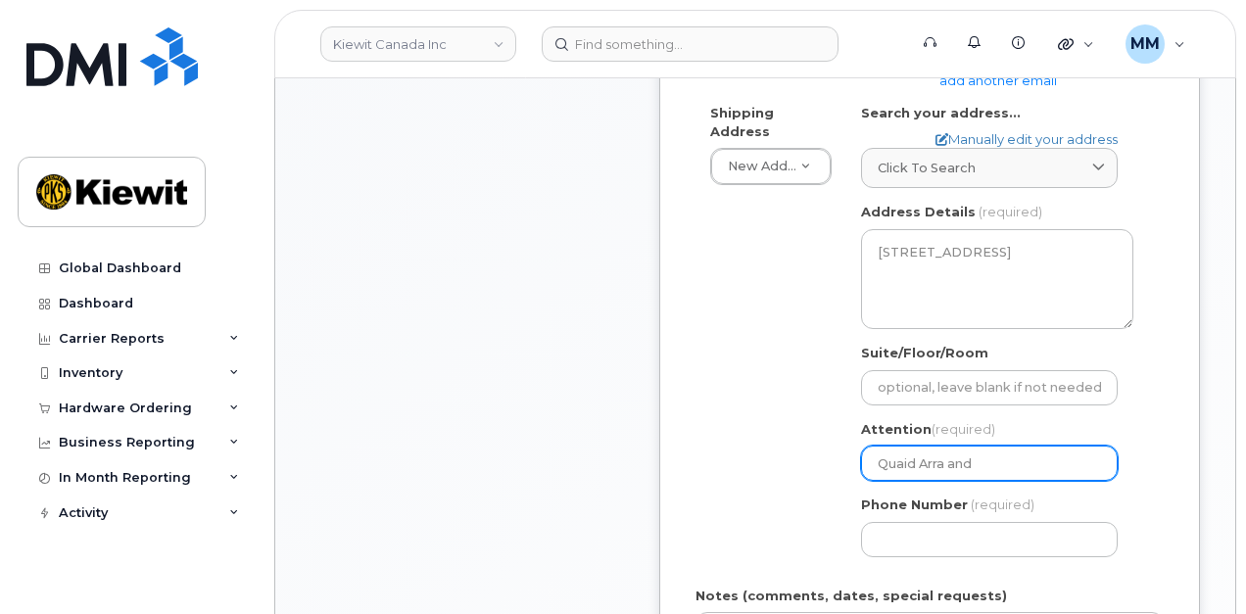
click at [1032, 446] on input "Quaid Arra and" at bounding box center [989, 463] width 257 height 35
paste input "Sean Mayo"
select select
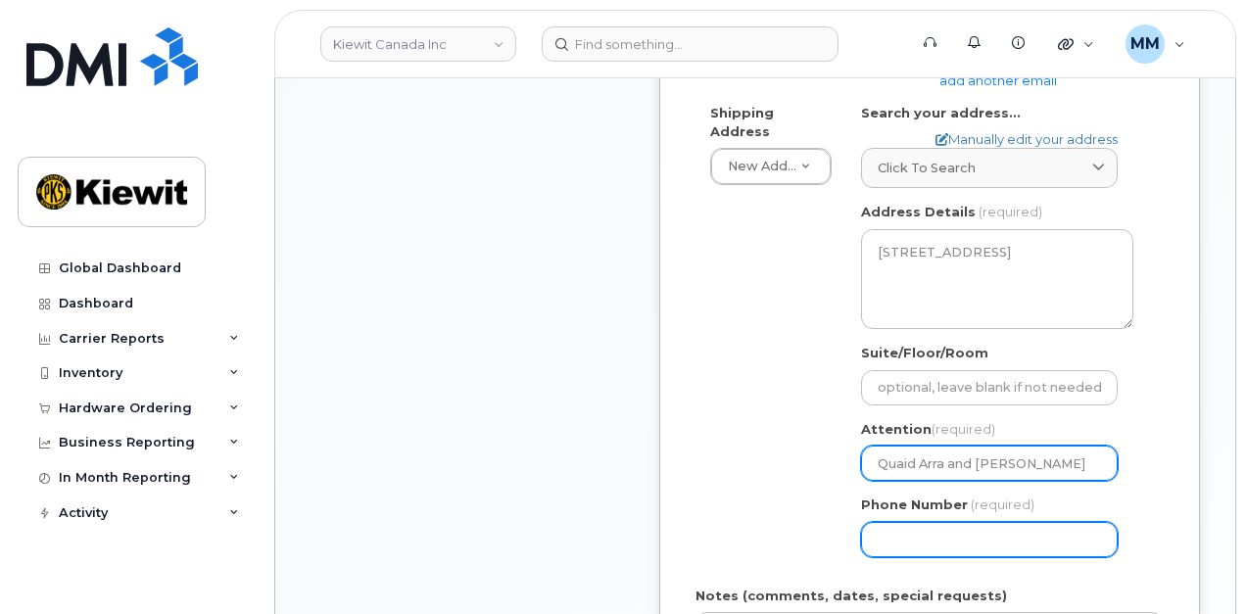
type input "Quaid Arra and [PERSON_NAME]"
click at [979, 522] on input "Phone Number" at bounding box center [989, 539] width 257 height 35
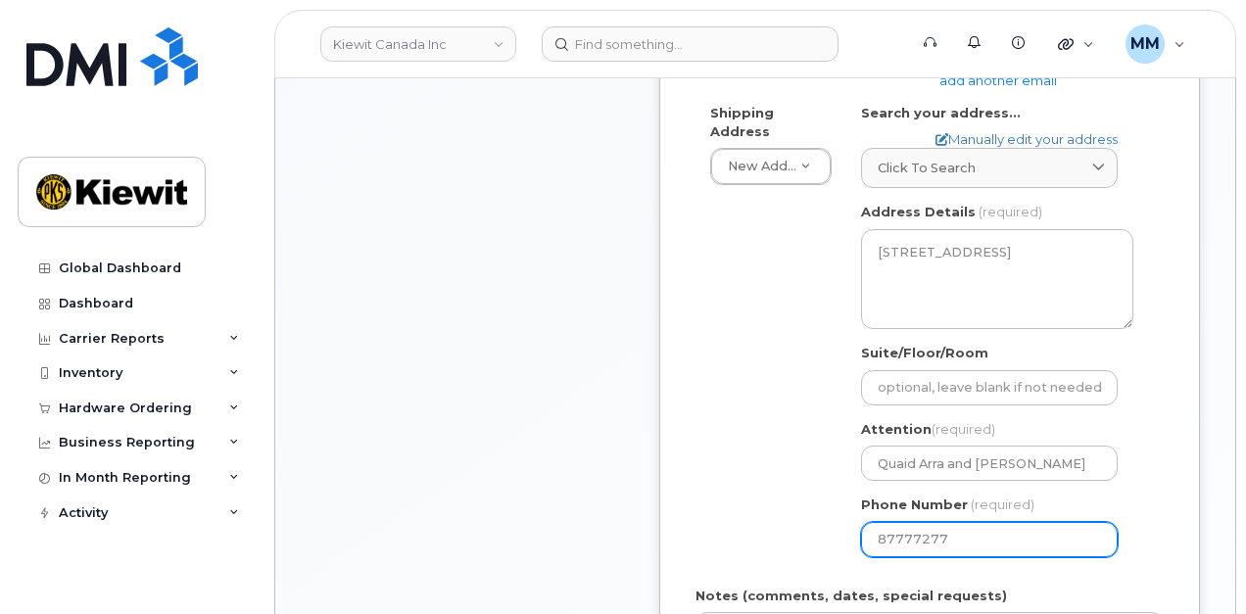
type input "877772770"
select select
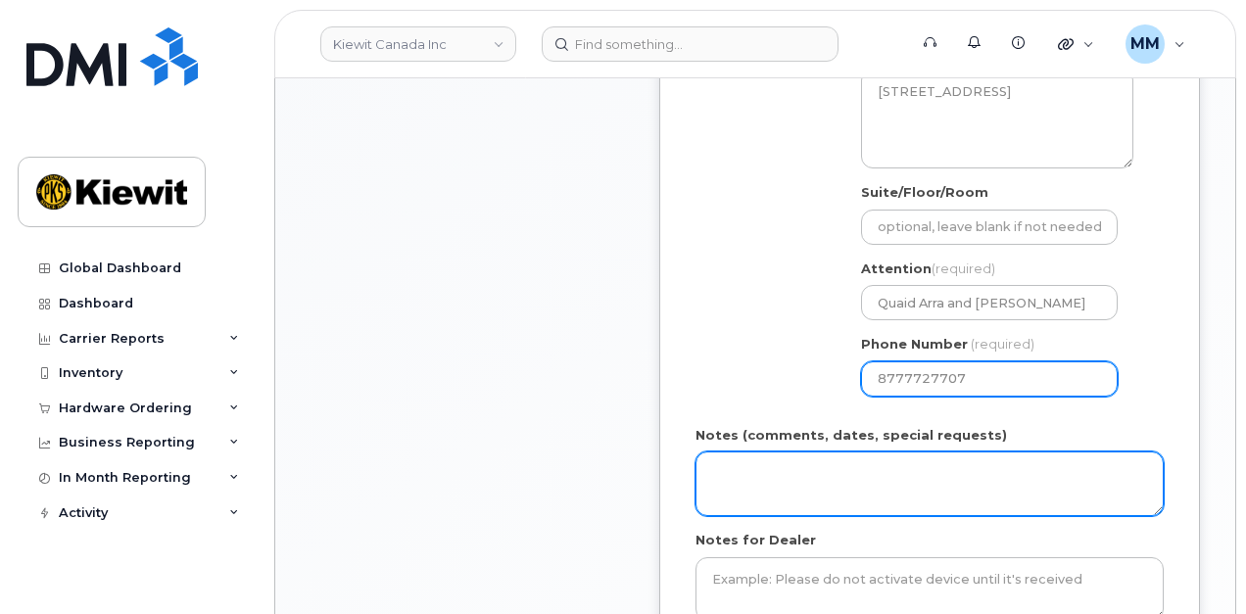
scroll to position [882, 0]
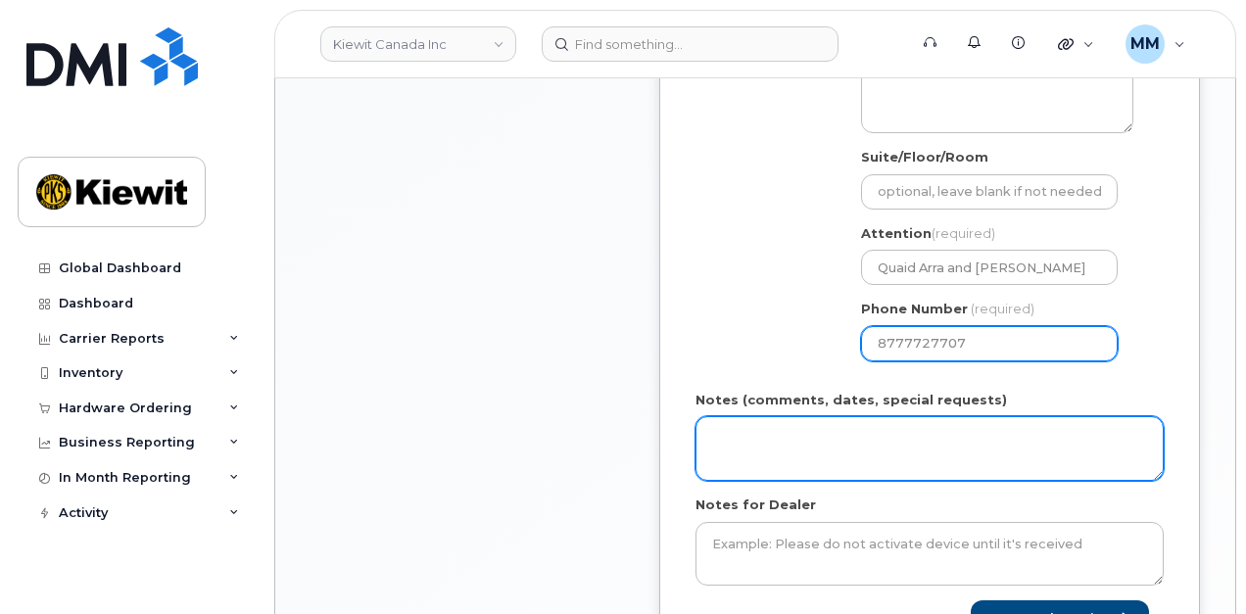
type input "8777727707"
click at [729, 416] on textarea "Notes (comments, dates, special requests)" at bounding box center [930, 448] width 468 height 65
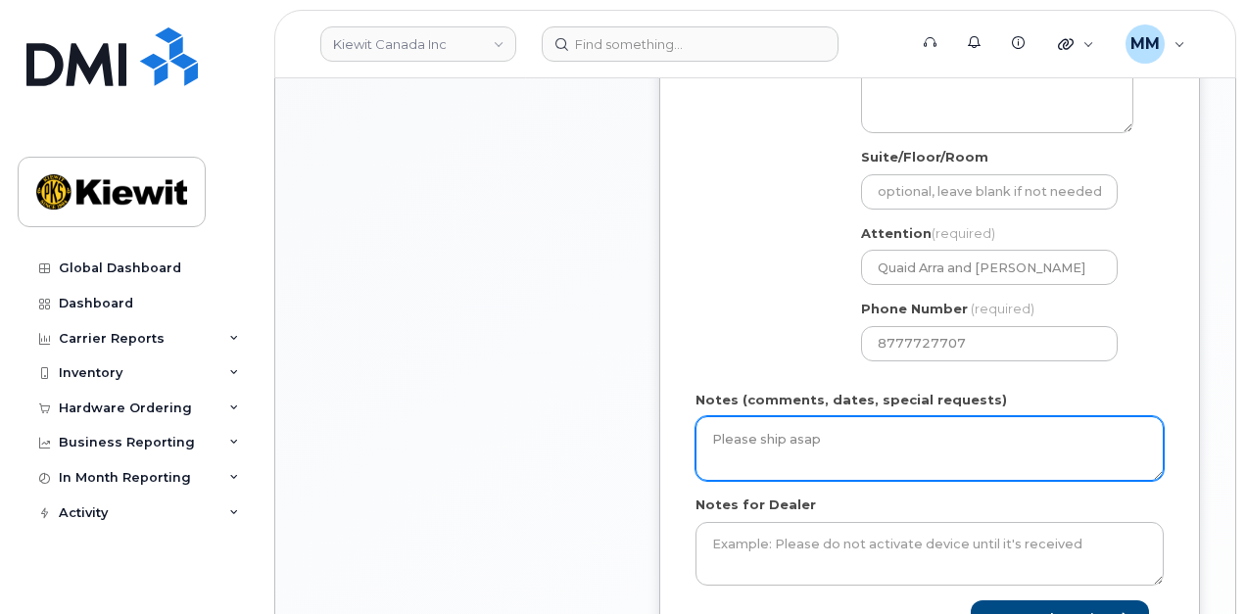
drag, startPoint x: 815, startPoint y: 415, endPoint x: 652, endPoint y: 421, distance: 163.8
click at [652, 421] on div "Item #1 in process $67.49 New Activation iPhone 16e (Black) $0.00 - 3 Year Acti…" at bounding box center [756, 108] width 890 height 1189
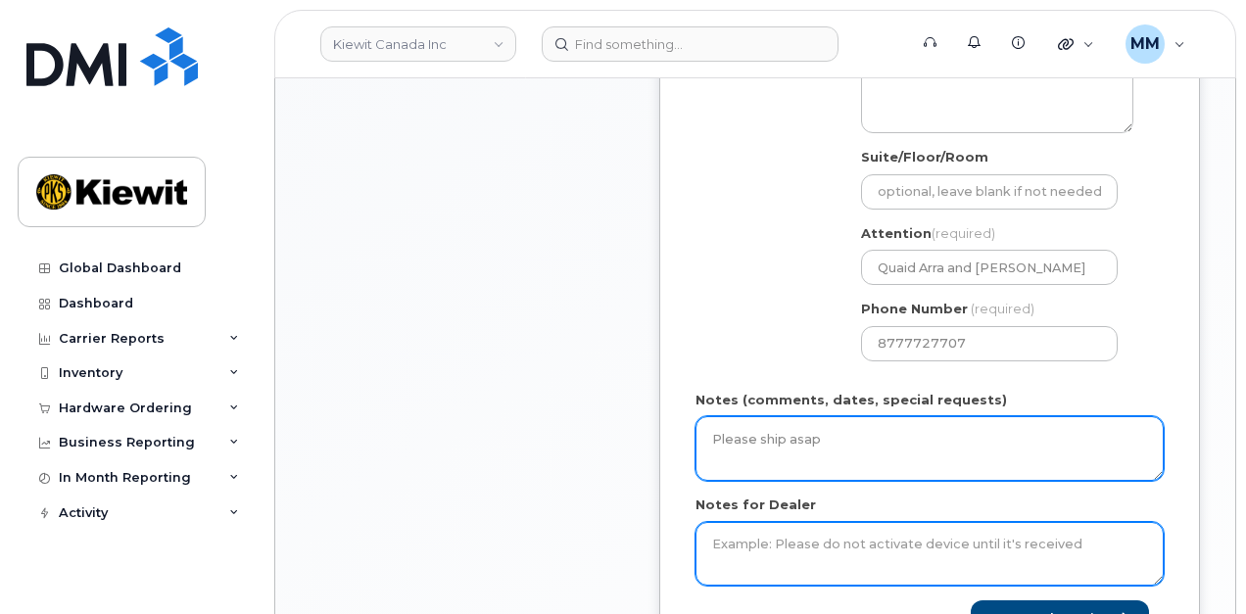
type textarea "Please ship asap"
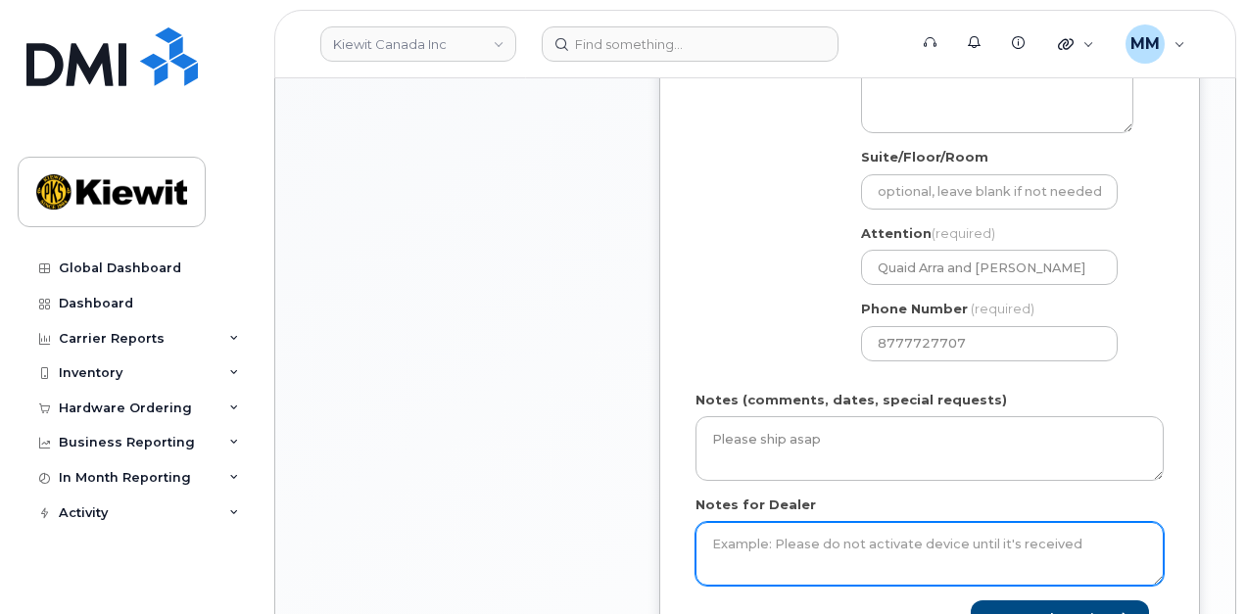
click at [751, 534] on textarea "Notes for Dealer" at bounding box center [930, 554] width 468 height 65
paste textarea "Please ship asap"
type textarea "Please ship asap"
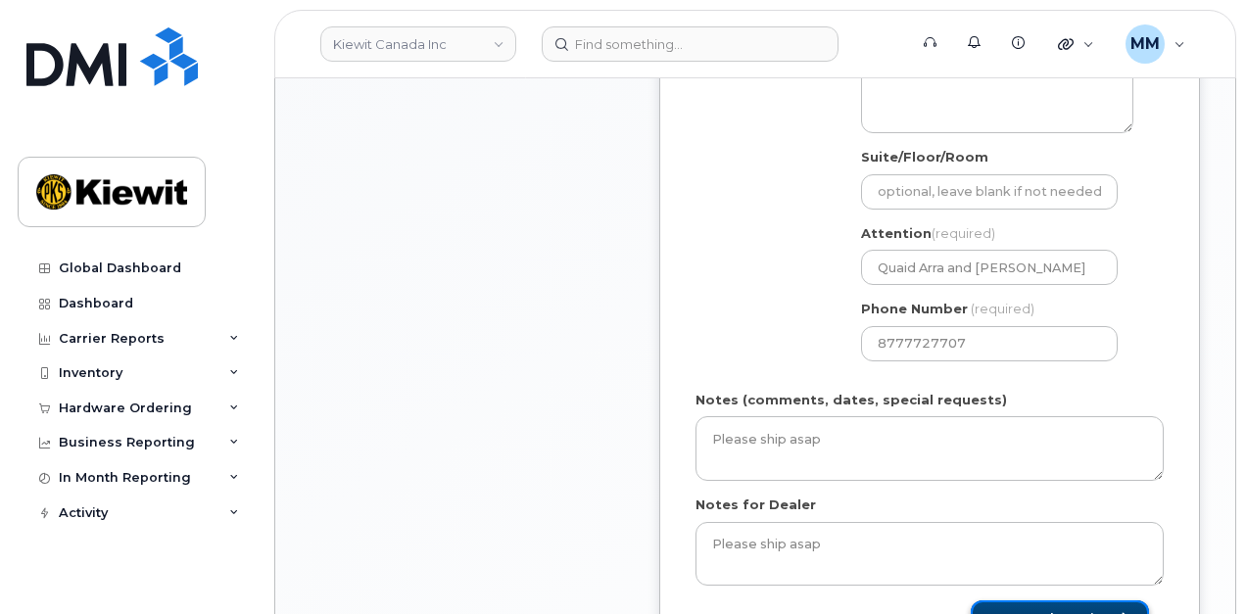
click at [1038, 604] on button "Save and Continue" at bounding box center [1060, 619] width 178 height 36
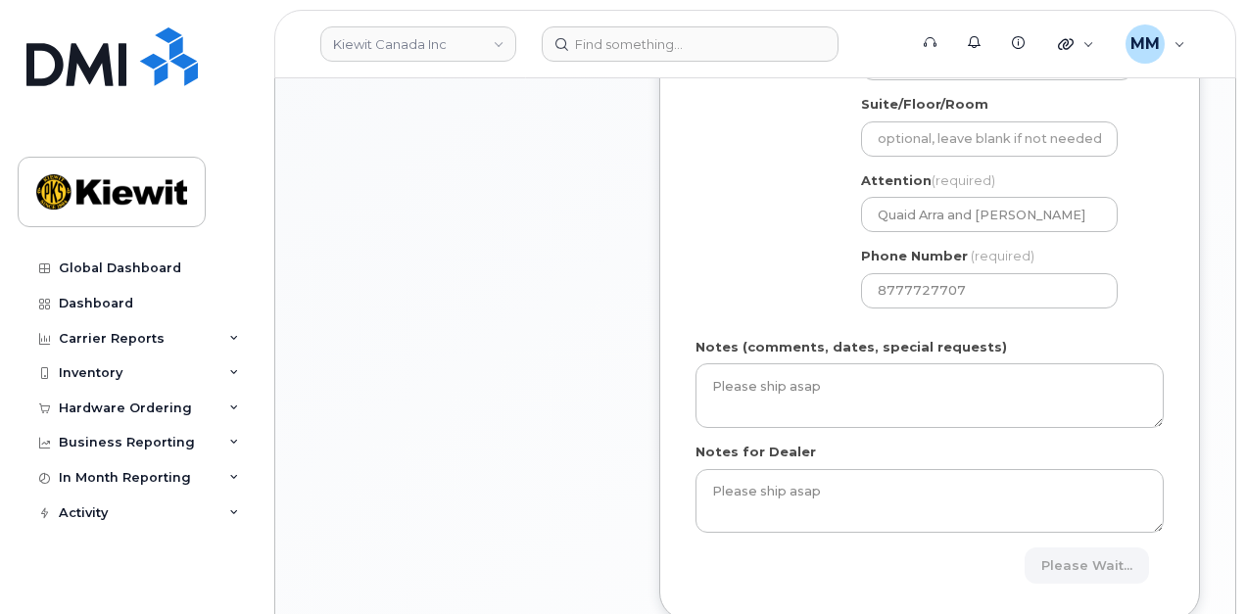
scroll to position [1078, 0]
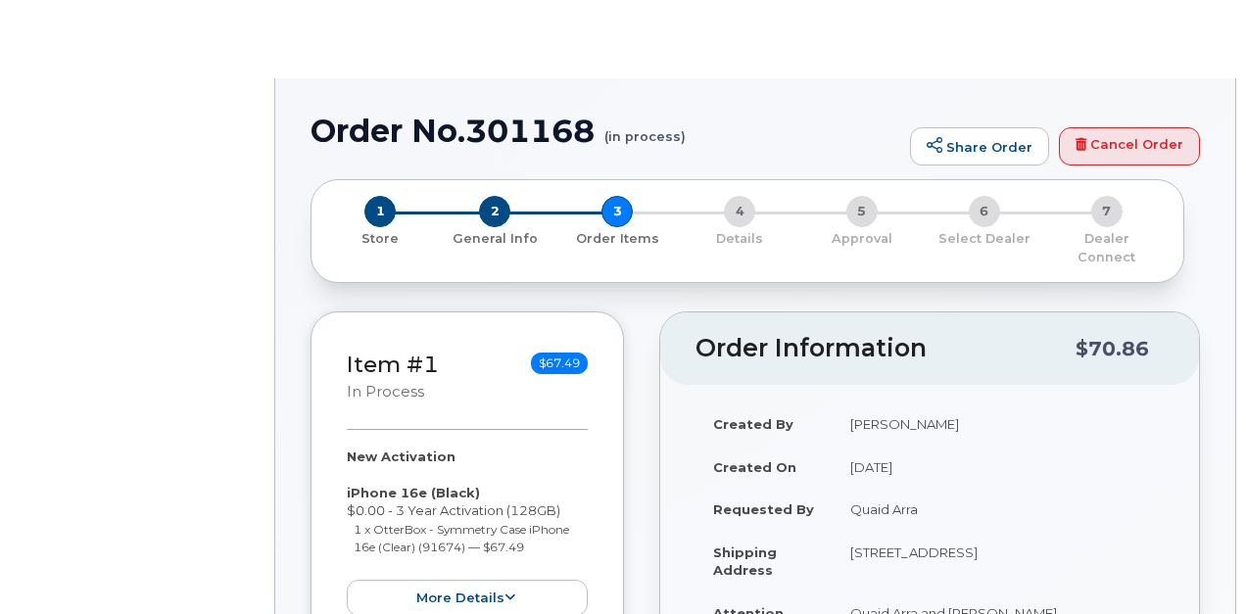
radio input "true"
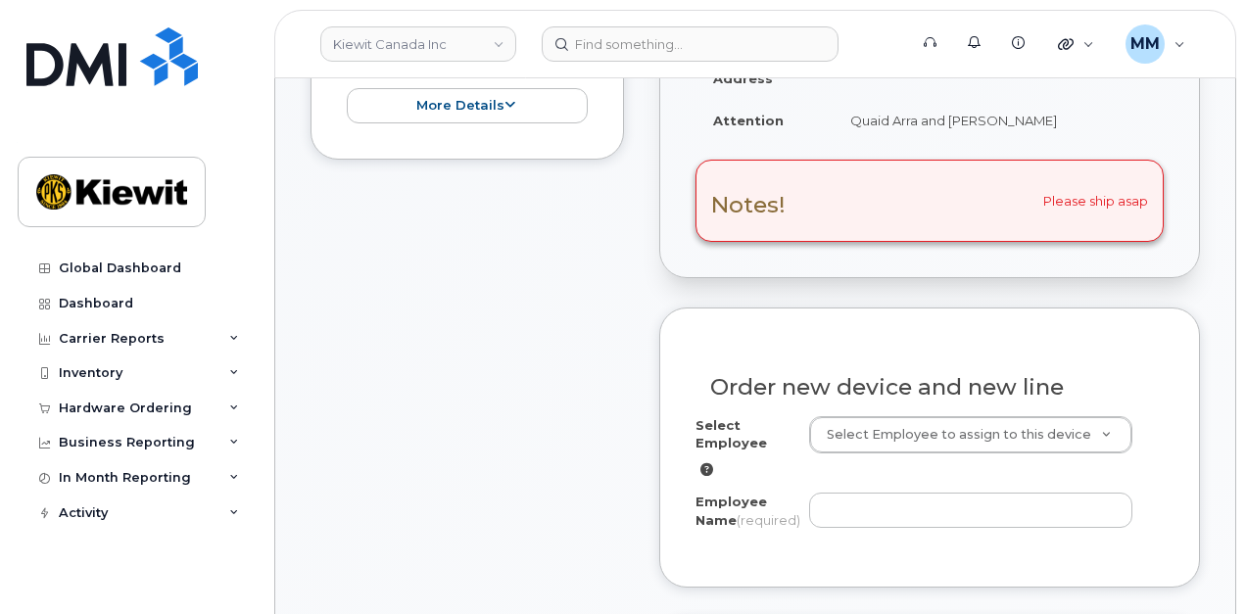
scroll to position [588, 0]
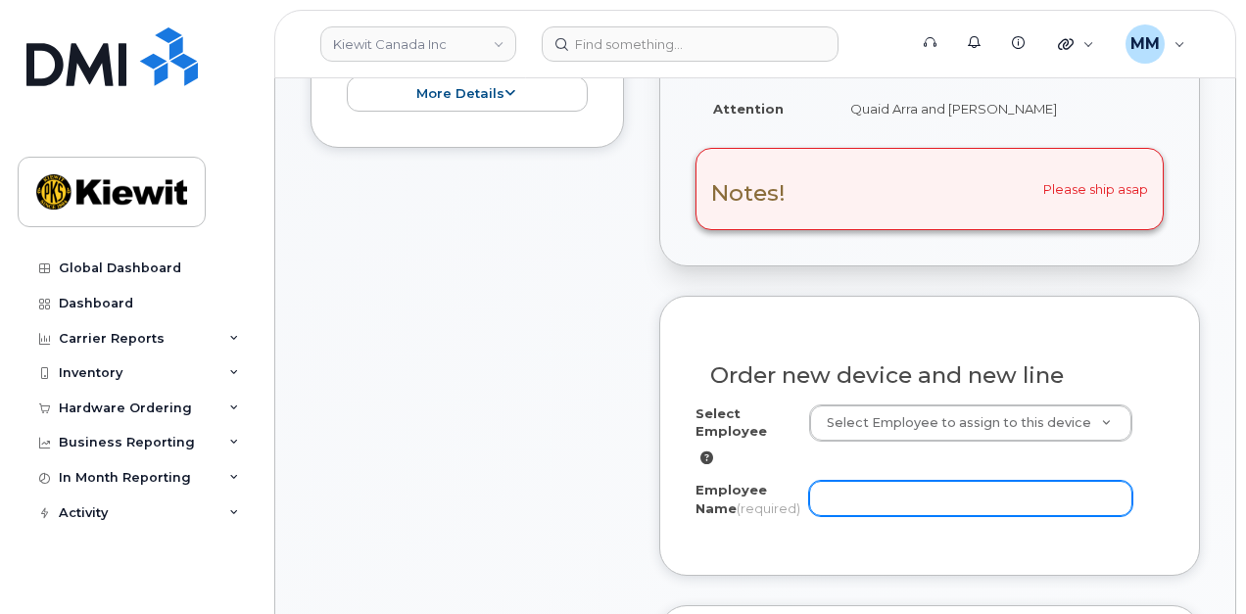
click at [852, 481] on input "Employee Name (required)" at bounding box center [971, 498] width 324 height 35
paste input "Quaid Arra"
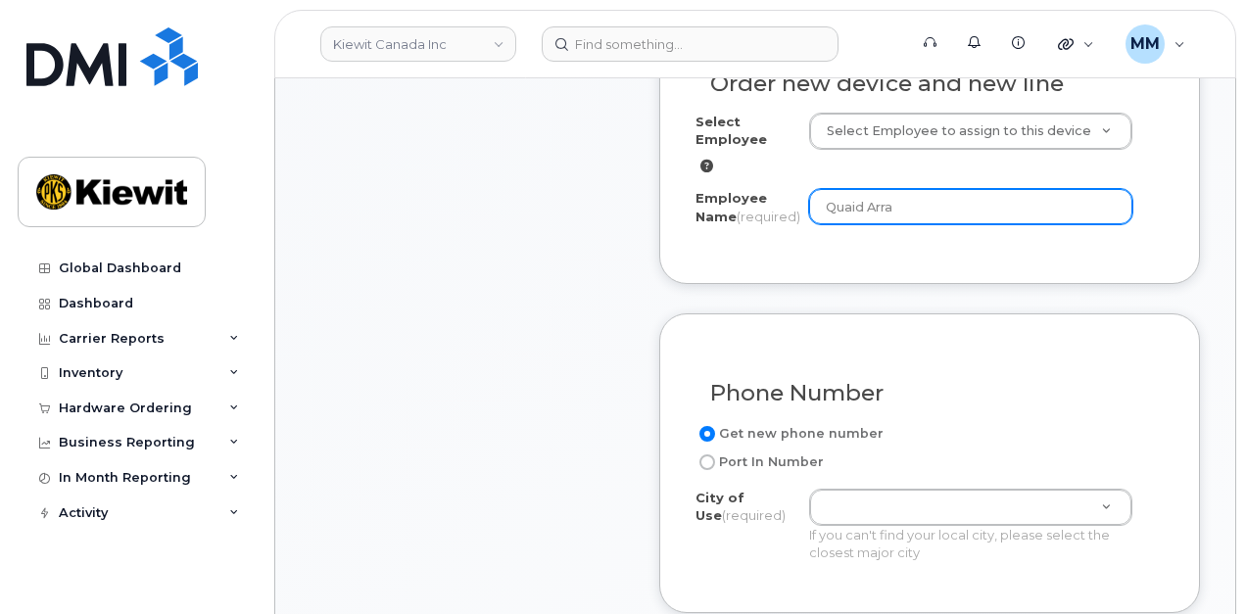
scroll to position [882, 0]
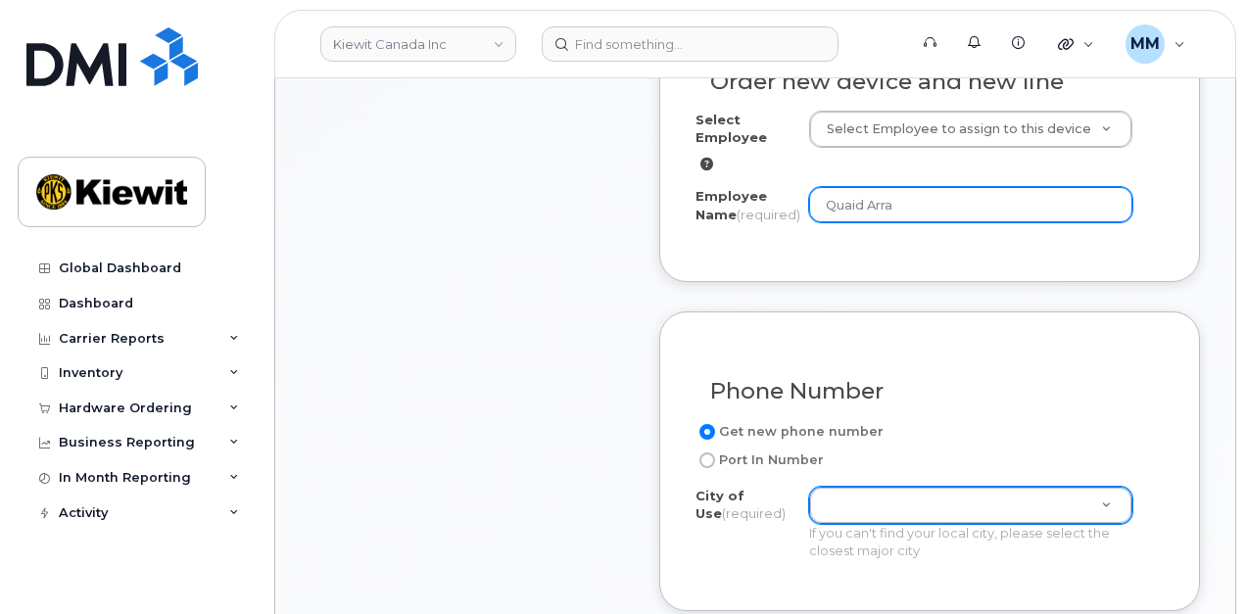
type input "Quaid Arra"
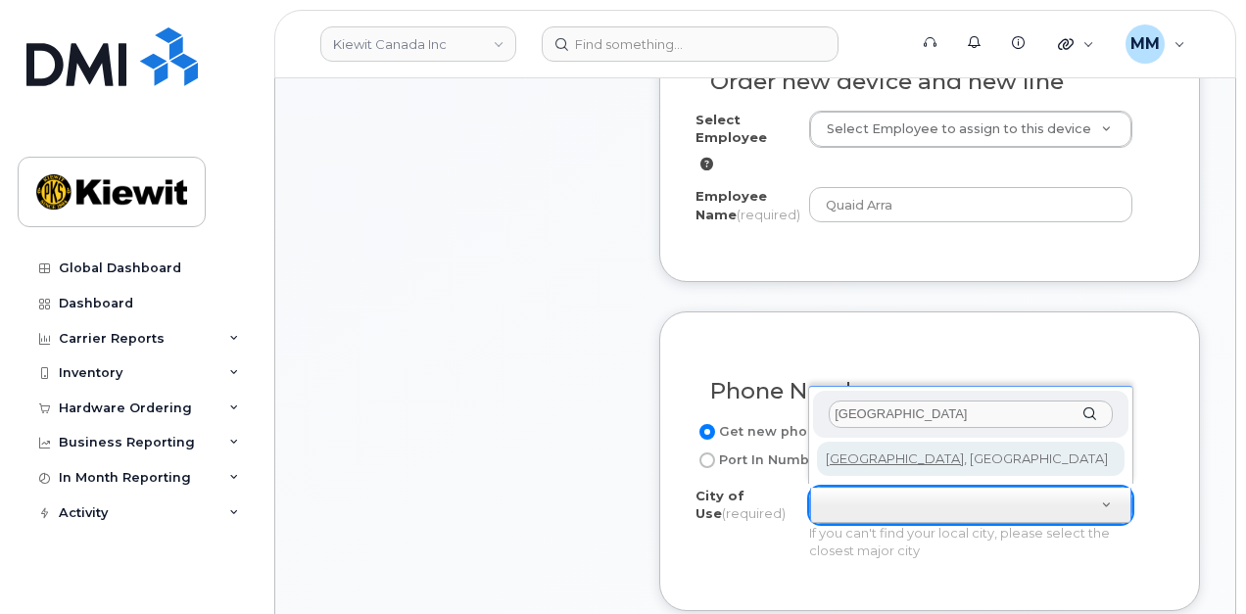
type input "[GEOGRAPHIC_DATA]"
type input "88"
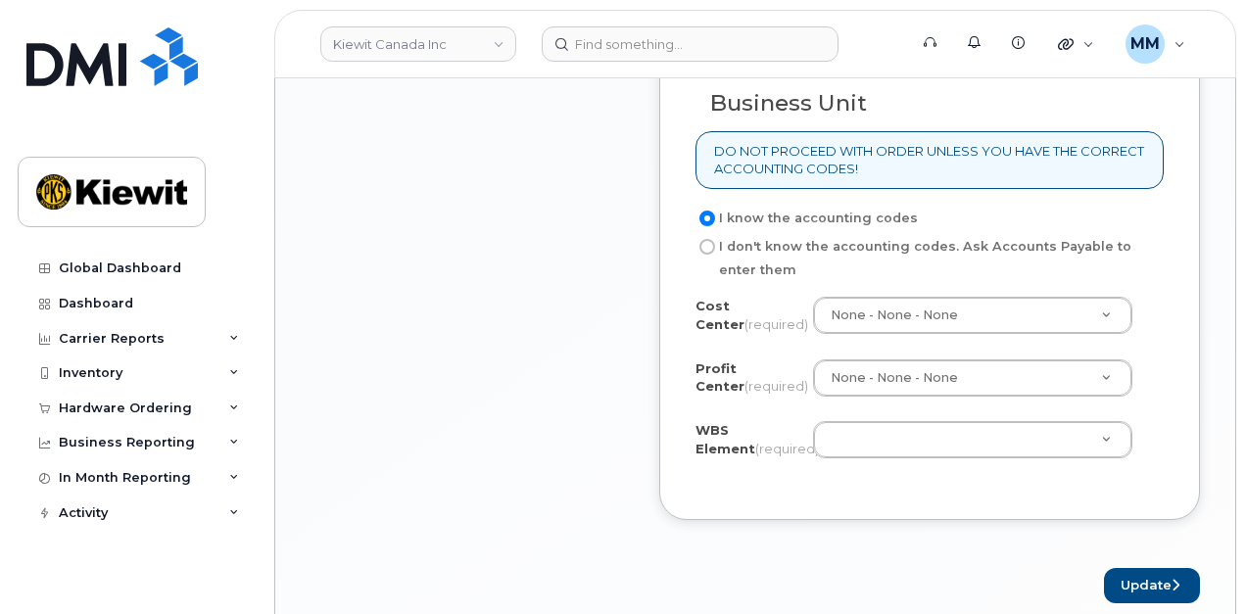
scroll to position [1764, 0]
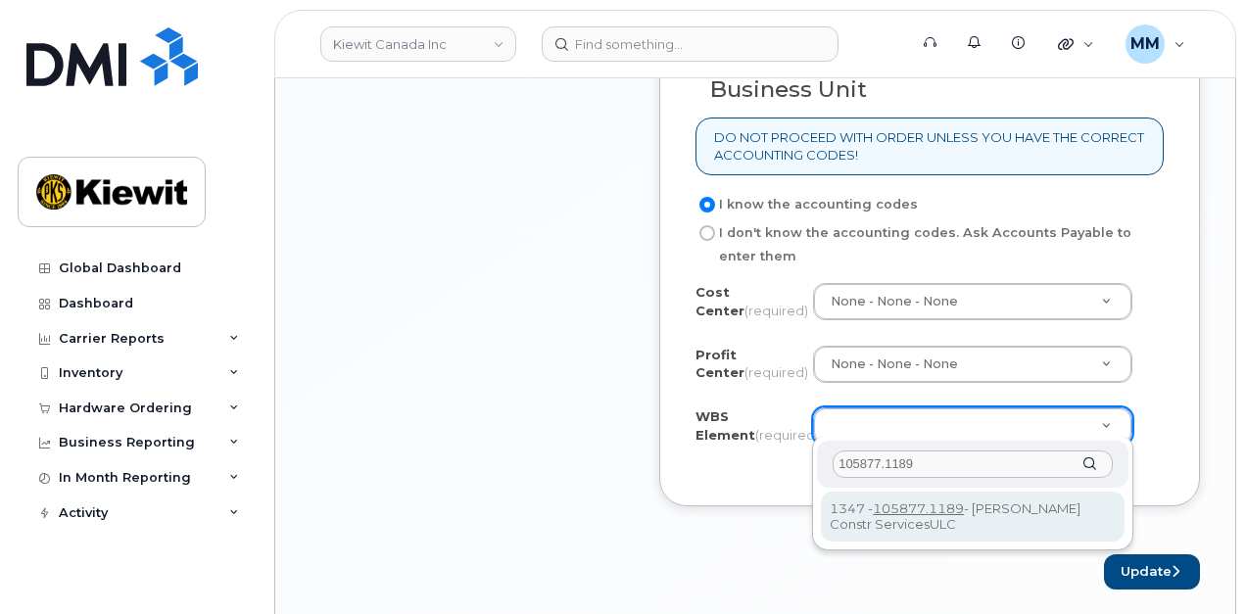
type input "105877.1189"
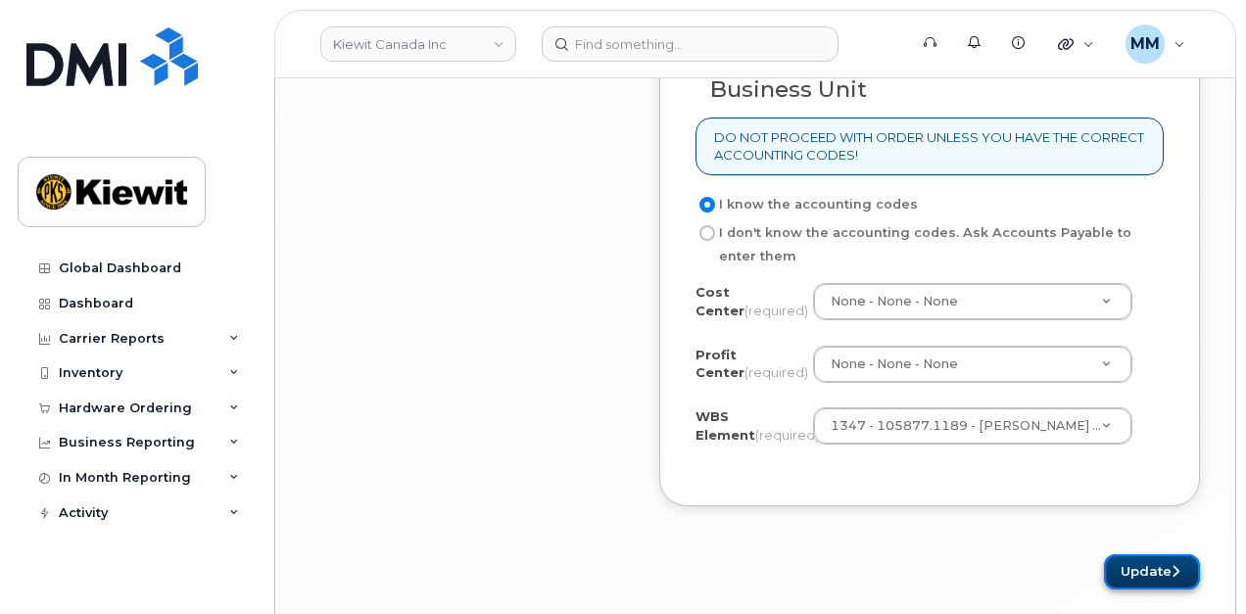
click at [1150, 565] on button "Update" at bounding box center [1152, 573] width 96 height 36
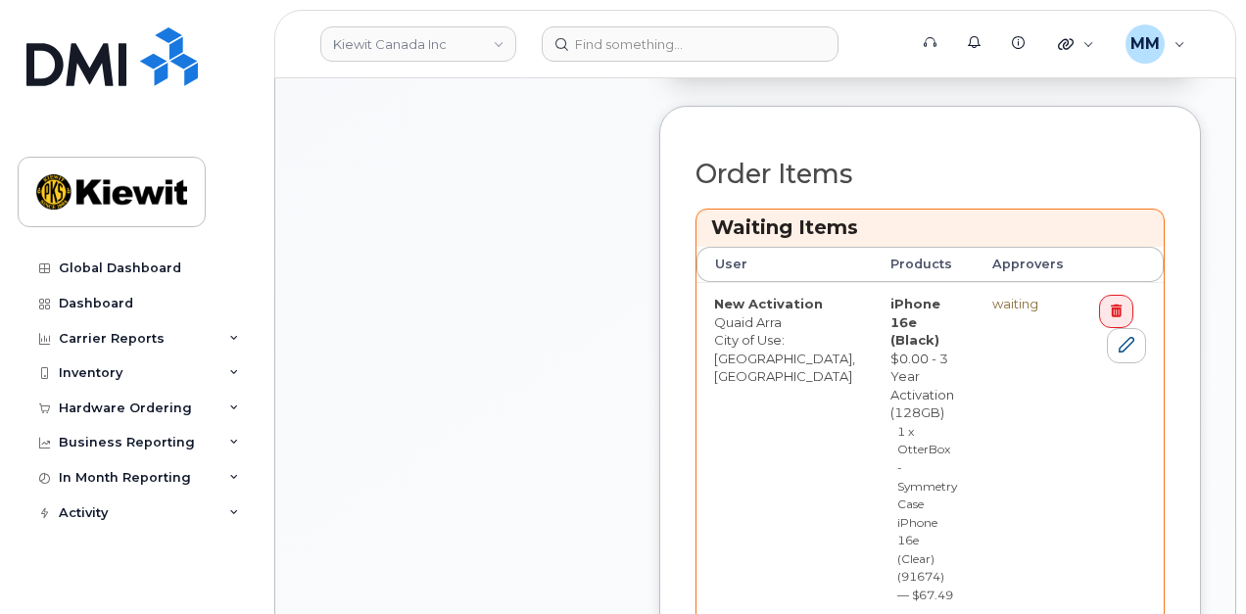
scroll to position [882, 0]
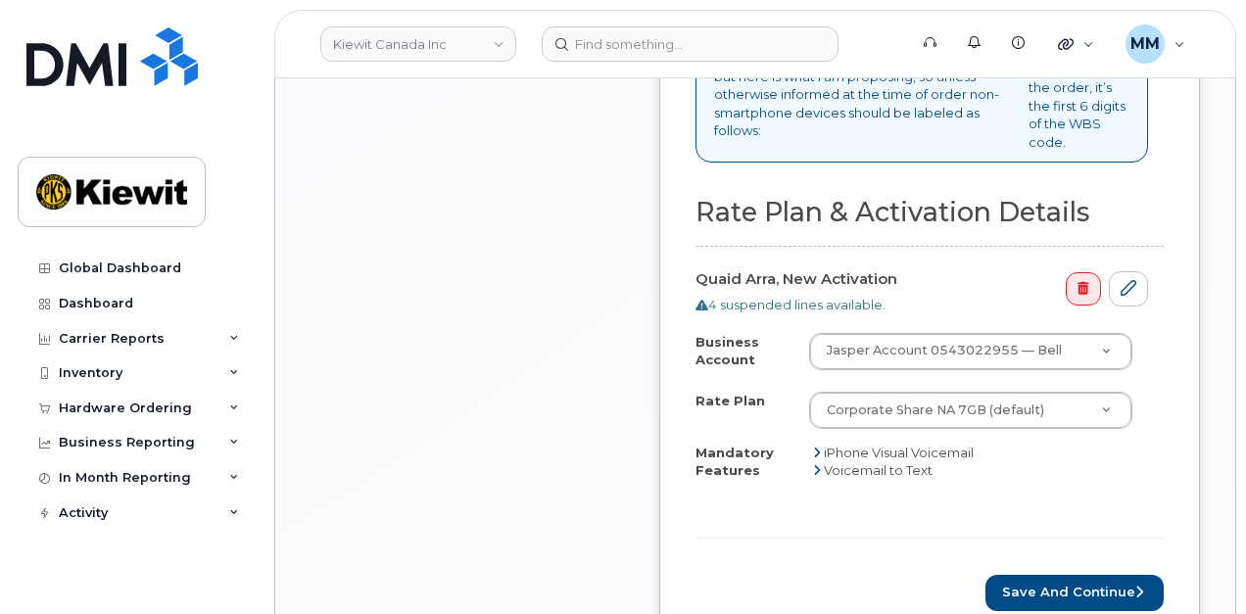
scroll to position [1078, 0]
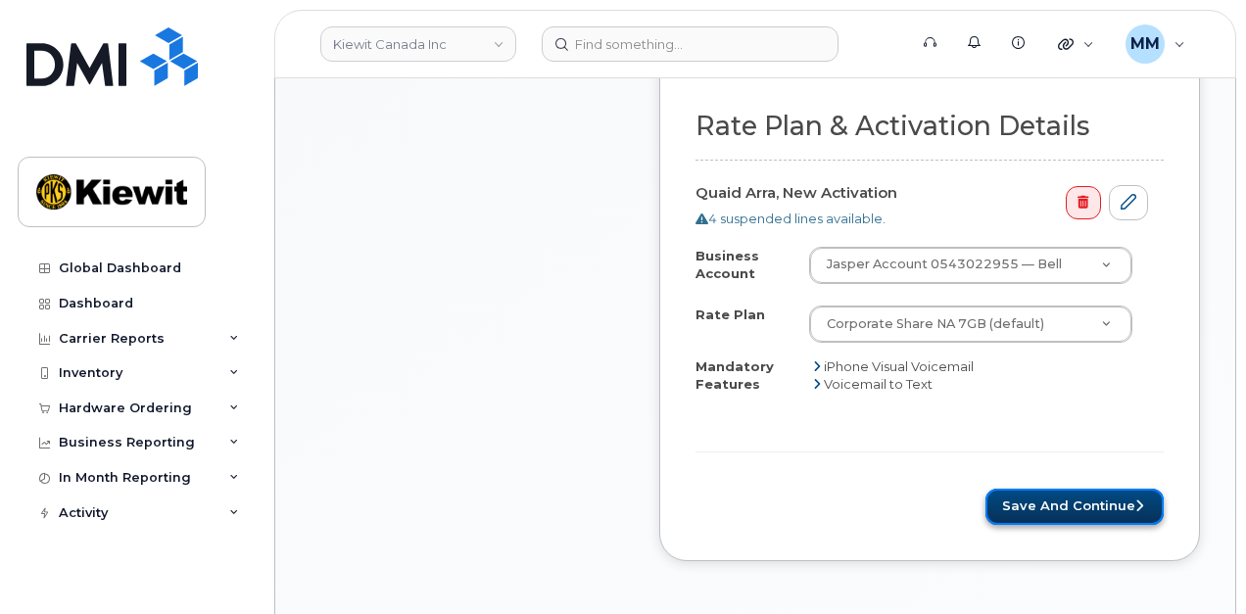
click at [1017, 489] on button "Save and Continue" at bounding box center [1075, 507] width 178 height 36
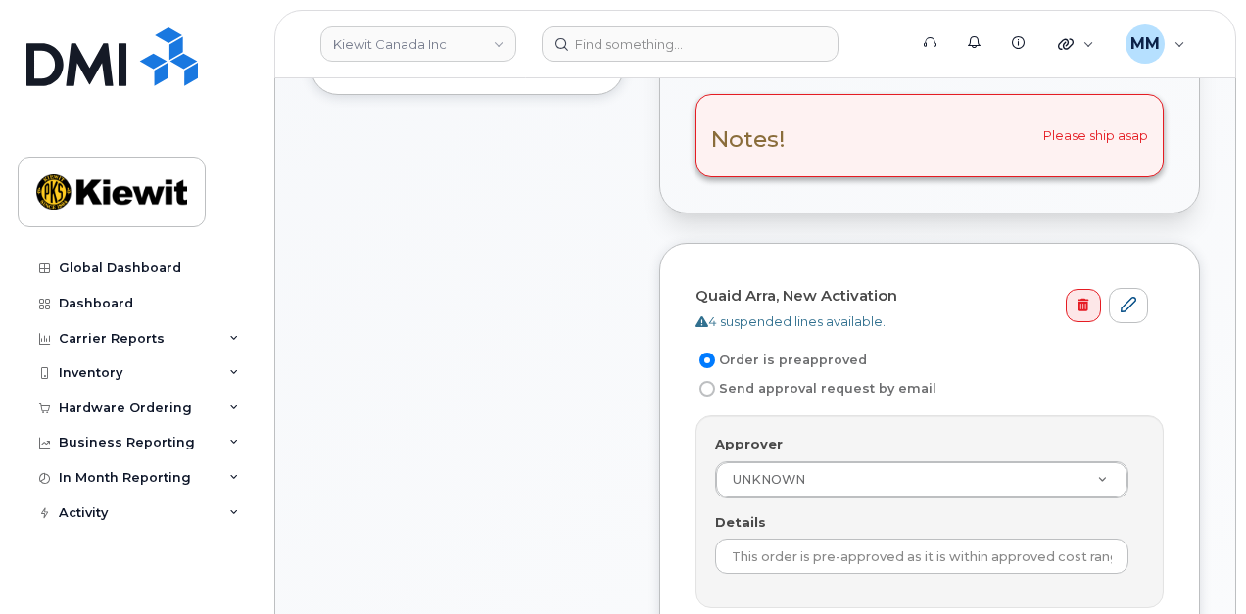
scroll to position [686, 0]
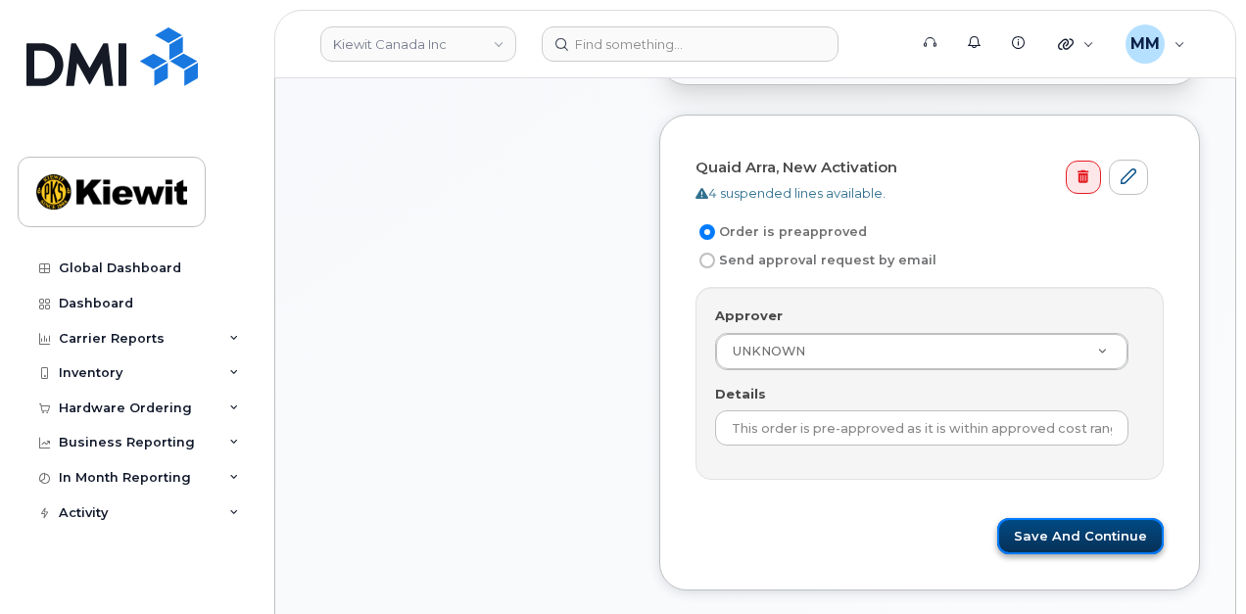
click at [1037, 518] on button "Save and Continue" at bounding box center [1081, 536] width 167 height 36
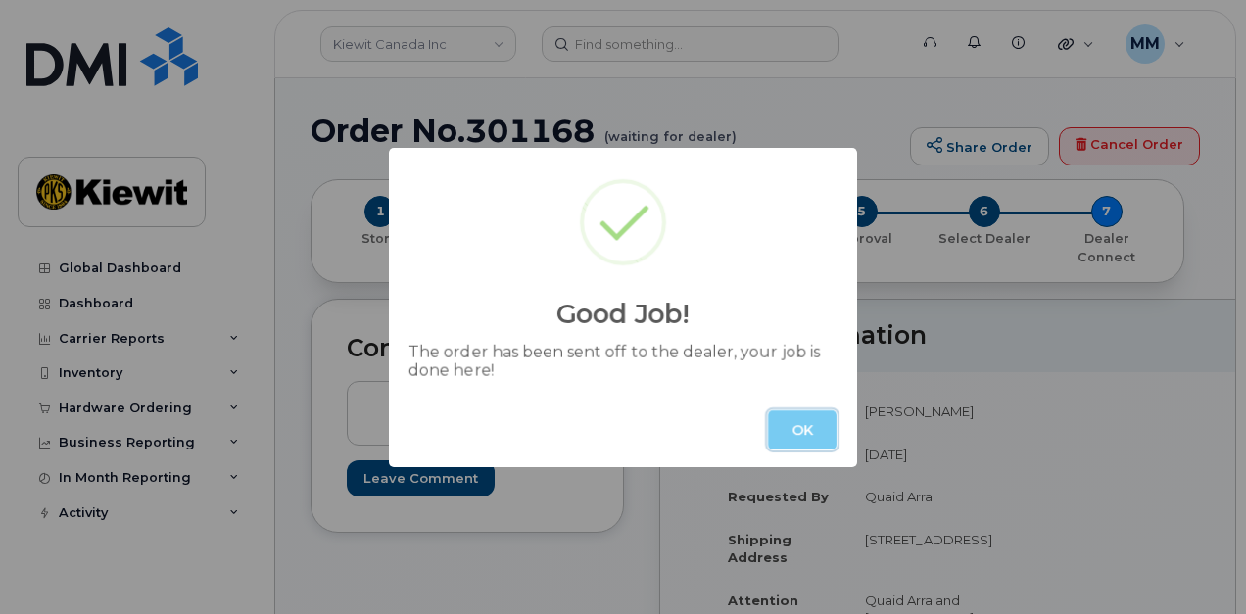
click at [800, 429] on button "OK" at bounding box center [802, 430] width 69 height 39
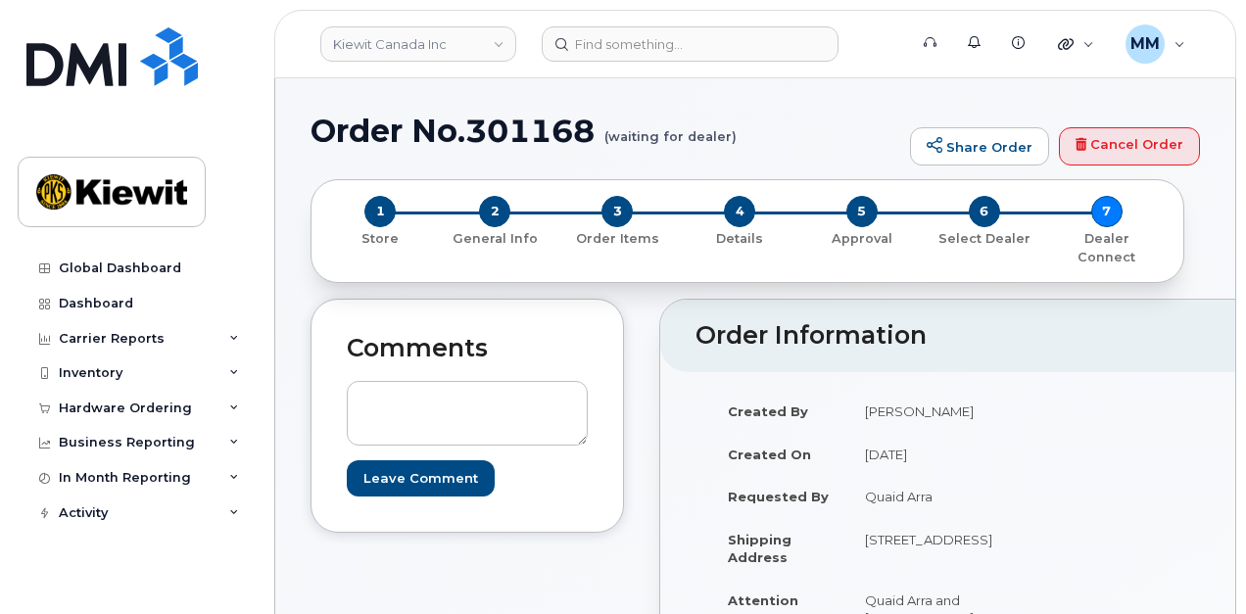
click at [535, 136] on h1 "Order No.301168 (waiting for dealer)" at bounding box center [606, 131] width 590 height 34
copy h1 "301168"
